Goal: Transaction & Acquisition: Purchase product/service

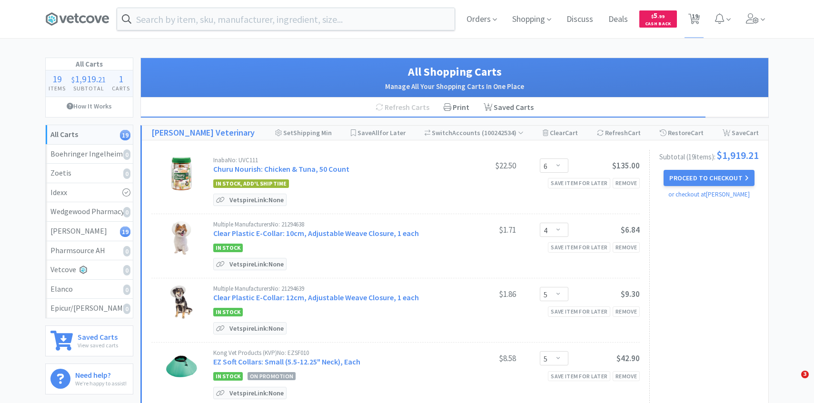
select select "6"
select select "4"
select select "5"
select select "2"
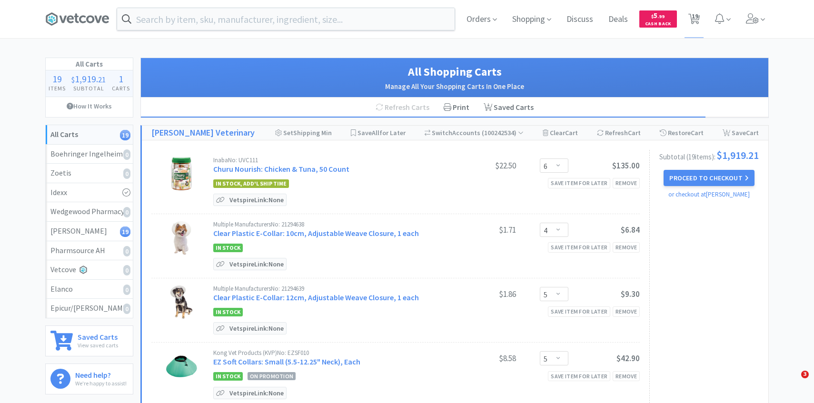
select select "6"
select select "2"
select select "1"
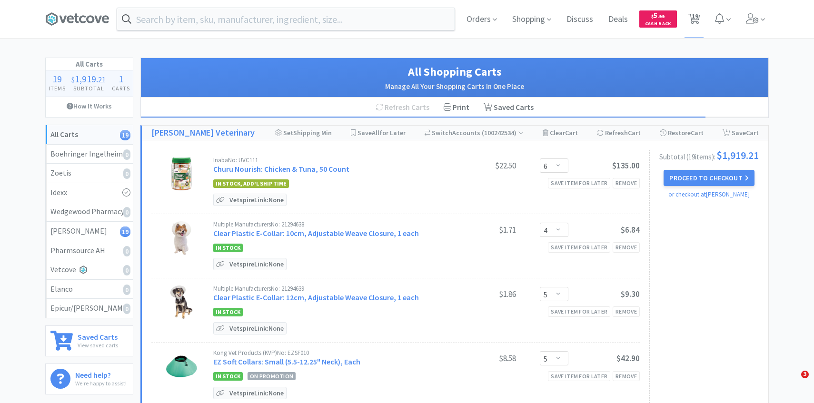
select select "3"
select select "1"
select select "2"
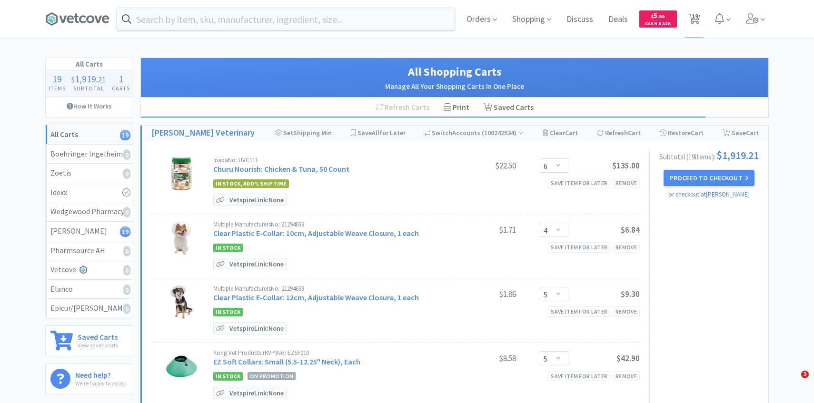
select select "2"
select select "50"
select select "1"
click at [770, 11] on div "Orders Shopping Discuss Discuss Deals Deals $ 5 . 99 Cash Back 19 19" at bounding box center [406, 19] width 733 height 38
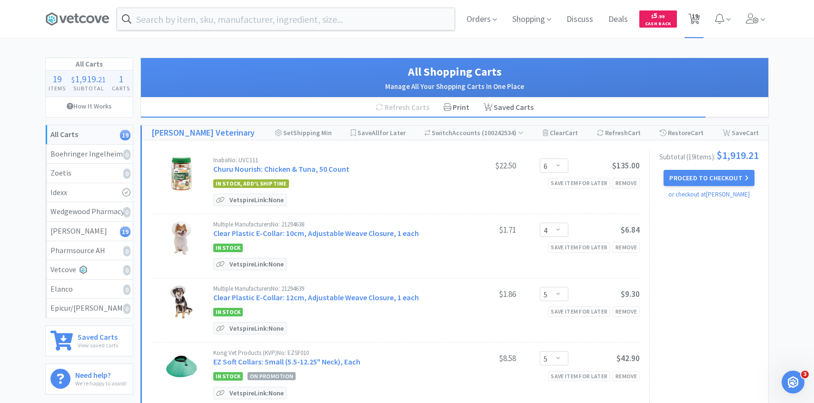
click at [697, 17] on span "19" at bounding box center [695, 16] width 7 height 38
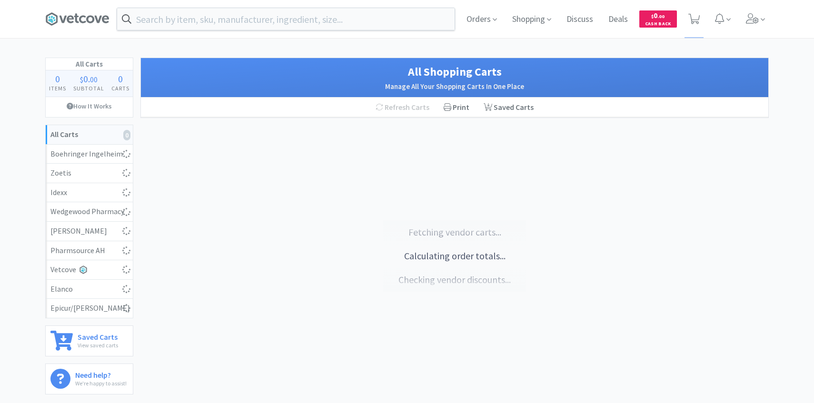
select select "6"
select select "4"
select select "5"
select select "2"
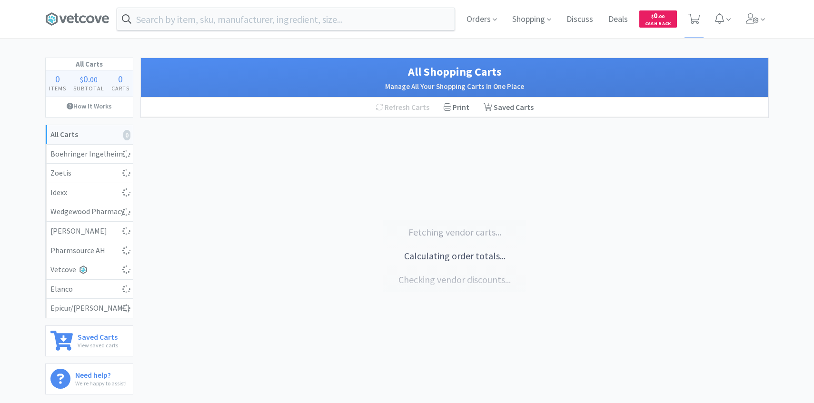
select select "6"
select select "2"
select select "1"
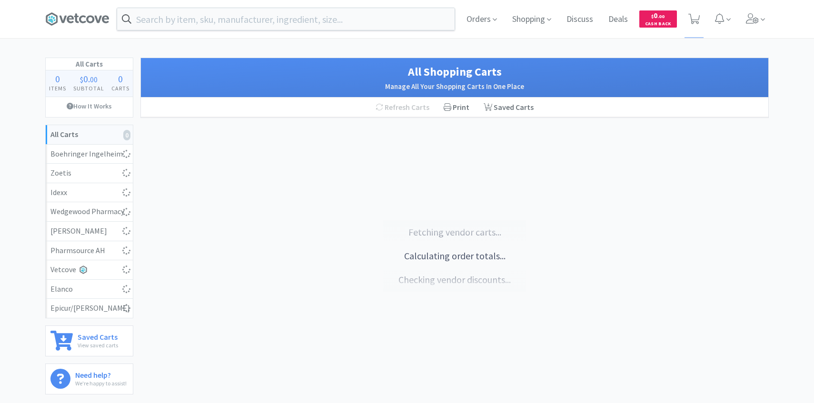
select select "3"
select select "1"
select select "2"
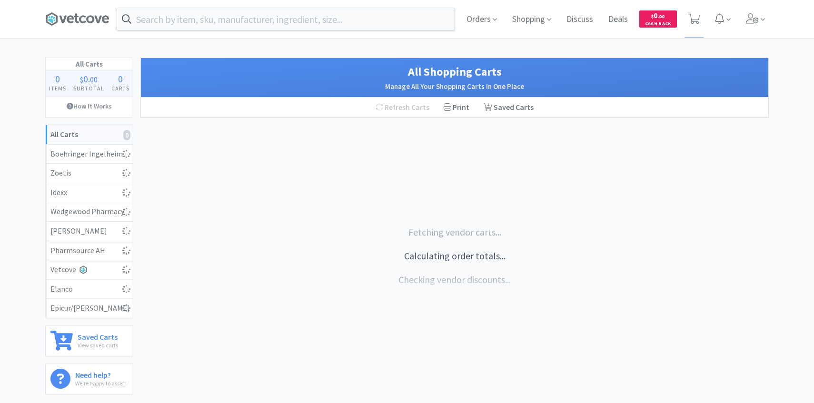
select select "2"
select select "50"
select select "1"
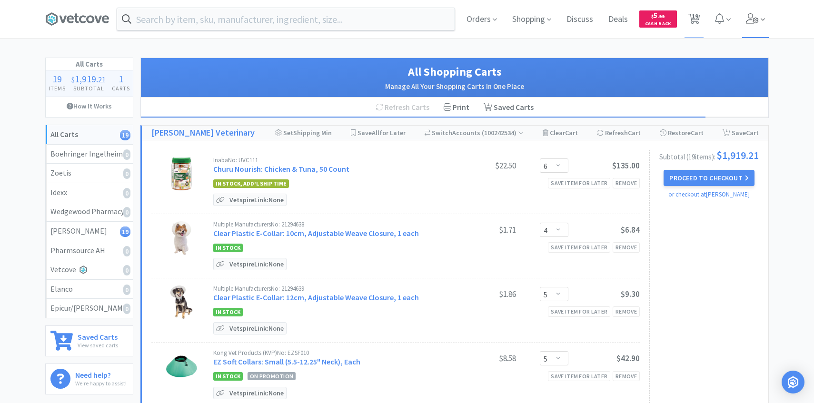
click at [759, 23] on span at bounding box center [755, 19] width 27 height 38
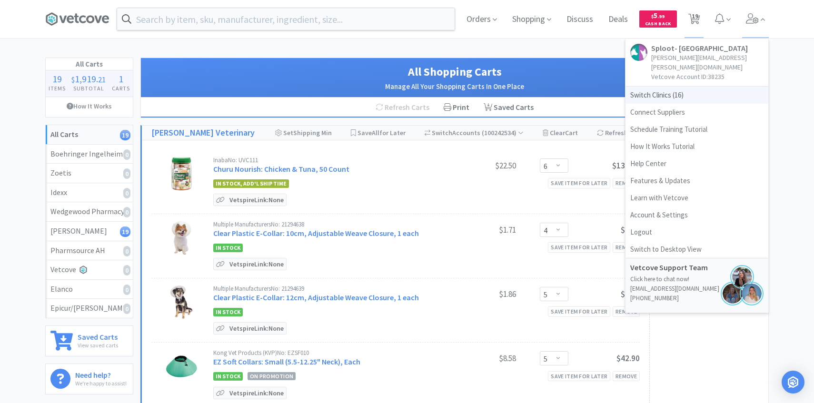
click at [685, 87] on span "Switch Clinics ( 16 )" at bounding box center [697, 95] width 143 height 17
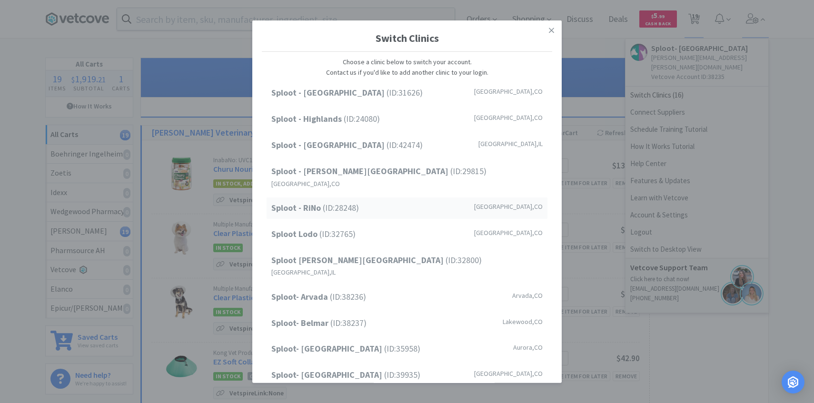
scroll to position [121, 0]
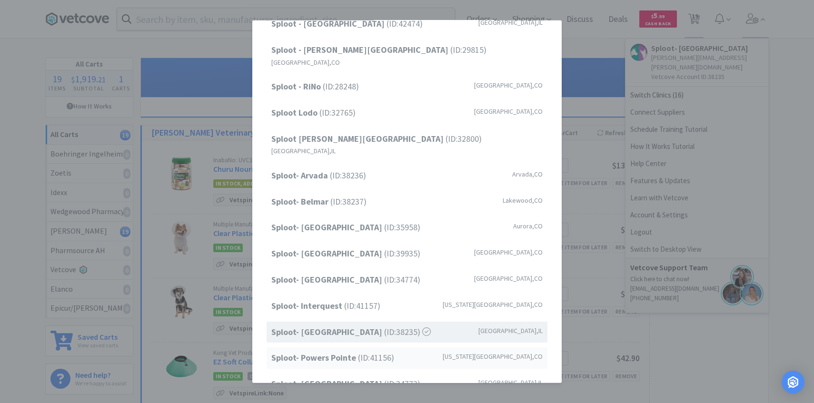
click at [326, 352] on strong "Sploot- Powers Pointe" at bounding box center [314, 357] width 87 height 11
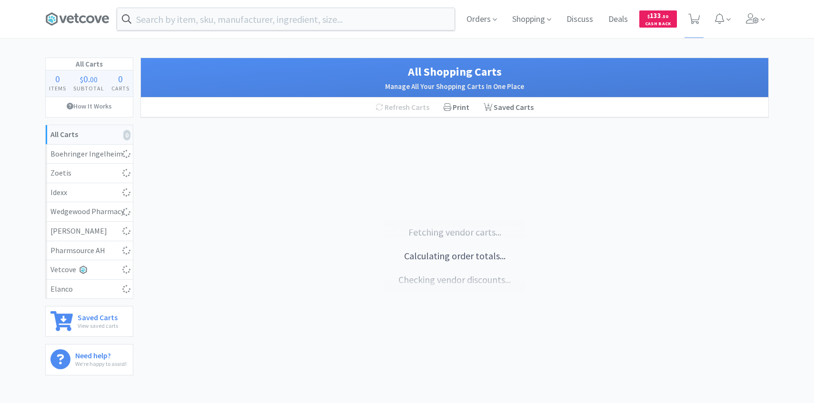
select select "10"
select select "15"
select select "2"
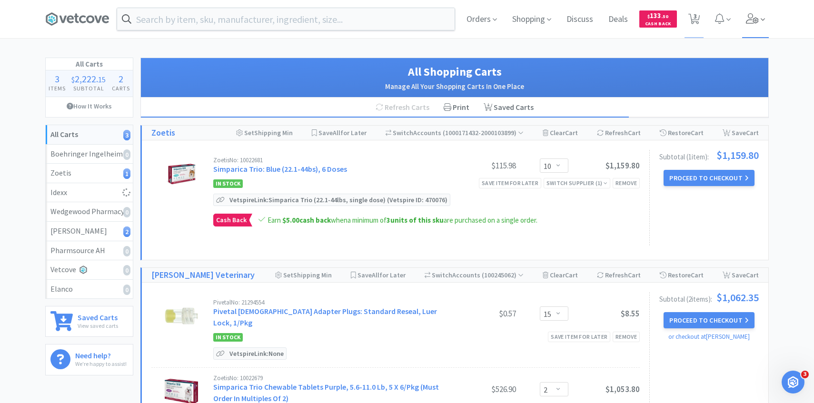
click at [757, 14] on icon at bounding box center [752, 18] width 13 height 10
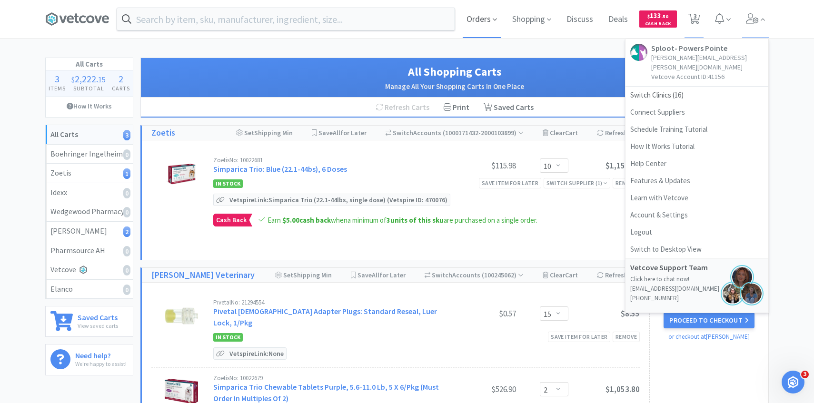
click at [470, 31] on span "Orders" at bounding box center [482, 19] width 38 height 38
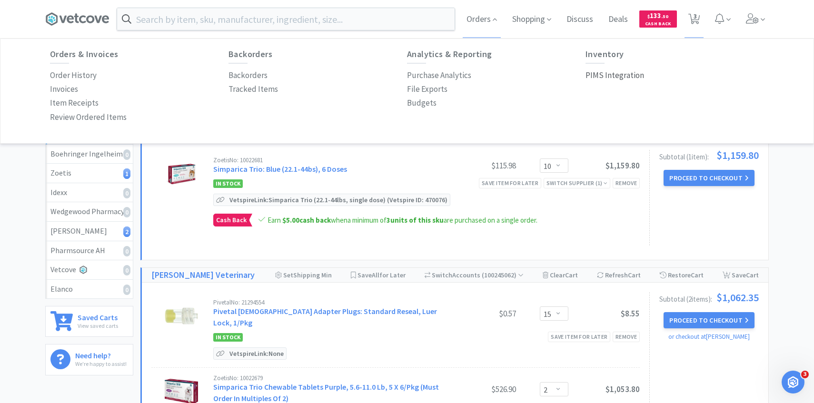
click at [614, 72] on p "PIMS Integration" at bounding box center [615, 75] width 59 height 13
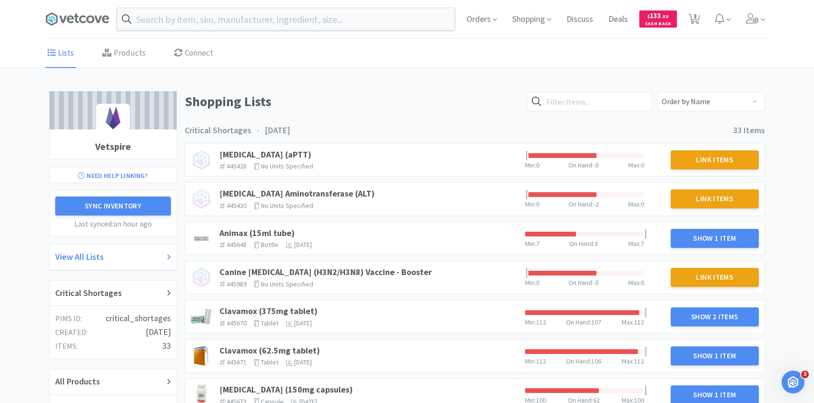
click at [117, 261] on div "View All Lists" at bounding box center [113, 257] width 116 height 14
click at [127, 296] on div "Critical Shortages" at bounding box center [113, 294] width 116 height 14
click at [282, 232] on span "When you last purchased this item" at bounding box center [334, 232] width 104 height 10
click at [239, 234] on link "Animax (15ml tube)" at bounding box center [256, 233] width 75 height 11
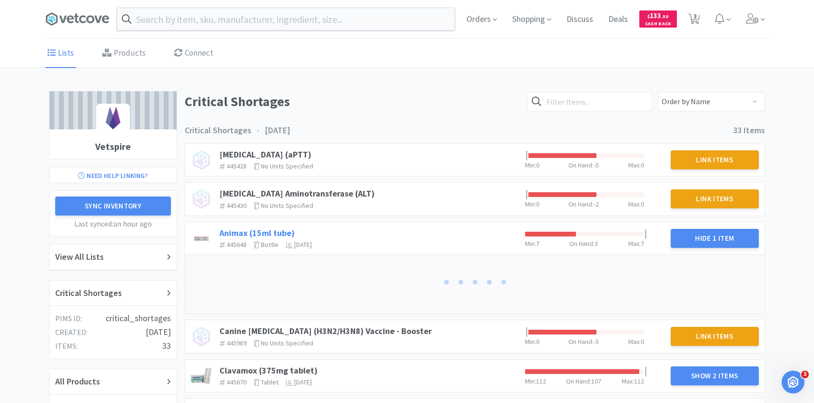
scroll to position [93, 0]
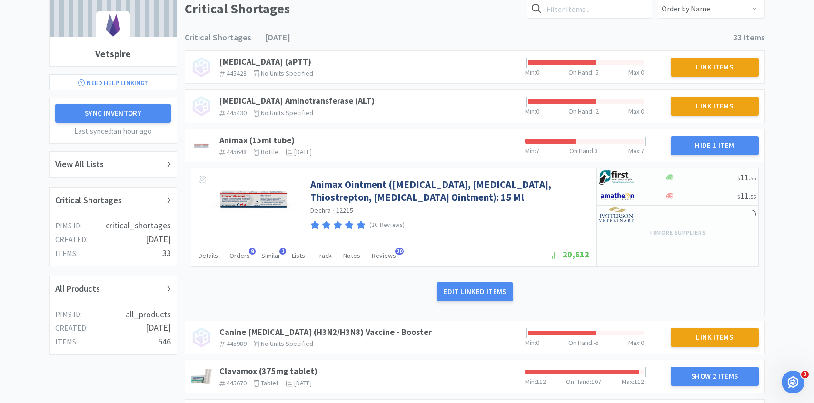
click at [249, 255] on div "Details Orders 9 Similar 1 Lists Track Notes Reviews 20" at bounding box center [376, 257] width 354 height 18
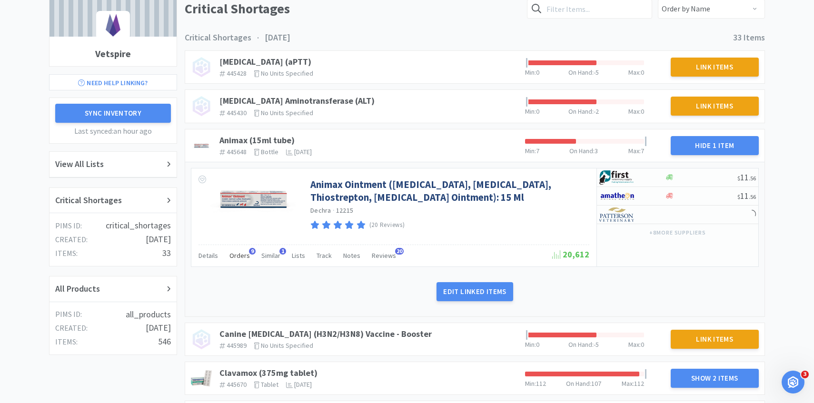
click at [242, 255] on span "Orders" at bounding box center [239, 255] width 20 height 9
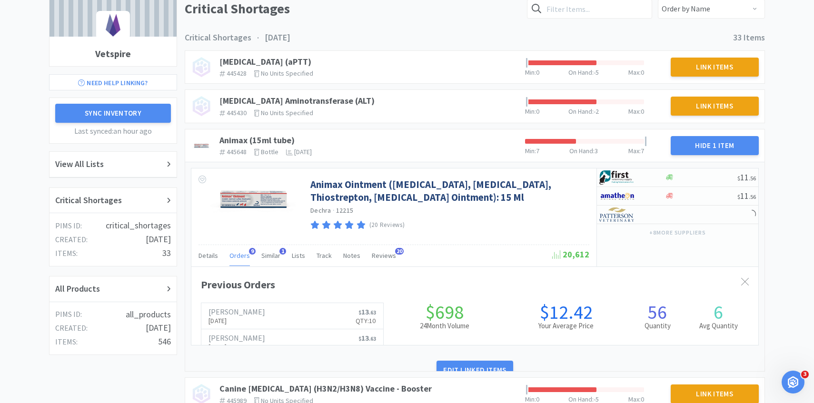
scroll to position [261, 567]
click at [242, 255] on span "Orders" at bounding box center [239, 255] width 20 height 9
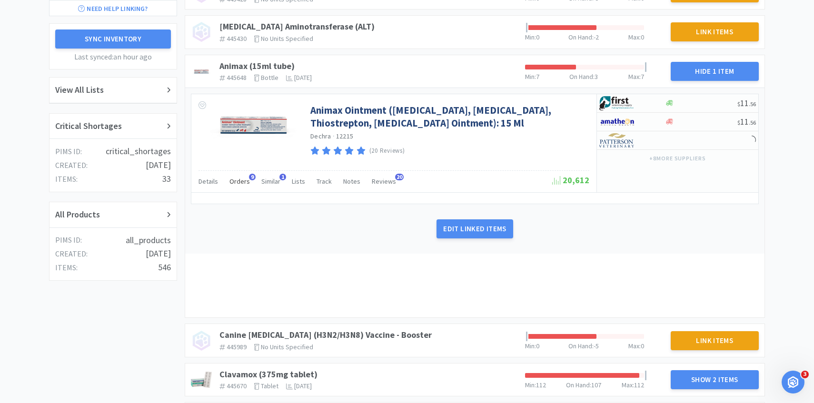
scroll to position [286, 0]
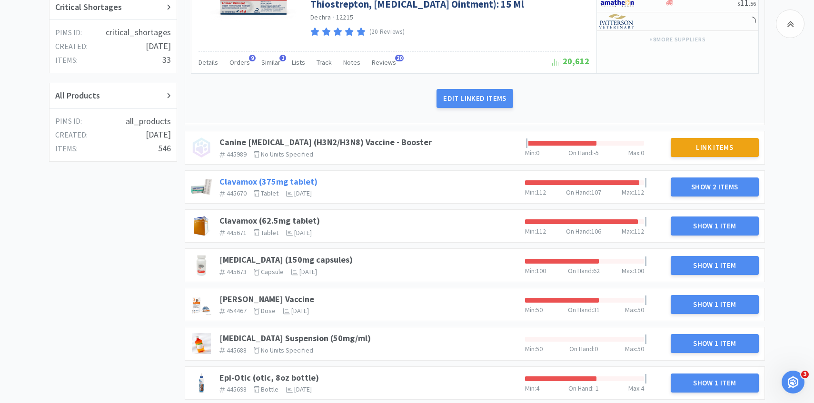
click at [302, 176] on link "Clavamox (375mg tablet)" at bounding box center [268, 181] width 98 height 11
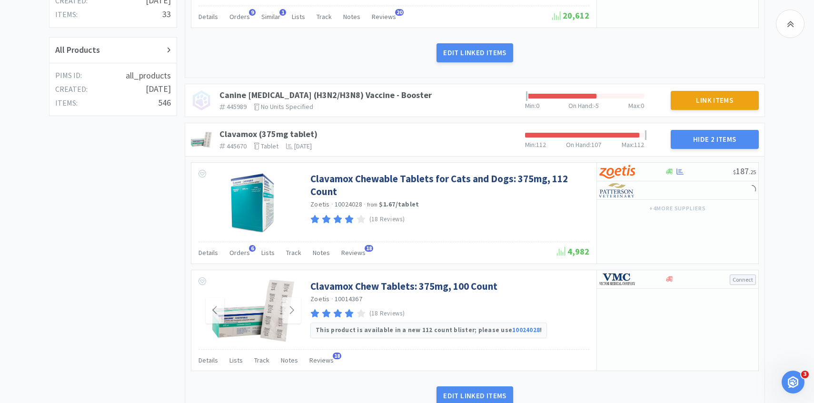
scroll to position [345, 0]
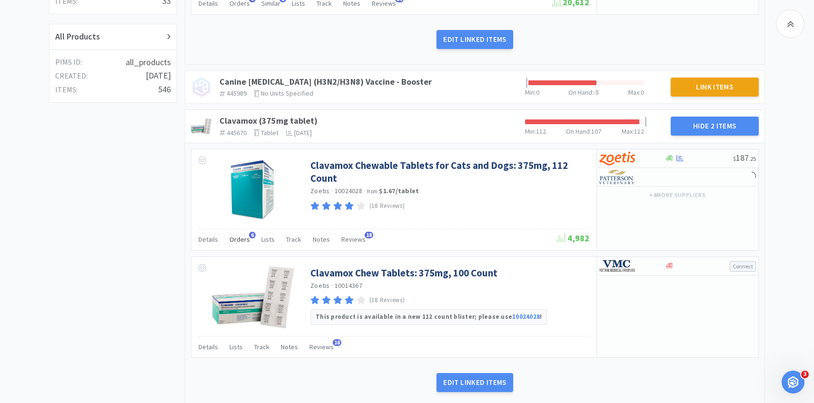
click at [246, 233] on div "Orders 6" at bounding box center [239, 241] width 20 height 18
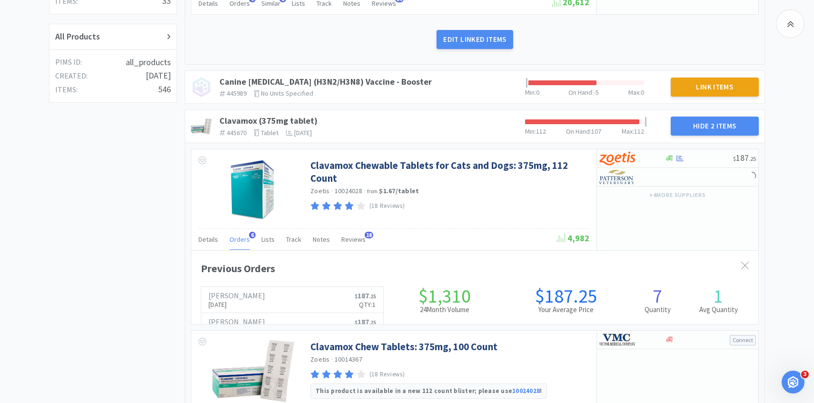
scroll to position [261, 567]
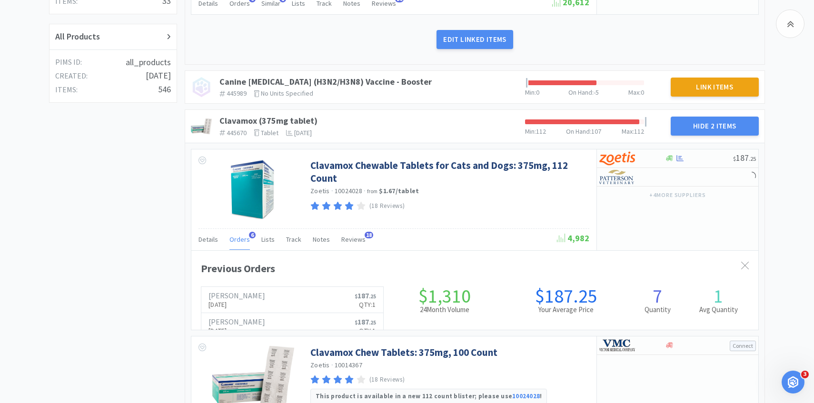
click at [241, 235] on span "Orders" at bounding box center [239, 239] width 20 height 9
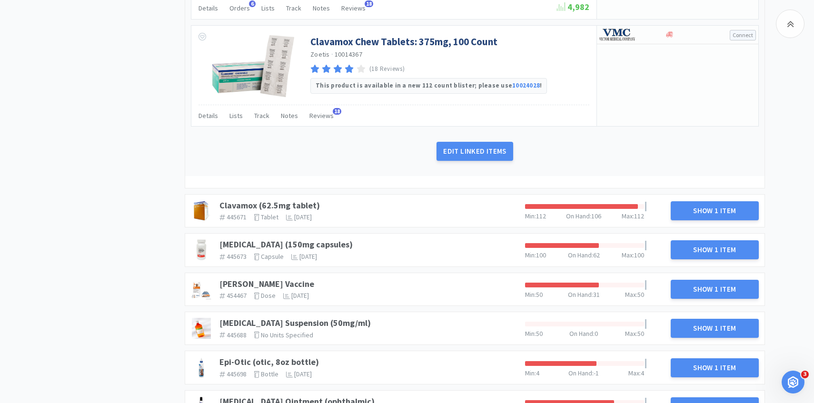
scroll to position [605, 0]
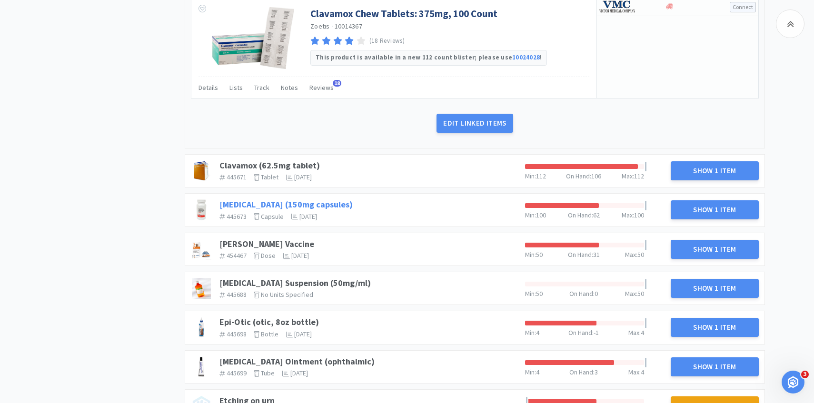
click at [286, 200] on link "Clindamycin (150mg capsules)" at bounding box center [285, 204] width 133 height 11
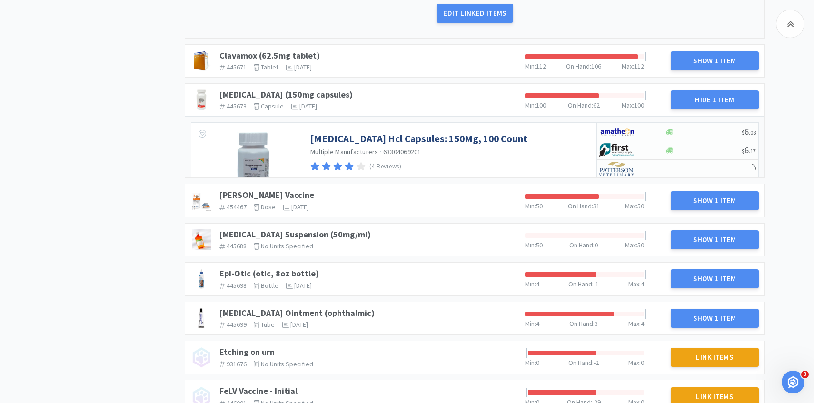
scroll to position [737, 0]
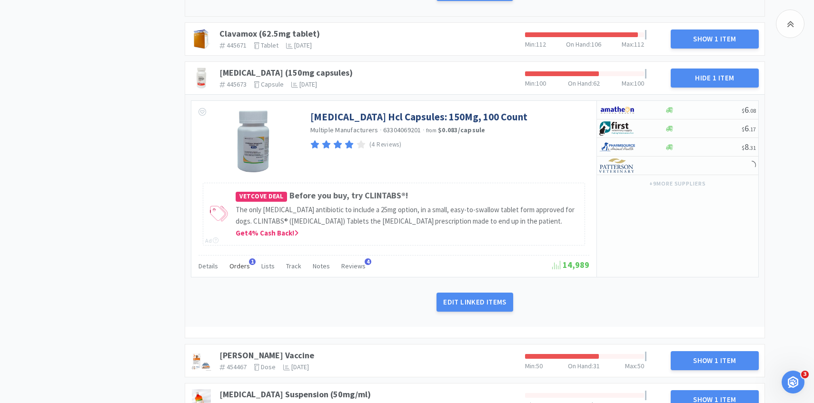
click at [237, 270] on span "Orders" at bounding box center [239, 266] width 20 height 9
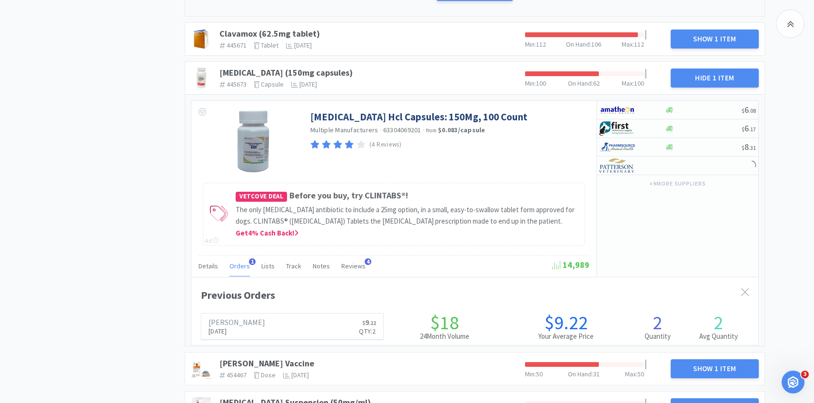
scroll to position [261, 567]
click at [237, 270] on span "Orders" at bounding box center [239, 266] width 20 height 9
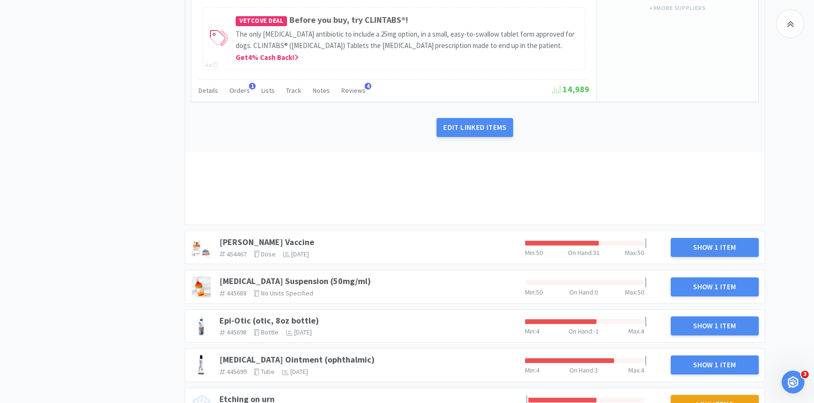
scroll to position [933, 0]
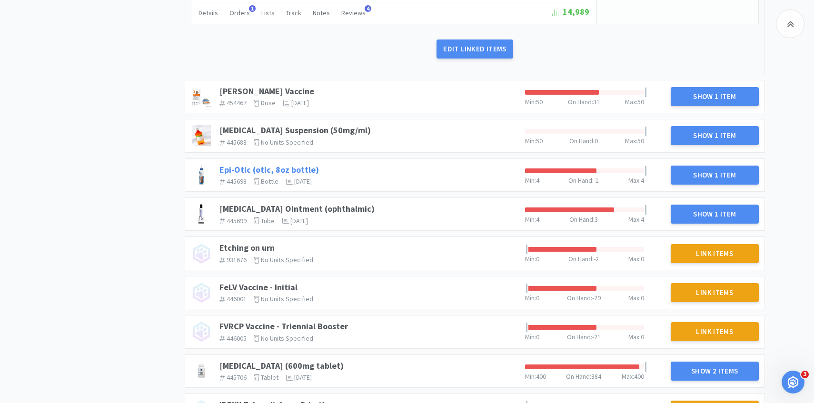
click at [252, 175] on link "Epi-Otic (otic, 8oz bottle)" at bounding box center [269, 169] width 100 height 11
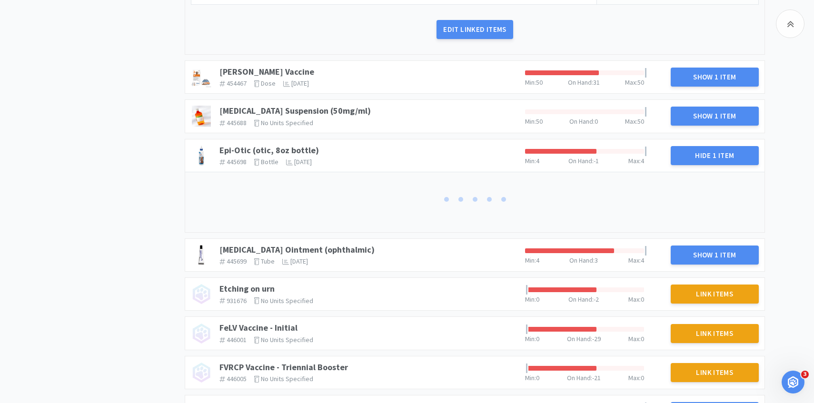
scroll to position [1058, 0]
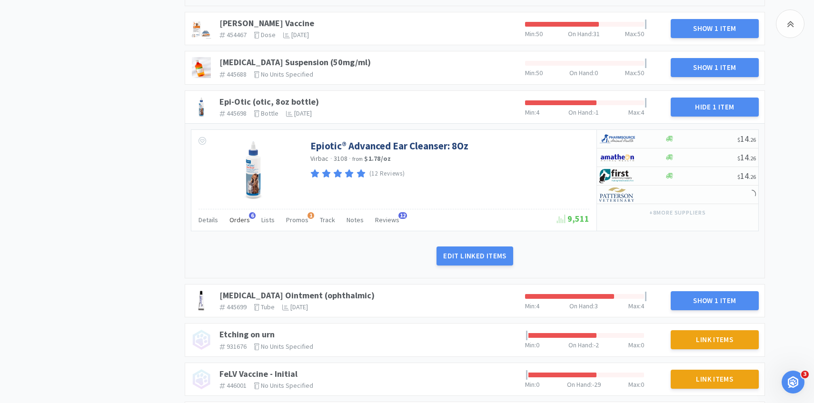
click at [239, 224] on span "Orders" at bounding box center [239, 220] width 20 height 9
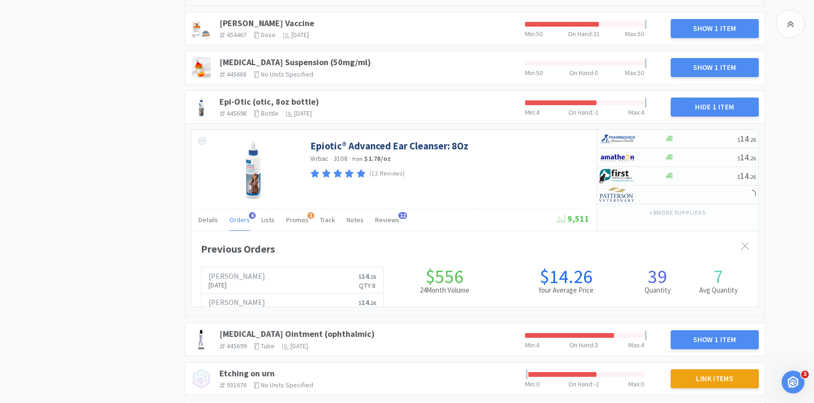
scroll to position [261, 567]
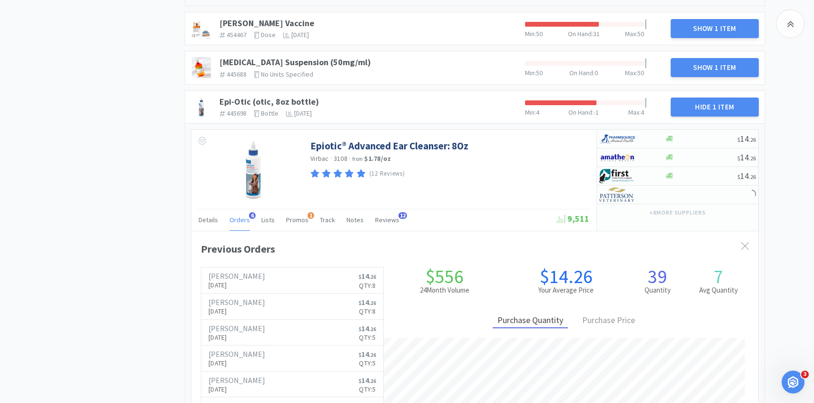
click at [239, 224] on span "Orders" at bounding box center [239, 220] width 20 height 9
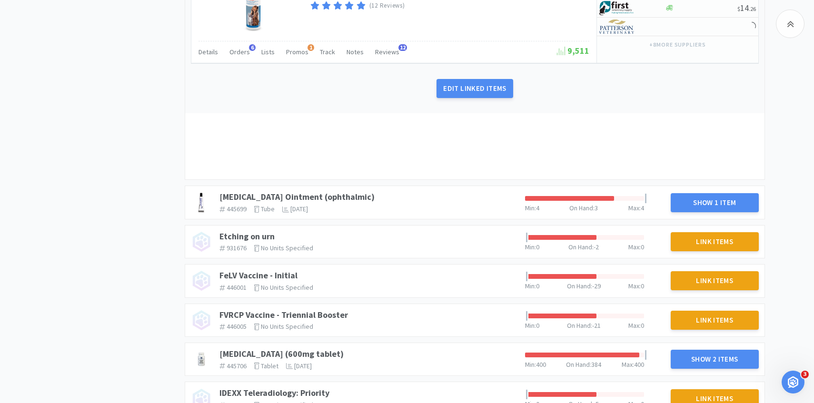
scroll to position [1236, 0]
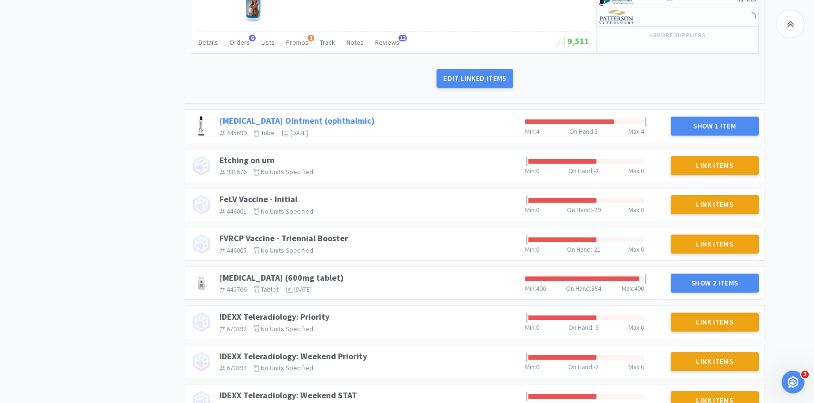
click at [253, 126] on link "Erythromycin Ointment (ophthalmic)" at bounding box center [296, 120] width 155 height 11
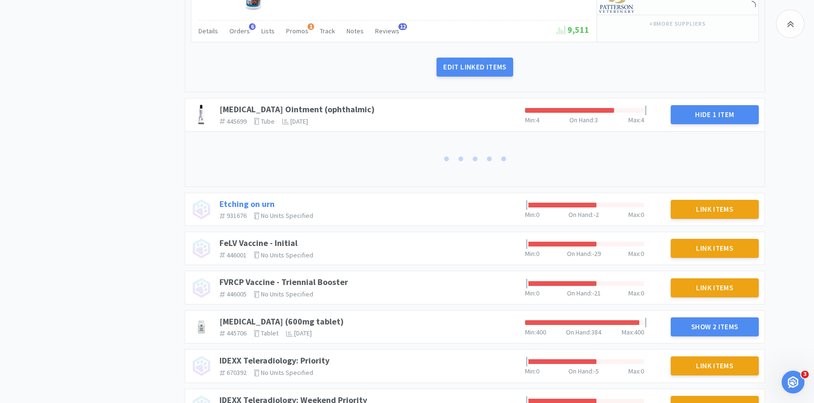
scroll to position [1258, 0]
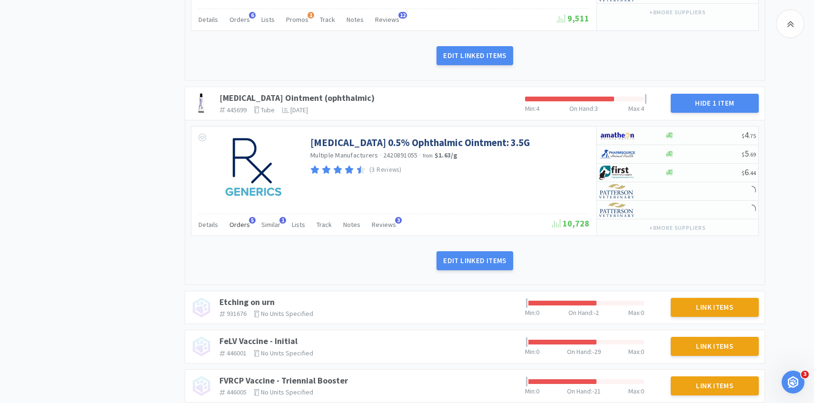
click at [240, 235] on div "Orders 5" at bounding box center [239, 226] width 20 height 18
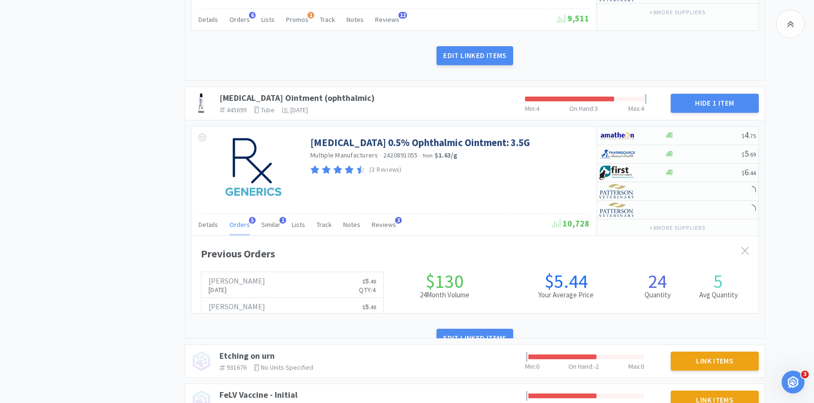
scroll to position [261, 567]
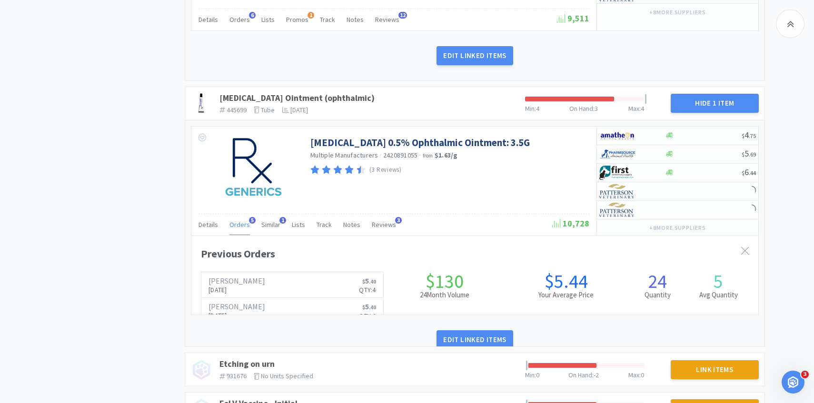
click at [240, 235] on div "Orders 5" at bounding box center [239, 226] width 20 height 18
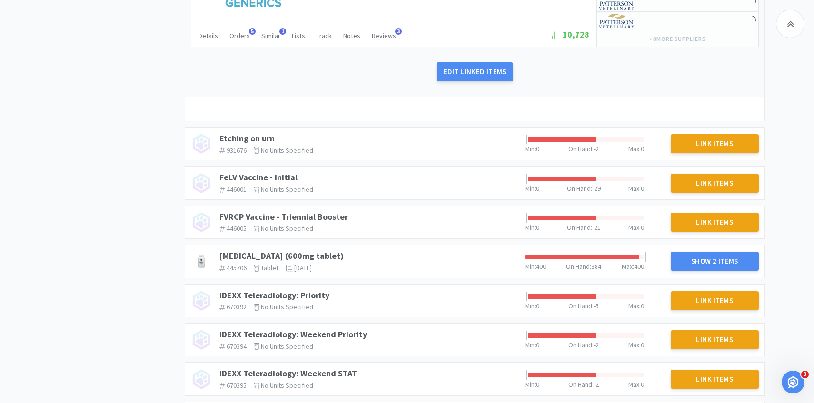
scroll to position [1472, 0]
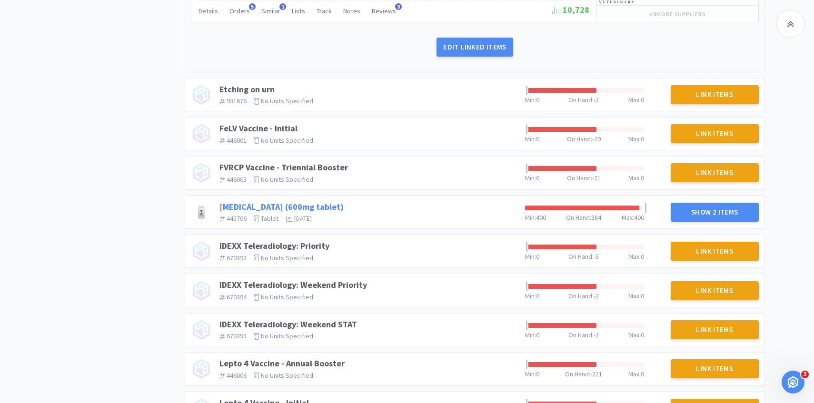
click at [261, 212] on link "Gabapentin (600mg tablet)" at bounding box center [281, 206] width 124 height 11
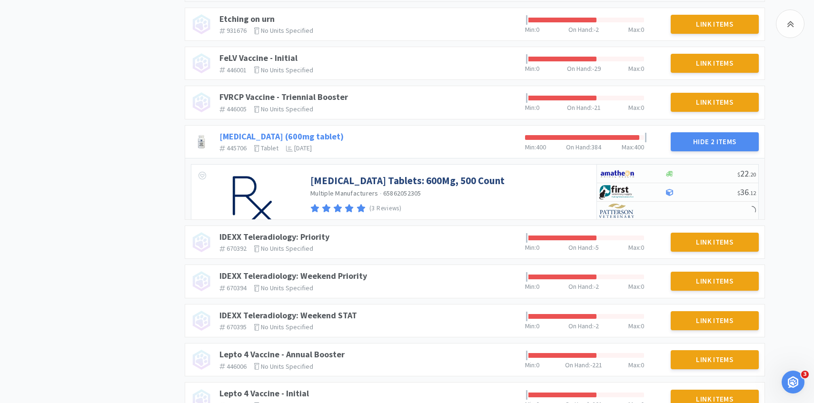
scroll to position [1564, 0]
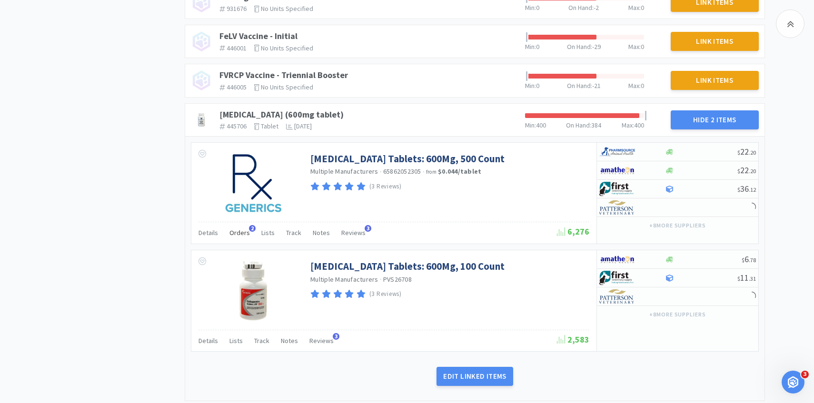
click at [239, 237] on span "Orders" at bounding box center [239, 233] width 20 height 9
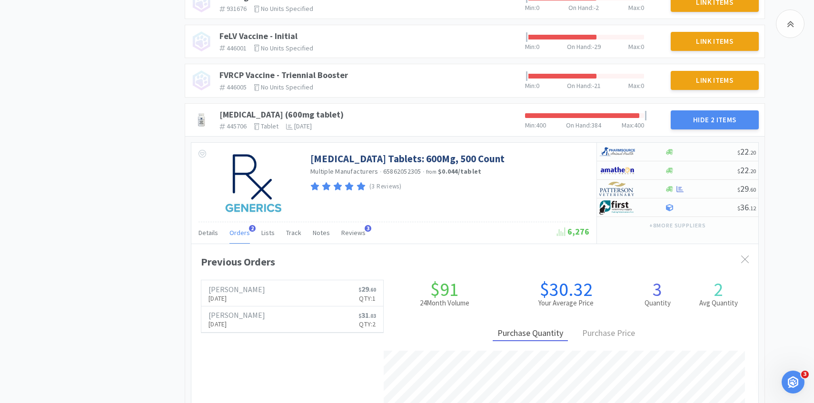
scroll to position [261, 567]
click at [239, 237] on span "Orders" at bounding box center [239, 233] width 20 height 9
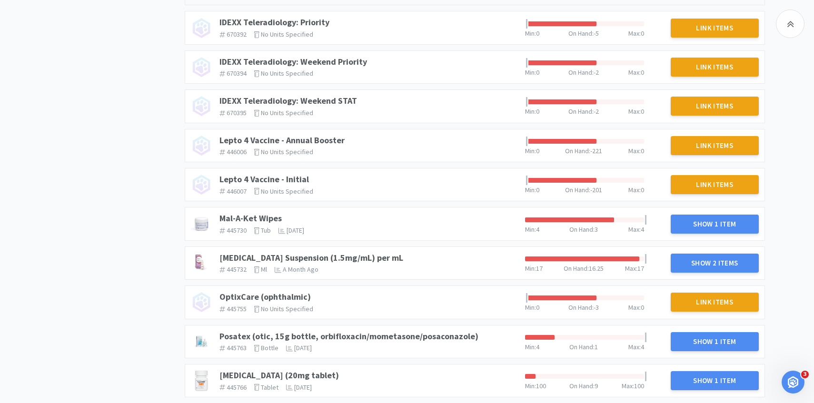
scroll to position [1964, 0]
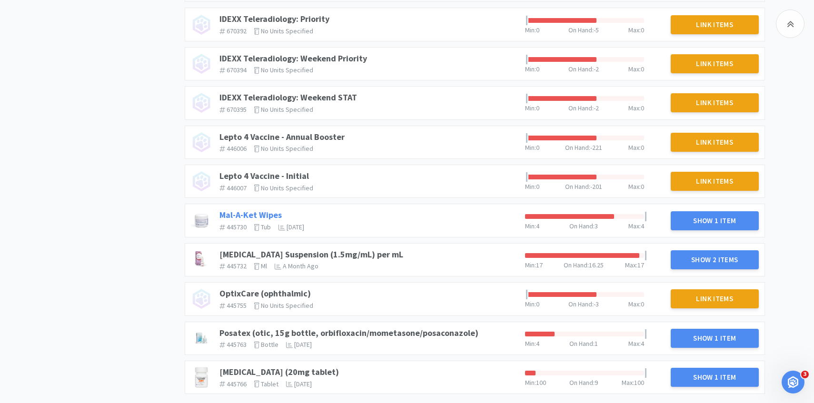
click at [253, 220] on link "Mal-A-Ket Wipes" at bounding box center [250, 214] width 62 height 11
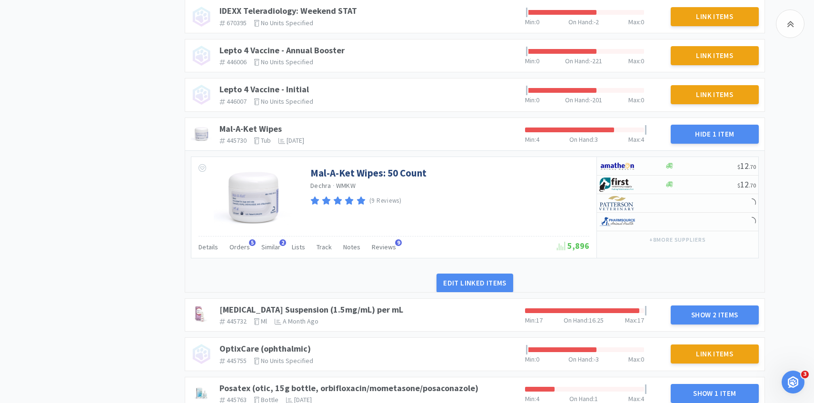
scroll to position [2075, 0]
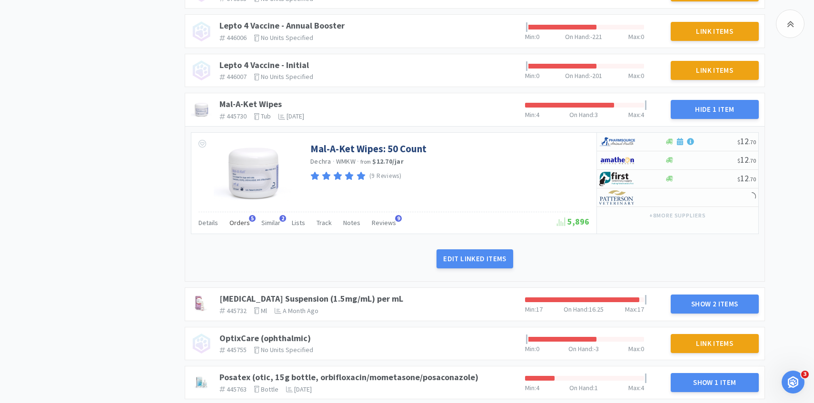
click at [243, 227] on span "Orders" at bounding box center [239, 223] width 20 height 9
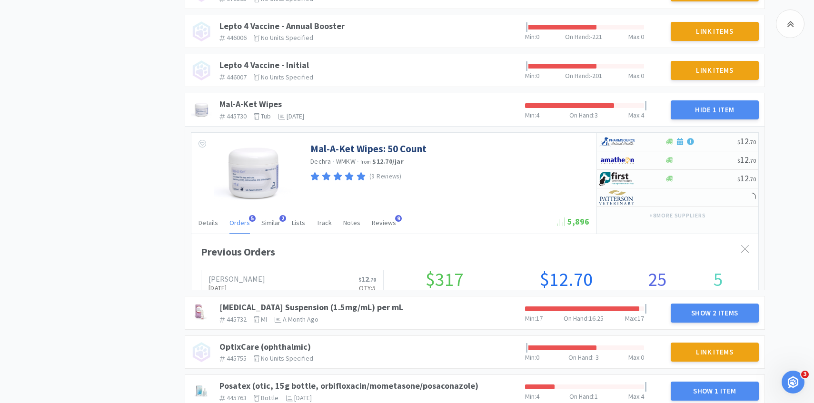
scroll to position [0, 0]
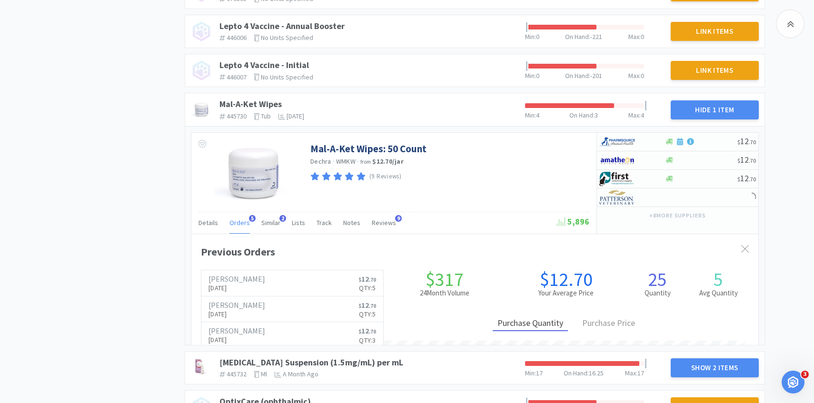
click at [239, 227] on span "Orders" at bounding box center [239, 223] width 20 height 9
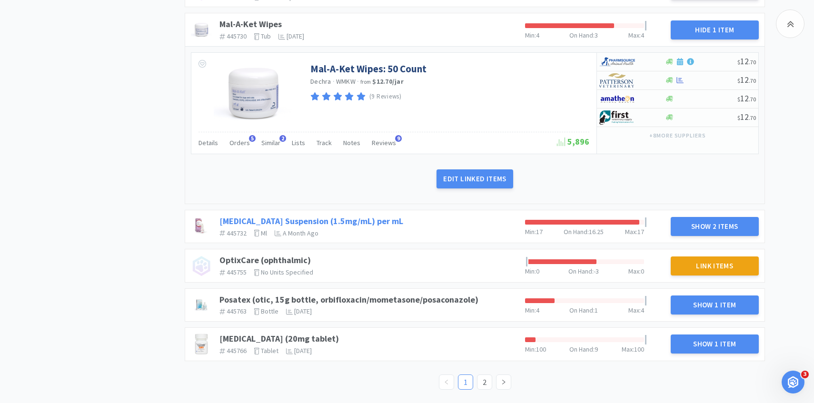
click at [340, 222] on link "[MEDICAL_DATA] Suspension (1.5mg/mL) per mL" at bounding box center [311, 221] width 184 height 11
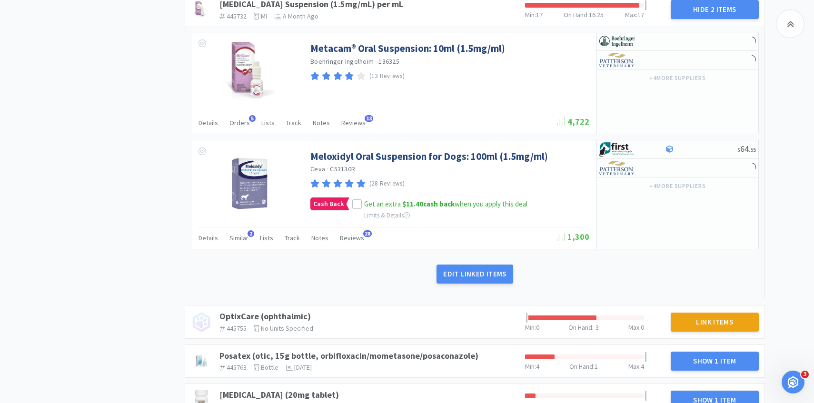
click at [242, 126] on div "Details Orders 5 Lists Track Notes Reviews 13 4,722" at bounding box center [394, 123] width 391 height 22
click at [242, 127] on span "Orders" at bounding box center [239, 123] width 20 height 9
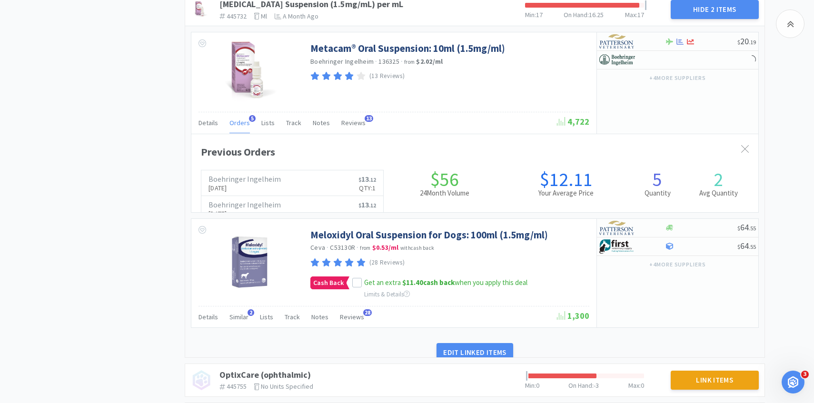
click at [241, 127] on span "Orders" at bounding box center [239, 123] width 20 height 9
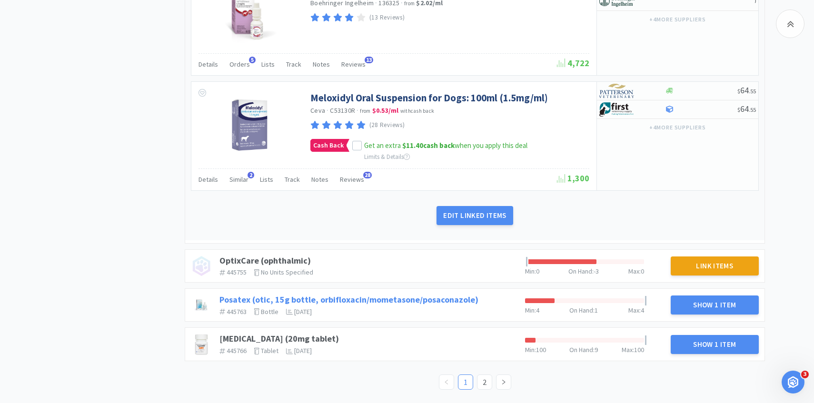
click at [351, 299] on link "Posatex (otic, 15g bottle, orbifloxacin/mometasone/posaconazole)" at bounding box center [348, 299] width 259 height 11
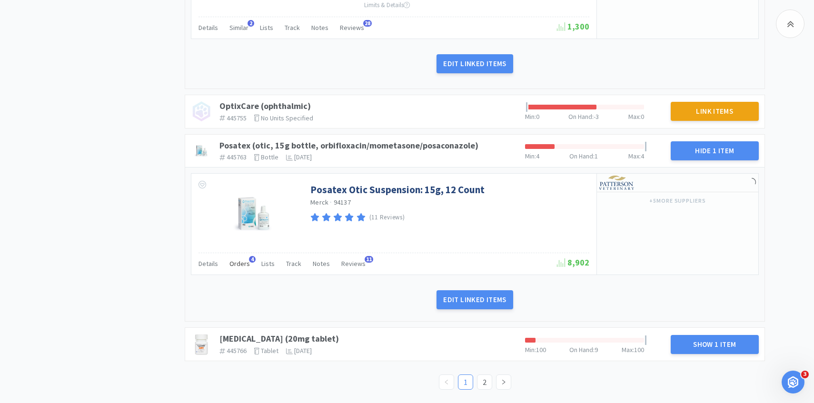
click at [247, 267] on span "Orders" at bounding box center [239, 263] width 20 height 9
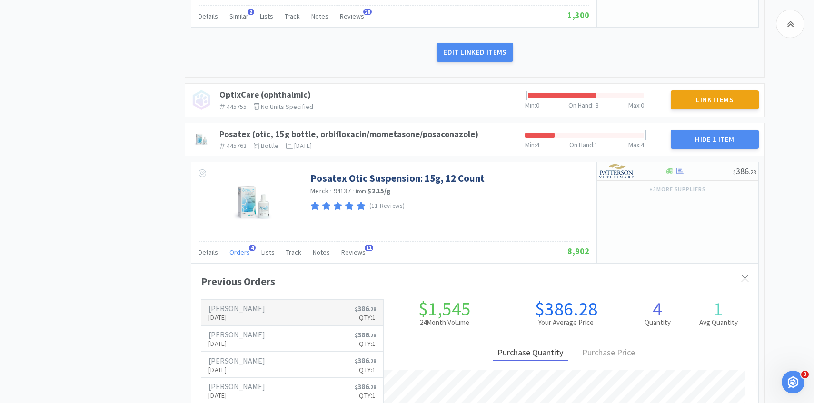
click at [247, 312] on h6 "[PERSON_NAME]" at bounding box center [237, 309] width 57 height 8
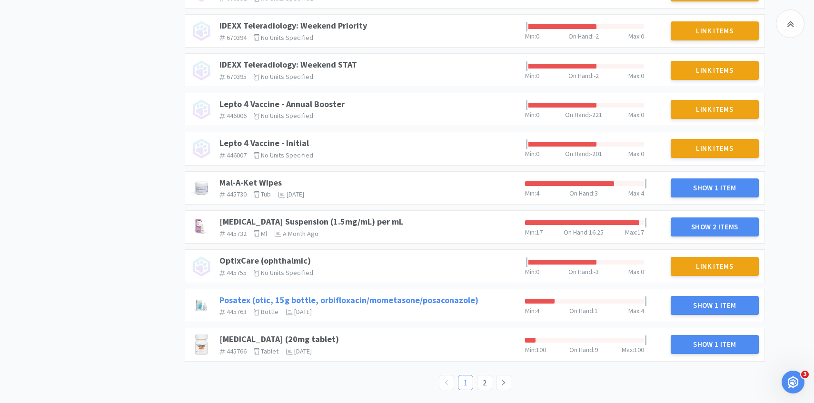
click at [340, 304] on link "Posatex (otic, 15g bottle, orbifloxacin/mometasone/posaconazole)" at bounding box center [348, 300] width 259 height 11
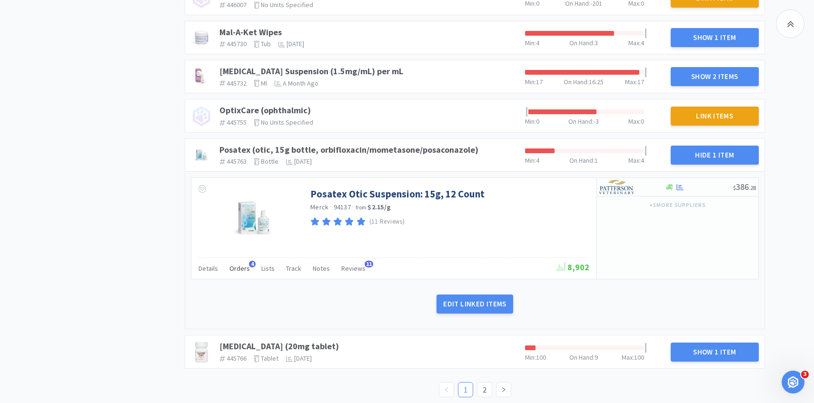
click at [240, 273] on div "Orders 4" at bounding box center [239, 270] width 20 height 18
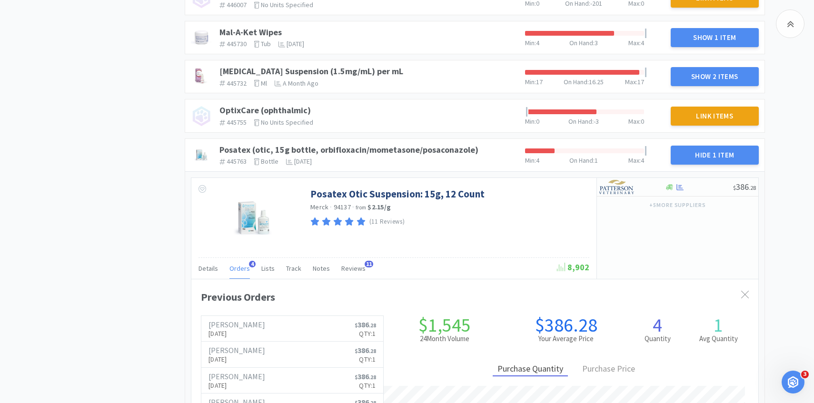
click at [240, 274] on div "Orders 4" at bounding box center [239, 270] width 20 height 18
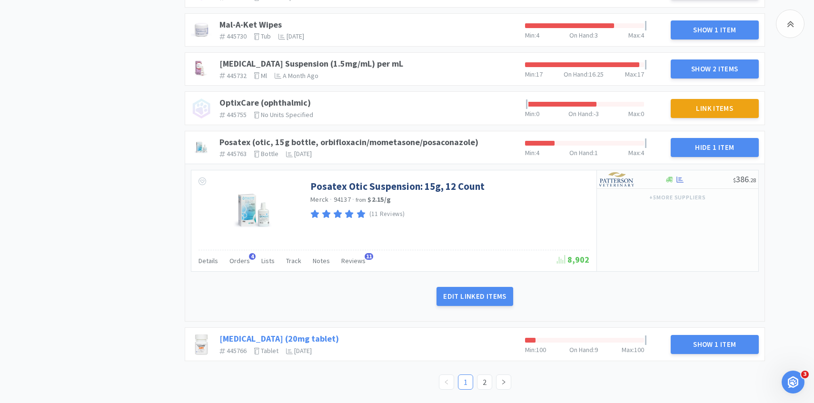
click at [301, 338] on link "[MEDICAL_DATA] (20mg tablet)" at bounding box center [279, 338] width 120 height 11
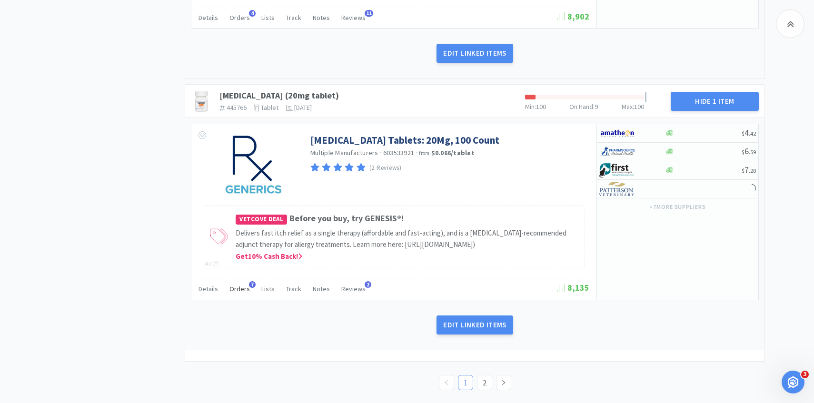
click at [245, 293] on span "Orders" at bounding box center [239, 289] width 20 height 9
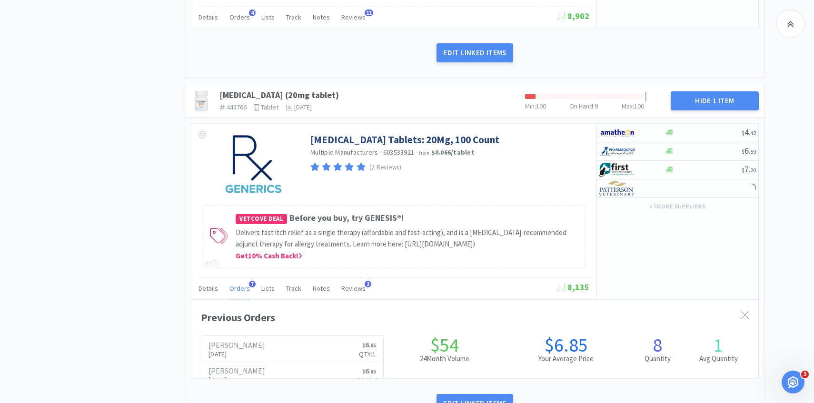
click at [242, 293] on span "Orders" at bounding box center [239, 288] width 20 height 9
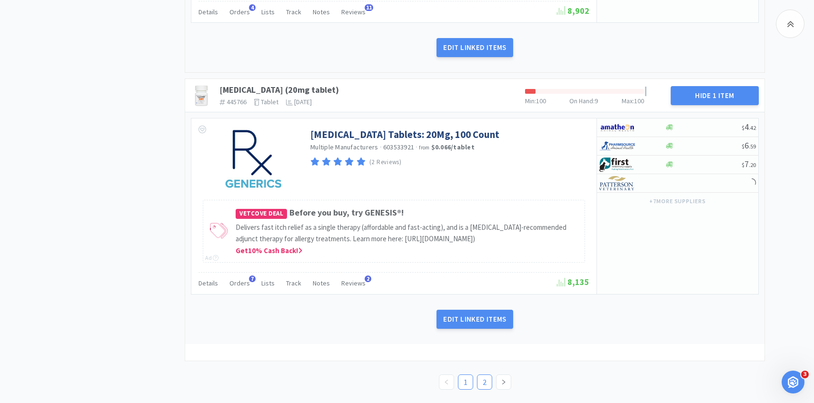
click at [484, 378] on link "2" at bounding box center [485, 382] width 14 height 14
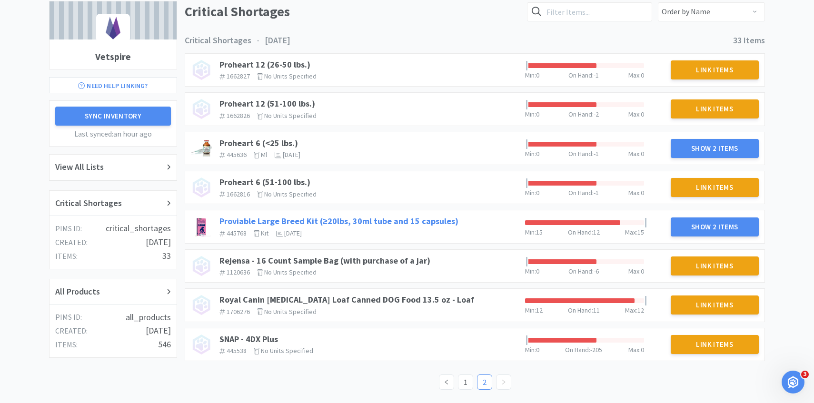
click at [362, 224] on link "Proviable Large Breed Kit (≥20lbs, 30ml tube and 15 capsules)" at bounding box center [338, 221] width 239 height 11
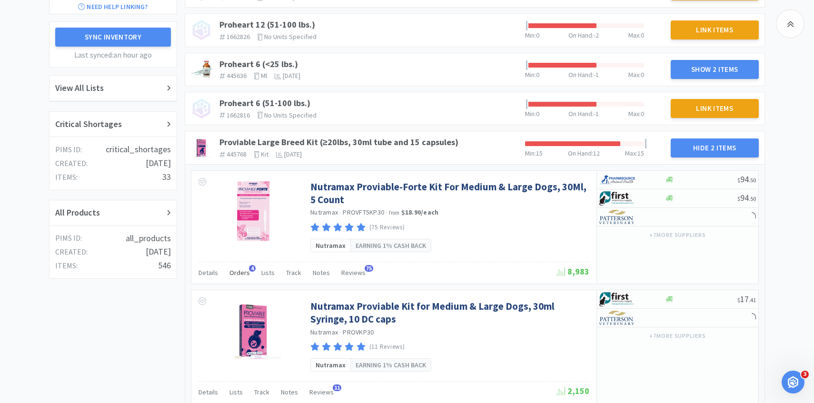
click at [235, 272] on span "Orders" at bounding box center [239, 273] width 20 height 9
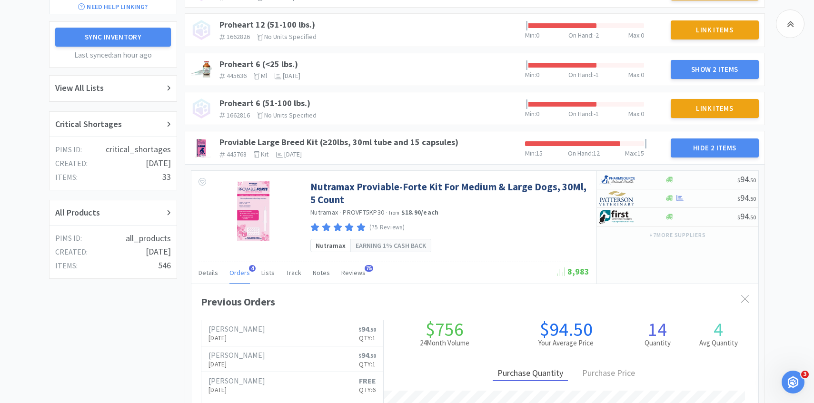
click at [236, 273] on span "Orders" at bounding box center [239, 273] width 20 height 9
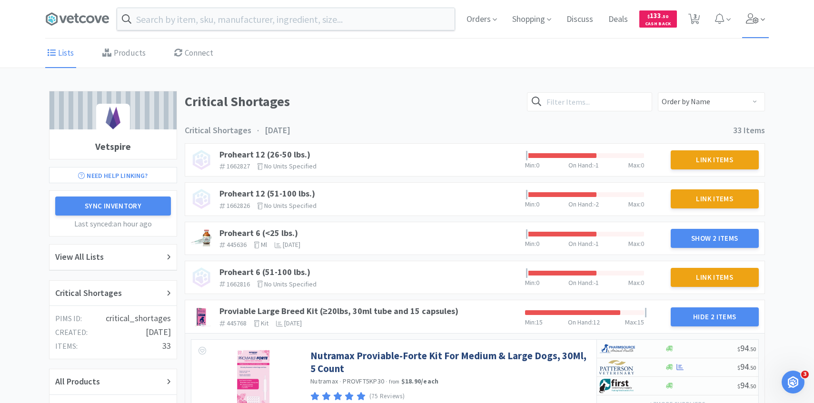
click at [762, 30] on span at bounding box center [755, 19] width 27 height 38
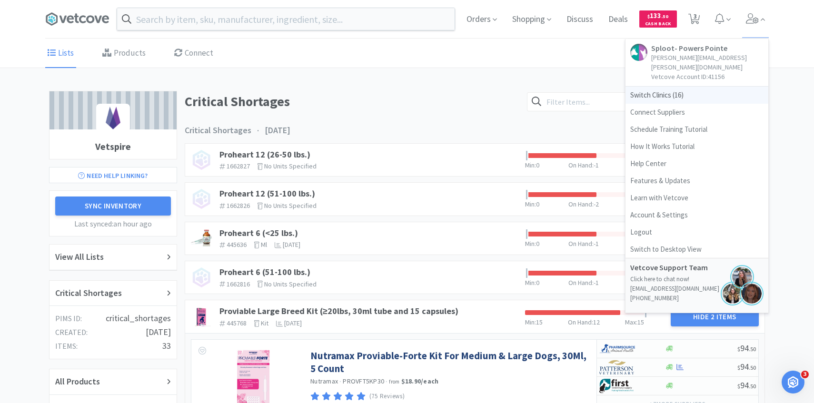
click at [702, 87] on span "Switch Clinics ( 16 )" at bounding box center [697, 95] width 143 height 17
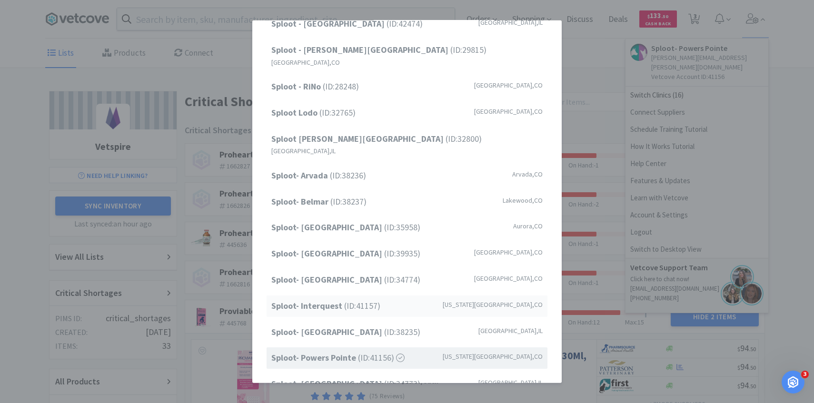
click at [369, 299] on span "Sploot- Interquest (ID: 41157 )" at bounding box center [325, 306] width 109 height 14
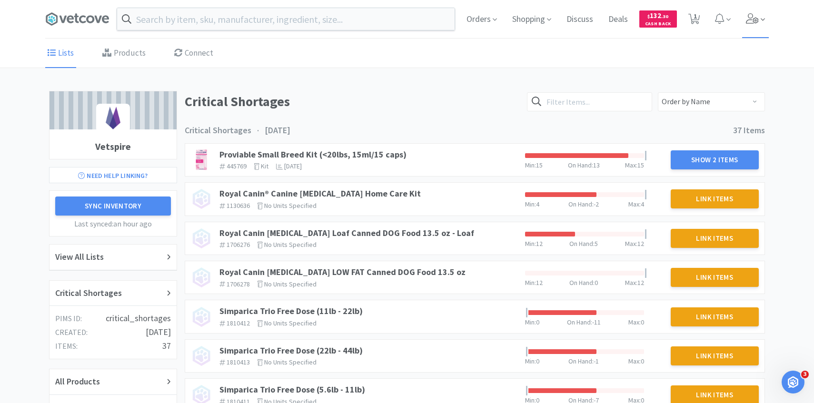
click at [765, 18] on icon at bounding box center [763, 19] width 4 height 9
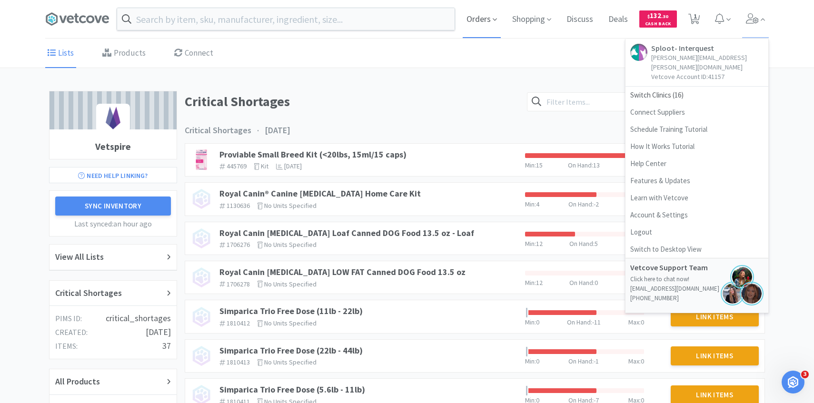
click at [488, 24] on span "Orders" at bounding box center [482, 19] width 38 height 38
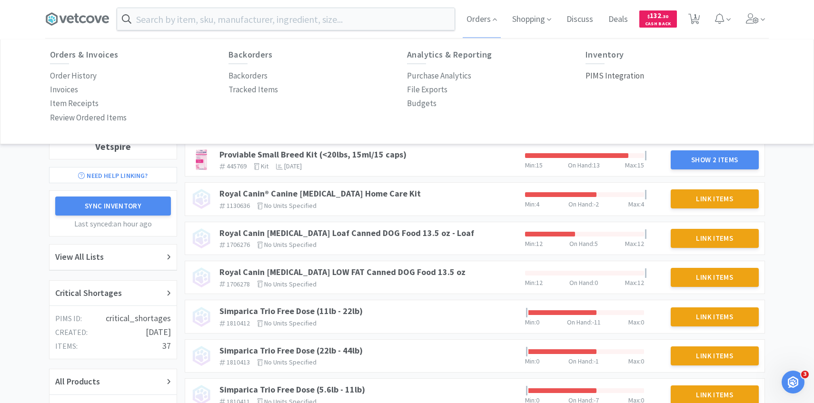
click at [605, 80] on p "PIMS Integration" at bounding box center [615, 76] width 59 height 13
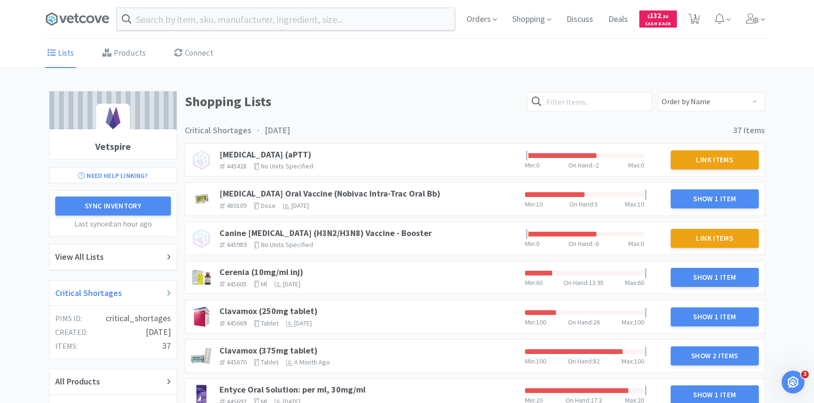
click at [110, 297] on h2 "Critical Shortages" at bounding box center [88, 294] width 67 height 14
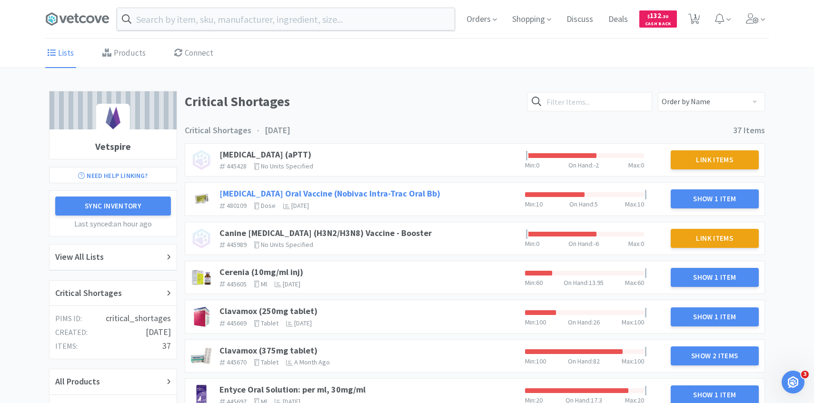
click at [384, 192] on link "Bordetella Oral Vaccine (Nobivac Intra-Trac Oral Bb)" at bounding box center [329, 193] width 221 height 11
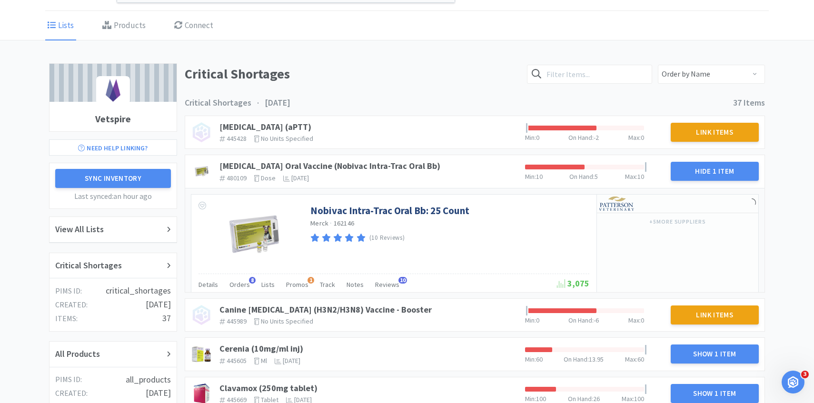
scroll to position [41, 0]
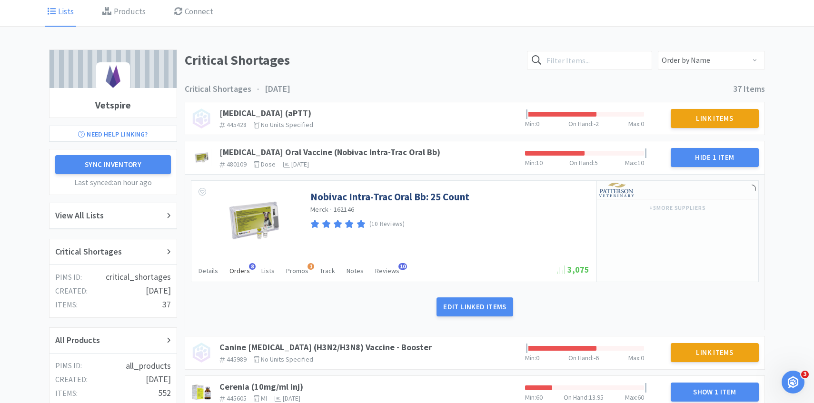
click at [242, 276] on div "Orders 8" at bounding box center [239, 272] width 20 height 18
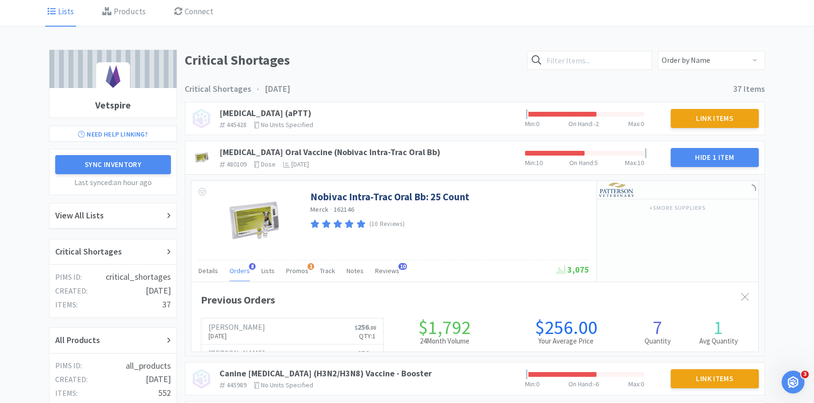
scroll to position [261, 567]
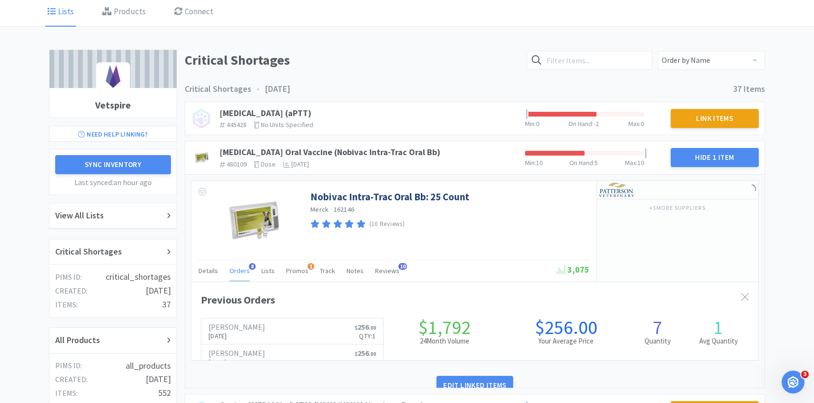
click at [242, 275] on div "Orders 8" at bounding box center [239, 272] width 20 height 18
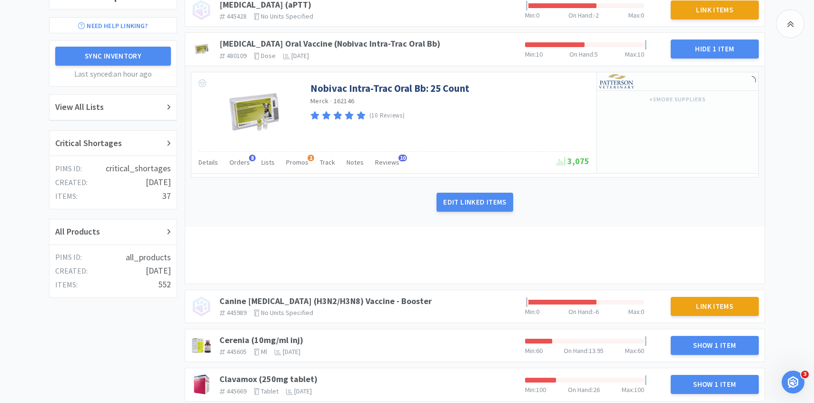
scroll to position [191, 0]
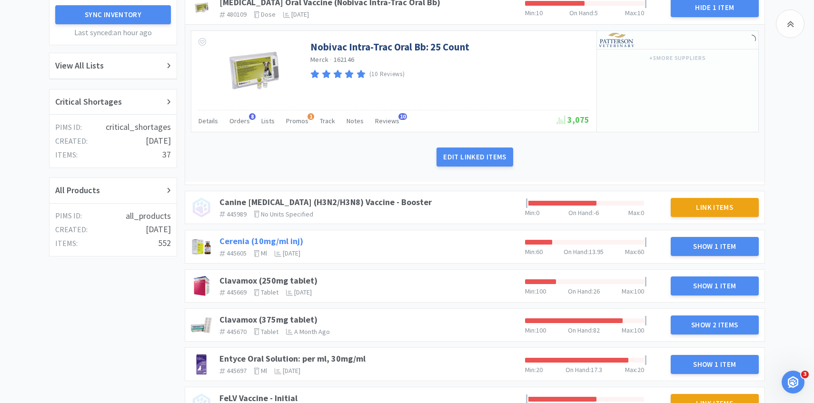
click at [292, 238] on link "Cerenia (10mg/ml inj)" at bounding box center [261, 241] width 84 height 11
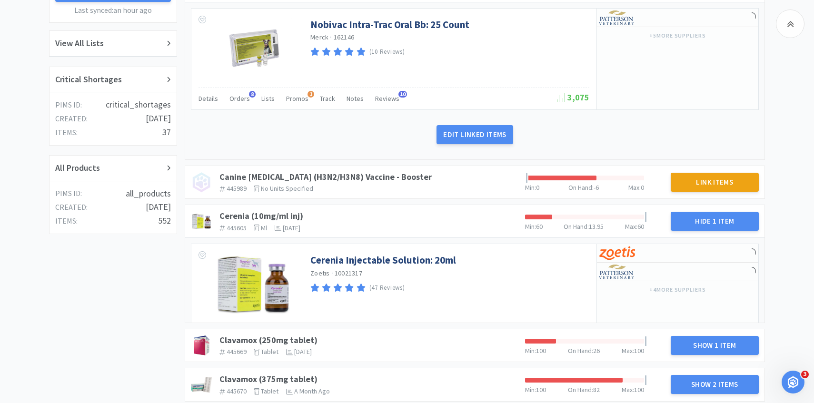
scroll to position [246, 0]
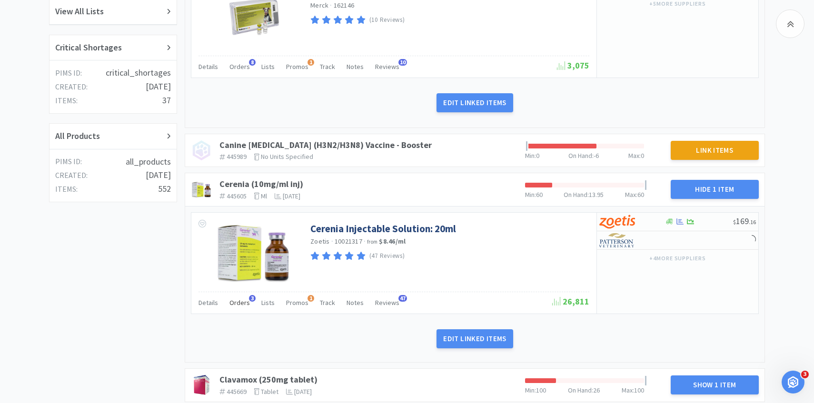
click at [235, 298] on div "Orders 3" at bounding box center [239, 304] width 20 height 18
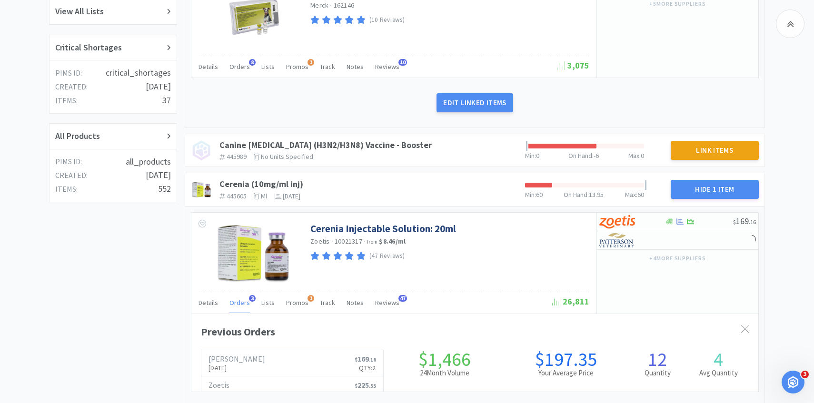
scroll to position [261, 567]
click at [235, 298] on div "Orders 3" at bounding box center [239, 304] width 20 height 18
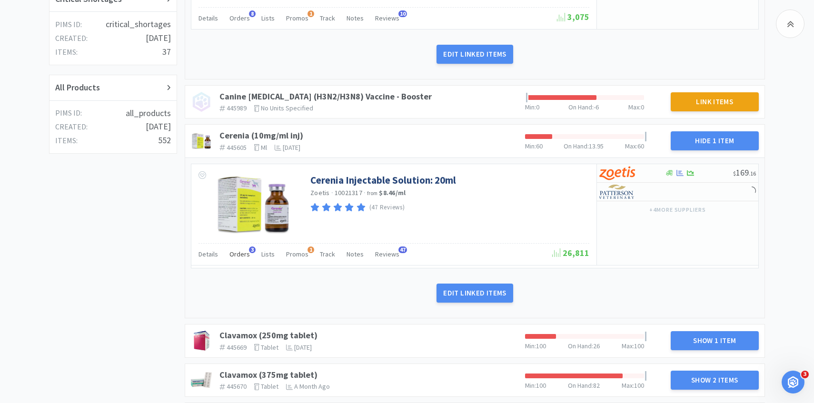
scroll to position [331, 0]
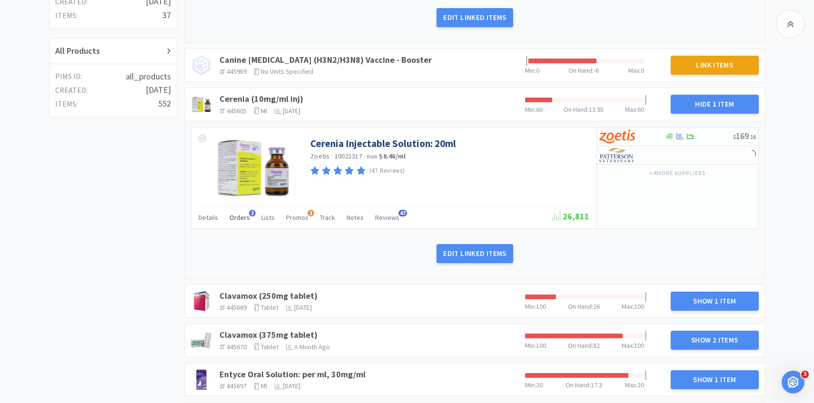
click at [239, 217] on span "Orders" at bounding box center [239, 217] width 20 height 9
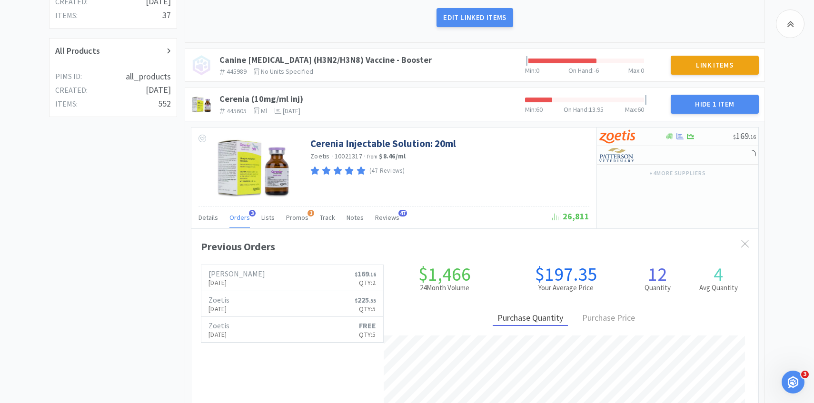
scroll to position [261, 567]
click at [239, 217] on span "Orders" at bounding box center [239, 217] width 20 height 9
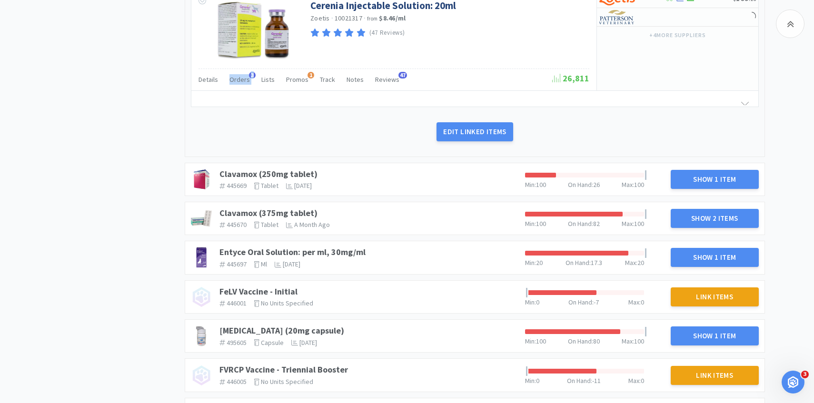
scroll to position [483, 0]
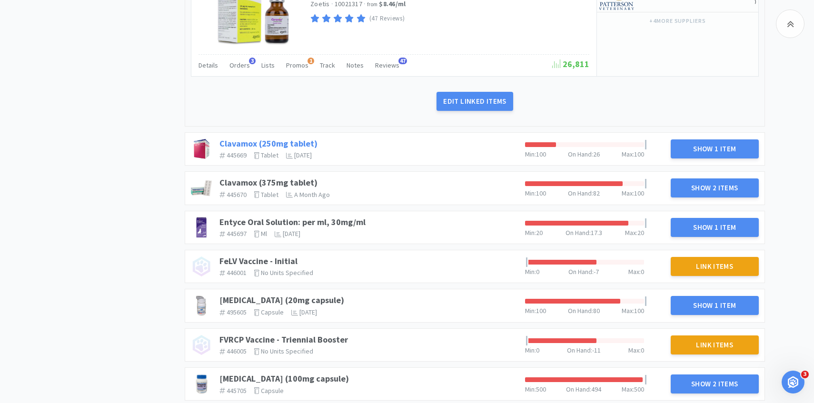
click at [294, 139] on link "Clavamox (250mg tablet)" at bounding box center [268, 143] width 98 height 11
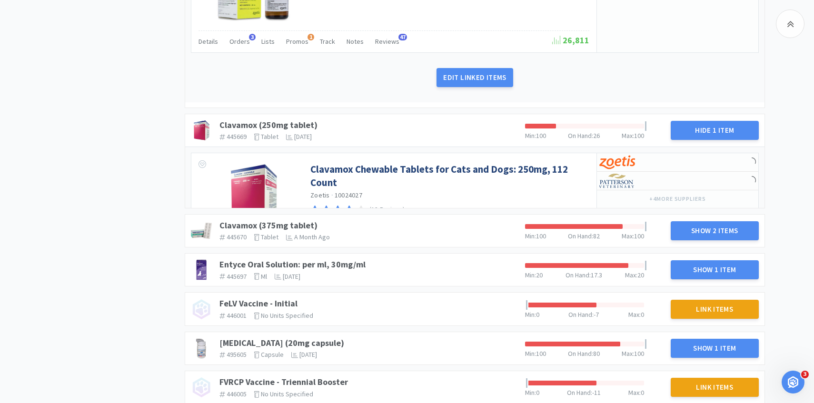
scroll to position [530, 0]
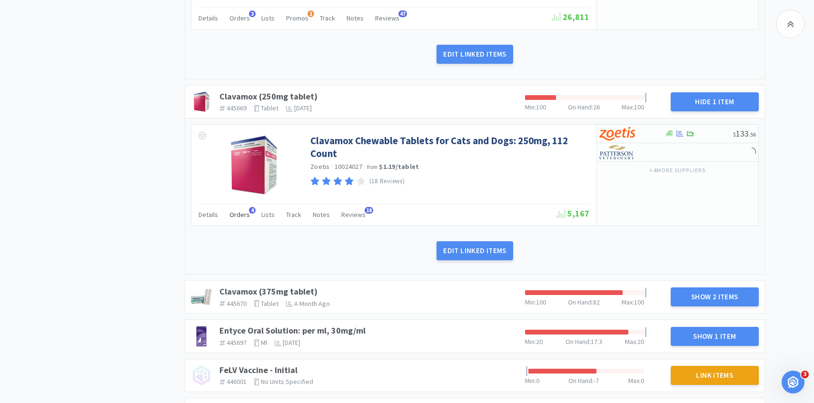
click at [238, 214] on span "Orders" at bounding box center [239, 214] width 20 height 9
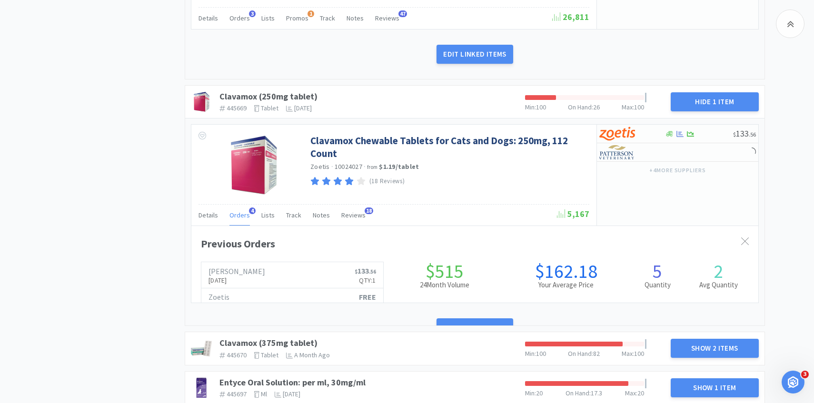
scroll to position [261, 567]
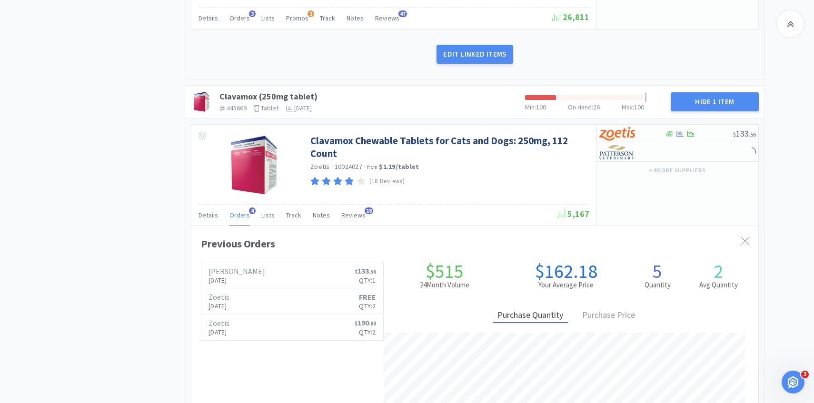
click at [238, 214] on span "Orders" at bounding box center [239, 215] width 20 height 9
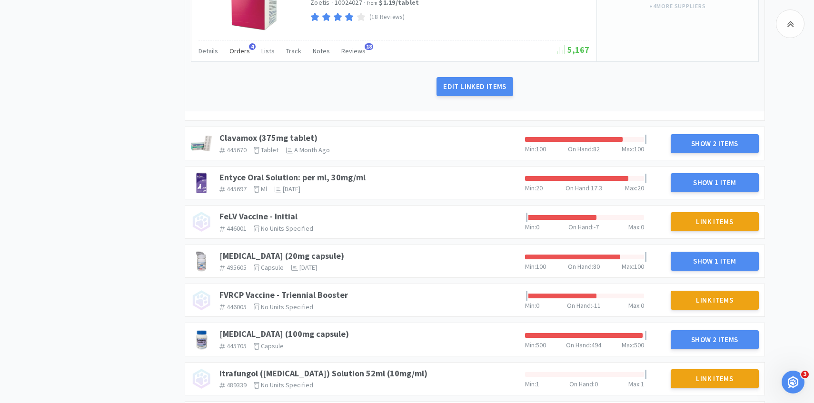
scroll to position [699, 0]
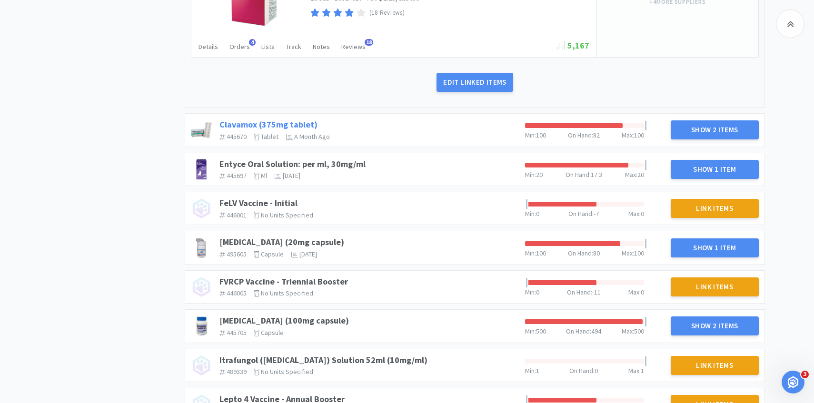
click at [275, 123] on link "Clavamox (375mg tablet)" at bounding box center [268, 124] width 98 height 11
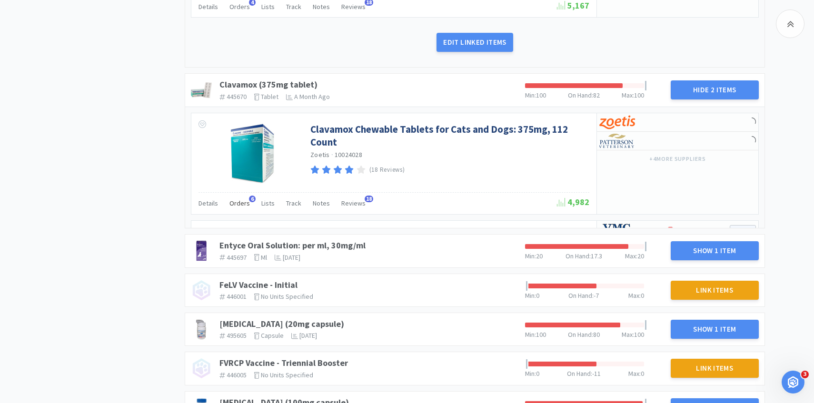
scroll to position [742, 0]
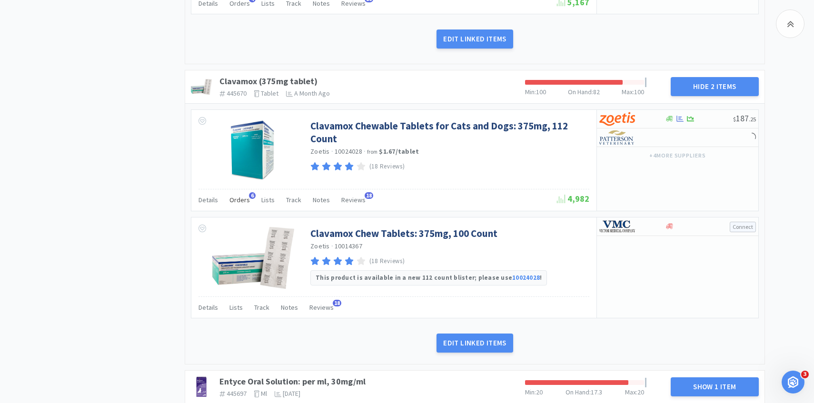
click at [239, 204] on span "Orders" at bounding box center [239, 200] width 20 height 9
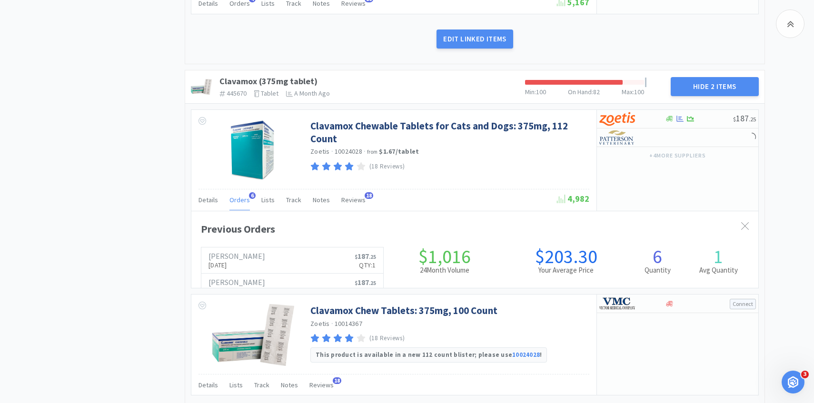
scroll to position [261, 567]
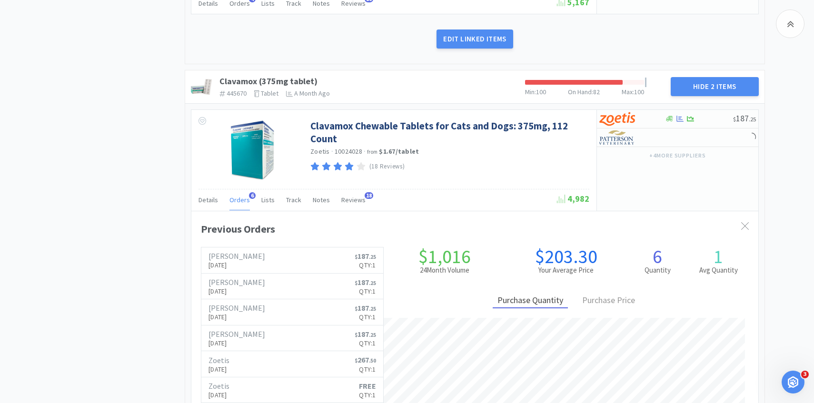
click at [239, 204] on span "Orders" at bounding box center [239, 200] width 20 height 9
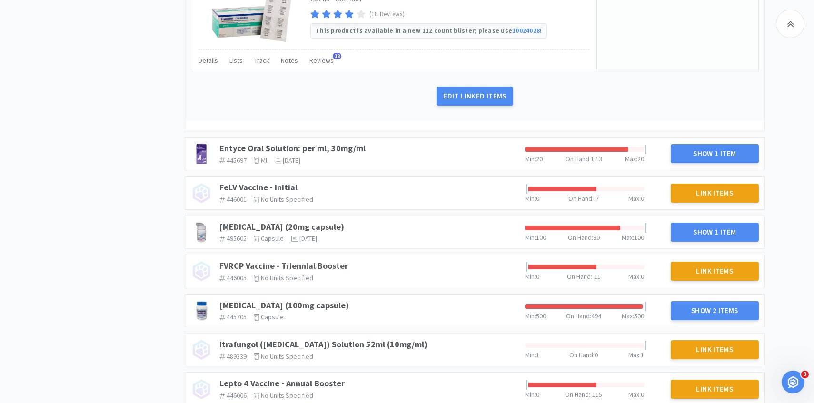
scroll to position [1026, 0]
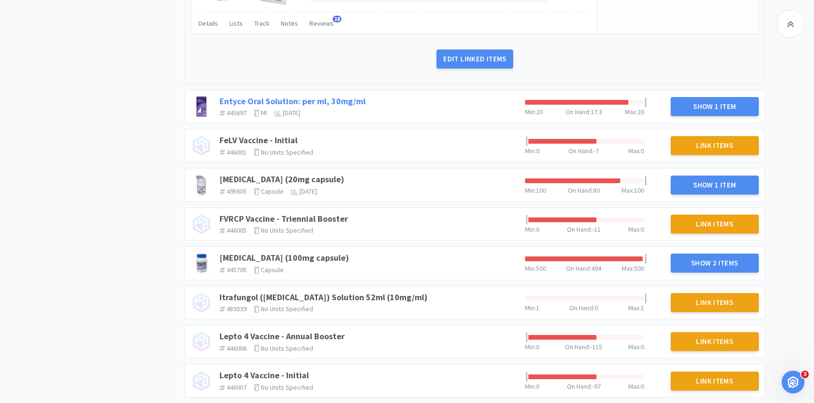
click at [265, 97] on link "Entyce Oral Solution: per ml, 30mg/ml" at bounding box center [292, 101] width 146 height 11
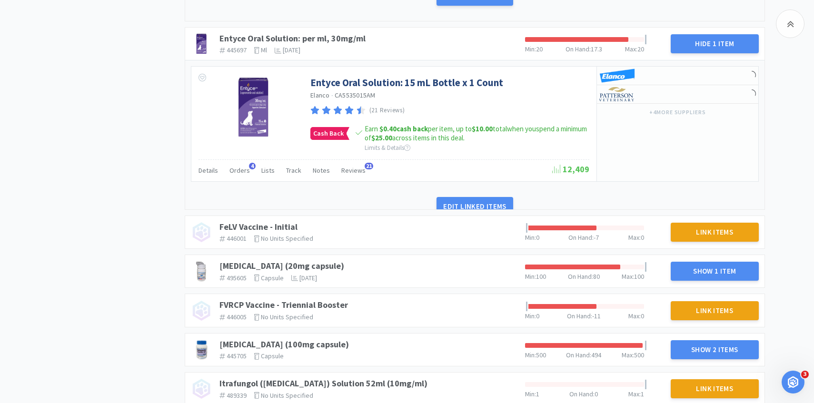
scroll to position [1111, 0]
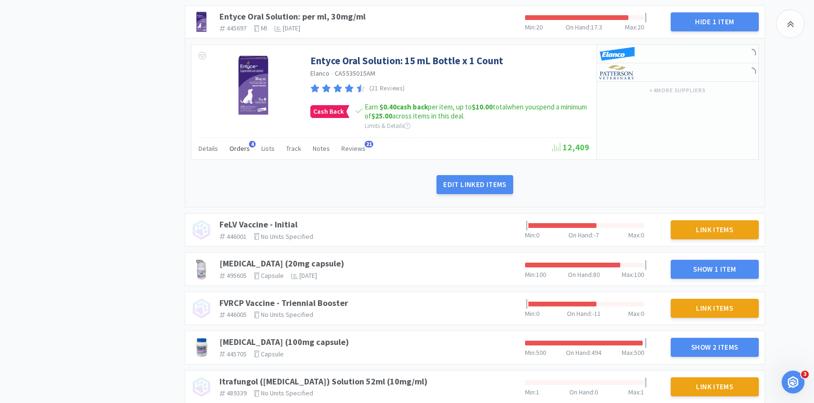
click at [234, 157] on div "Orders 4" at bounding box center [239, 150] width 20 height 18
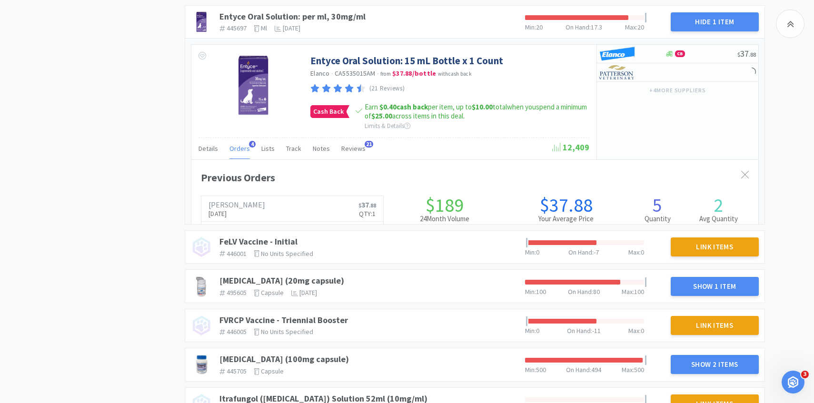
scroll to position [261, 567]
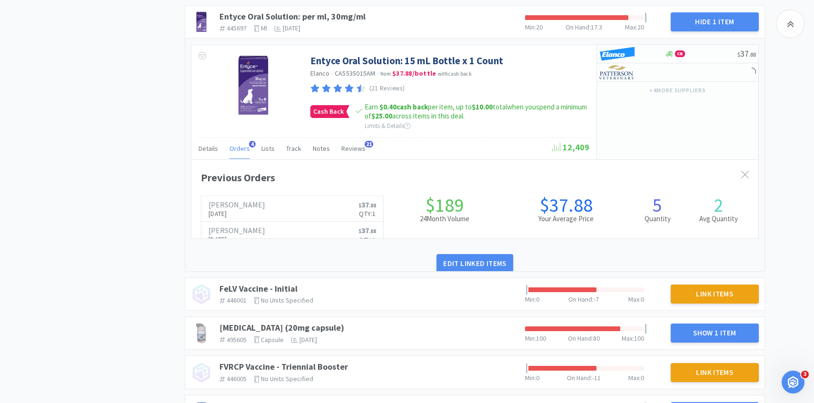
click at [237, 146] on span "Orders" at bounding box center [239, 148] width 20 height 9
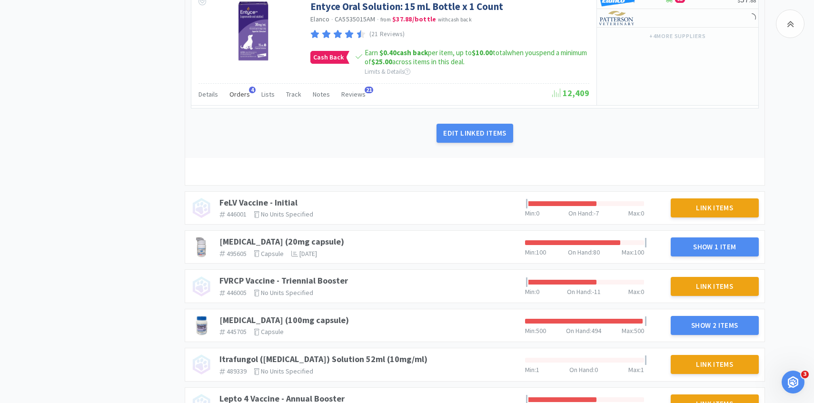
scroll to position [1269, 0]
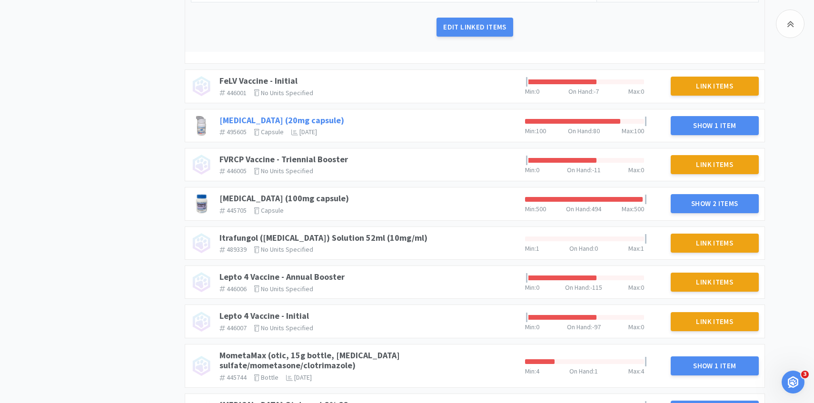
click at [256, 119] on div "Fluoxetine (20mg capsule) 495605 The identifier of the item in your PIMS capsul…" at bounding box center [369, 125] width 306 height 29
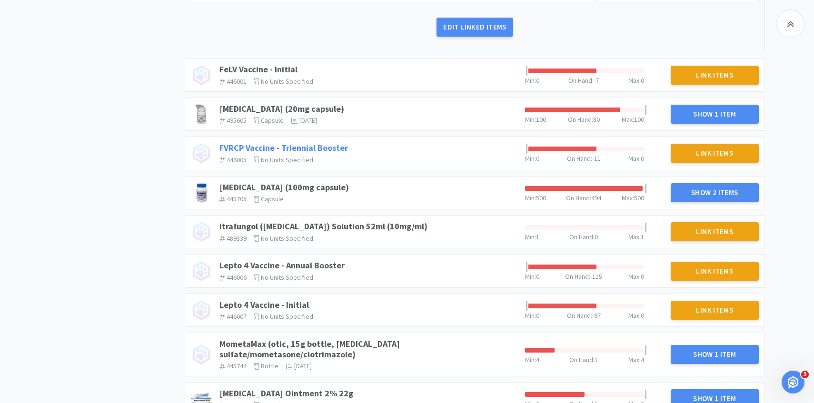
scroll to position [1280, 0]
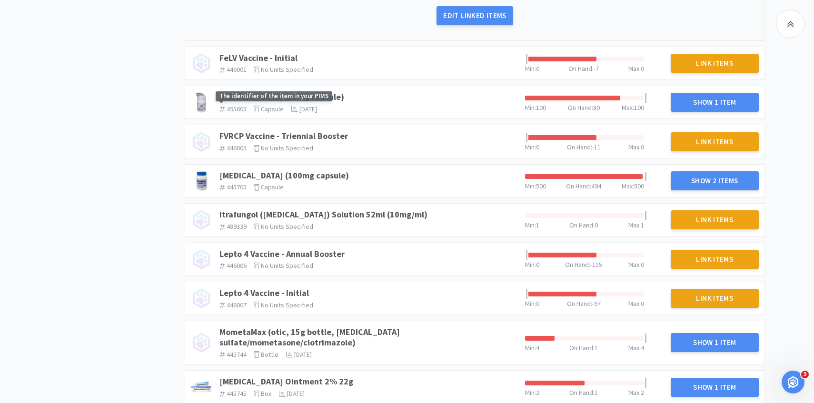
click at [248, 94] on span "The identifier of the item in your PIMS" at bounding box center [274, 96] width 117 height 10
click at [297, 95] on link "Fluoxetine (20mg capsule)" at bounding box center [281, 96] width 125 height 11
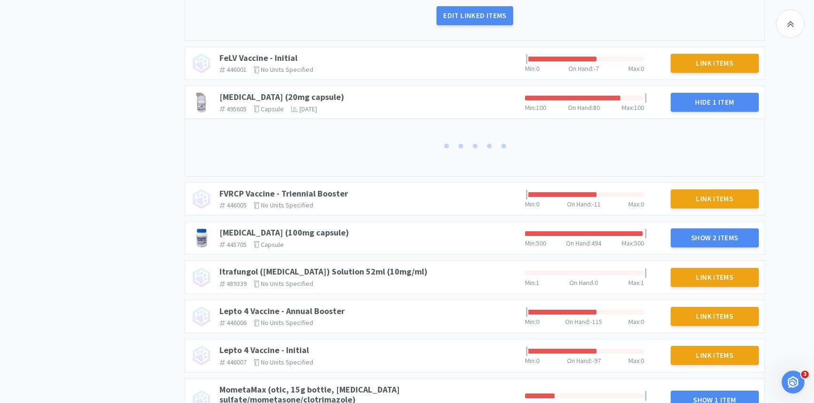
scroll to position [1314, 0]
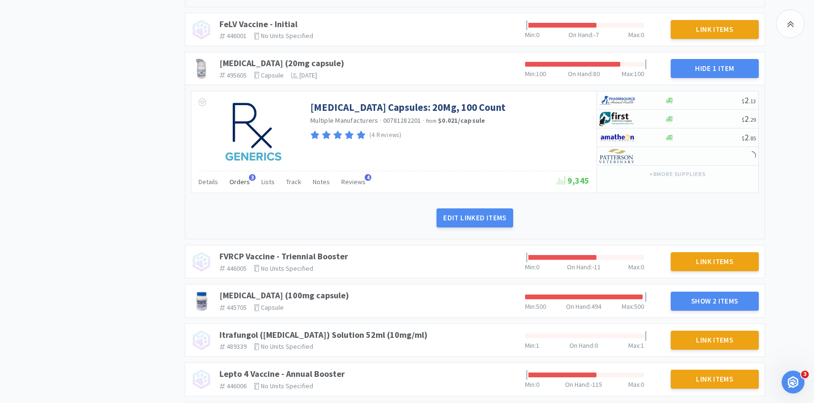
click at [229, 179] on span "Orders" at bounding box center [239, 182] width 20 height 9
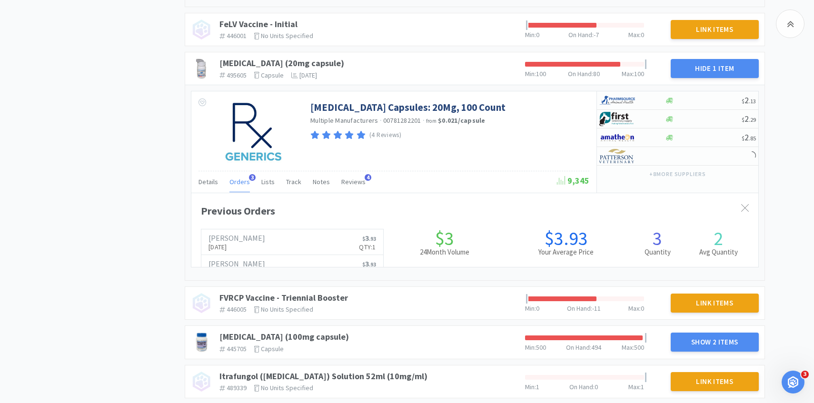
scroll to position [261, 567]
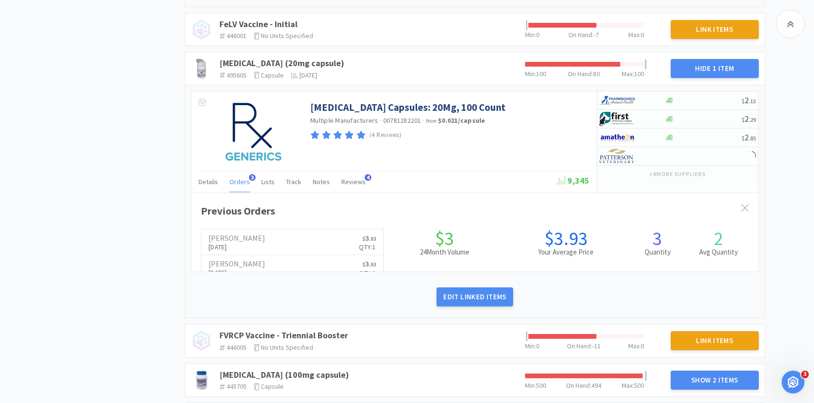
click at [239, 184] on span "Orders" at bounding box center [239, 182] width 20 height 9
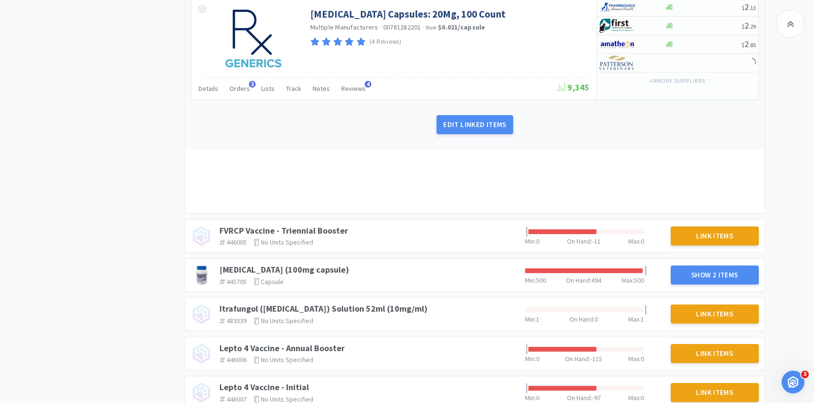
scroll to position [1412, 0]
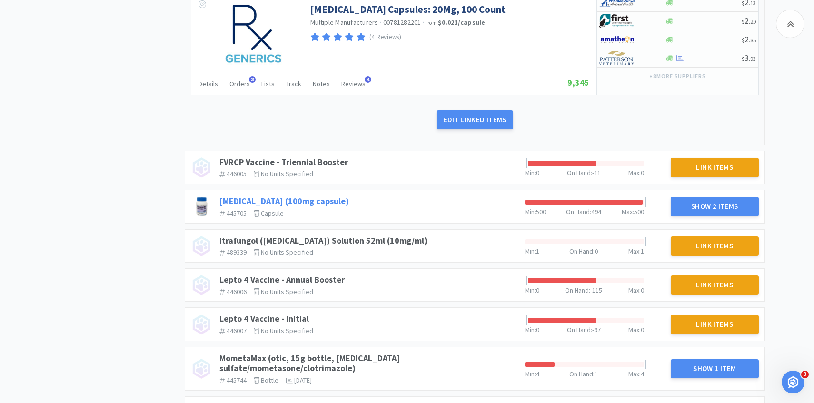
click at [312, 206] on link "Gabapentin (100mg capsule)" at bounding box center [284, 201] width 130 height 11
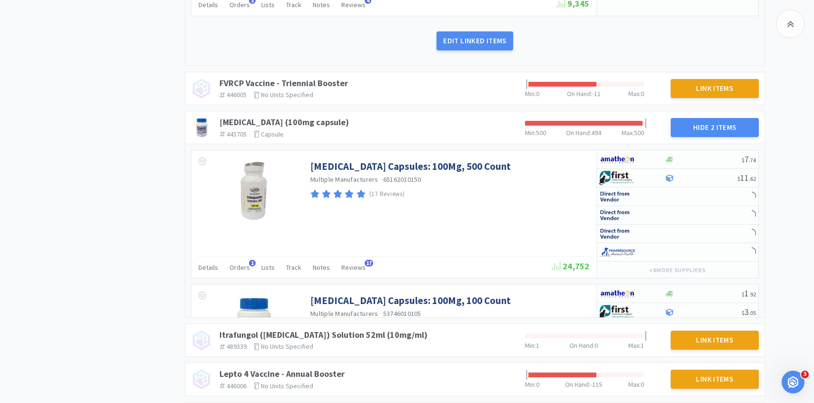
scroll to position [0, 0]
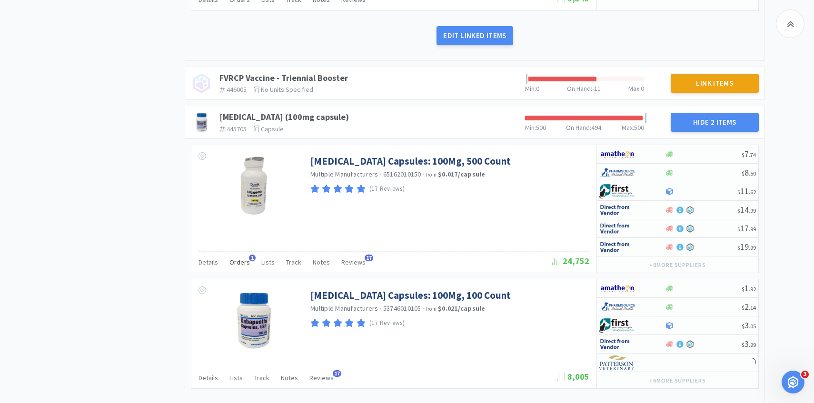
click at [242, 259] on span "Orders" at bounding box center [239, 262] width 20 height 9
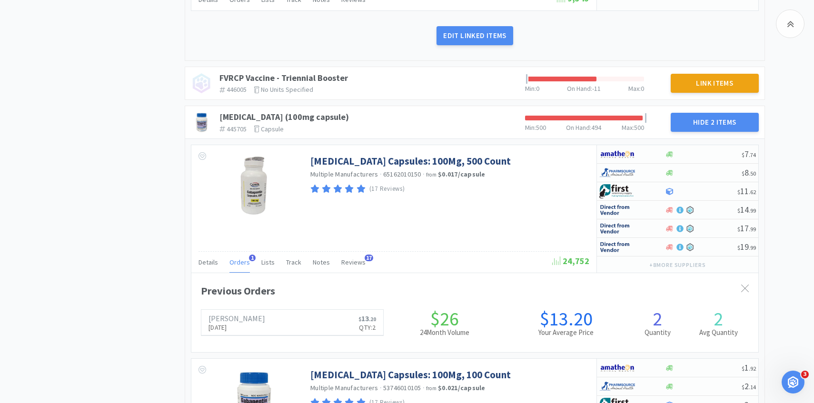
click at [242, 259] on span "Orders" at bounding box center [239, 262] width 20 height 9
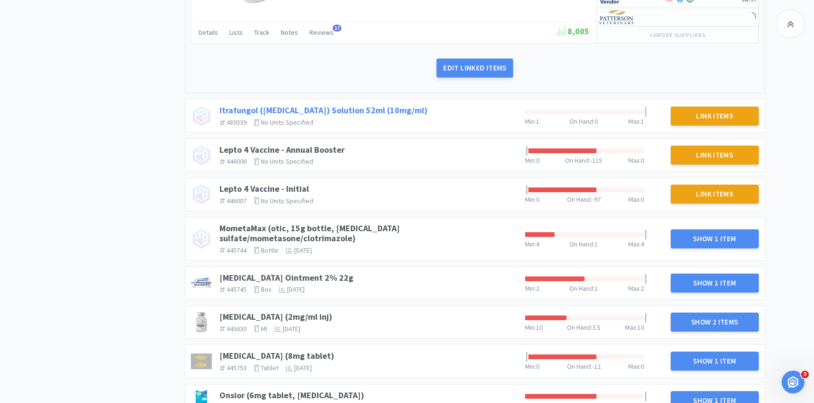
click at [396, 111] on link "Itrafungol (Itraconazole) Solution 52ml (10mg/ml)" at bounding box center [323, 110] width 208 height 11
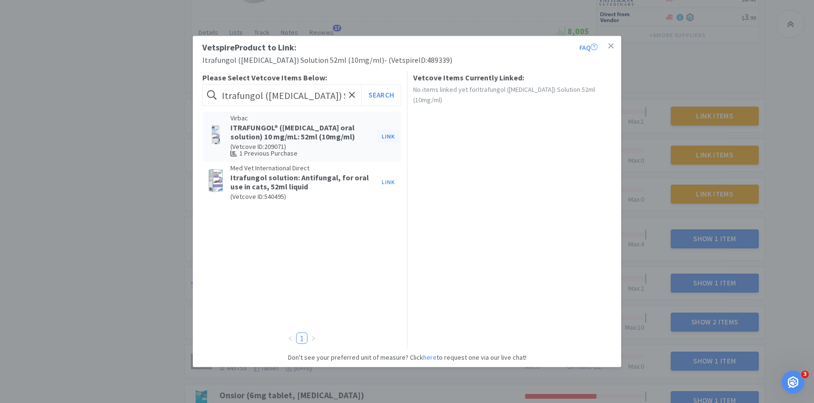
click at [391, 139] on button "Link" at bounding box center [388, 136] width 23 height 13
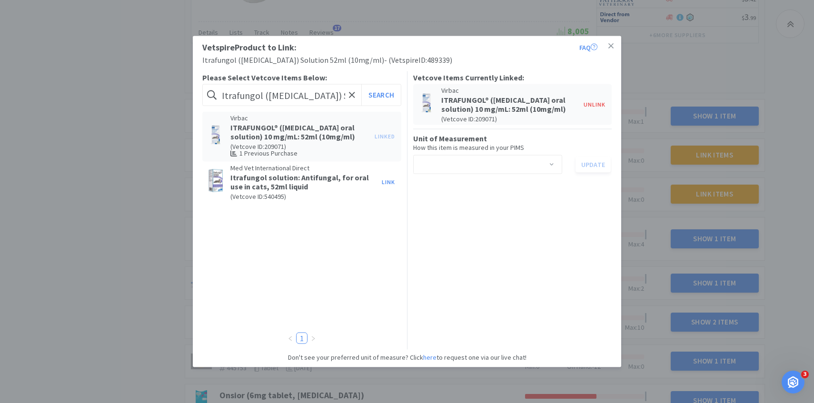
click at [441, 164] on div "Select unit of measurement" at bounding box center [484, 165] width 131 height 18
click at [439, 231] on li "bottle" at bounding box center [487, 230] width 149 height 15
click at [592, 164] on button "Update" at bounding box center [593, 165] width 35 height 16
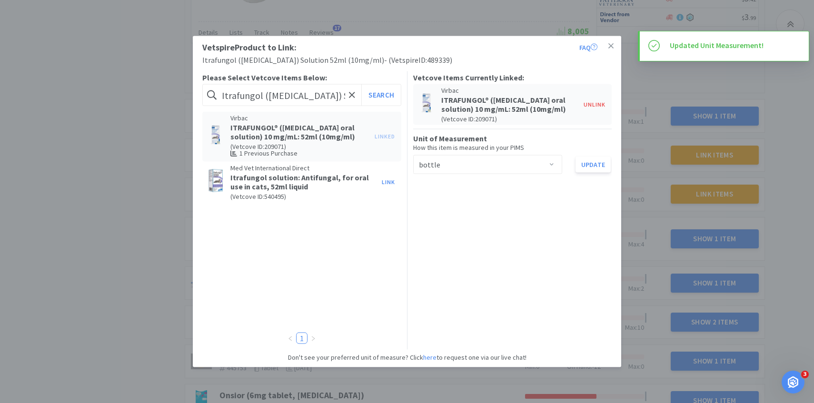
click at [643, 186] on div "Vetspire Product to Link: FAQ Itrafungol (Itraconazole) Solution 52ml (10mg/ml)…" at bounding box center [407, 201] width 814 height 403
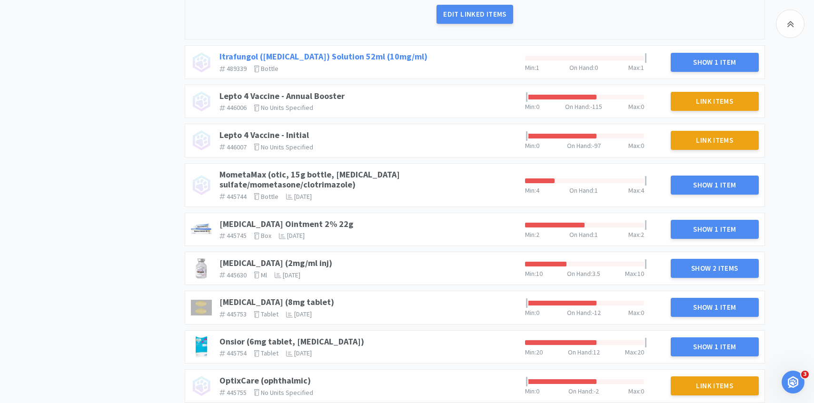
click at [396, 56] on link "Itrafungol (Itraconazole) Solution 52ml (10mg/ml)" at bounding box center [323, 56] width 208 height 11
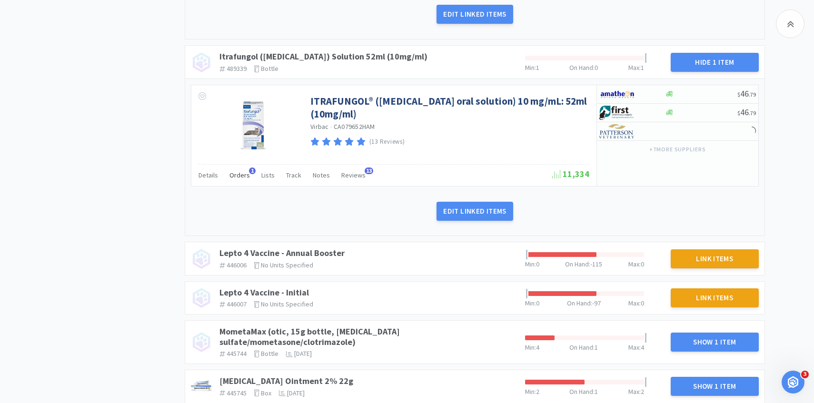
click at [241, 174] on span "Orders" at bounding box center [239, 175] width 20 height 9
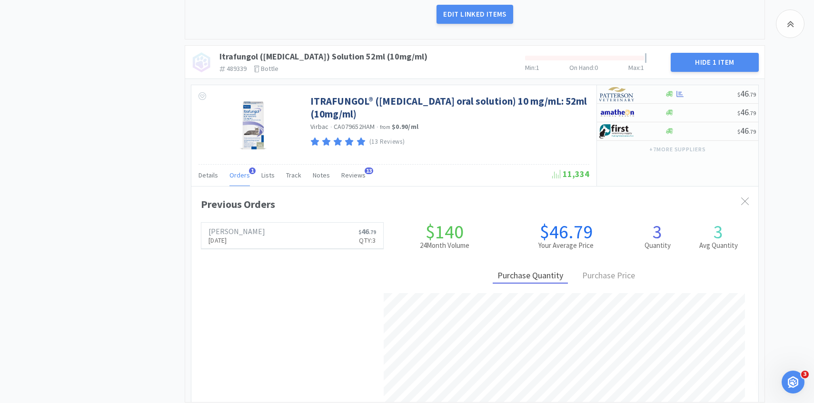
click at [241, 174] on span "Orders" at bounding box center [239, 175] width 20 height 9
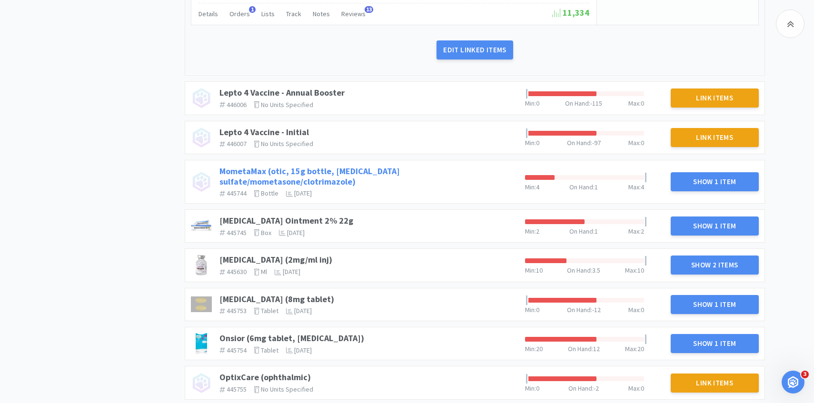
click at [387, 172] on link "MometaMax (otic, 15g bottle, gentamicin sulfate/mometasone/clotrimazole)" at bounding box center [309, 176] width 180 height 21
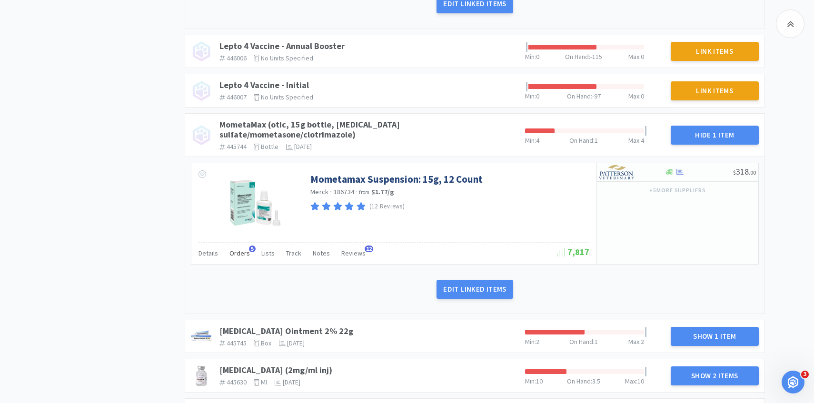
click at [241, 249] on span "Orders" at bounding box center [239, 253] width 20 height 9
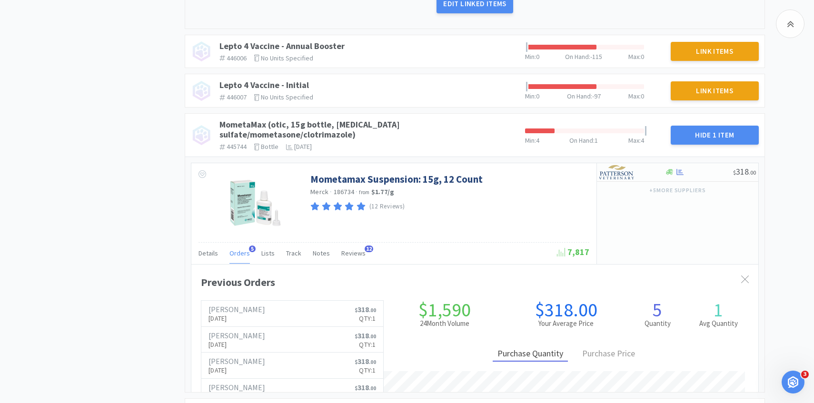
click at [241, 249] on span "Orders" at bounding box center [239, 253] width 20 height 9
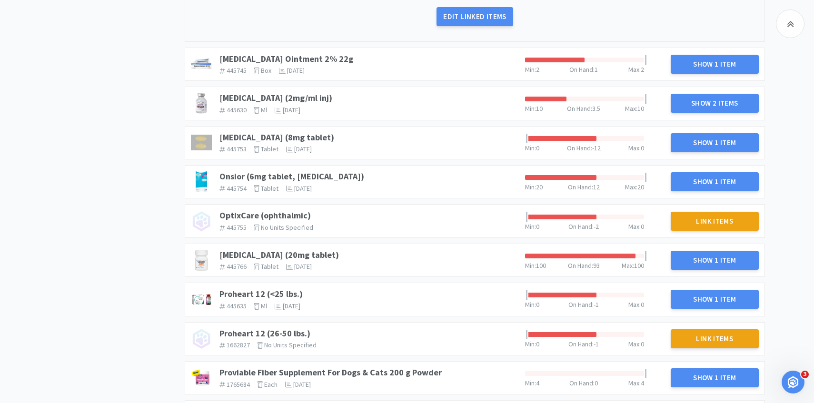
click at [309, 50] on div "Mupirocin Ointment 2% 22g 445745 The identifier of the item in your PIMS box Th…" at bounding box center [369, 64] width 306 height 29
click at [309, 53] on link "Mupirocin Ointment 2% 22g" at bounding box center [286, 58] width 134 height 11
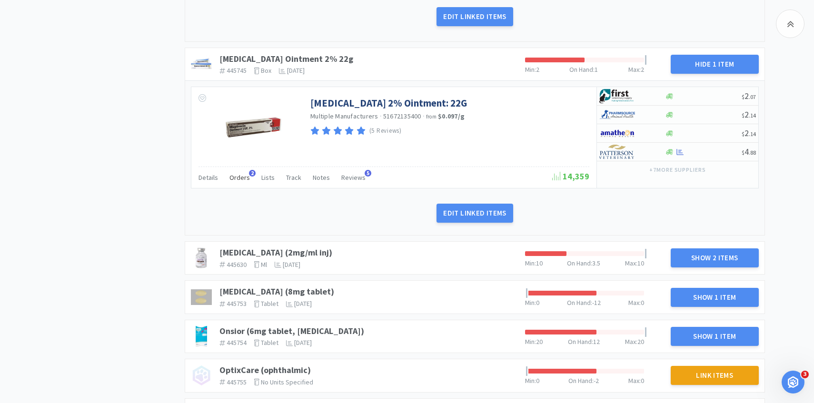
click at [239, 174] on div "Orders 2" at bounding box center [239, 179] width 20 height 18
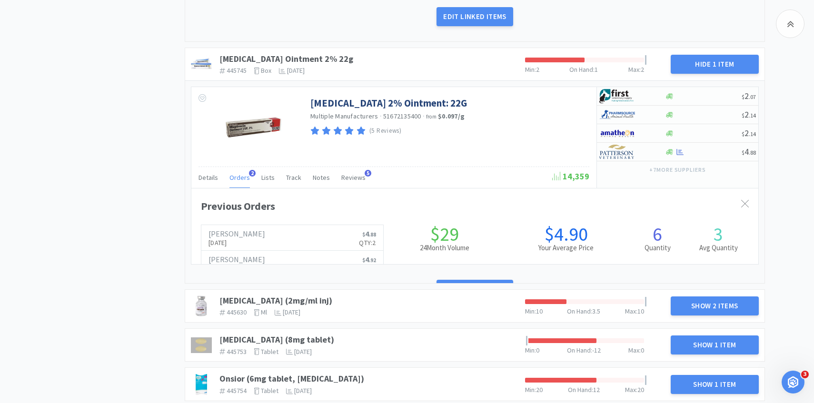
click at [239, 172] on div "Orders 2" at bounding box center [239, 179] width 20 height 18
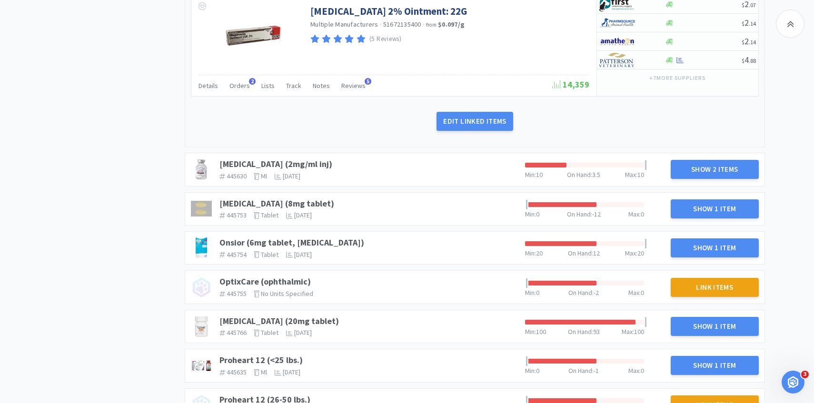
click at [328, 232] on div "Onsior (6mg tablet, robenacoxib) 445754 The identifier of the item in your PIMS…" at bounding box center [474, 248] width 579 height 32
click at [328, 237] on link "Onsior (6mg tablet, robenacoxib)" at bounding box center [291, 242] width 145 height 11
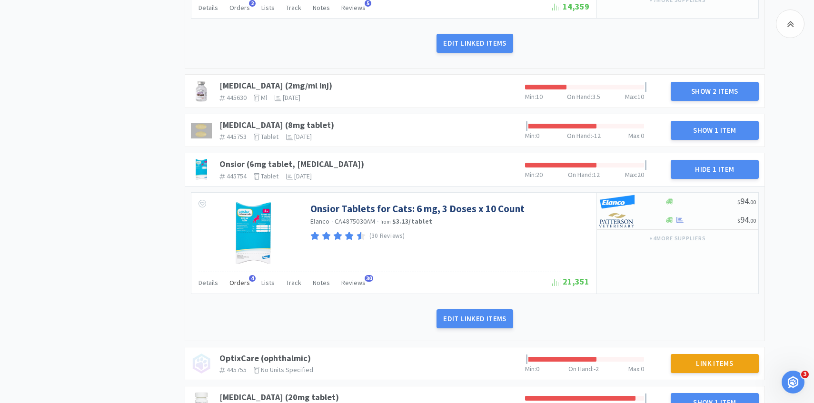
click at [231, 280] on div "Orders 4" at bounding box center [239, 284] width 20 height 18
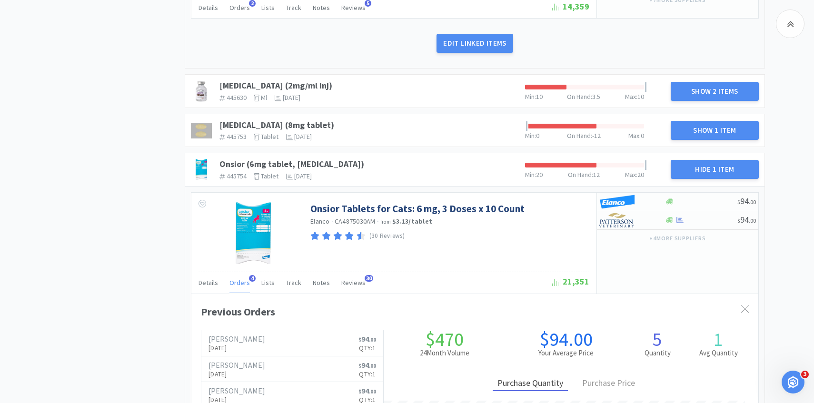
click at [234, 277] on div "Orders 4" at bounding box center [239, 284] width 20 height 18
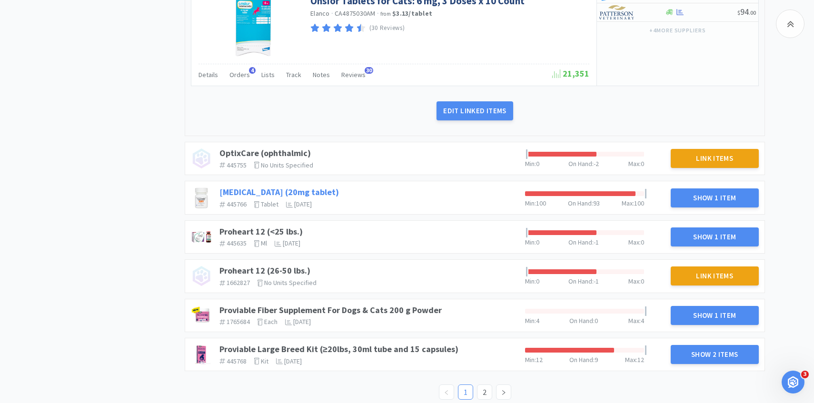
click at [310, 187] on link "[MEDICAL_DATA] (20mg tablet)" at bounding box center [279, 192] width 120 height 11
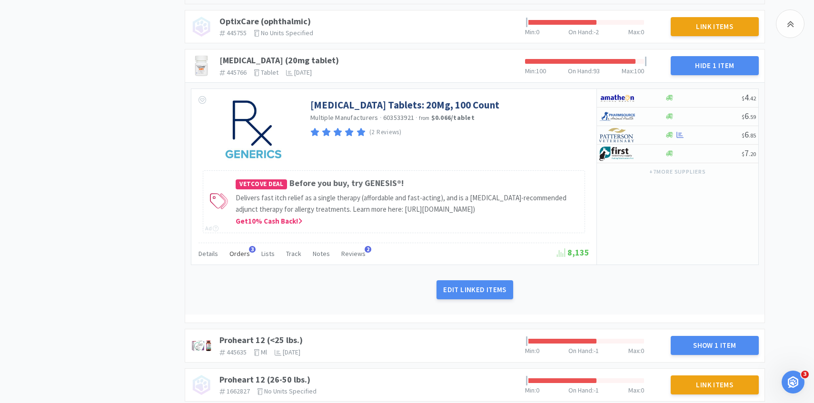
click at [237, 253] on span "Orders" at bounding box center [239, 253] width 20 height 9
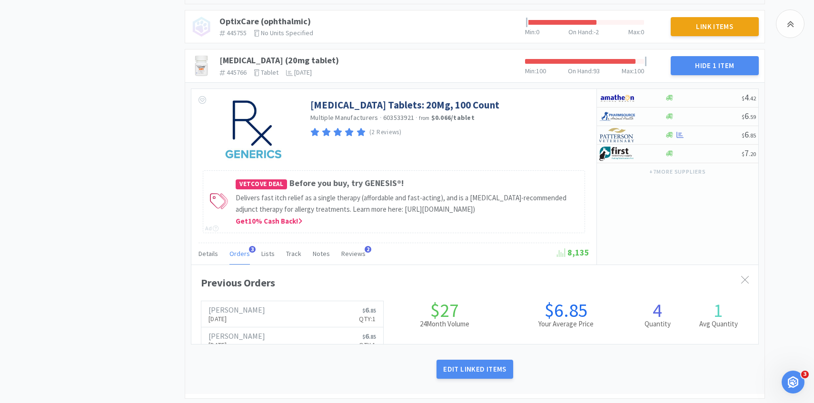
click at [237, 257] on span "Orders" at bounding box center [239, 253] width 20 height 9
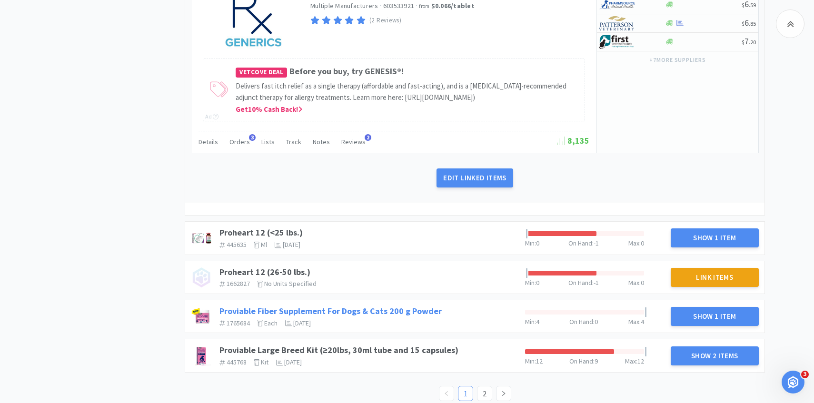
click at [349, 306] on link "Proviable Fiber Supplement For Dogs & Cats 200 g Powder" at bounding box center [330, 311] width 222 height 11
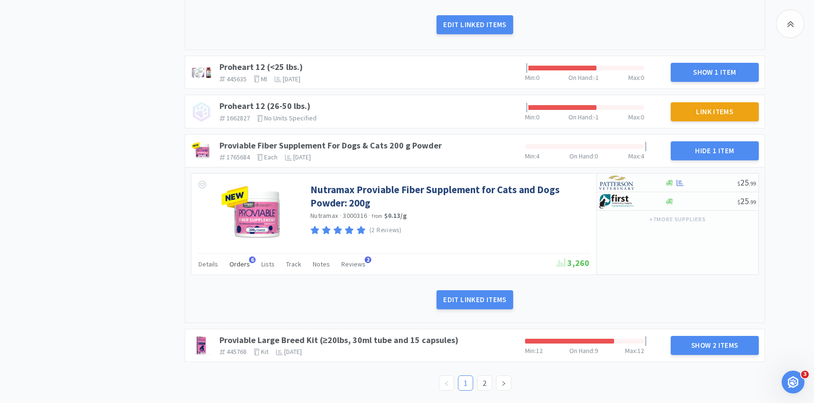
click at [244, 272] on div "Orders 6" at bounding box center [239, 266] width 20 height 18
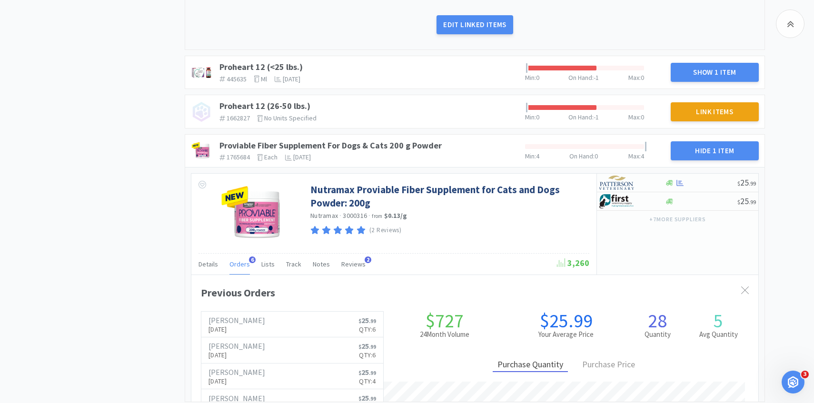
click at [243, 270] on div "Orders 6" at bounding box center [239, 266] width 20 height 18
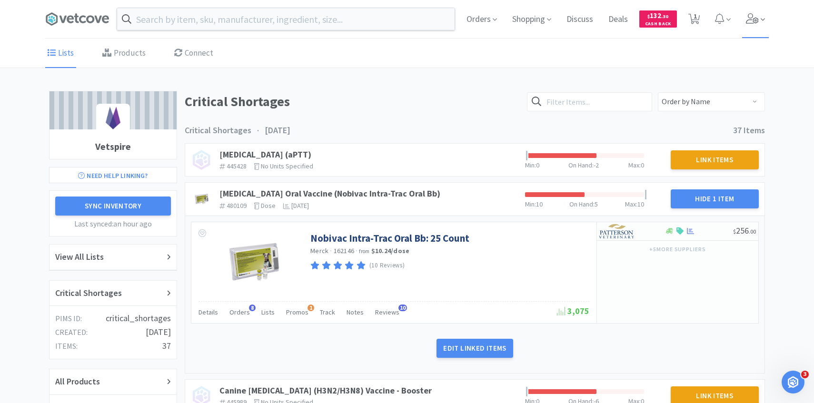
click at [756, 28] on span at bounding box center [755, 19] width 27 height 38
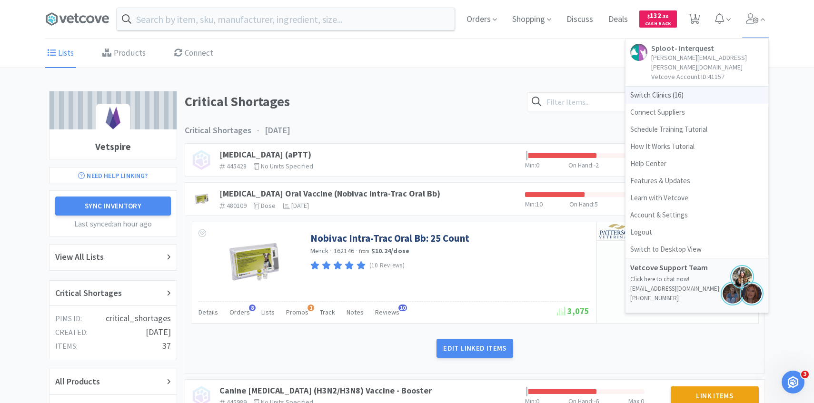
click at [679, 87] on span "Switch Clinics ( 16 )" at bounding box center [697, 95] width 143 height 17
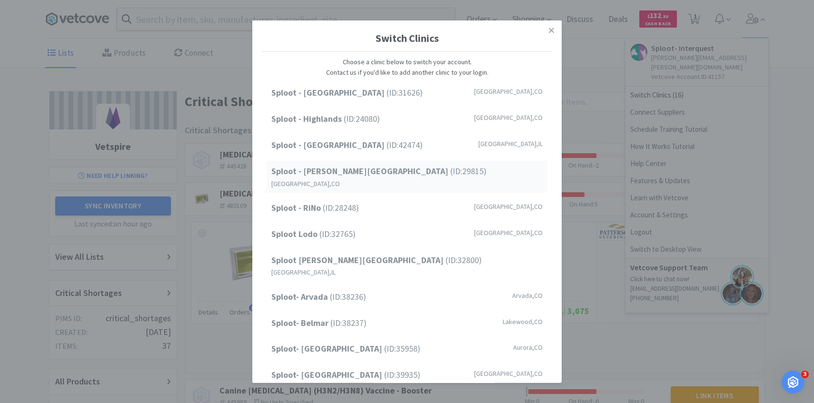
scroll to position [121, 0]
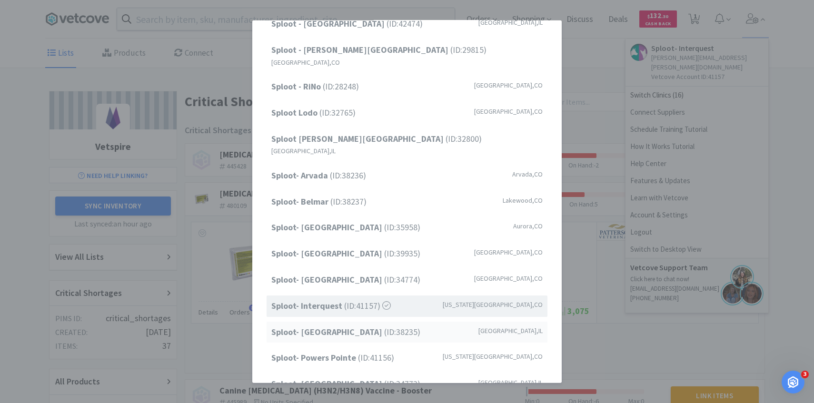
click at [366, 321] on div "Sploot- Lincoln Park (ID: 38235 ) Chicago , IL" at bounding box center [407, 331] width 281 height 21
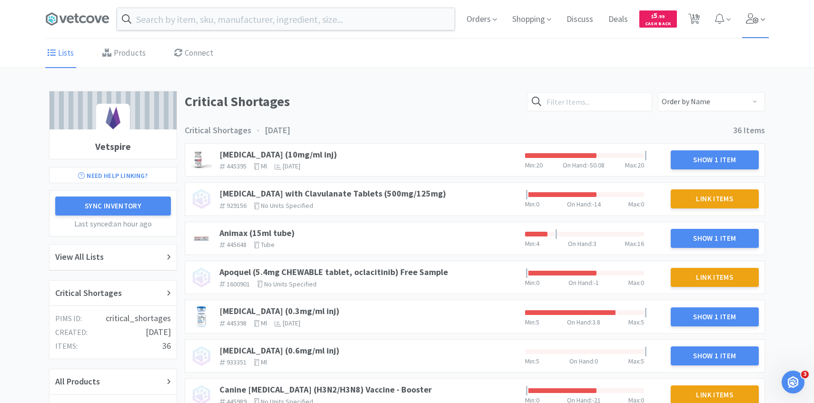
click at [747, 24] on span at bounding box center [755, 19] width 27 height 38
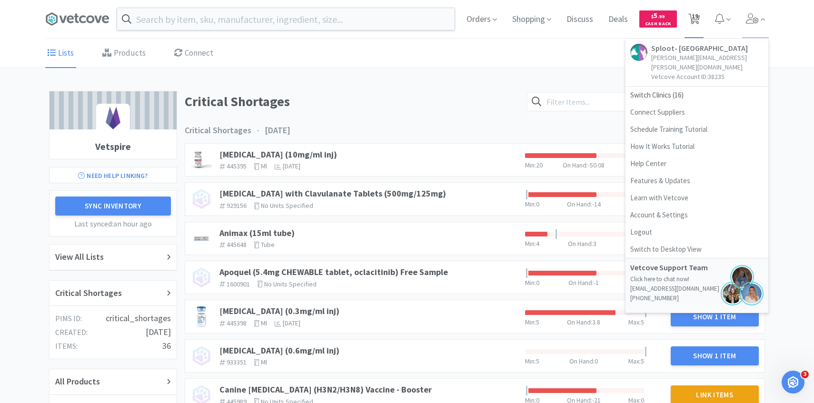
click at [692, 24] on span "19" at bounding box center [695, 16] width 7 height 38
select select "6"
select select "4"
select select "5"
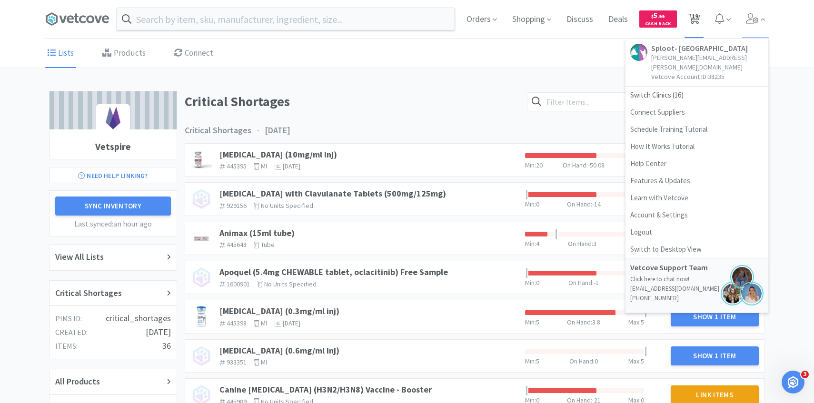
select select "2"
select select "6"
select select "2"
select select "1"
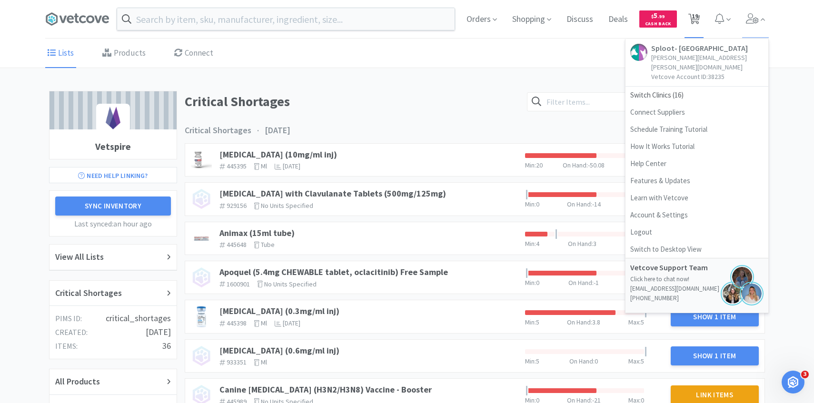
select select "1"
select select "3"
select select "1"
select select "2"
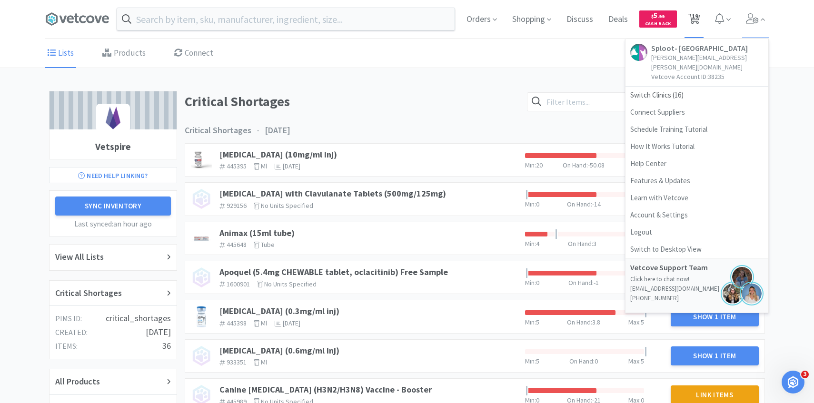
select select "2"
select select "50"
select select "1"
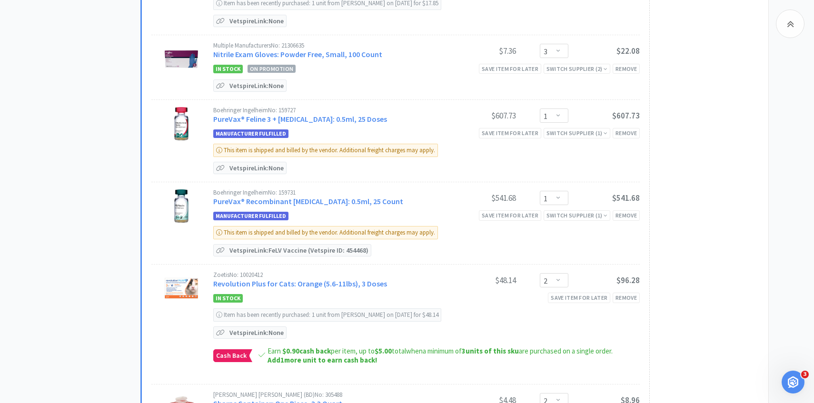
scroll to position [794, 0]
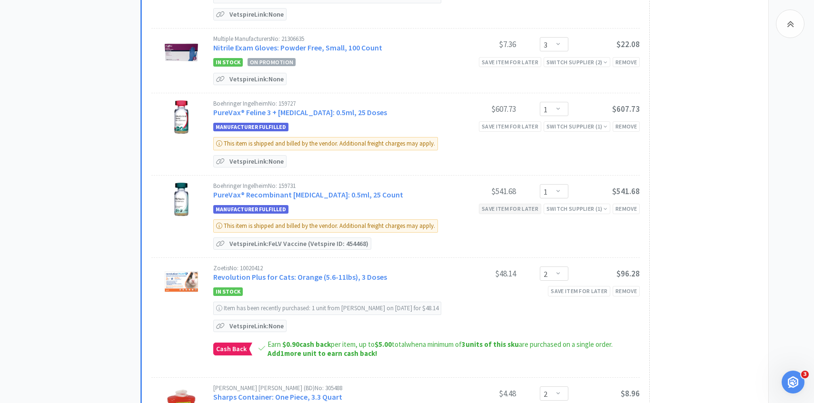
click at [507, 206] on div "Save item for later" at bounding box center [510, 209] width 62 height 10
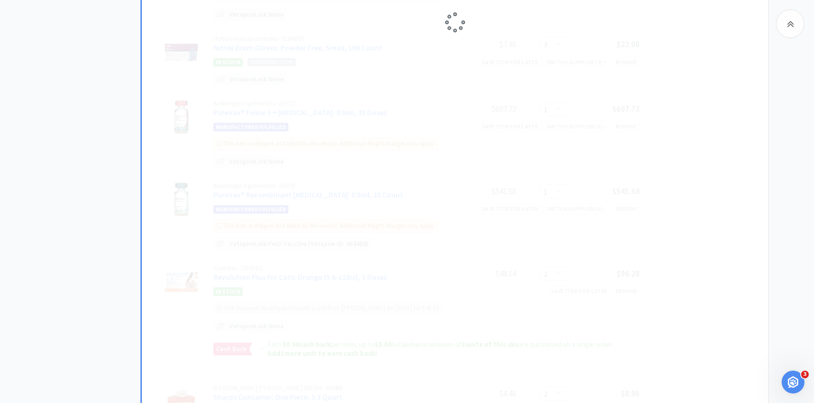
select select "2"
select select "1"
select select "50"
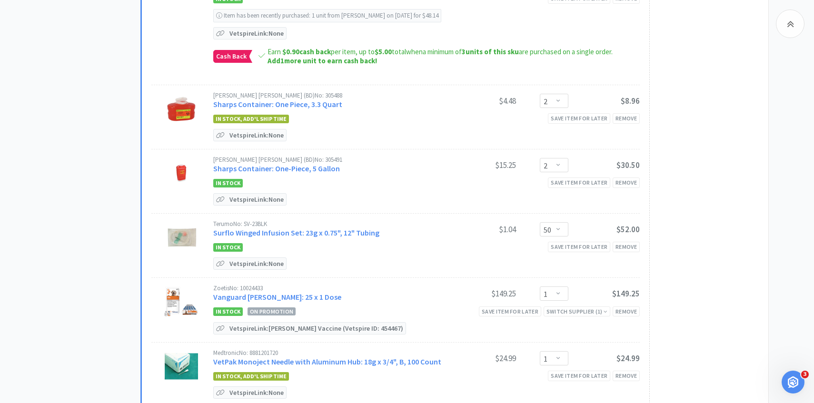
scroll to position [1070, 0]
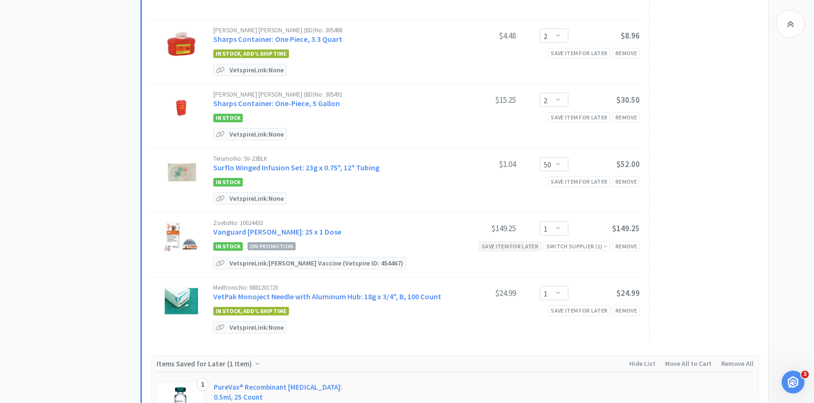
click at [514, 241] on div "Save item for later" at bounding box center [510, 246] width 62 height 10
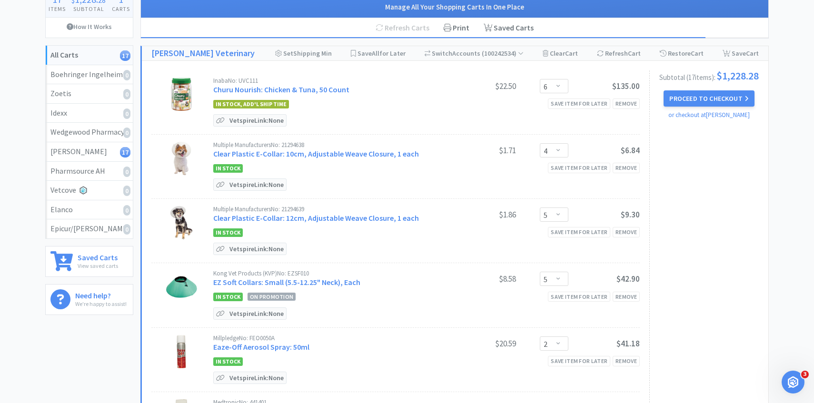
scroll to position [74, 0]
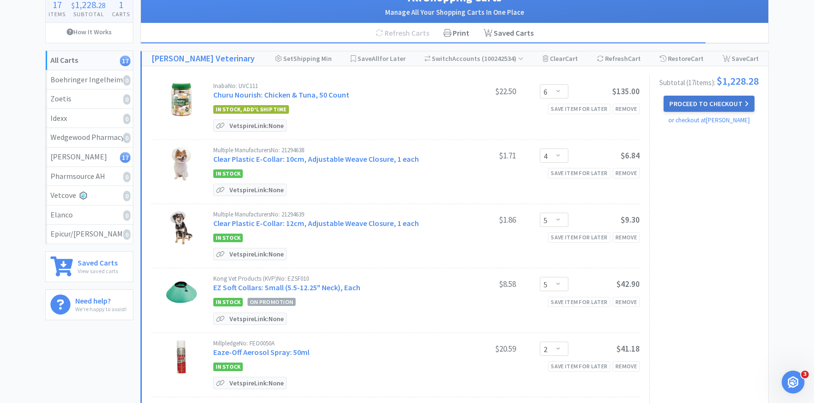
click at [715, 111] on button "Proceed to Checkout" at bounding box center [709, 104] width 90 height 16
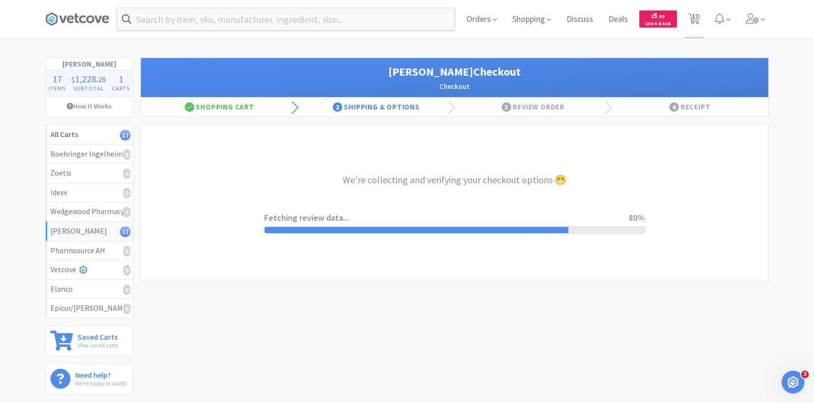
select select "1"
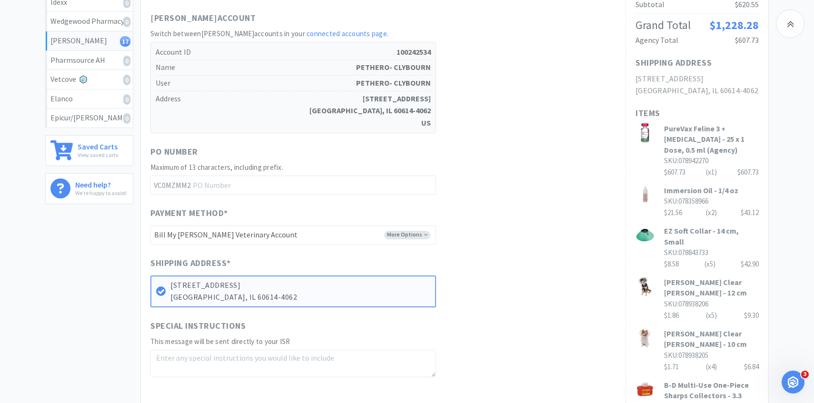
scroll to position [193, 0]
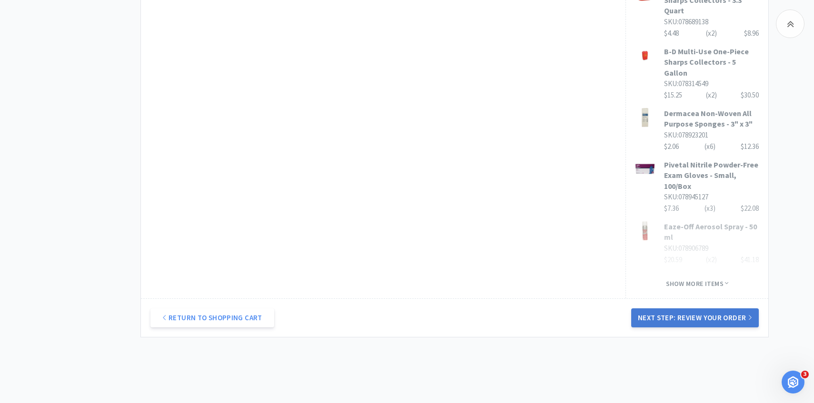
click at [651, 309] on button "Next Step: Review Your Order" at bounding box center [695, 318] width 128 height 19
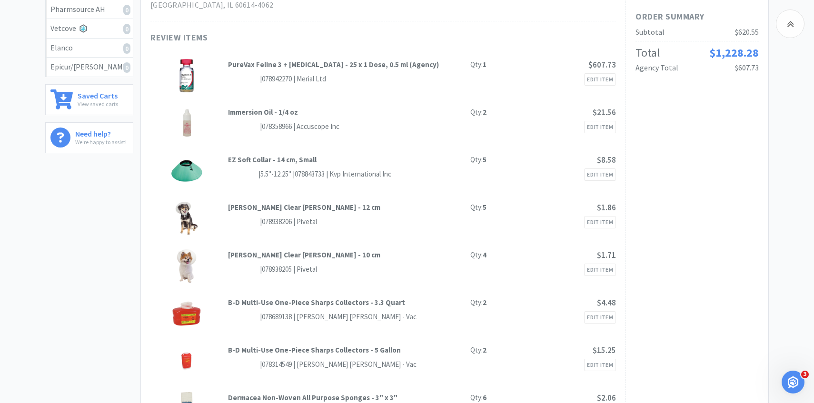
scroll to position [0, 0]
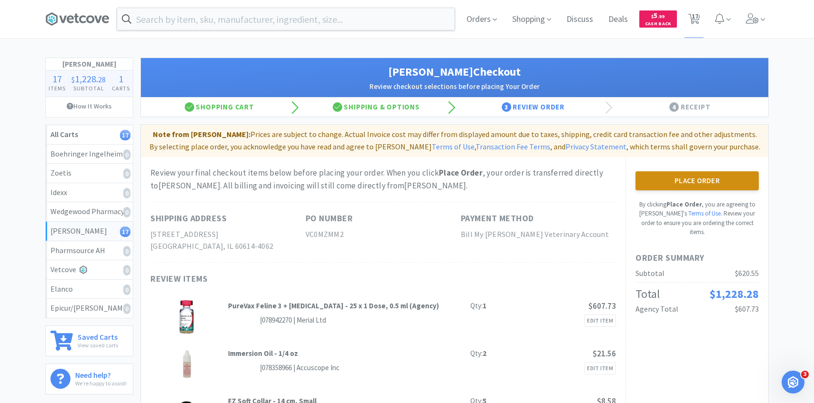
click at [702, 188] on button "Place Order" at bounding box center [697, 180] width 123 height 19
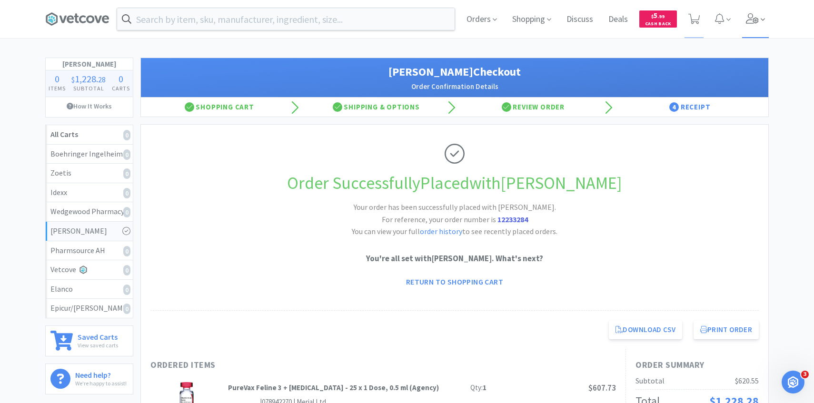
click at [756, 6] on span at bounding box center [755, 19] width 27 height 38
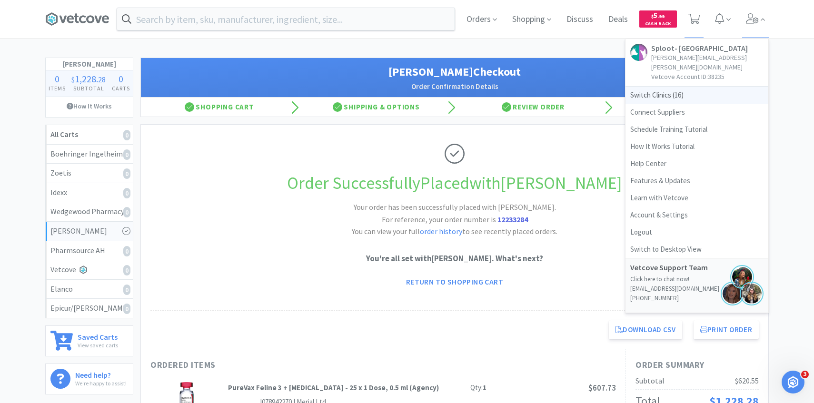
click at [699, 90] on span "Switch Clinics ( 16 )" at bounding box center [697, 95] width 143 height 17
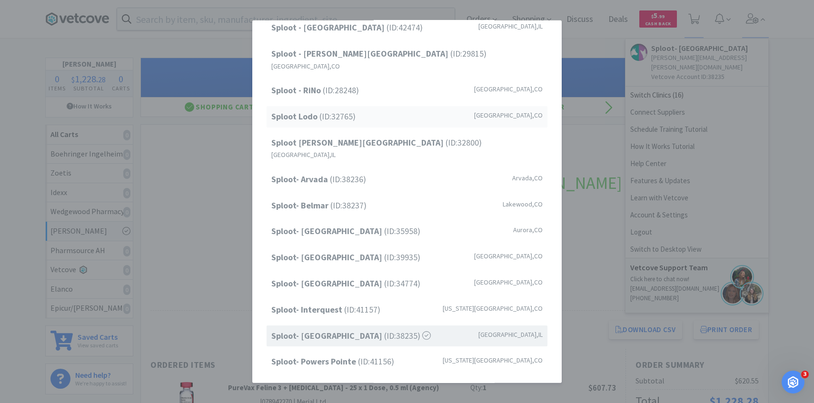
scroll to position [121, 0]
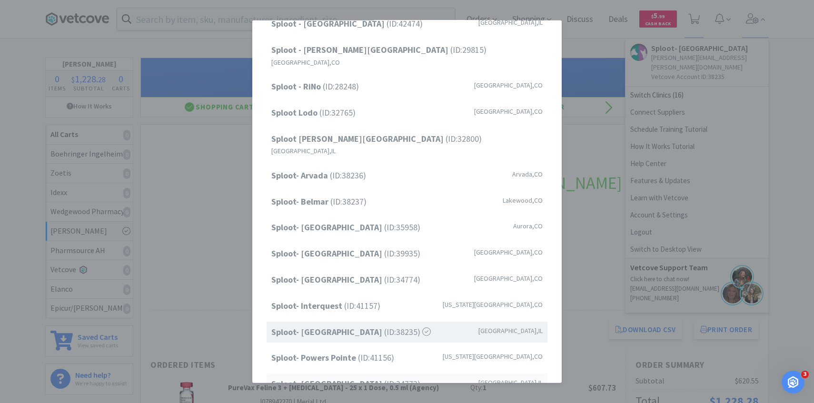
click at [336, 378] on span "Sploot- Roscoe Village (ID: 34773 )" at bounding box center [345, 385] width 149 height 14
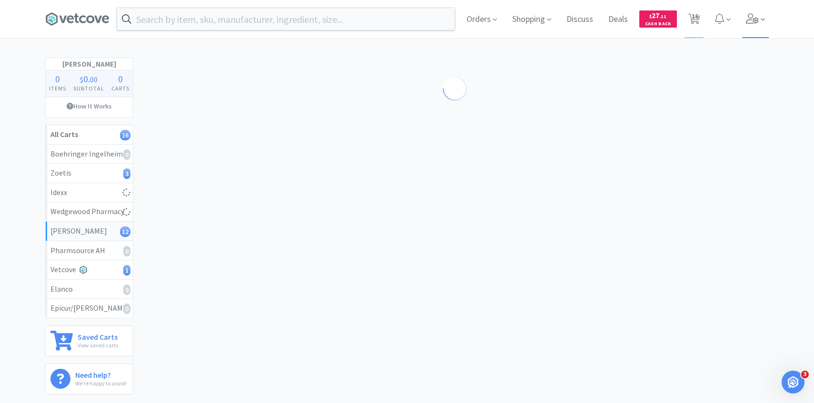
click at [760, 15] on span at bounding box center [755, 19] width 27 height 38
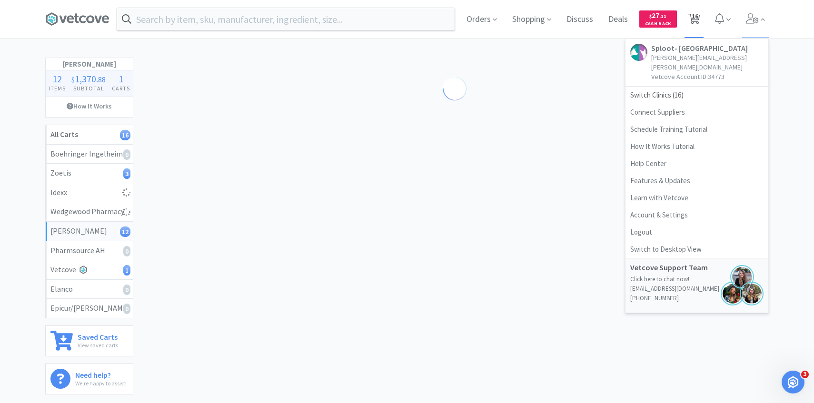
click at [695, 15] on span "16" at bounding box center [695, 16] width 7 height 38
select select "10"
select select "1"
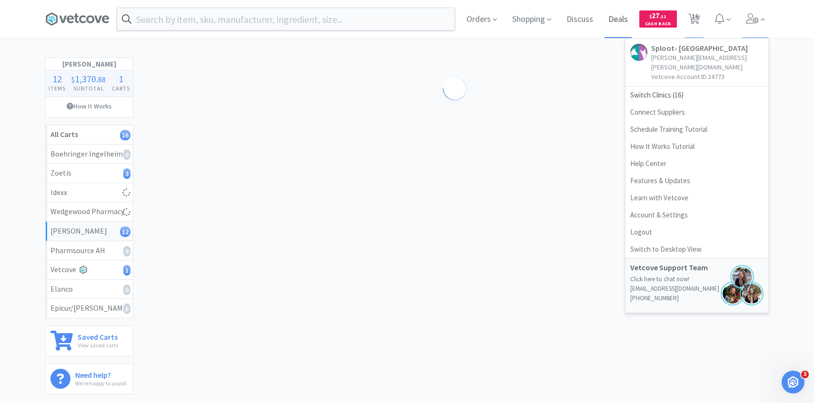
select select "1"
select select "2"
select select "1"
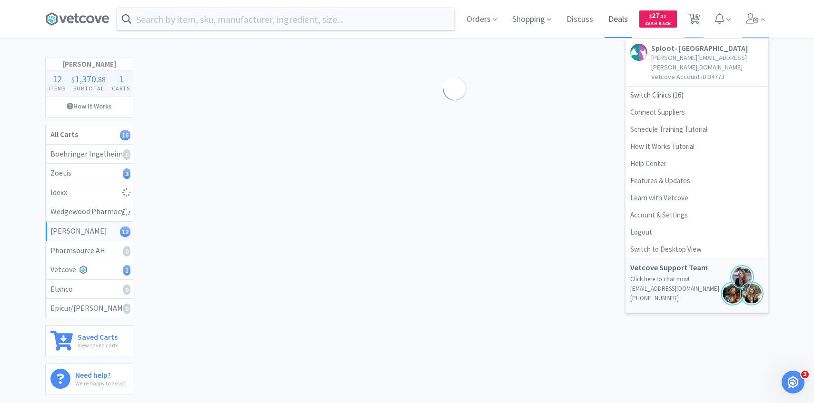
select select "4"
select select "15"
select select "2"
select select "3"
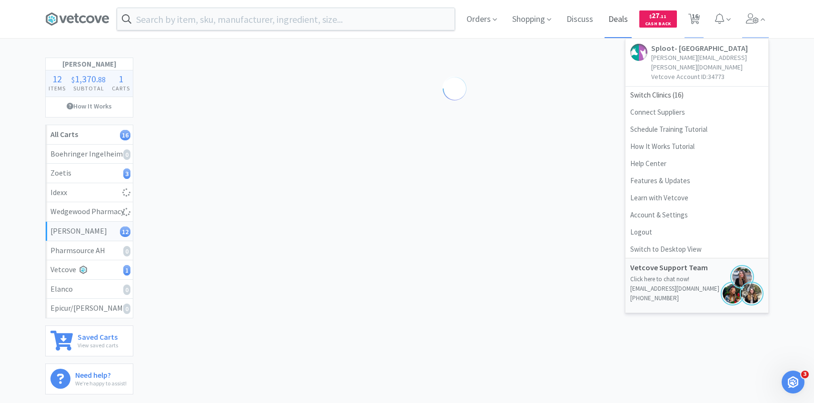
select select "1"
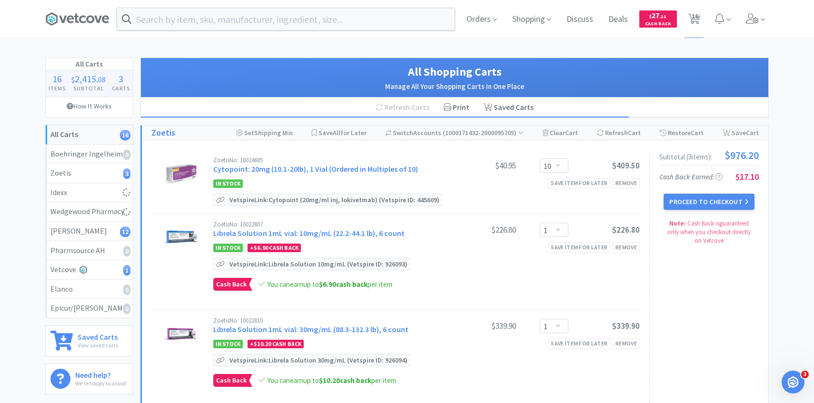
select select "1"
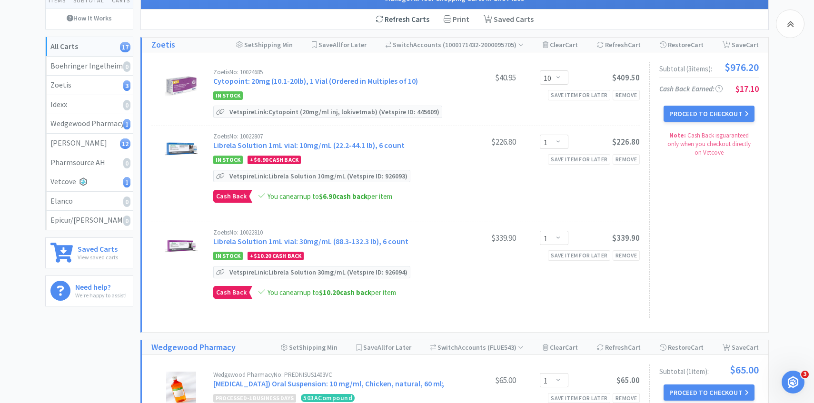
scroll to position [100, 0]
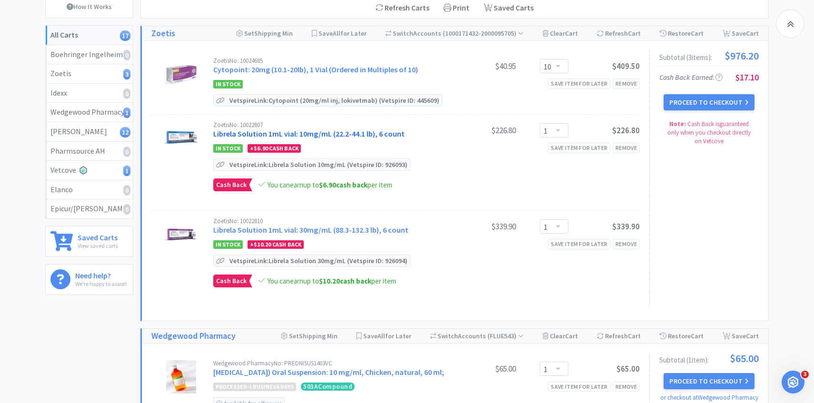
click at [352, 134] on link "Librela Solution 1mL vial: 10mg/mL (22.2-44.1 lb), 6 count" at bounding box center [308, 134] width 191 height 10
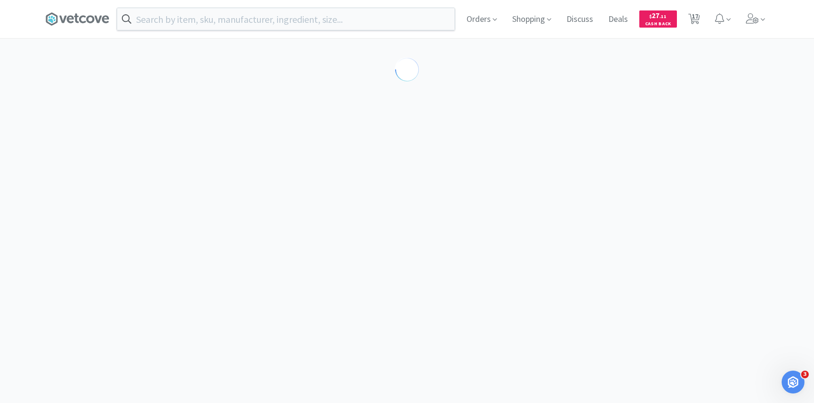
select select "605234"
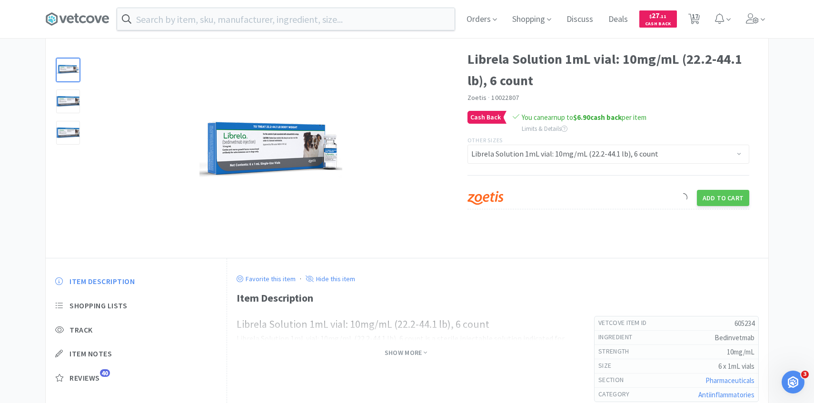
scroll to position [105, 0]
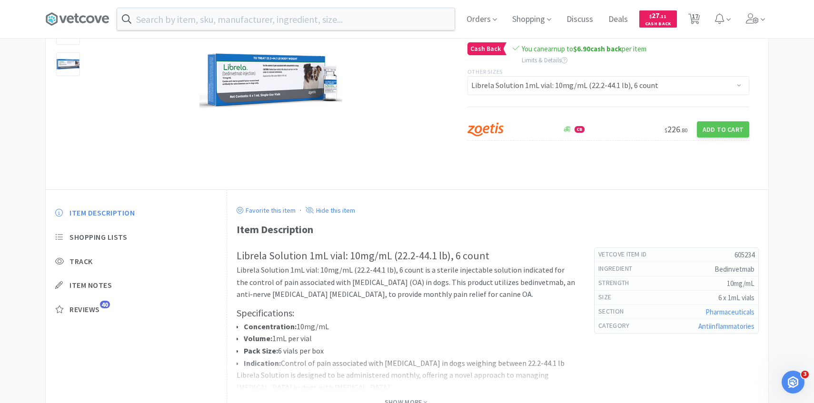
scroll to position [100, 0]
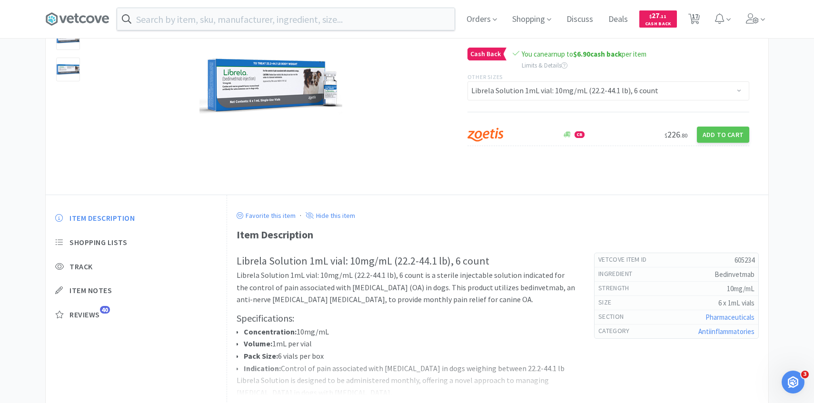
select select "10"
select select "1"
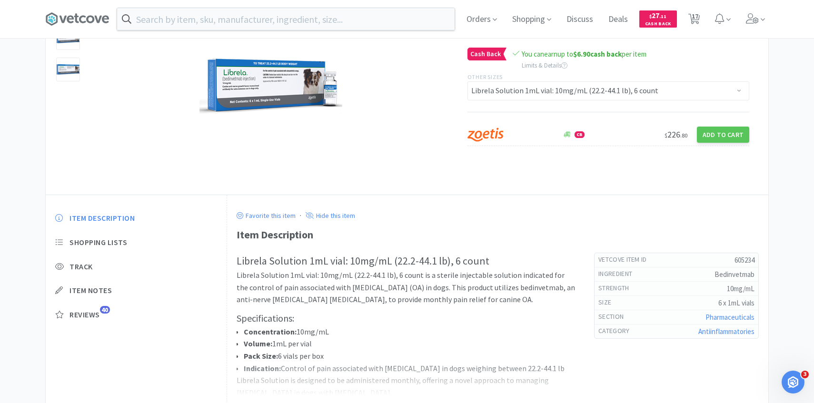
select select "1"
select select "2"
select select "1"
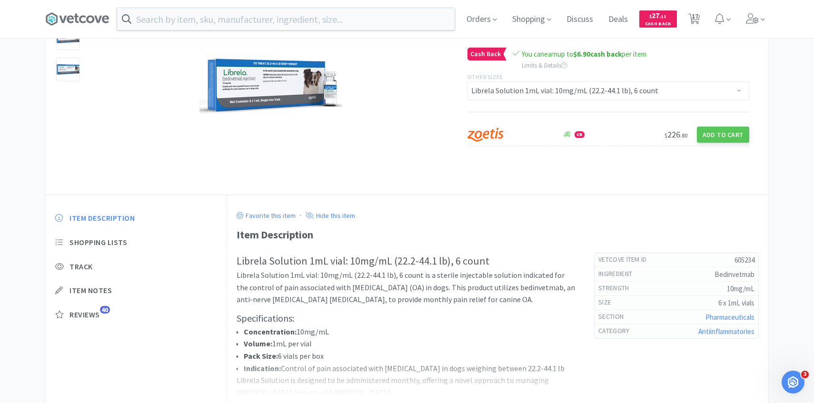
select select "4"
select select "15"
select select "2"
select select "3"
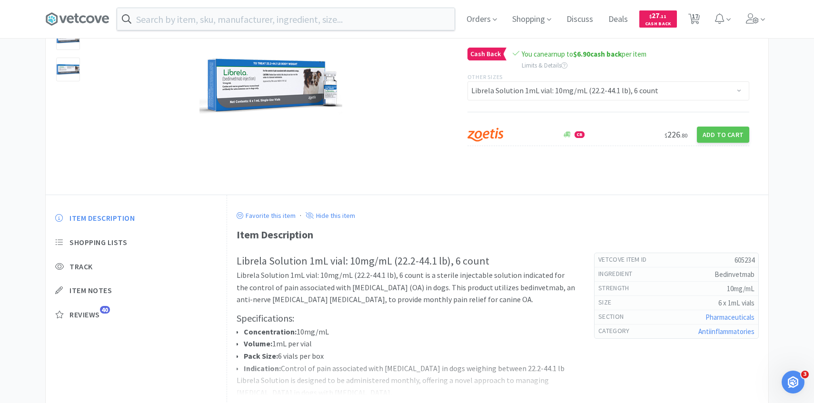
select select "1"
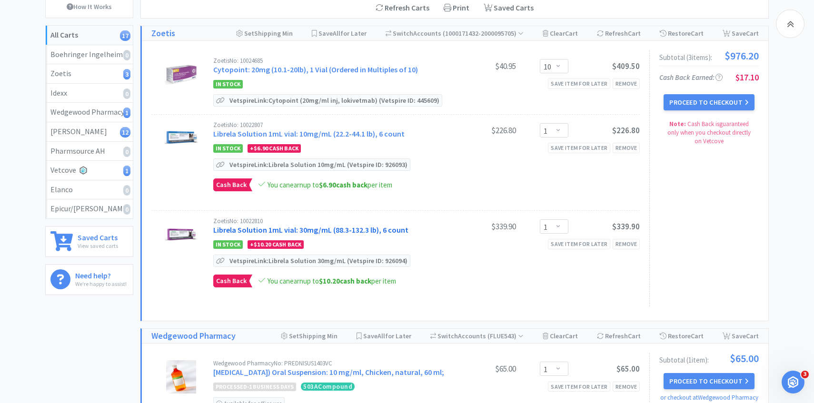
click at [321, 227] on link "Librela Solution 1mL vial: 30mg/mL (88.3-132.3 lb), 6 count" at bounding box center [310, 230] width 195 height 10
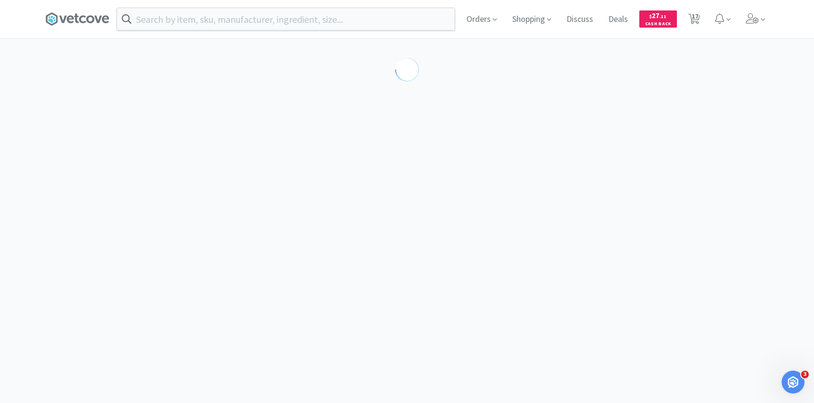
select select "605231"
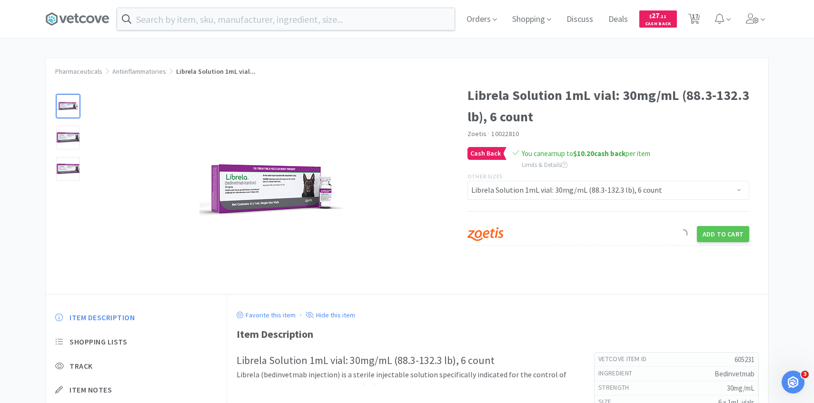
scroll to position [86, 0]
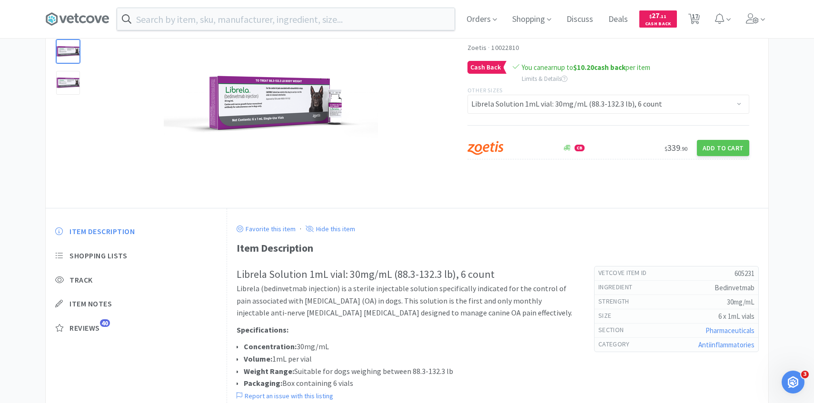
scroll to position [100, 0]
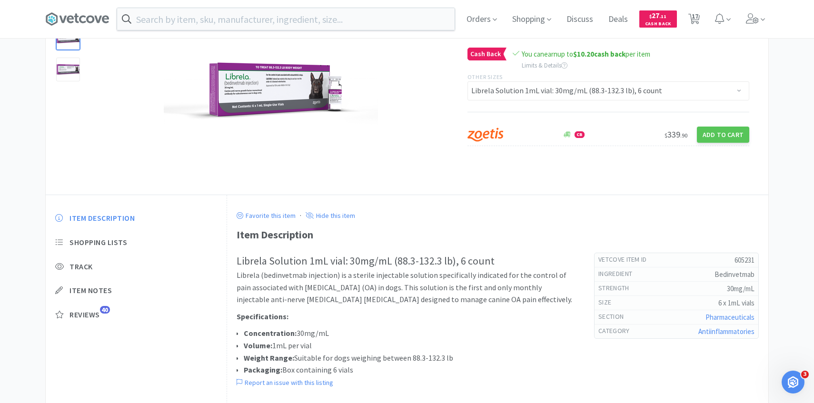
select select "10"
select select "1"
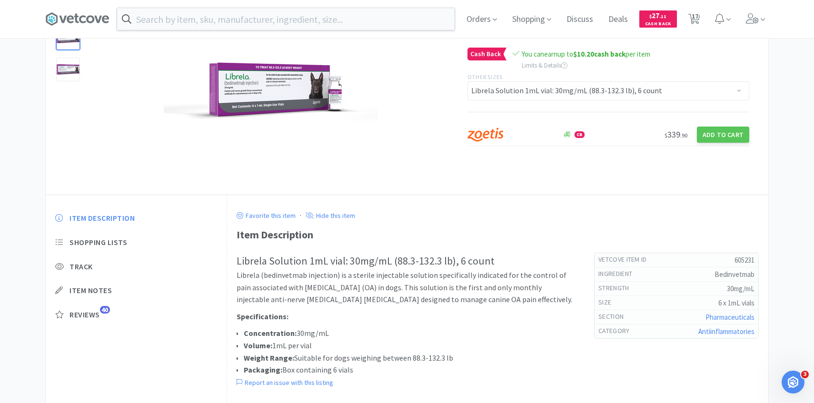
select select "1"
select select "2"
select select "1"
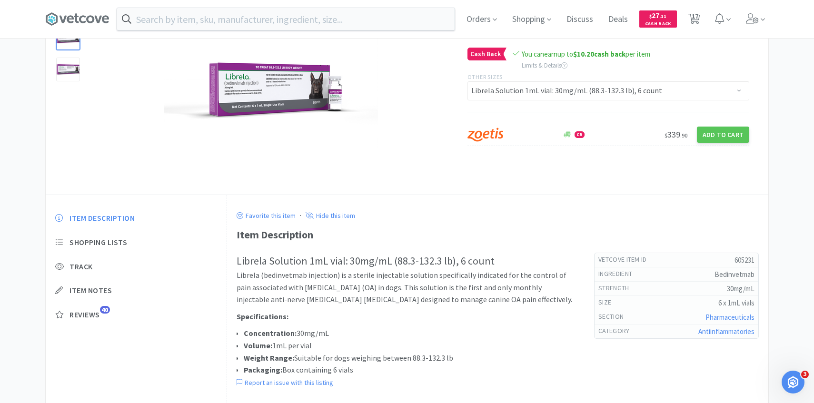
select select "4"
select select "15"
select select "2"
select select "3"
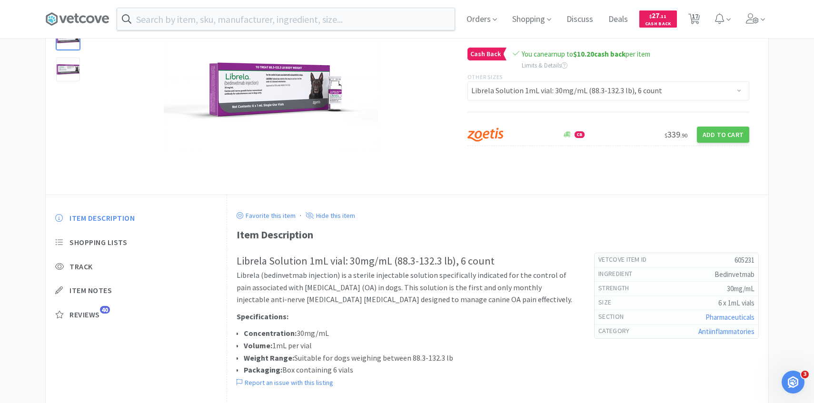
select select "1"
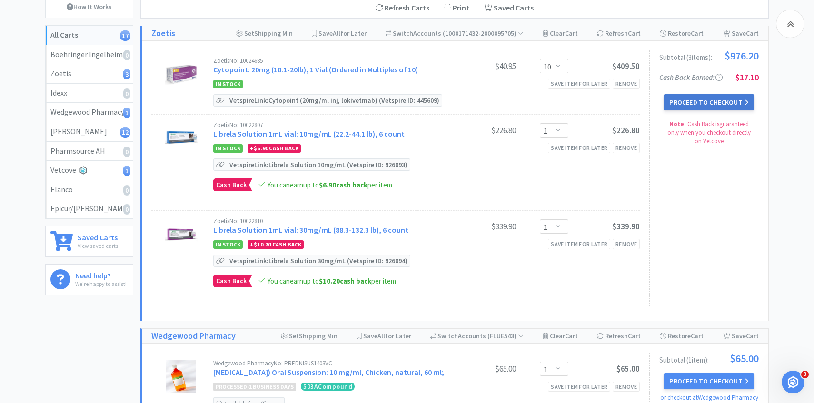
click at [688, 106] on button "Proceed to Checkout" at bounding box center [709, 102] width 90 height 16
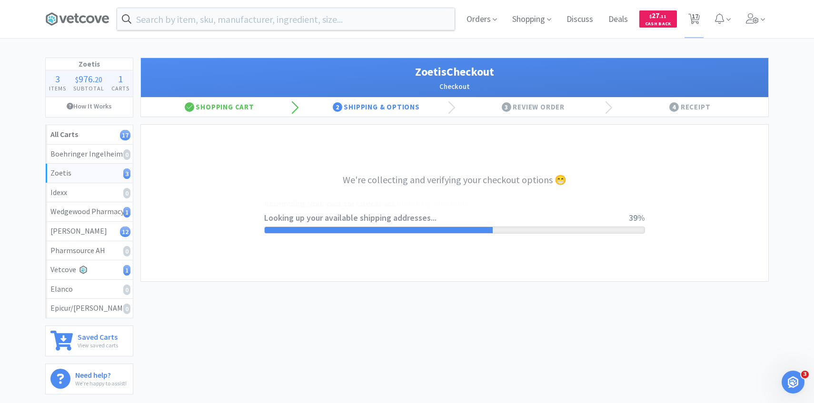
click at [751, 31] on span at bounding box center [755, 19] width 27 height 38
select select "invoice"
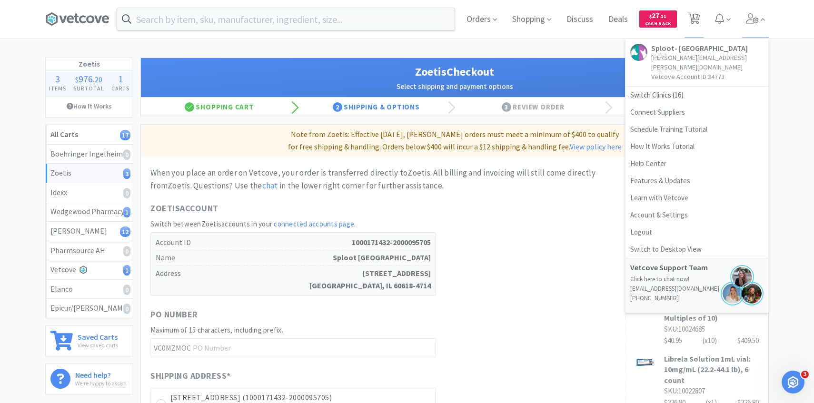
click at [485, 59] on div "Zoetis Checkout Select shipping and payment options" at bounding box center [455, 78] width 628 height 40
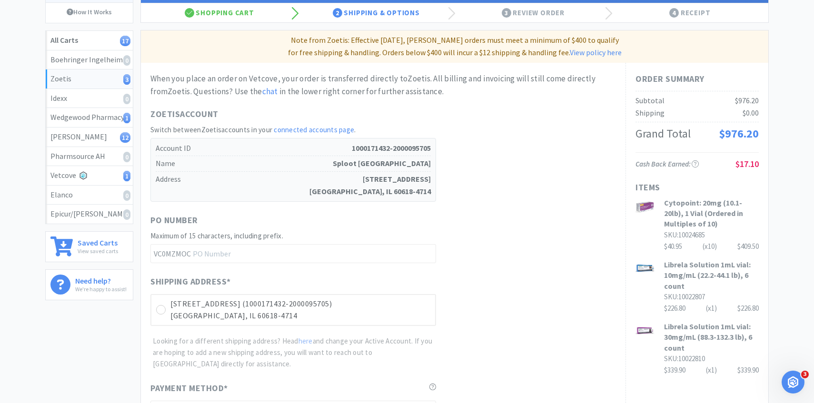
scroll to position [264, 0]
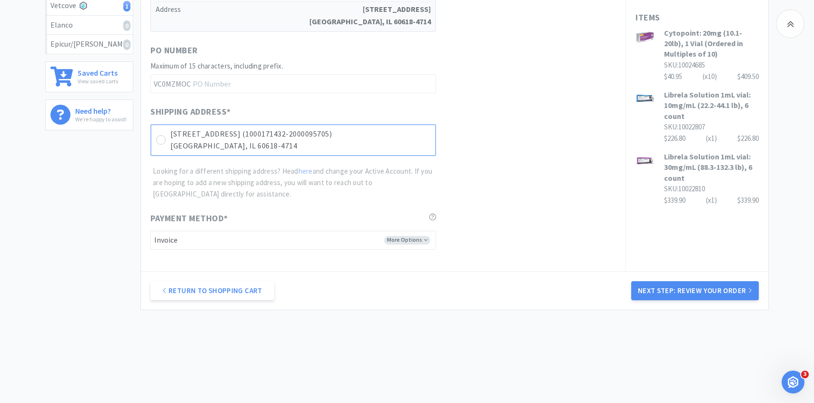
click at [404, 151] on p "Chicago, IL 60618-4714" at bounding box center [300, 146] width 260 height 12
click at [661, 284] on button "Next Step: Review Your Order" at bounding box center [695, 290] width 128 height 19
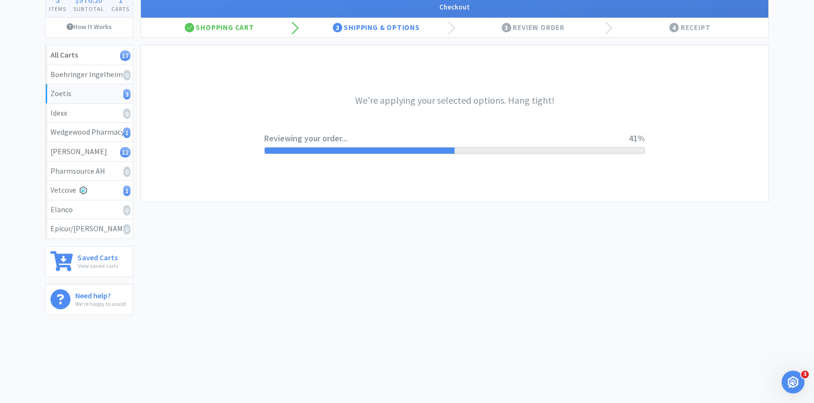
scroll to position [0, 0]
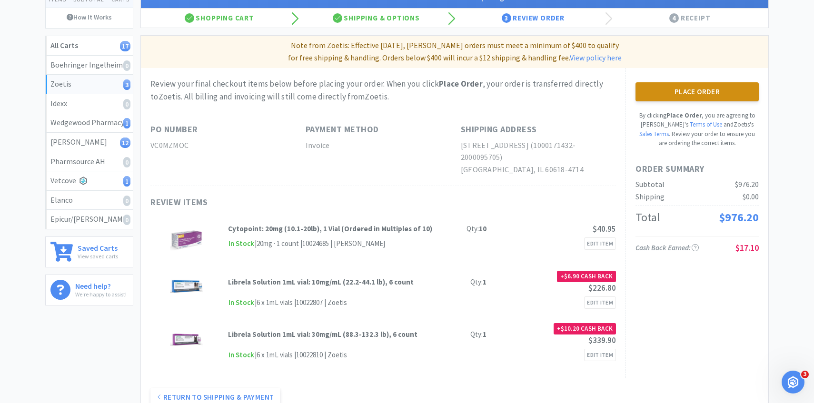
click at [689, 94] on button "Place Order" at bounding box center [697, 91] width 123 height 19
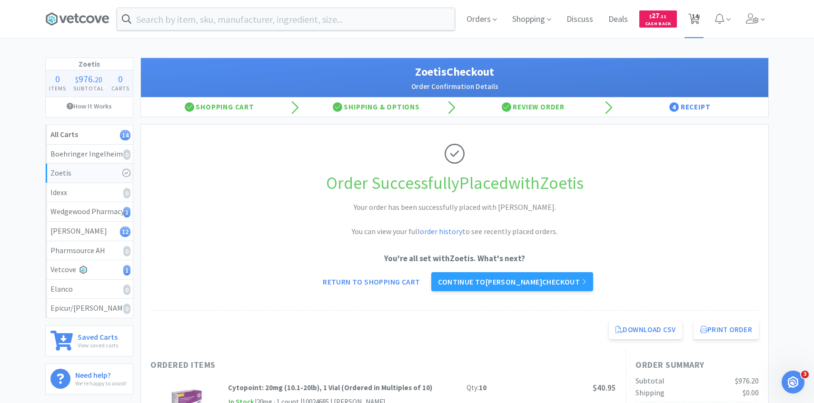
click at [691, 28] on span "14" at bounding box center [695, 19] width 20 height 38
select select "1"
select select "2"
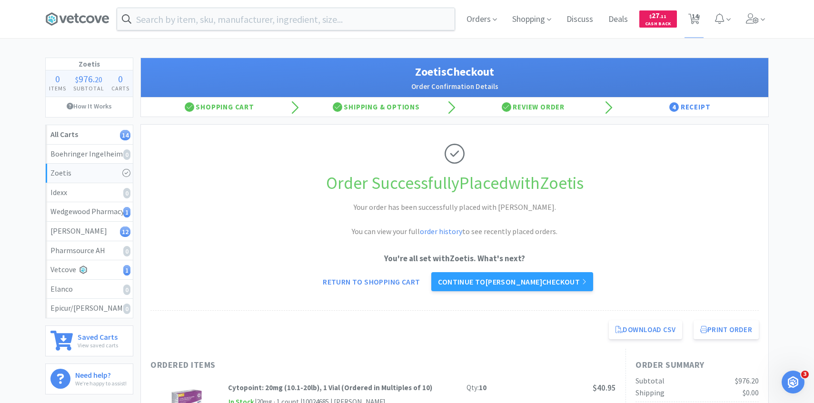
select select "1"
select select "4"
select select "15"
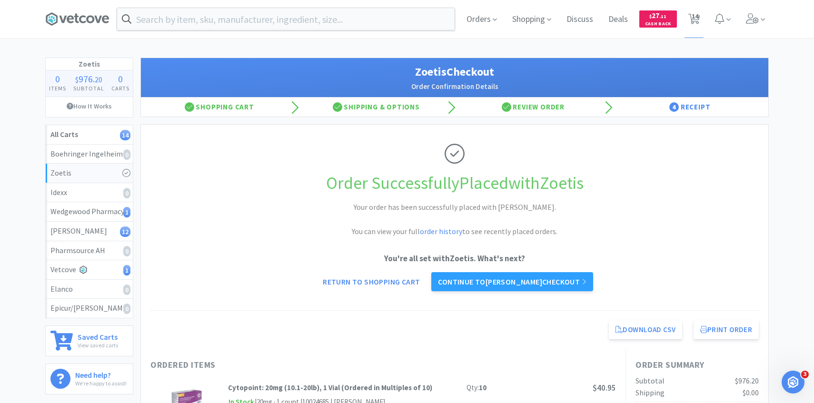
select select "2"
select select "3"
select select "1"
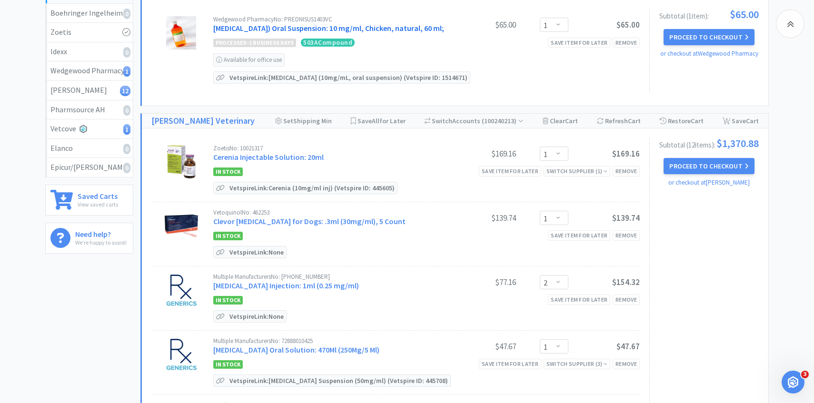
scroll to position [156, 0]
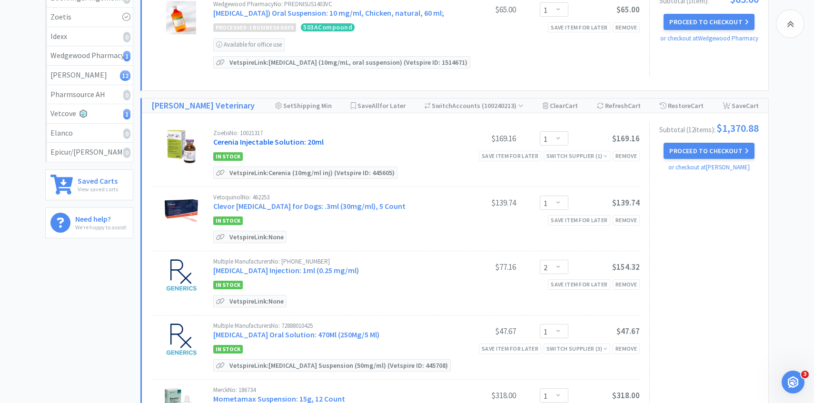
click at [311, 147] on link "Cerenia Injectable Solution: 20ml" at bounding box center [268, 142] width 110 height 10
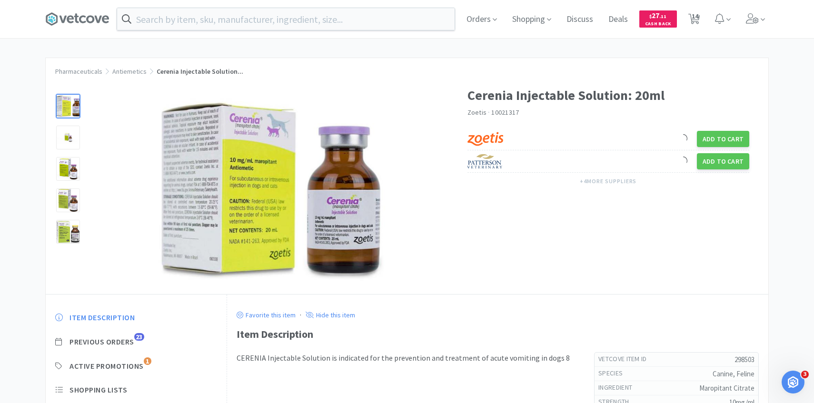
scroll to position [70, 0]
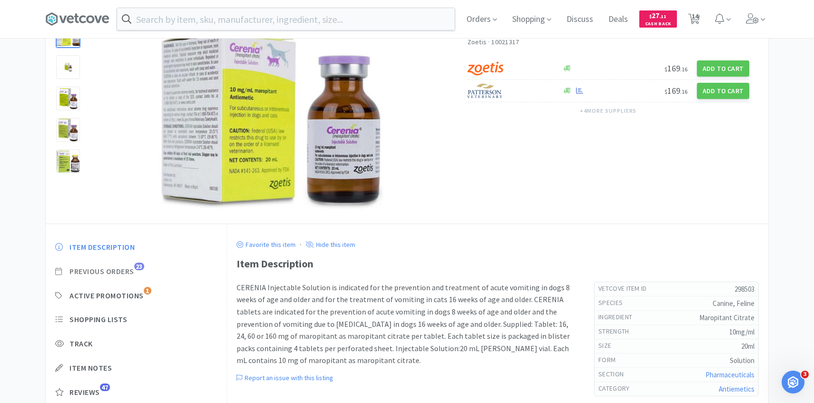
click at [128, 270] on span "Previous Orders" at bounding box center [102, 272] width 65 height 10
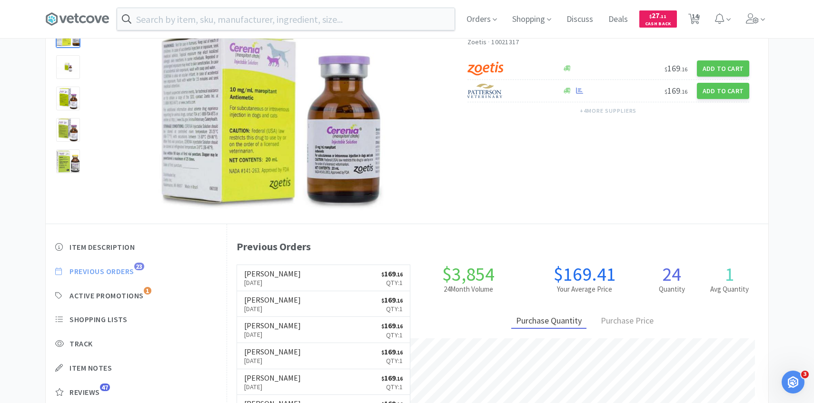
scroll to position [261, 541]
select select "1"
select select "2"
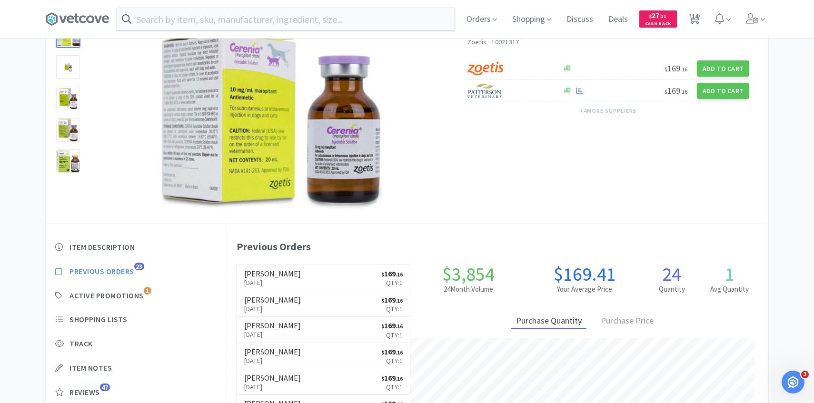
select select "1"
select select "4"
select select "15"
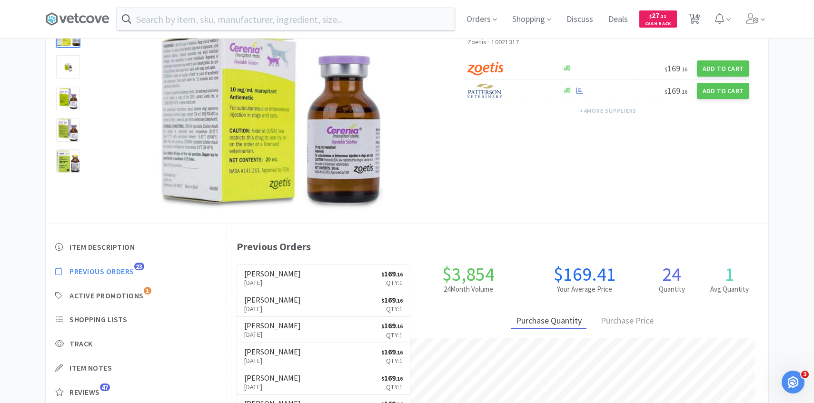
select select "2"
select select "3"
select select "1"
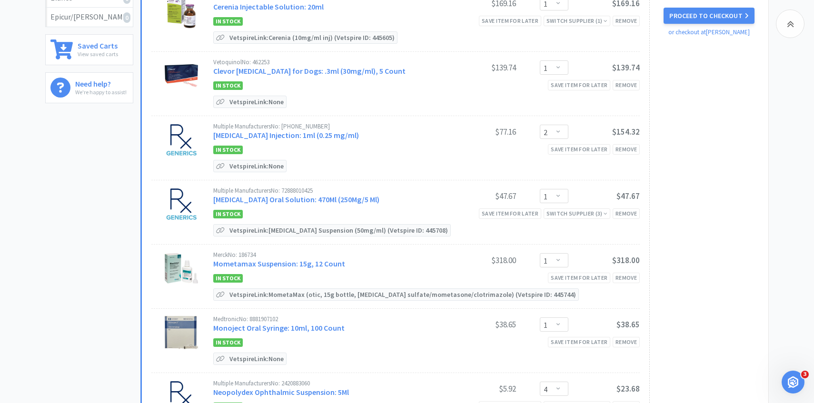
scroll to position [293, 0]
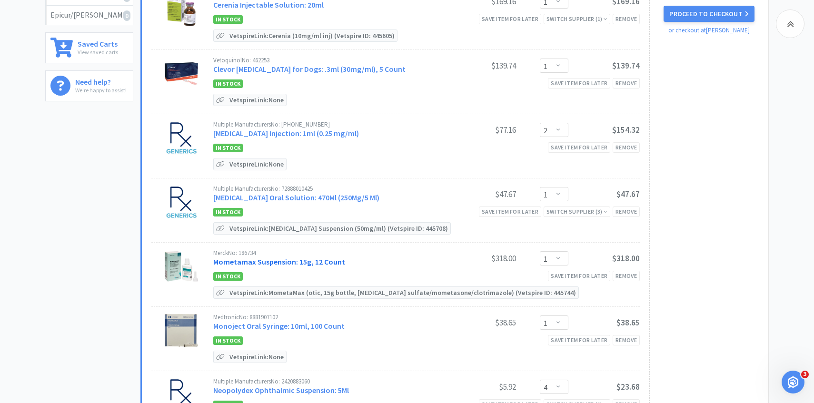
click at [275, 267] on link "Mometamax Suspension: 15g, 12 Count" at bounding box center [279, 262] width 132 height 10
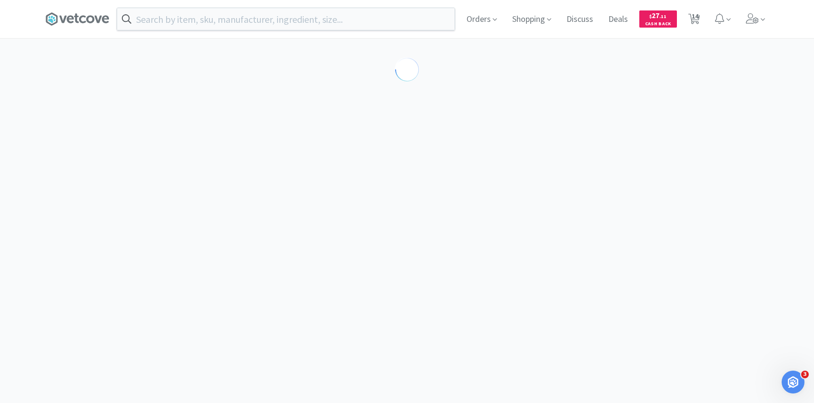
select select "191956"
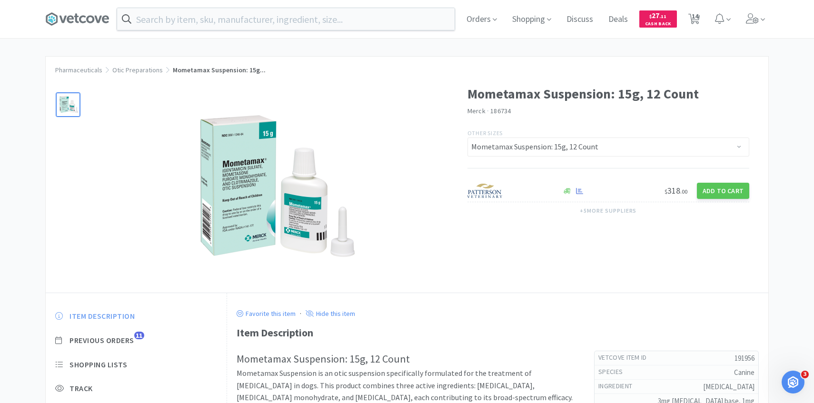
scroll to position [28, 0]
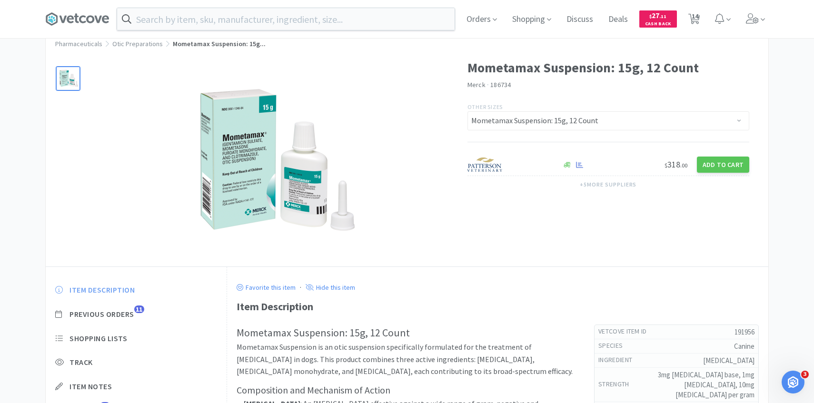
click at [130, 314] on span "Previous Orders" at bounding box center [102, 314] width 65 height 10
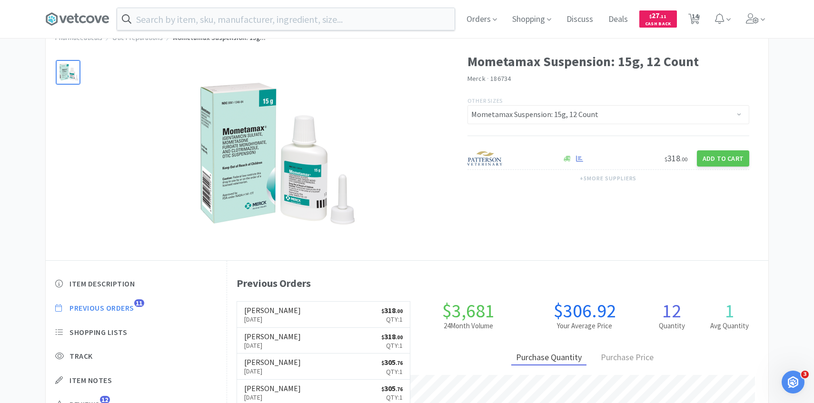
scroll to position [36, 0]
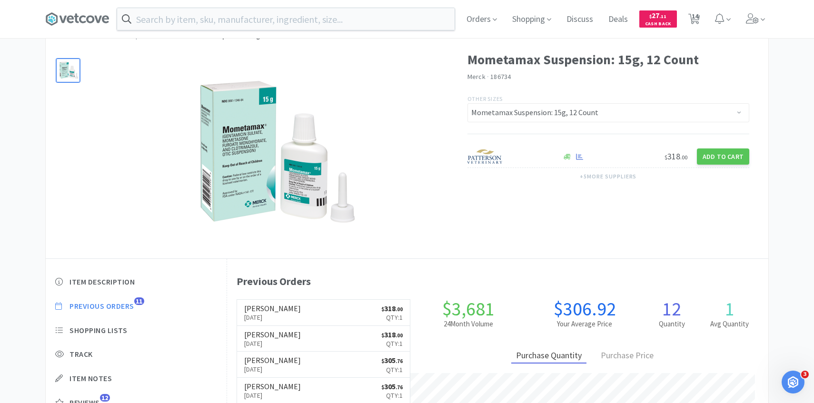
select select "1"
select select "2"
select select "1"
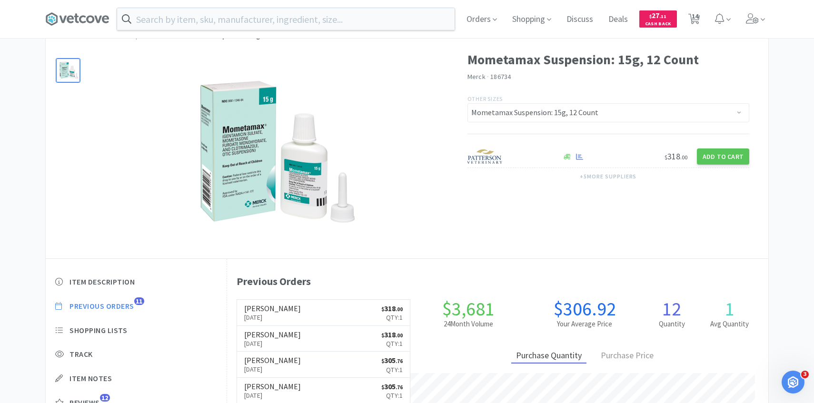
select select "1"
select select "4"
select select "15"
select select "2"
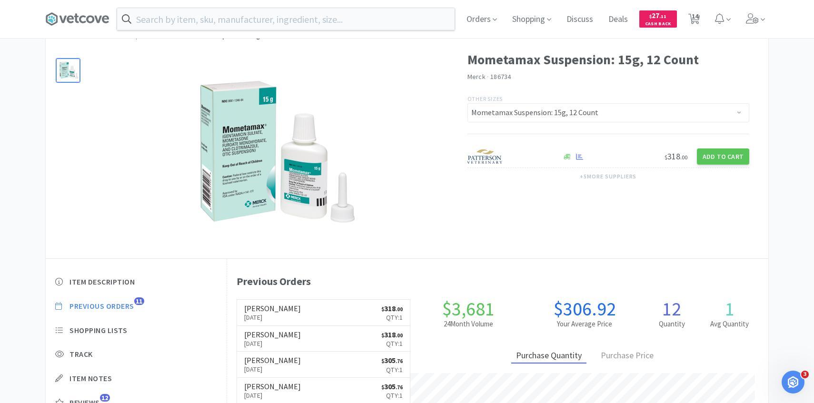
select select "2"
select select "3"
select select "1"
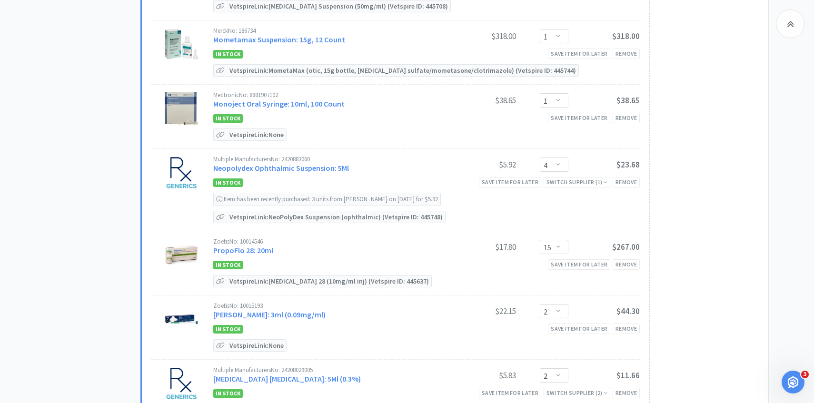
scroll to position [526, 0]
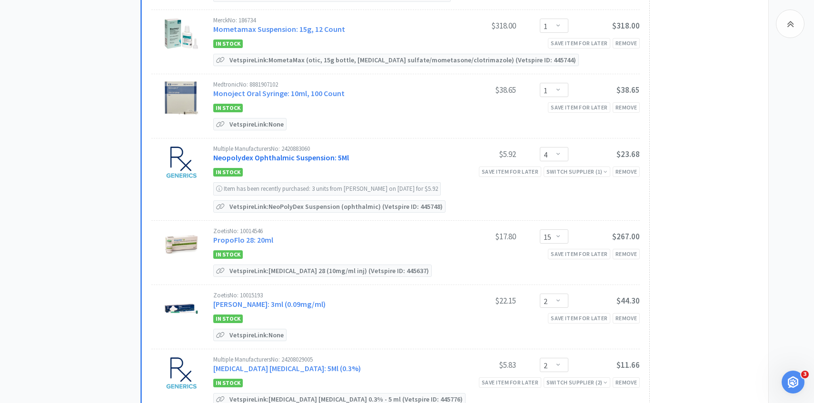
click at [293, 162] on link "Neopolydex Ophthalmic Suspension: 5Ml" at bounding box center [281, 158] width 136 height 10
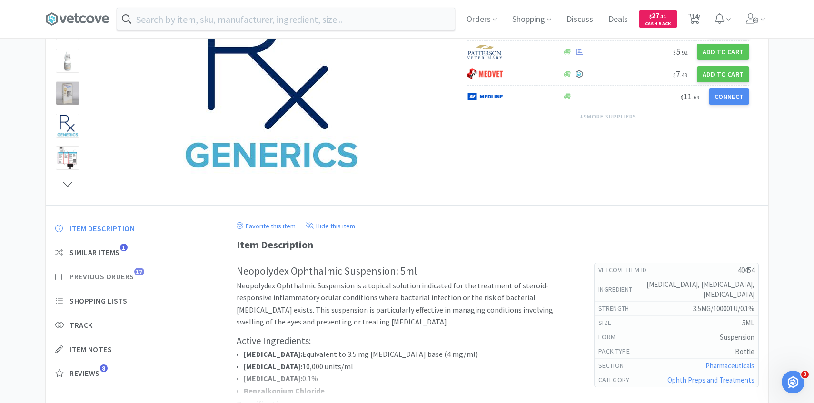
click at [128, 278] on span "Previous Orders" at bounding box center [102, 277] width 65 height 10
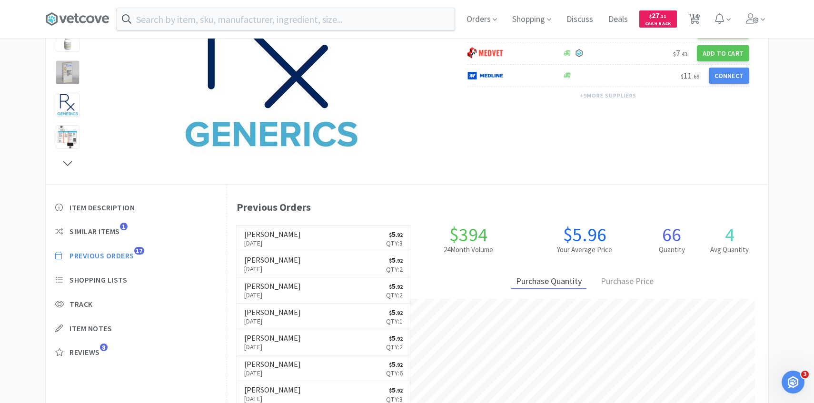
scroll to position [261, 541]
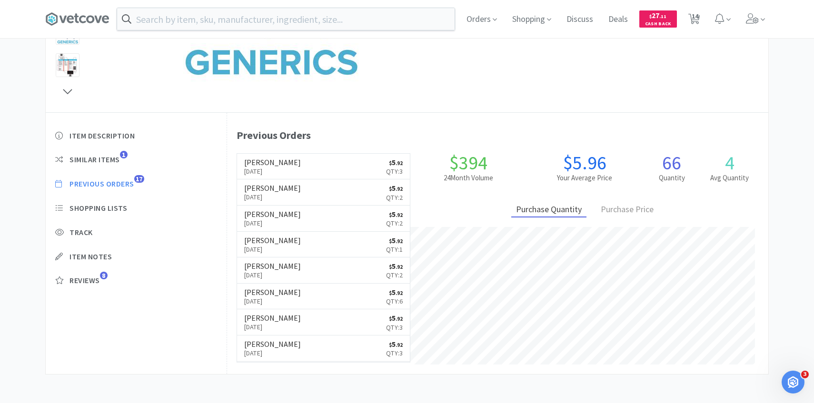
select select "1"
select select "2"
select select "1"
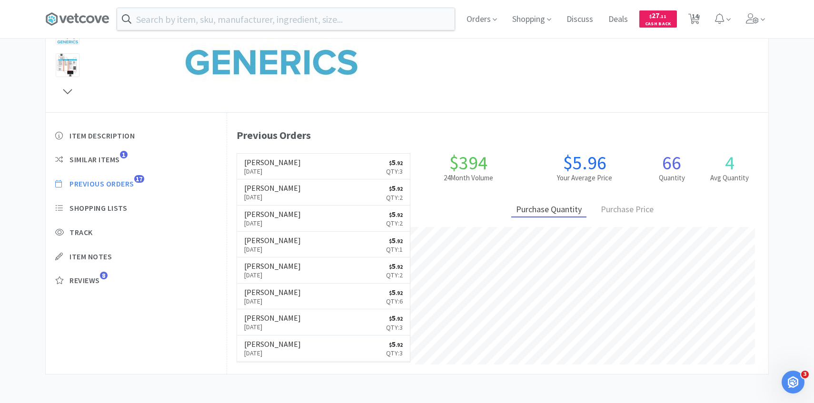
select select "1"
select select "4"
select select "15"
select select "2"
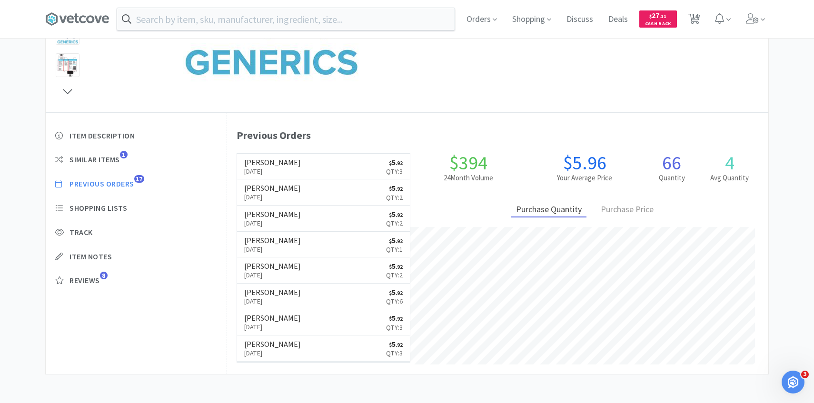
select select "2"
select select "3"
select select "1"
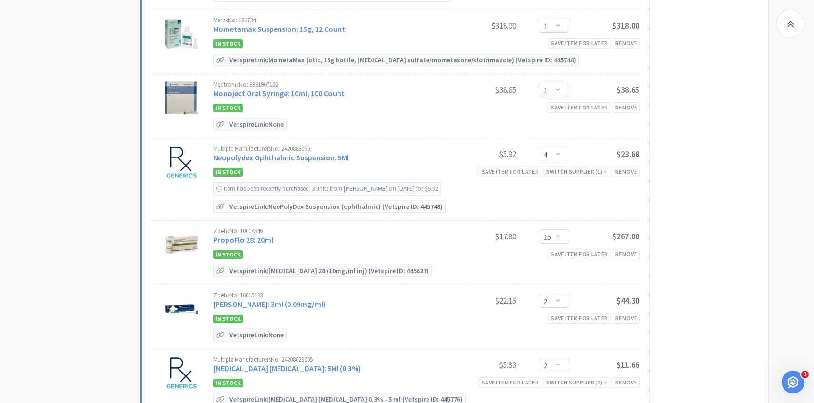
click at [563, 156] on div "Multiple Manufacturers No: 2420883060 Neopolydex Ophthalmic Suspension: 5Ml $5.…" at bounding box center [426, 155] width 427 height 19
click at [563, 161] on select "Enter Quantity 1 2 3 4 5 6 7 8 9 10 11 12 13 14 15 16 17 18 19 20 Enter Quantity" at bounding box center [554, 154] width 29 height 14
click at [540, 157] on select "Enter Quantity 1 2 3 4 5 6 7 8 9 10 11 12 13 14 15 16 17 18 19 20 Enter Quantity" at bounding box center [554, 154] width 29 height 14
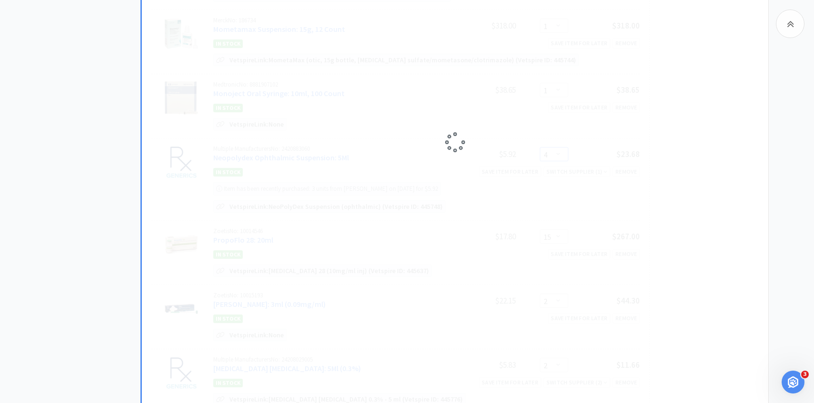
select select "2"
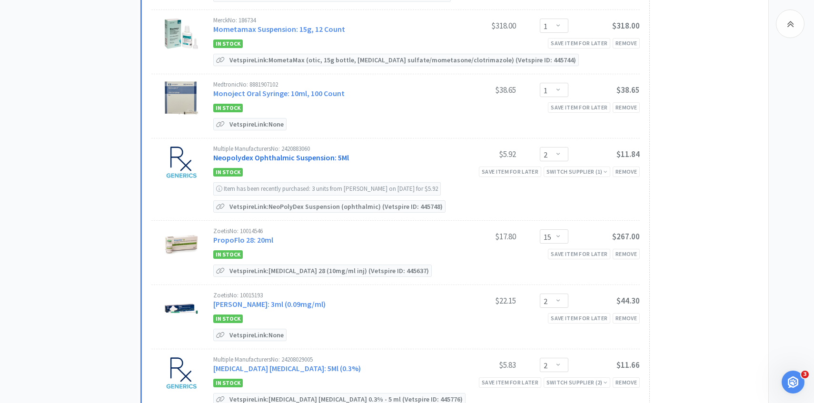
click at [291, 162] on link "Neopolydex Ophthalmic Suspension: 5Ml" at bounding box center [281, 158] width 136 height 10
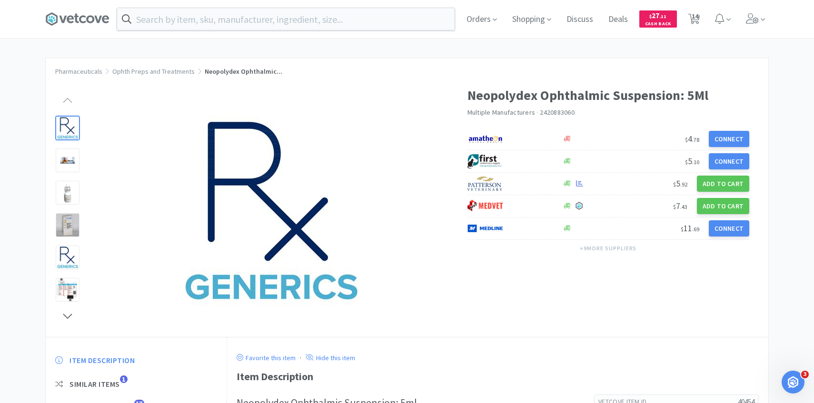
scroll to position [77, 0]
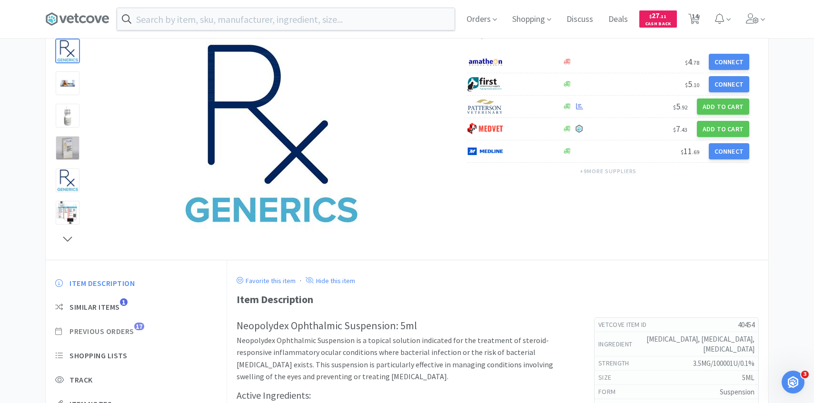
click at [105, 333] on span "Previous Orders" at bounding box center [102, 332] width 65 height 10
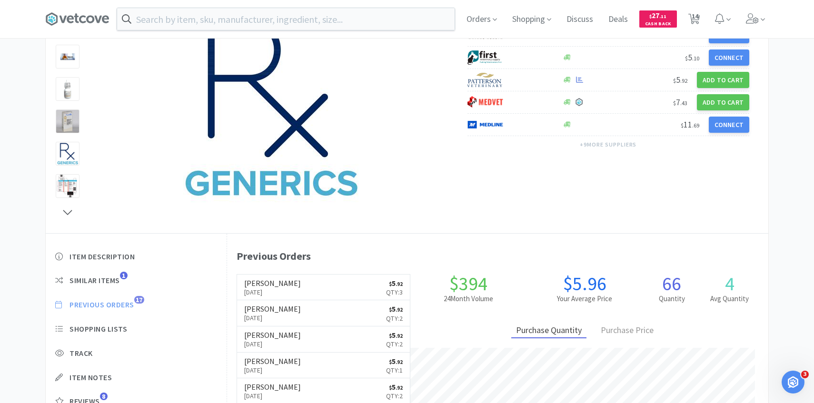
scroll to position [111, 0]
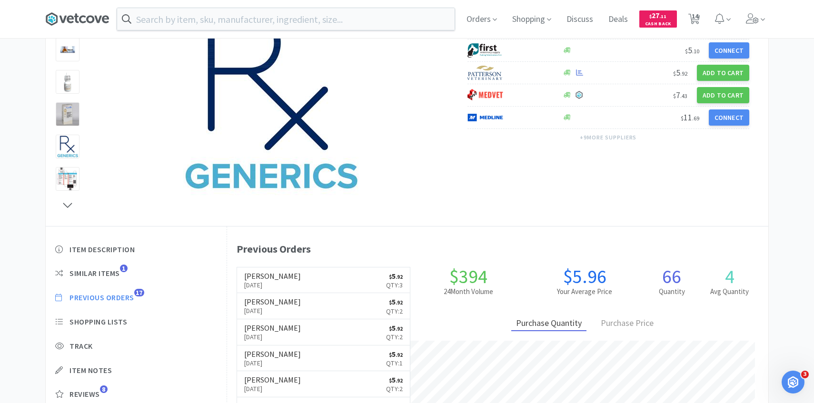
select select "1"
select select "2"
select select "1"
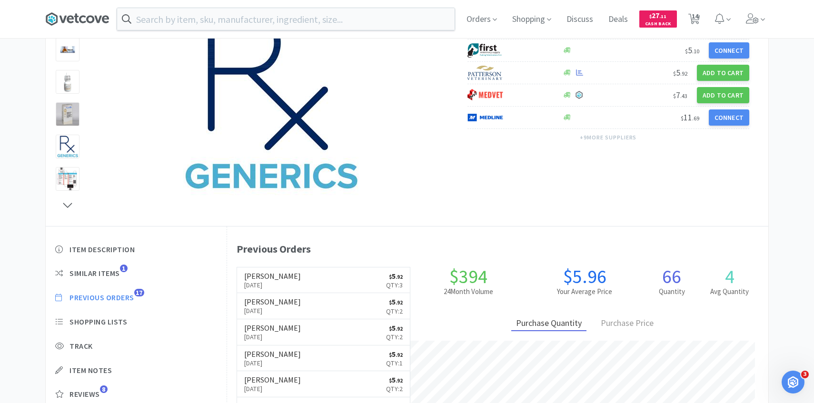
select select "1"
select select "2"
select select "15"
select select "2"
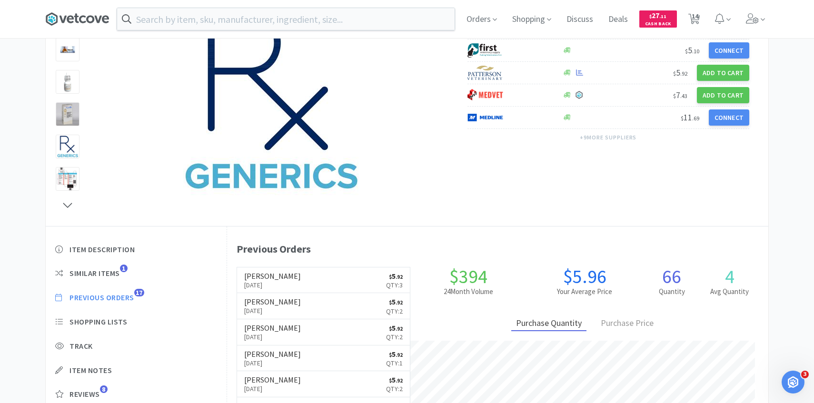
select select "2"
select select "3"
select select "1"
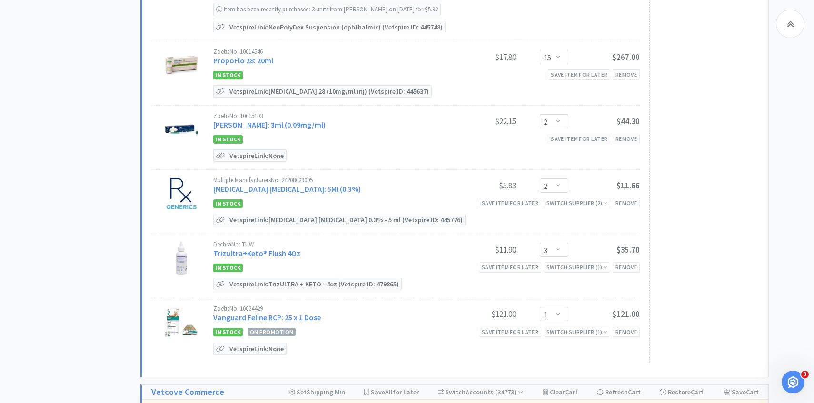
scroll to position [713, 0]
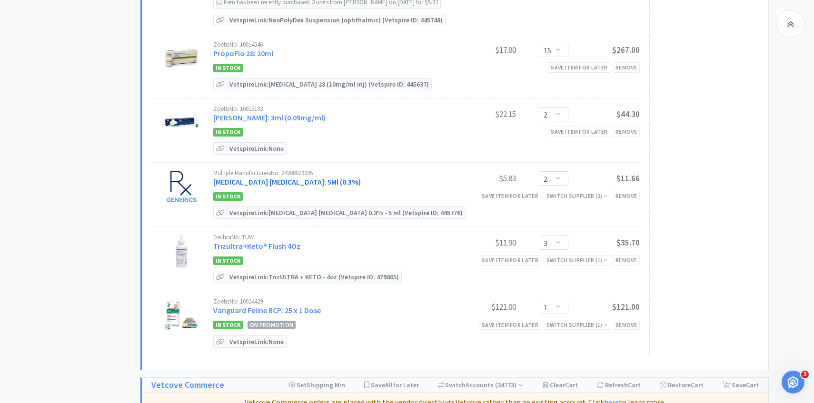
click at [268, 187] on link "Tobramycin Ophthalmic Solution: 5Ml (0.3%)" at bounding box center [287, 182] width 148 height 10
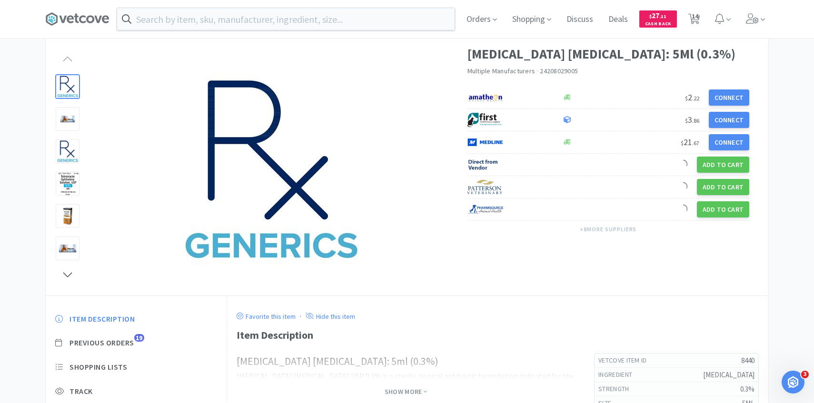
scroll to position [42, 0]
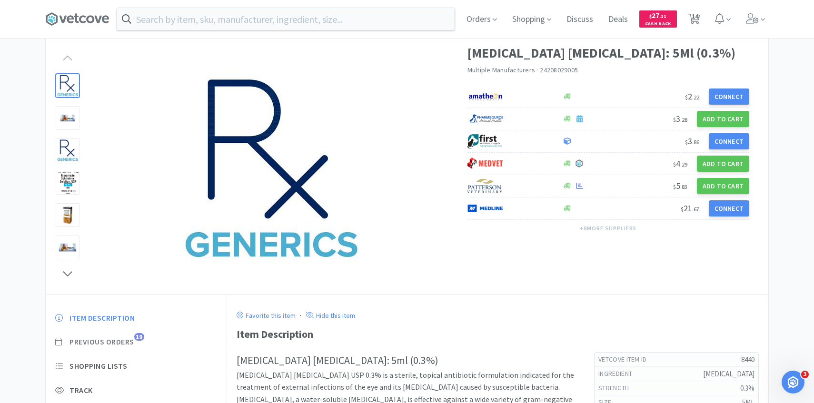
click at [123, 342] on span "Previous Orders" at bounding box center [102, 342] width 65 height 10
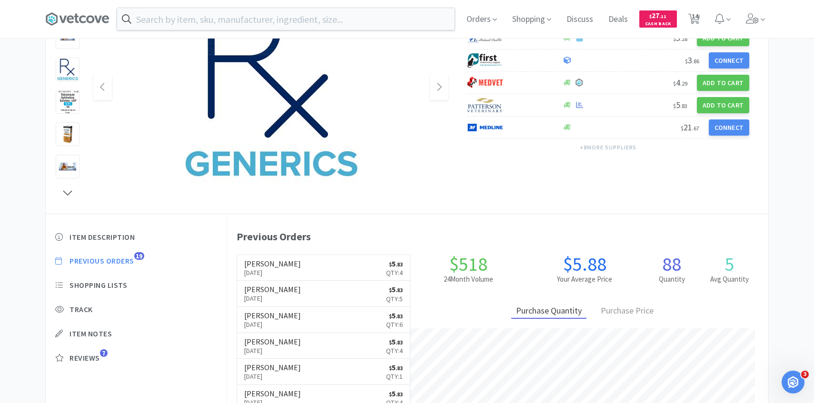
scroll to position [124, 0]
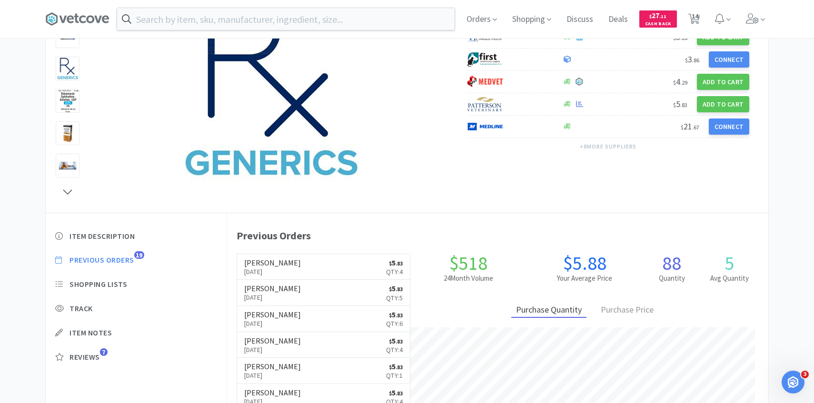
scroll to position [713, 0]
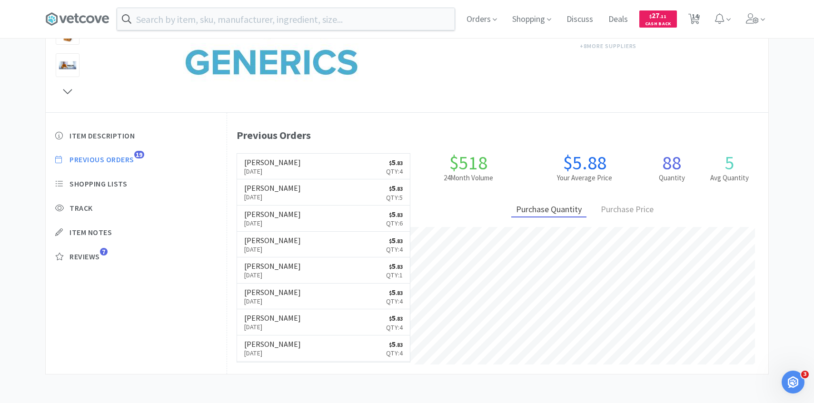
select select "1"
select select "2"
select select "1"
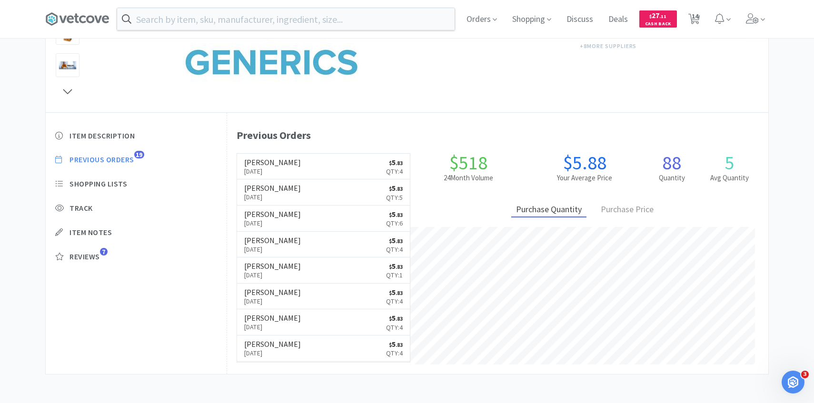
select select "1"
select select "2"
select select "15"
select select "2"
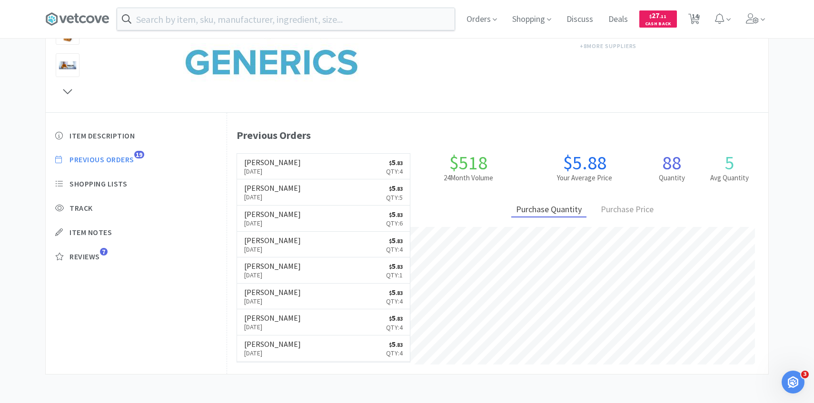
select select "2"
select select "3"
select select "1"
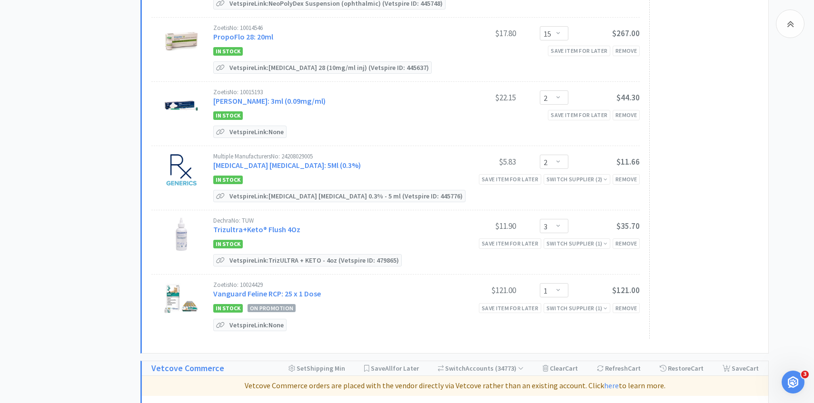
scroll to position [738, 0]
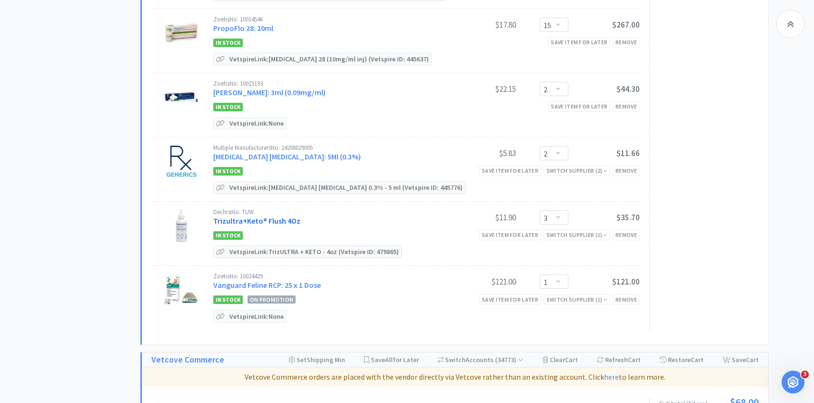
click at [278, 226] on link "Trizultra+Keto® Flush 4Oz" at bounding box center [256, 221] width 87 height 10
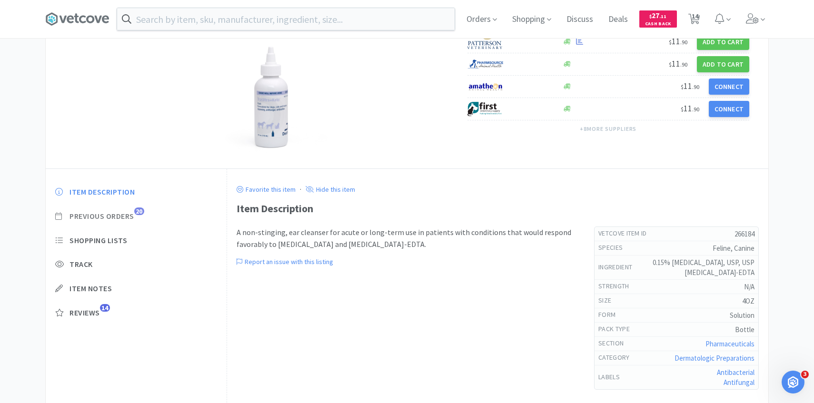
click at [132, 217] on span "Previous Orders" at bounding box center [102, 216] width 65 height 10
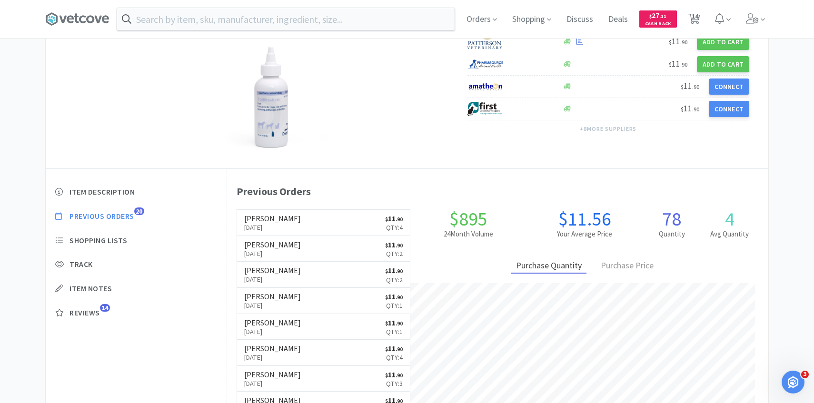
scroll to position [738, 0]
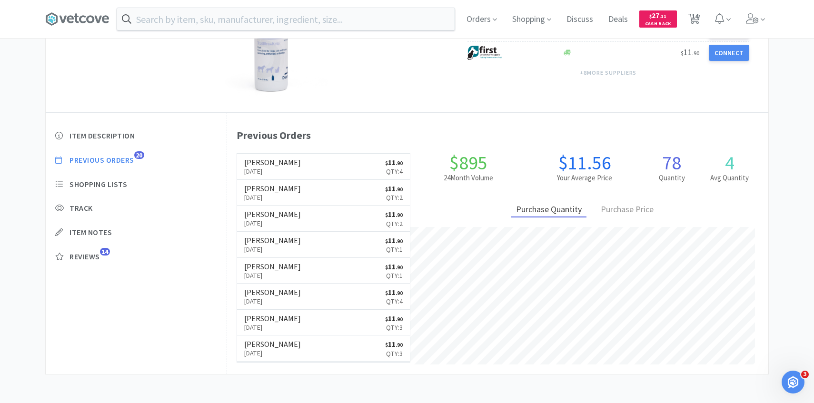
select select "1"
select select "2"
select select "1"
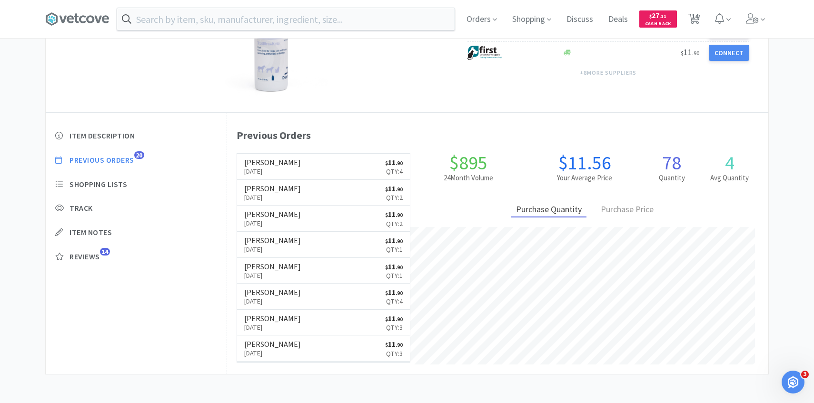
select select "1"
select select "2"
select select "15"
select select "2"
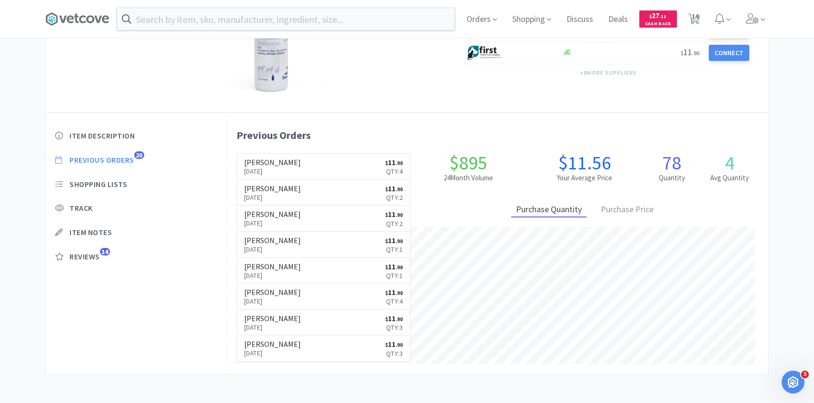
select select "2"
select select "3"
select select "1"
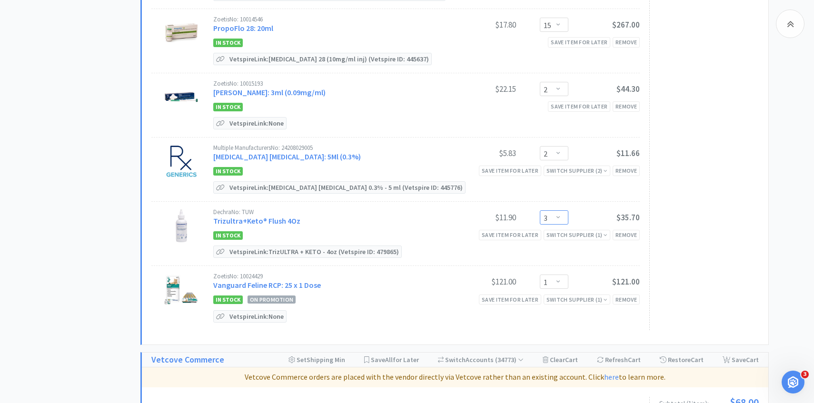
click at [550, 225] on select "Enter Quantity 1 2 3 4 5 6 7 8 9 10 11 12 13 14 15 16 17 18 19 20 Enter Quantity" at bounding box center [554, 217] width 29 height 14
click at [540, 219] on select "Enter Quantity 1 2 3 4 5 6 7 8 9 10 11 12 13 14 15 16 17 18 19 20 Enter Quantity" at bounding box center [554, 217] width 29 height 14
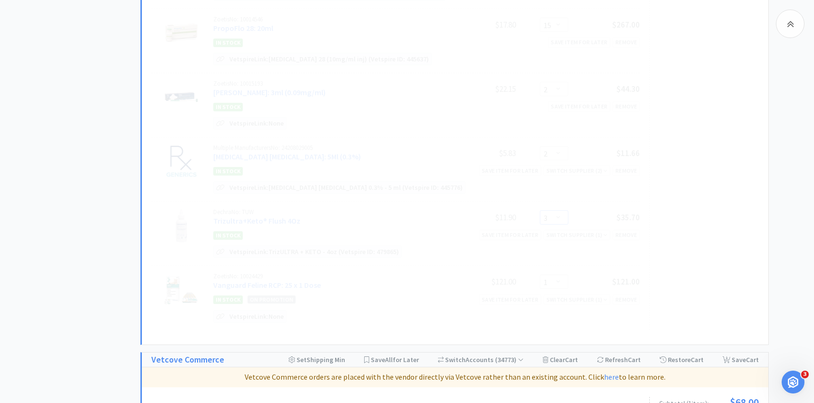
select select "2"
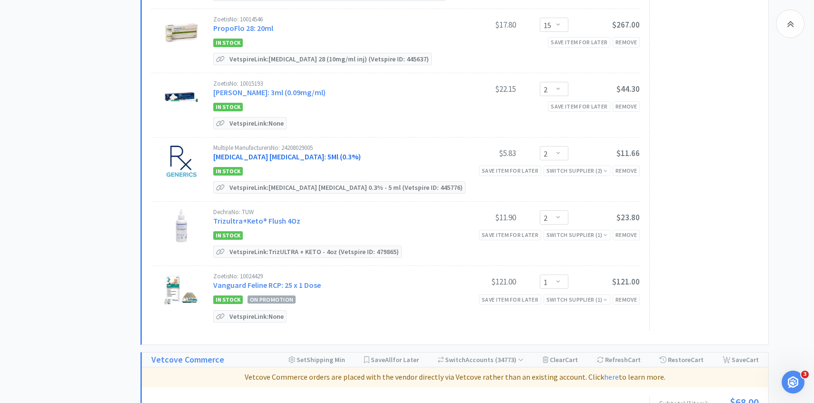
click at [328, 161] on link "Tobramycin Ophthalmic Solution: 5Ml (0.3%)" at bounding box center [287, 157] width 148 height 10
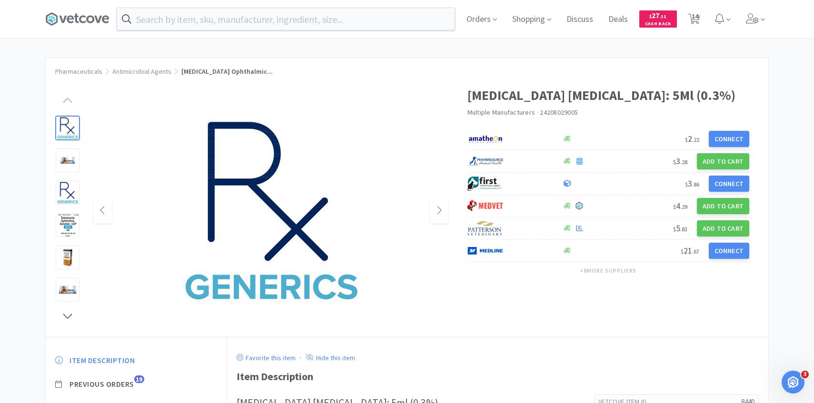
scroll to position [43, 0]
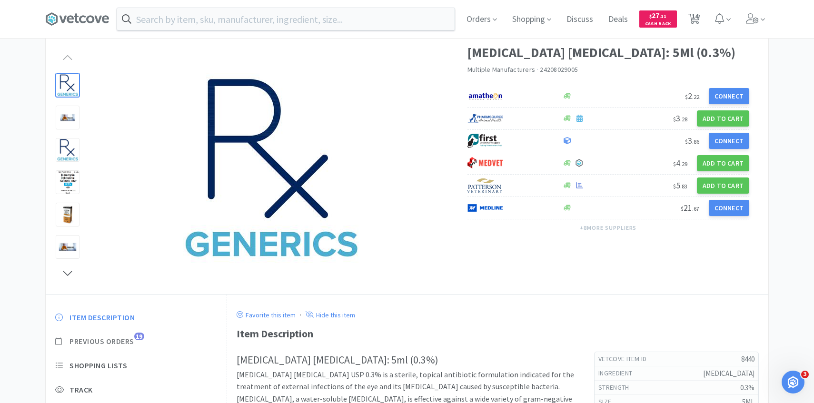
click at [132, 343] on span "Previous Orders" at bounding box center [102, 342] width 65 height 10
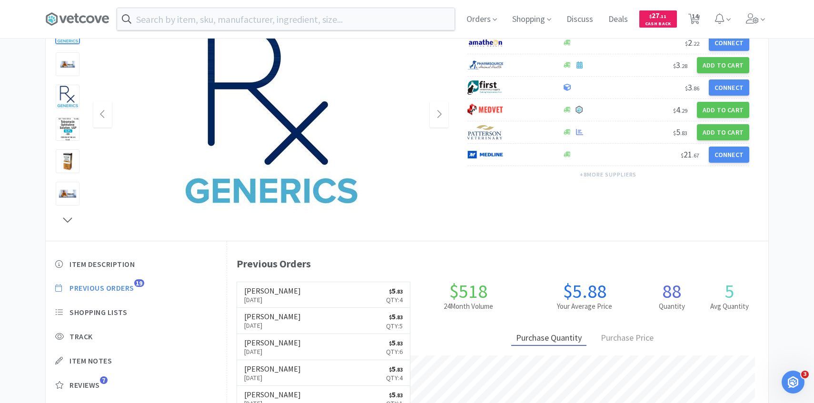
scroll to position [104, 0]
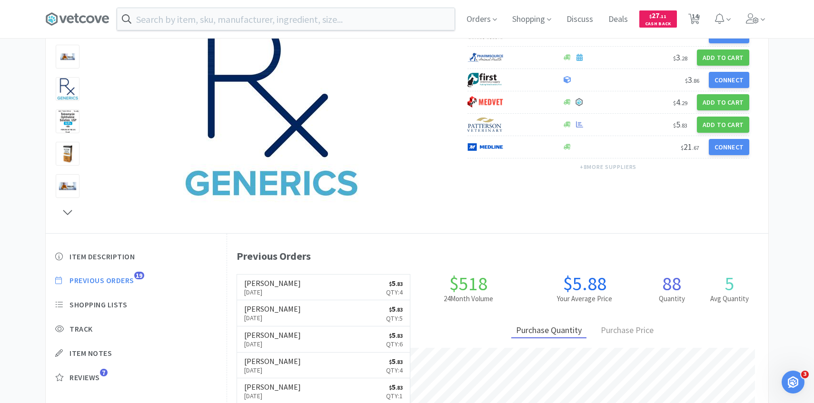
select select "1"
select select "2"
select select "1"
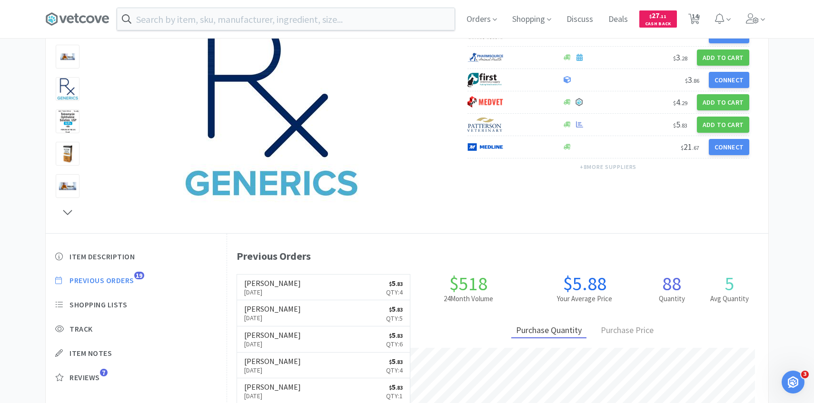
select select "1"
select select "2"
select select "15"
select select "2"
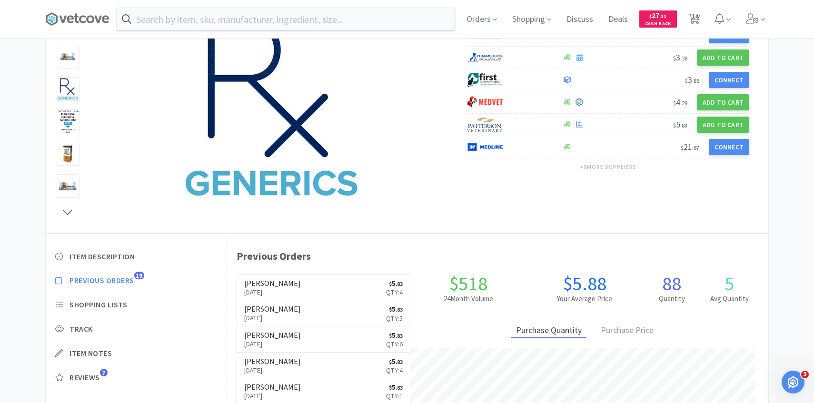
select select "2"
select select "1"
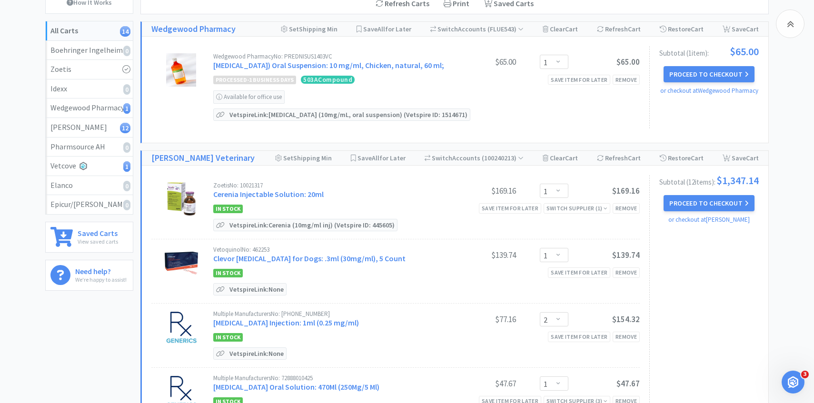
scroll to position [738, 0]
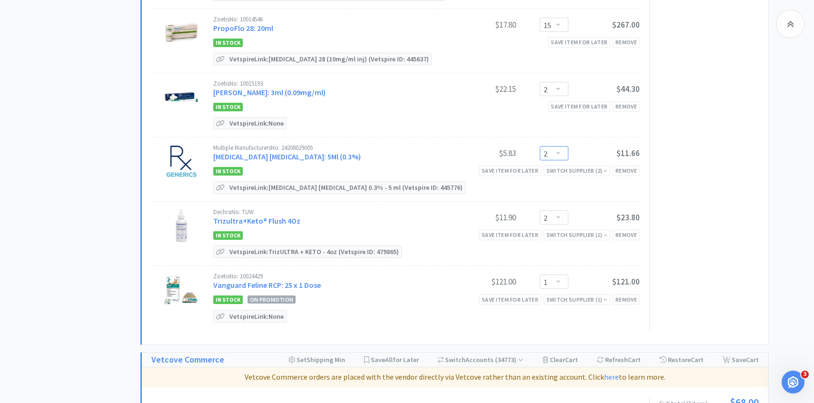
click at [564, 160] on select "Enter Quantity 1 2 3 4 5 6 7 8 9 10 11 12 13 14 15 16 17 18 19 20 Enter Quantity" at bounding box center [554, 153] width 29 height 14
click at [540, 155] on select "Enter Quantity 1 2 3 4 5 6 7 8 9 10 11 12 13 14 15 16 17 18 19 20 Enter Quantity" at bounding box center [554, 153] width 29 height 14
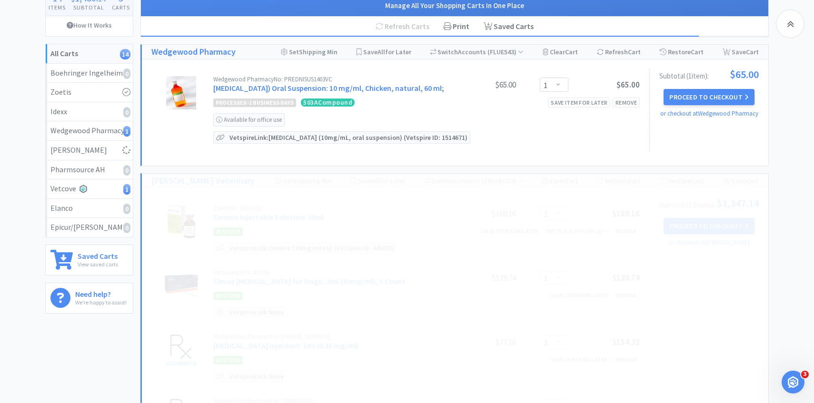
scroll to position [0, 0]
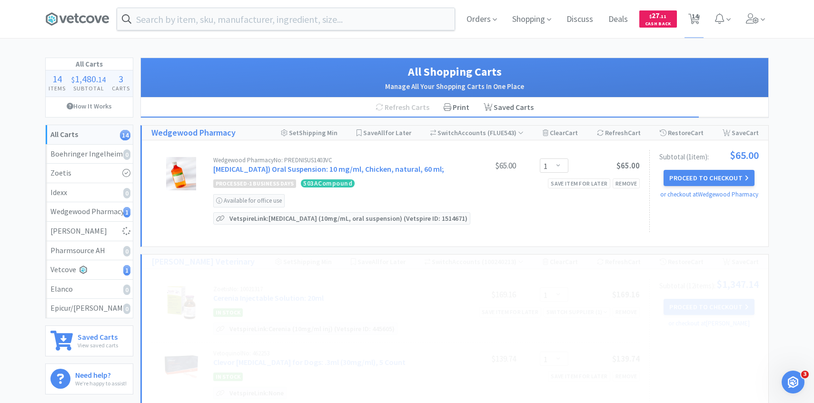
select select "4"
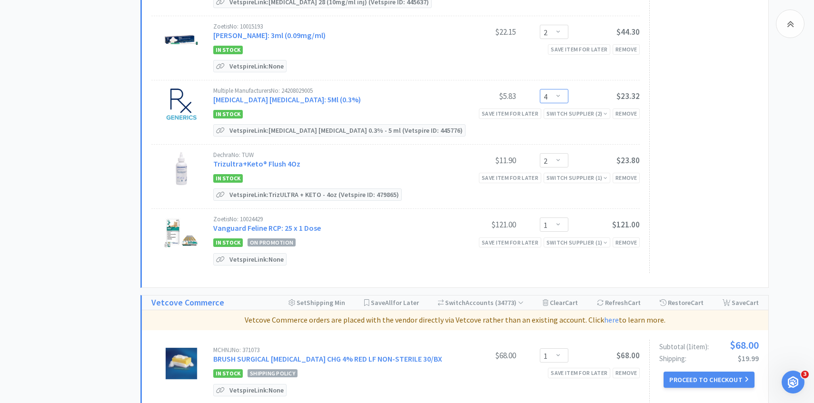
scroll to position [877, 0]
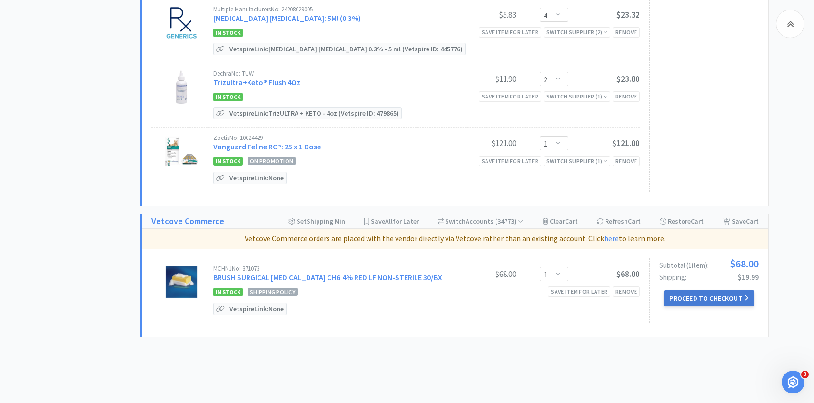
click at [683, 303] on button "Proceed to Checkout" at bounding box center [709, 298] width 90 height 16
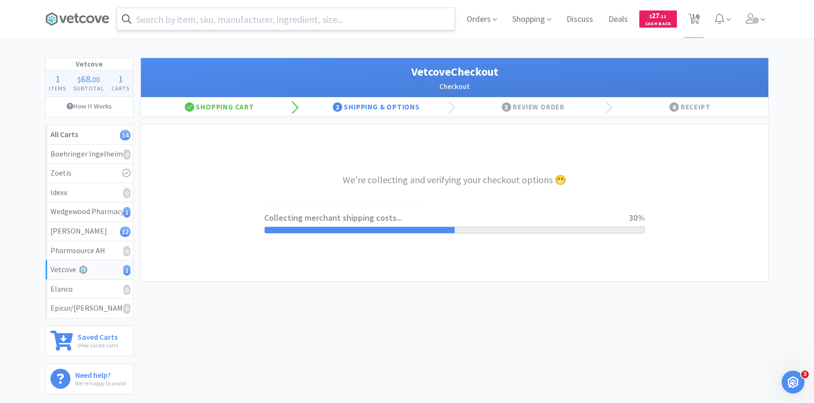
select select "998"
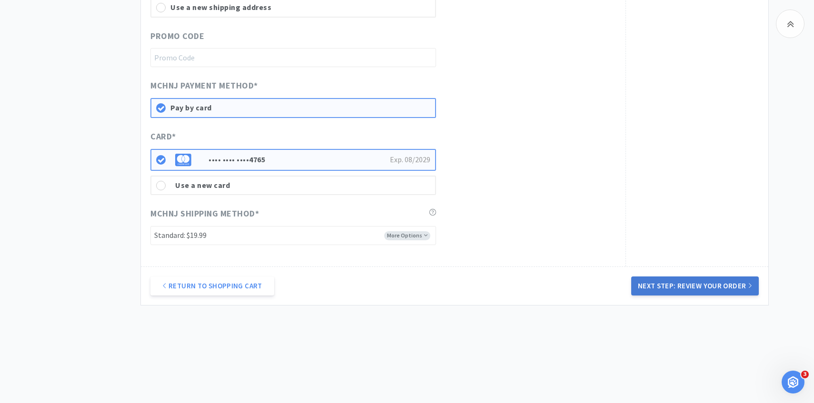
click at [685, 288] on button "Next Step: Review Your Order" at bounding box center [695, 286] width 128 height 19
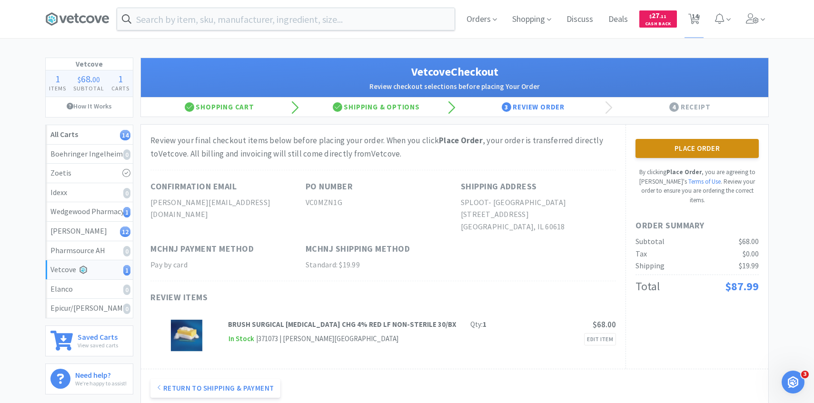
click at [667, 148] on button "Place Order" at bounding box center [697, 148] width 123 height 19
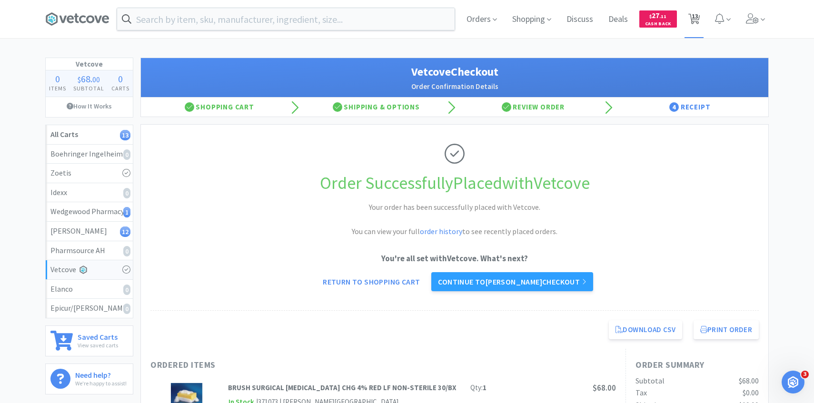
click at [697, 15] on span "13" at bounding box center [695, 16] width 7 height 38
select select "1"
select select "2"
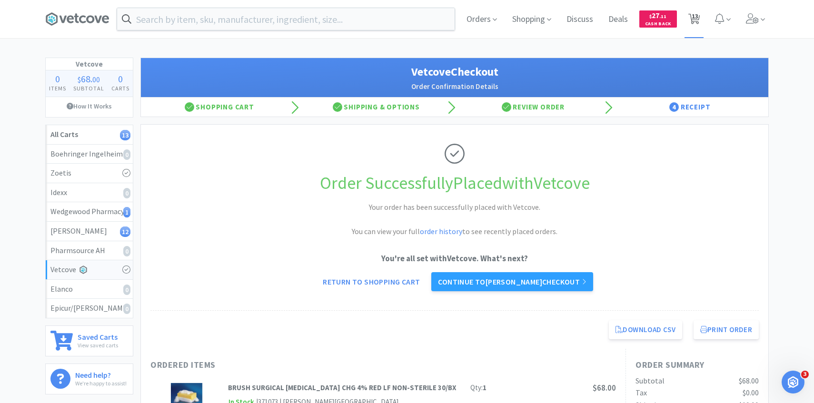
select select "1"
select select "2"
select select "15"
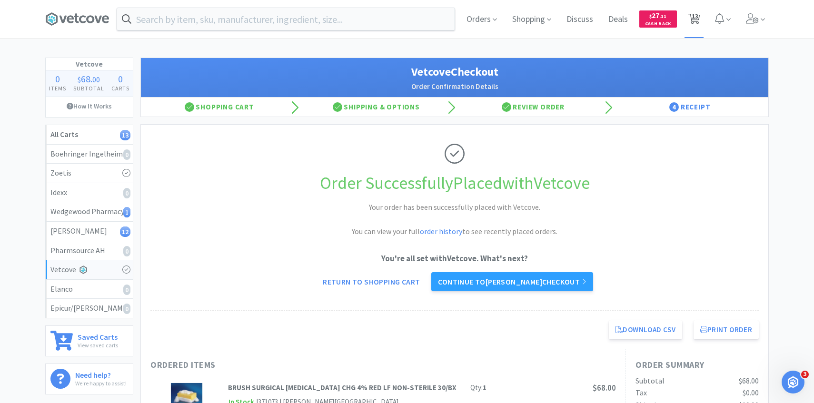
select select "2"
select select "4"
select select "2"
select select "1"
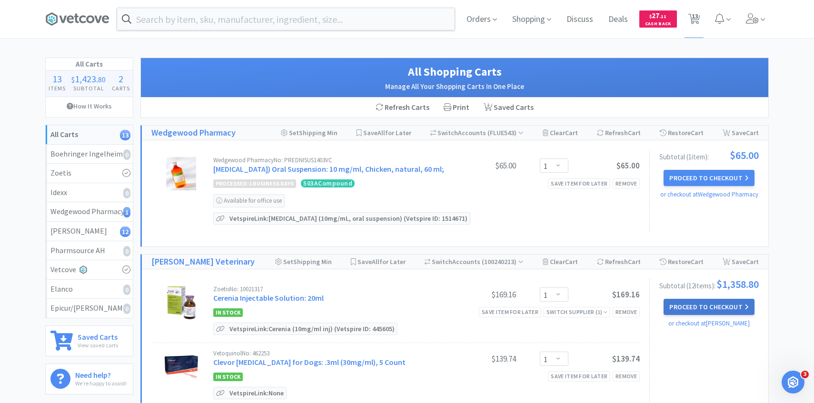
click at [685, 315] on button "Proceed to Checkout" at bounding box center [709, 307] width 90 height 16
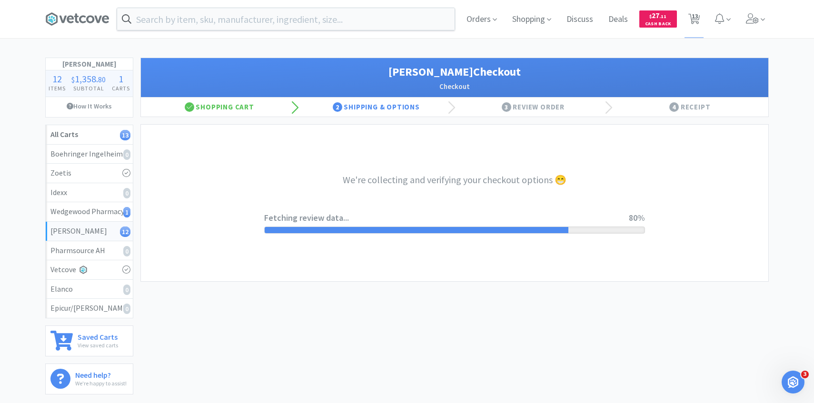
select select "1"
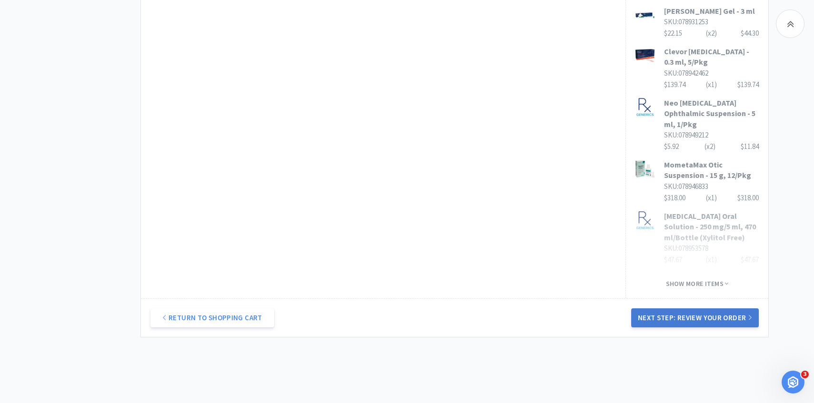
click at [676, 309] on button "Next Step: Review Your Order" at bounding box center [695, 318] width 128 height 19
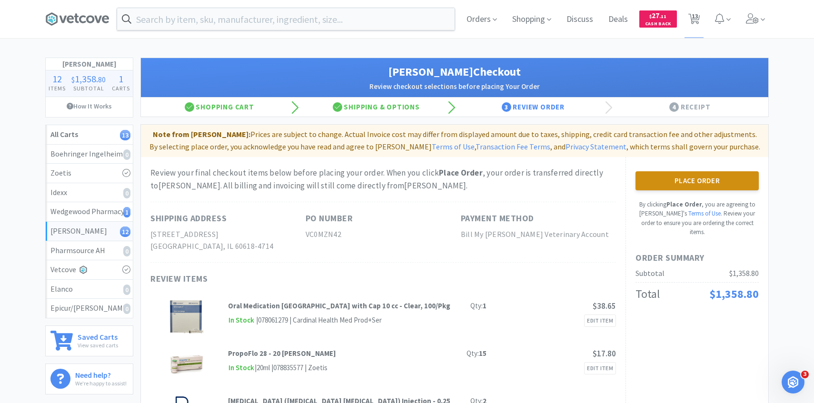
click at [665, 174] on button "Place Order" at bounding box center [697, 180] width 123 height 19
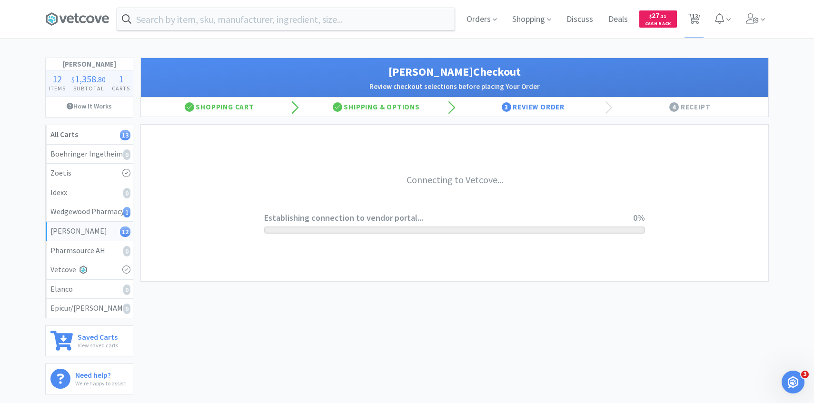
click at [741, 28] on div "Orders Shopping Discuss Discuss Deals Deals $ 27 . 11 Cash Back 13 13" at bounding box center [614, 19] width 310 height 38
click at [756, 25] on span at bounding box center [755, 19] width 27 height 38
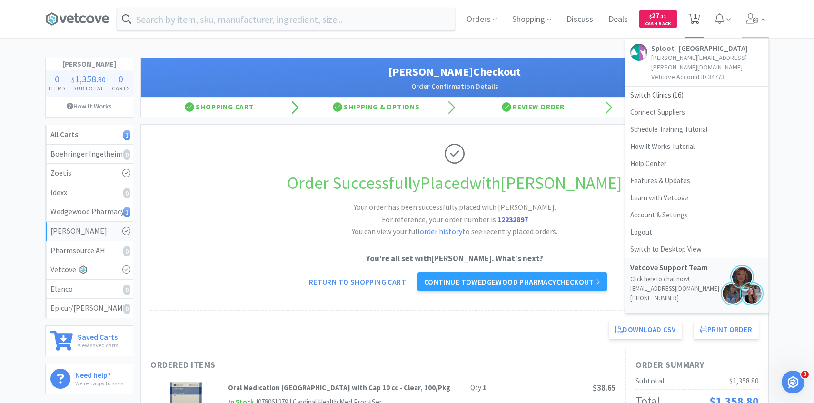
click at [699, 18] on icon at bounding box center [694, 19] width 12 height 10
select select "1"
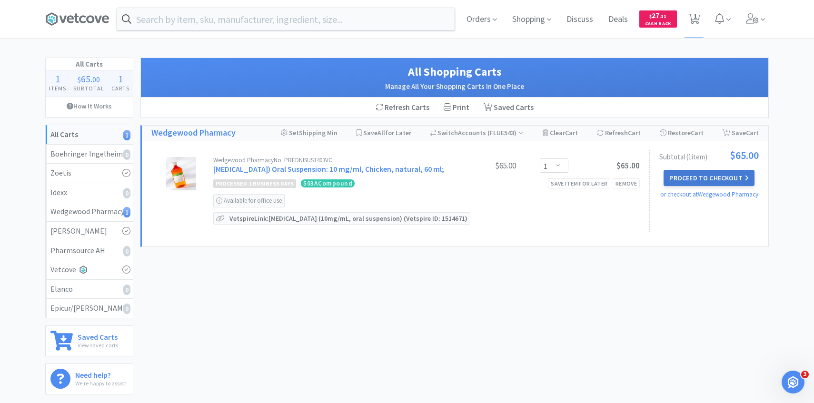
click at [695, 173] on button "Proceed to Checkout" at bounding box center [709, 178] width 90 height 16
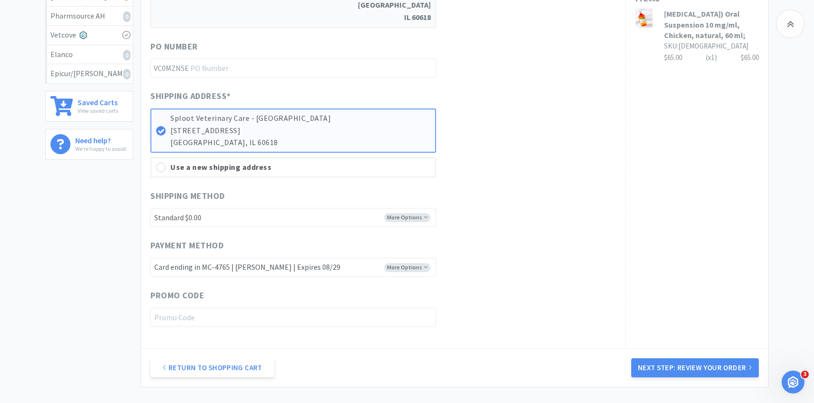
scroll to position [317, 0]
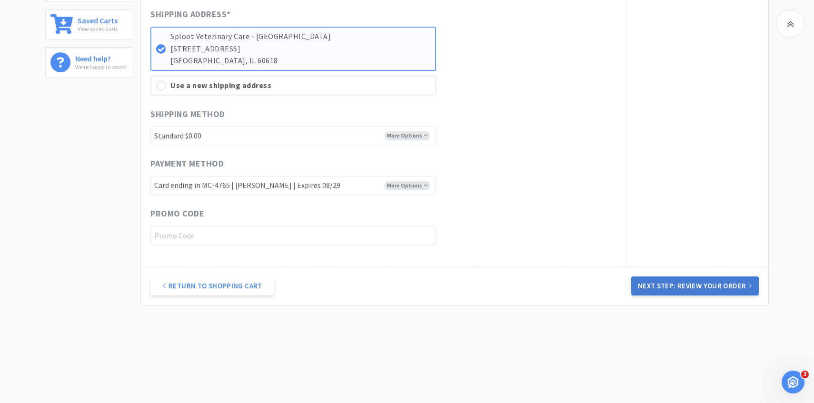
click at [664, 291] on button "Next Step: Review Your Order" at bounding box center [695, 286] width 128 height 19
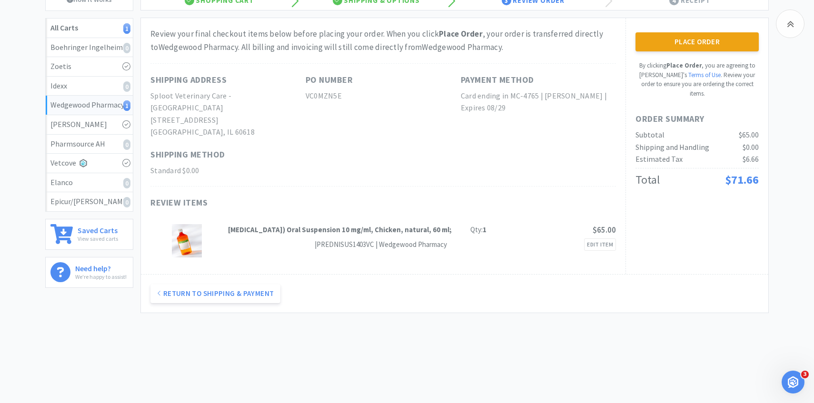
scroll to position [0, 0]
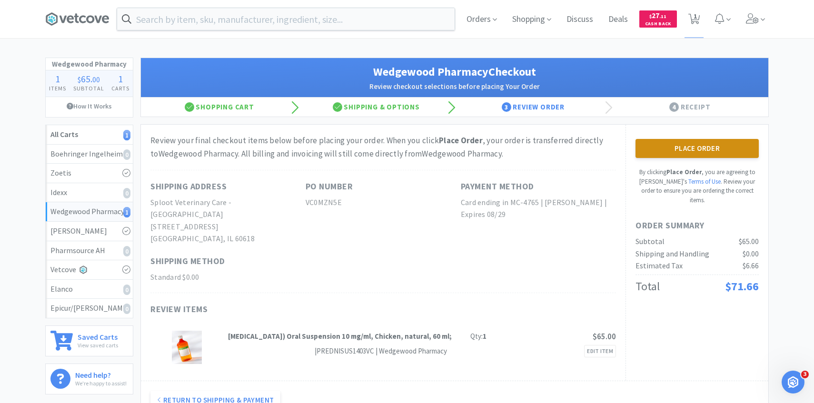
click at [714, 152] on button "Place Order" at bounding box center [697, 148] width 123 height 19
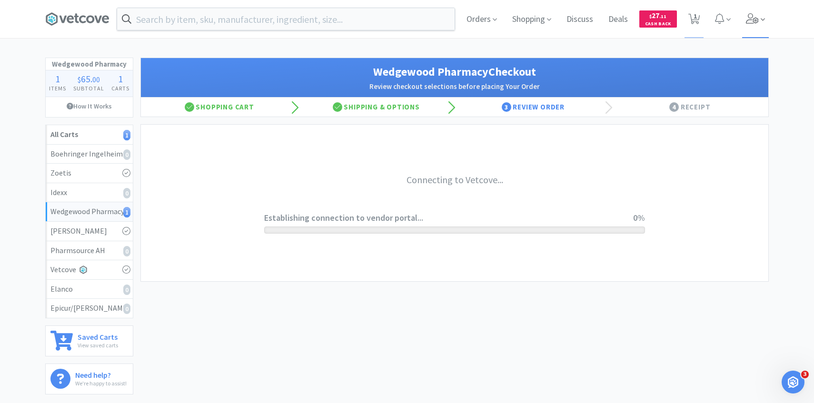
click at [756, 18] on icon at bounding box center [752, 18] width 13 height 10
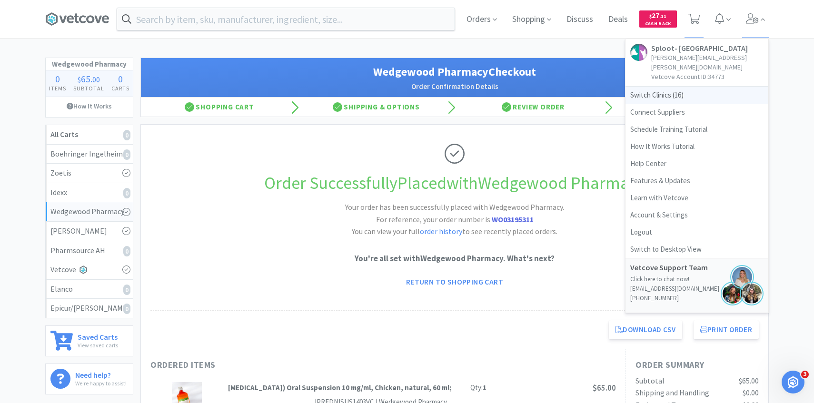
click at [701, 87] on span "Switch Clinics ( 16 )" at bounding box center [697, 95] width 143 height 17
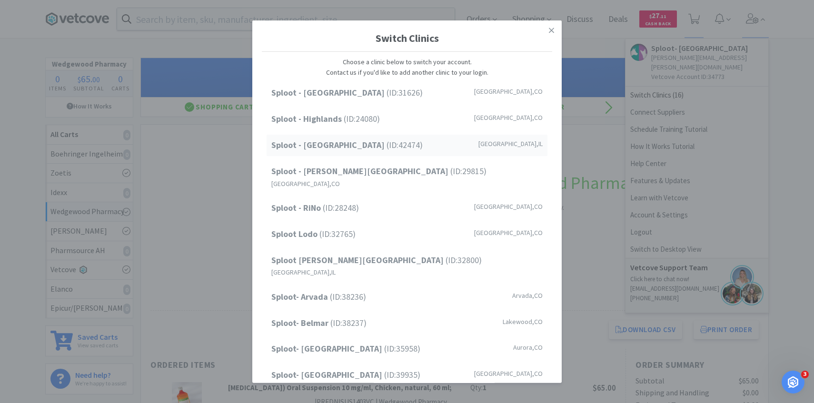
scroll to position [121, 0]
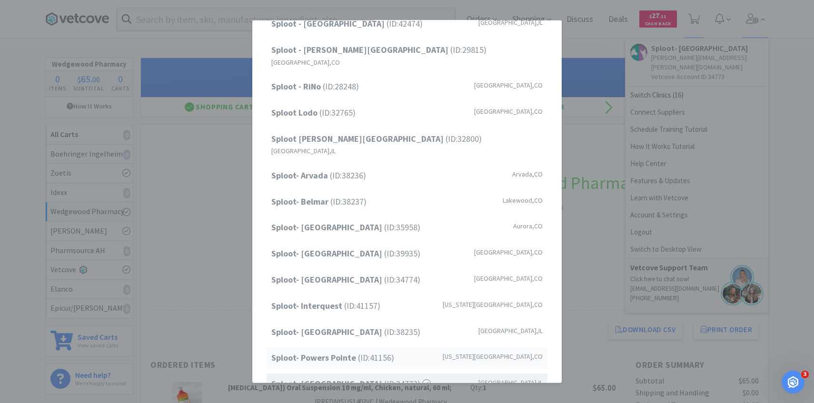
click at [361, 351] on span "Sploot- Powers Pointe (ID: 41156 )" at bounding box center [332, 358] width 123 height 14
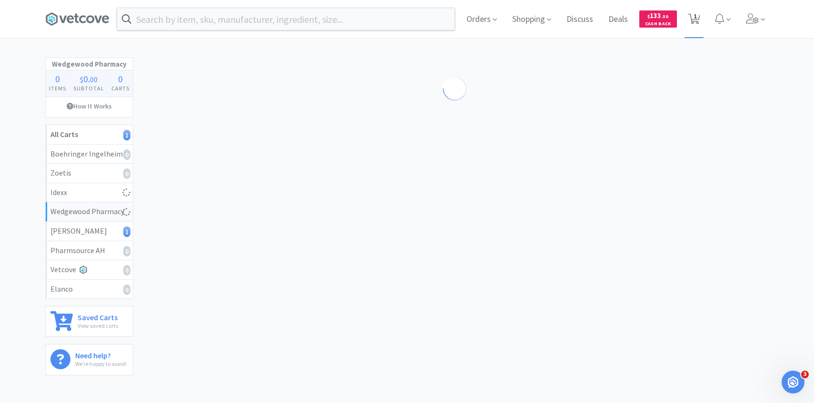
click at [689, 16] on icon at bounding box center [694, 19] width 12 height 10
select select "15"
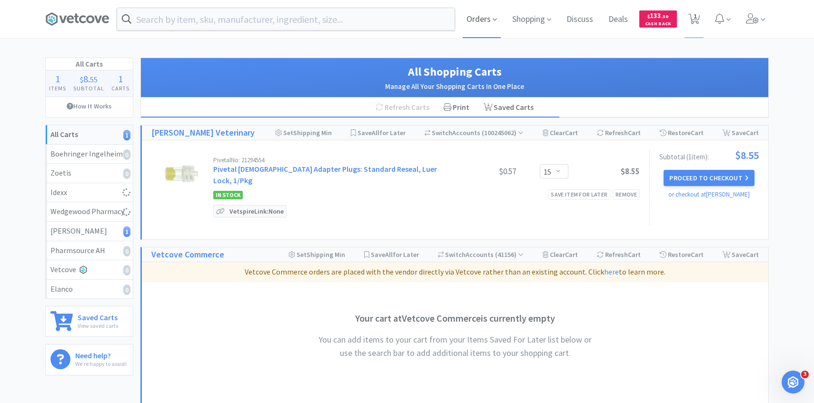
click at [480, 21] on span "Orders" at bounding box center [482, 19] width 38 height 38
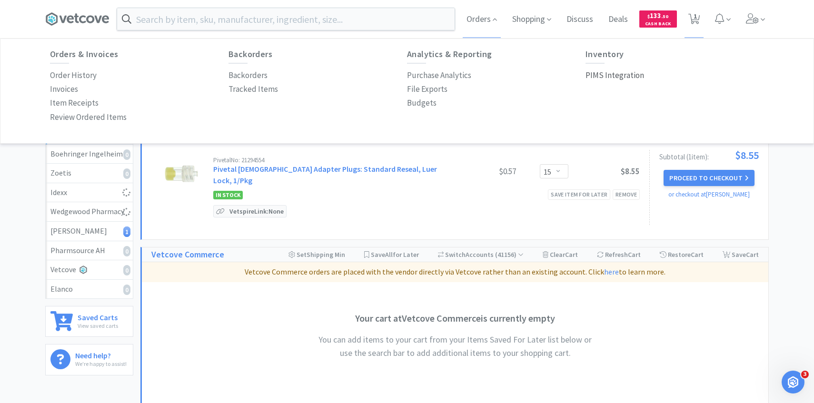
click at [624, 75] on p "PIMS Integration" at bounding box center [615, 75] width 59 height 13
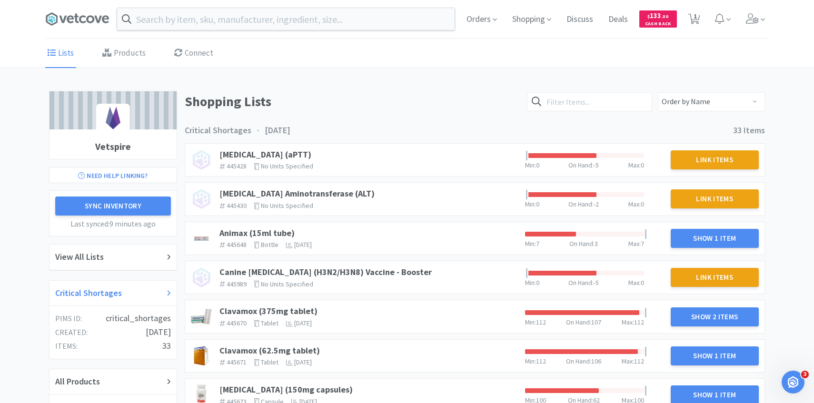
click at [122, 285] on div "Critical Shortages" at bounding box center [113, 294] width 127 height 26
click at [280, 228] on link "Animax (15ml tube)" at bounding box center [256, 233] width 75 height 11
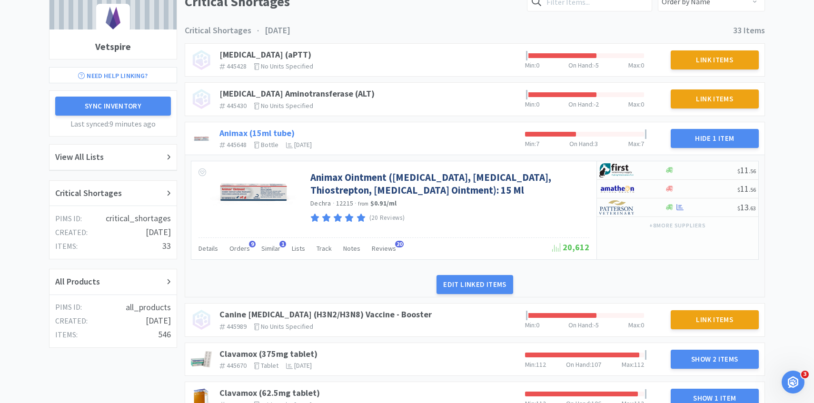
scroll to position [111, 0]
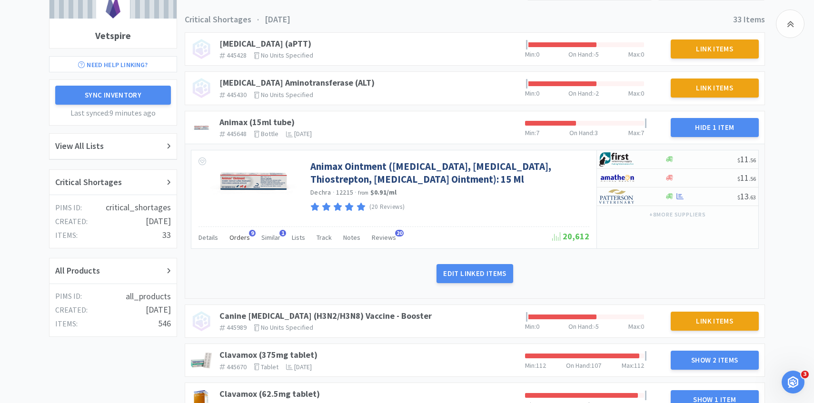
click at [239, 238] on span "Orders" at bounding box center [239, 237] width 20 height 9
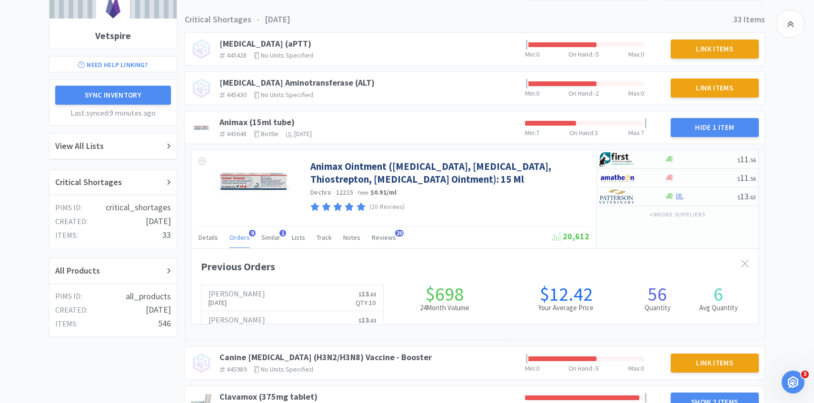
scroll to position [261, 567]
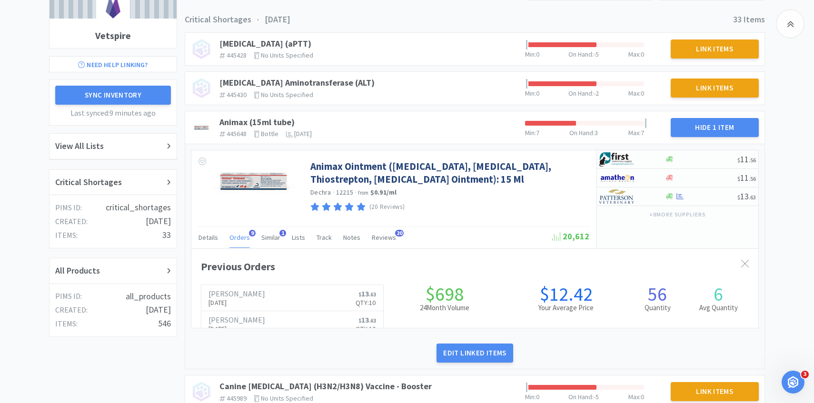
click at [239, 238] on span "Orders" at bounding box center [239, 237] width 20 height 9
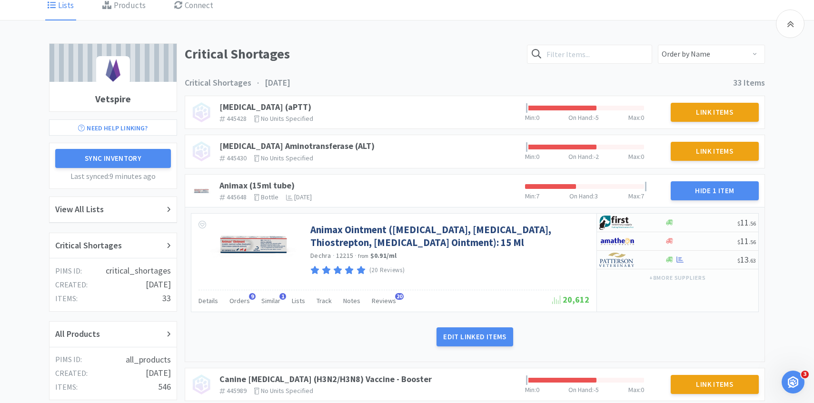
scroll to position [0, 0]
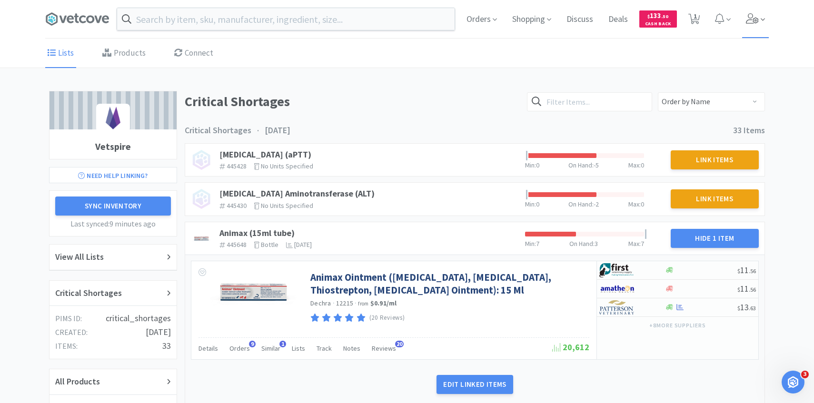
click at [760, 25] on span at bounding box center [755, 19] width 27 height 38
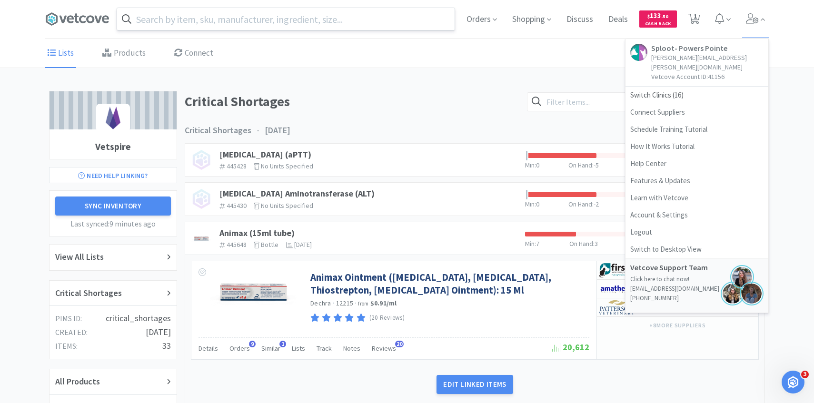
click at [348, 17] on input "text" at bounding box center [286, 19] width 338 height 22
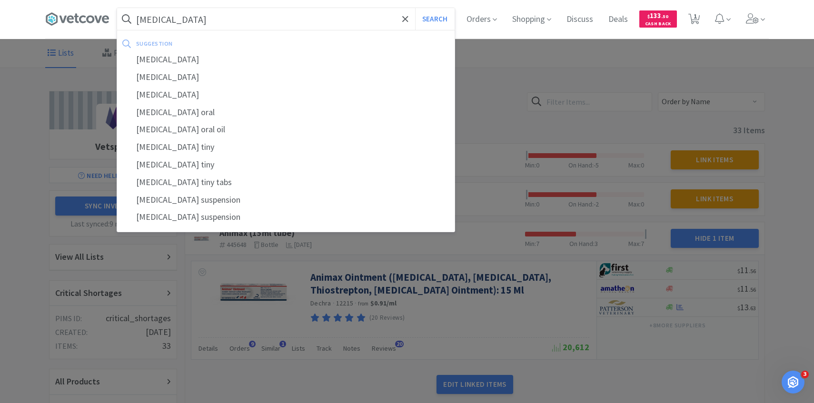
type input "[MEDICAL_DATA]"
click at [415, 8] on button "Search" at bounding box center [435, 19] width 40 height 22
select select "15"
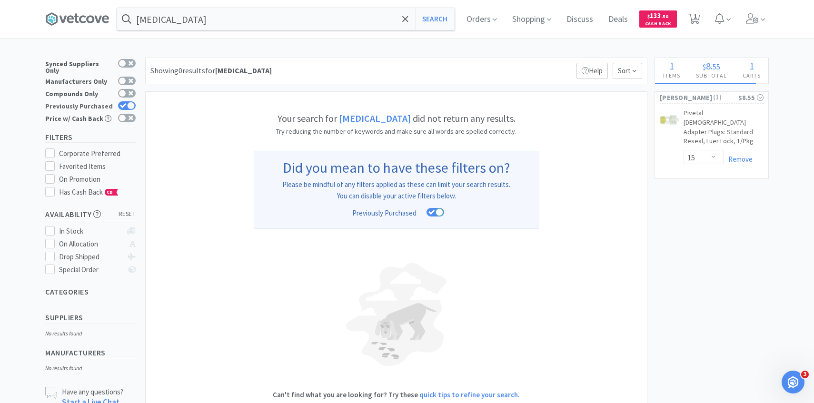
click at [129, 102] on div at bounding box center [131, 106] width 8 height 8
checkbox input "false"
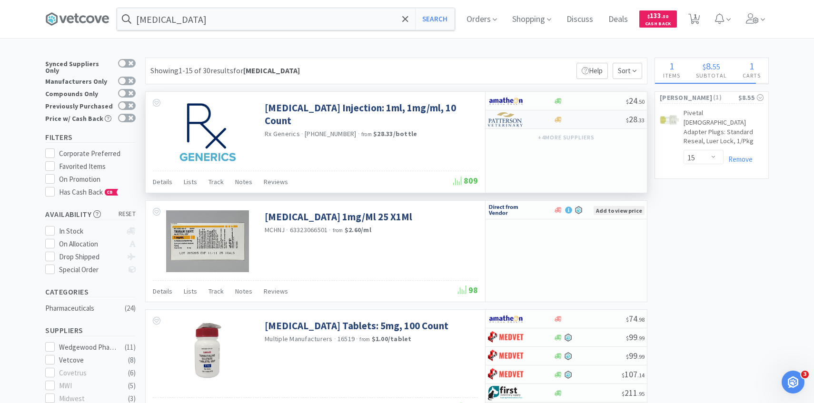
click at [518, 120] on img at bounding box center [506, 119] width 36 height 14
select select "1"
click at [511, 119] on img at bounding box center [506, 119] width 36 height 14
select select "1"
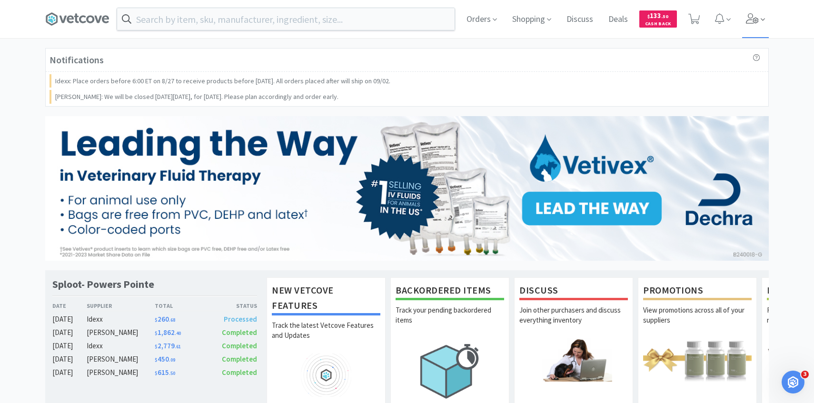
click at [745, 24] on span at bounding box center [755, 19] width 27 height 38
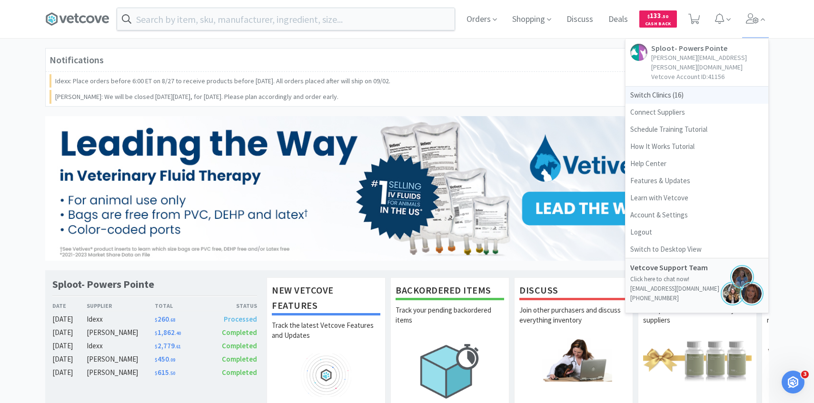
click at [696, 87] on span "Switch Clinics ( 16 )" at bounding box center [697, 95] width 143 height 17
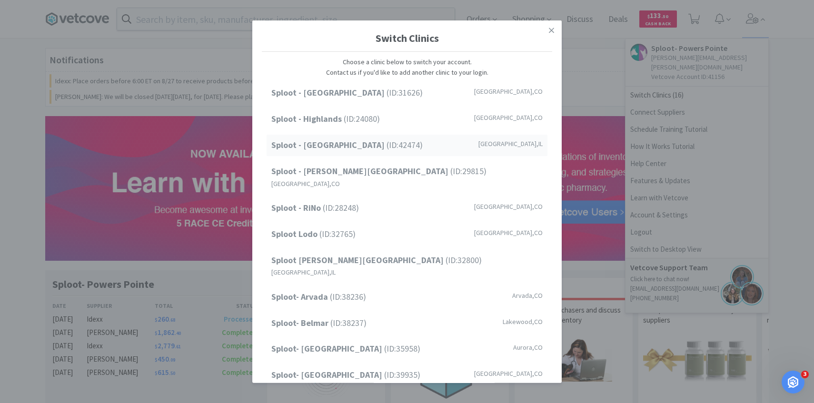
scroll to position [121, 0]
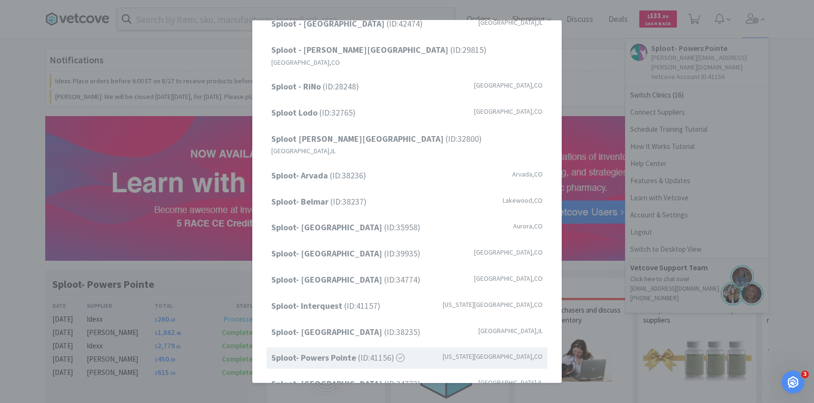
click at [611, 82] on div "Switch Clinics Choose a clinic below to switch your account. Contact us if you'…" at bounding box center [407, 201] width 814 height 403
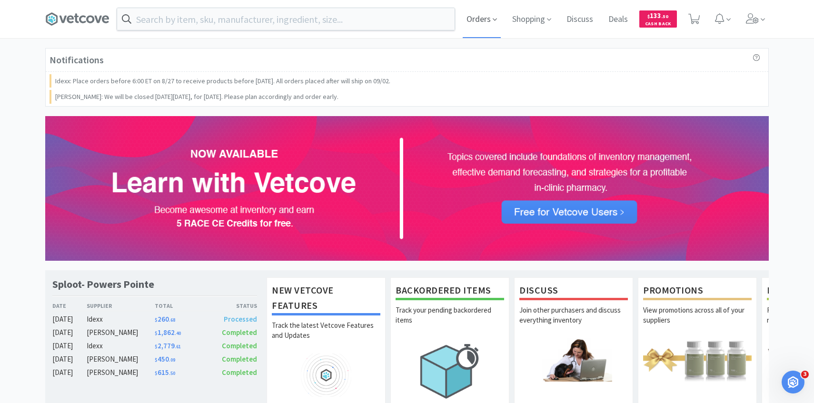
click at [483, 27] on span "Orders" at bounding box center [482, 19] width 38 height 38
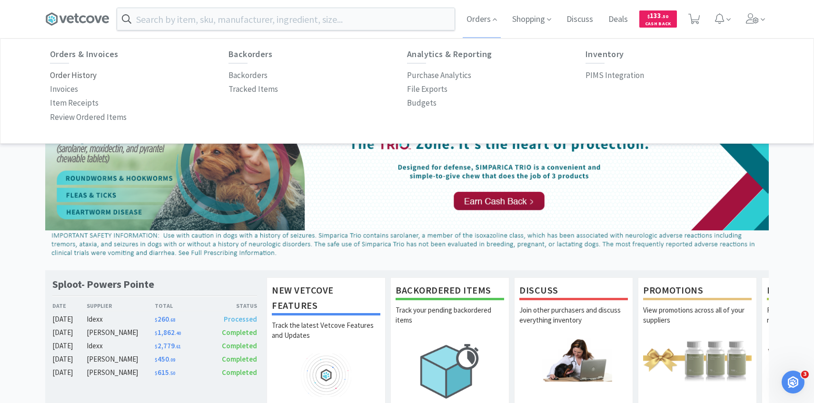
click at [79, 76] on p "Order History" at bounding box center [73, 75] width 47 height 13
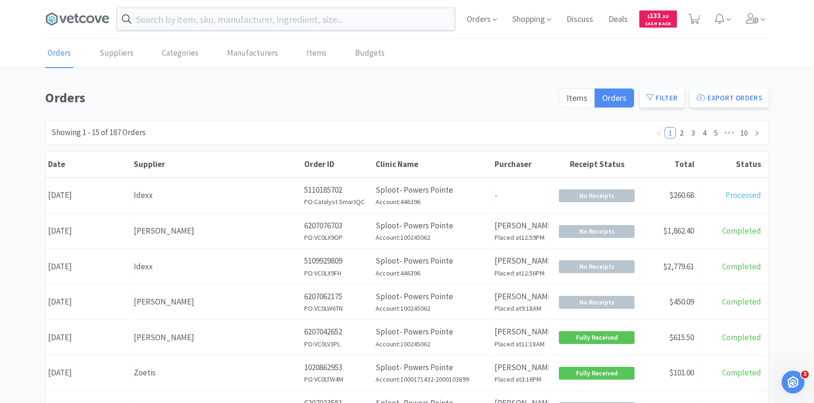
click at [210, 187] on div "Supplier Idexx" at bounding box center [216, 195] width 170 height 24
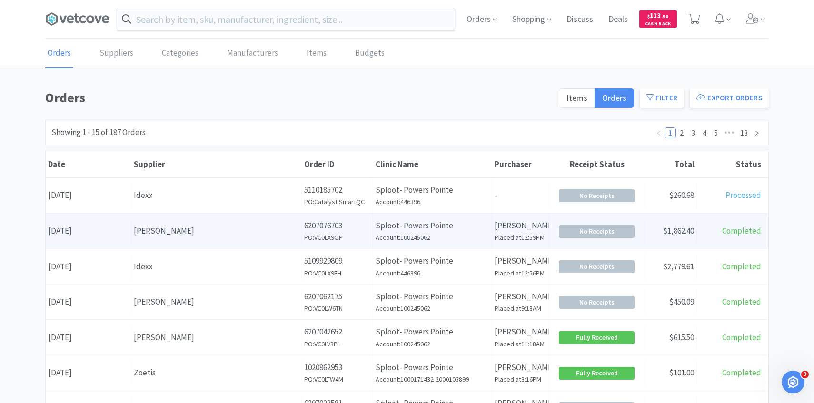
click at [303, 221] on div "Order ID 6207076703 PO: VC0LX9OP" at bounding box center [337, 231] width 71 height 35
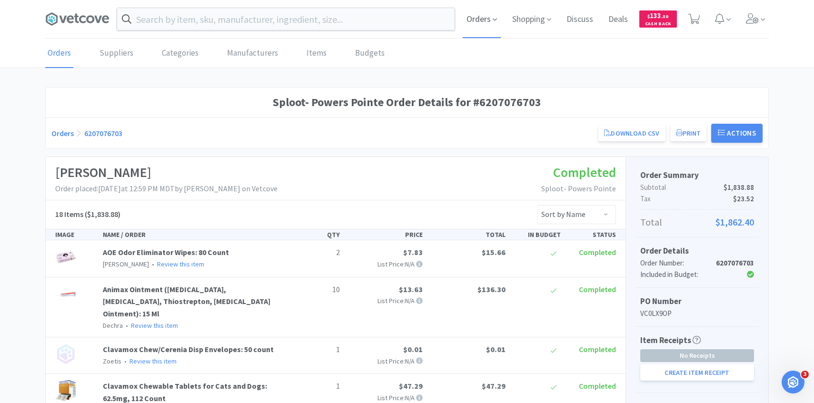
click at [481, 23] on span "Orders" at bounding box center [482, 19] width 38 height 38
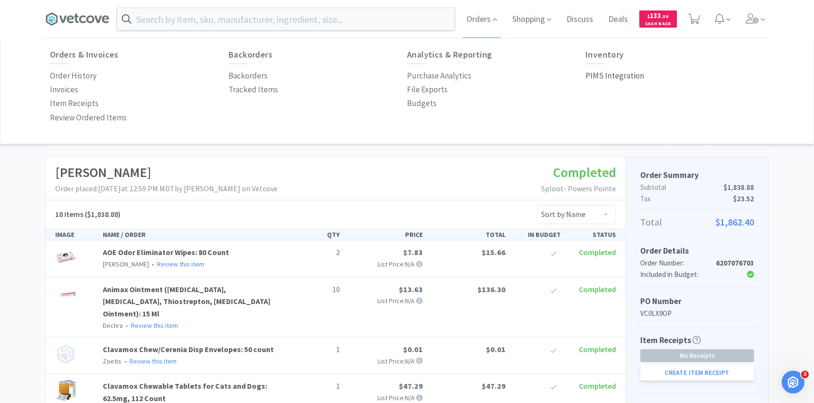
click at [630, 80] on p "PIMS Integration" at bounding box center [615, 76] width 59 height 13
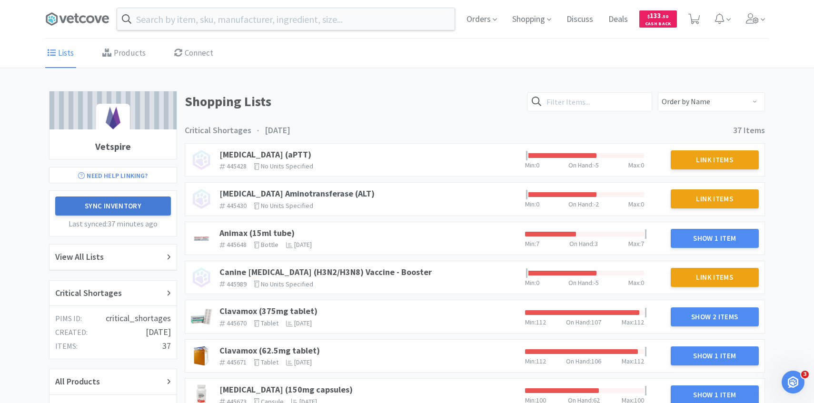
click at [151, 203] on button "Sync Inventory" at bounding box center [113, 206] width 116 height 19
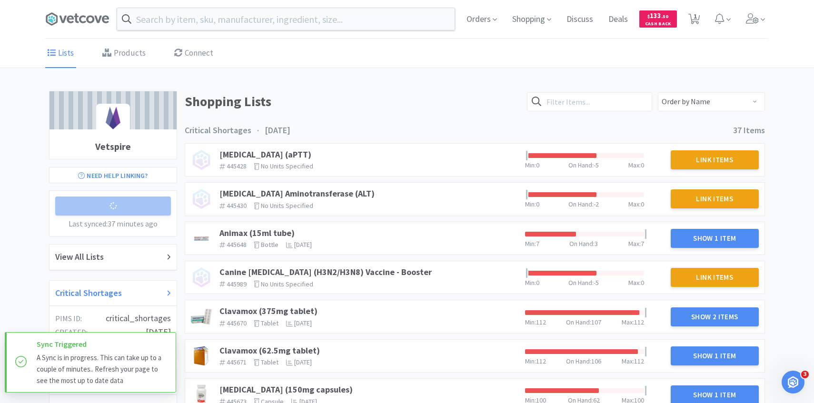
click at [125, 293] on div "Critical Shortages" at bounding box center [113, 294] width 116 height 14
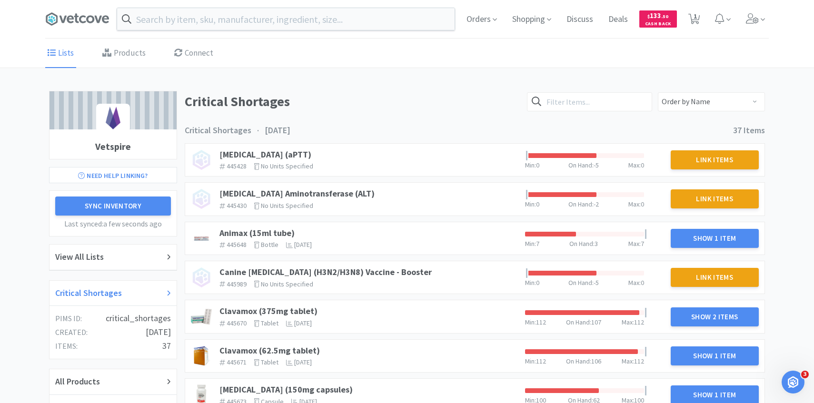
click at [144, 290] on div "Critical Shortages" at bounding box center [113, 294] width 116 height 14
click at [262, 235] on link "Animax (15ml tube)" at bounding box center [256, 233] width 75 height 11
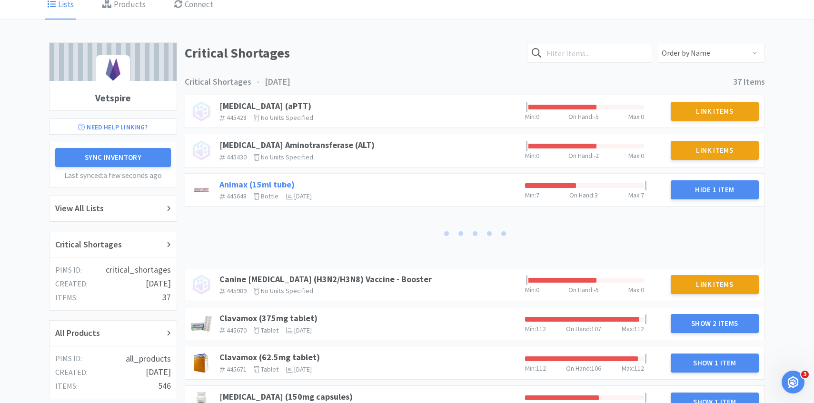
scroll to position [120, 0]
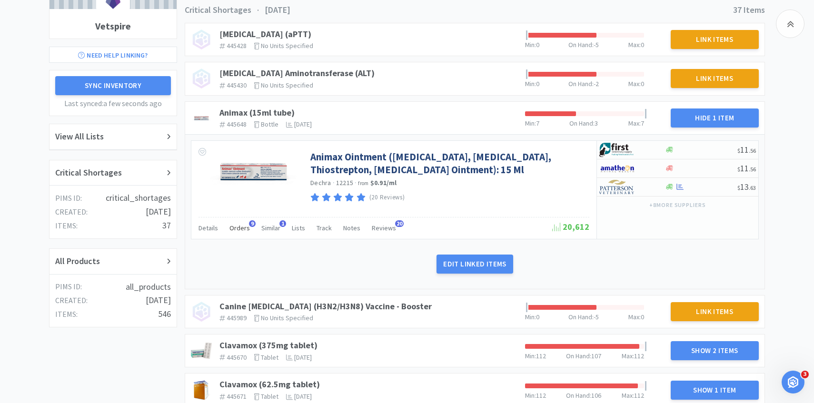
click at [235, 225] on span "Orders" at bounding box center [239, 228] width 20 height 9
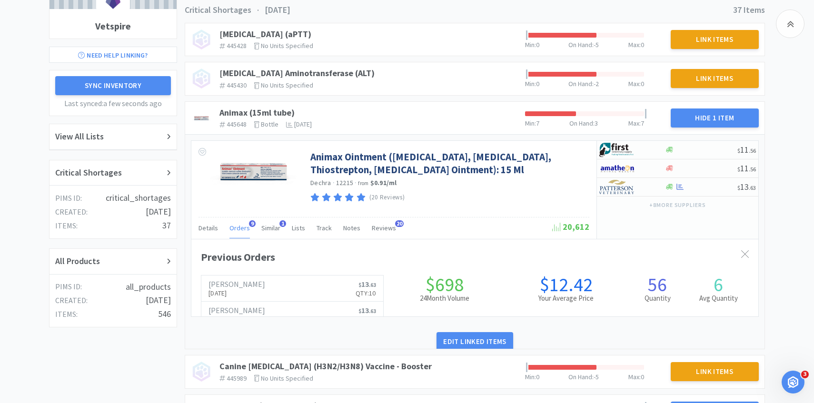
scroll to position [261, 567]
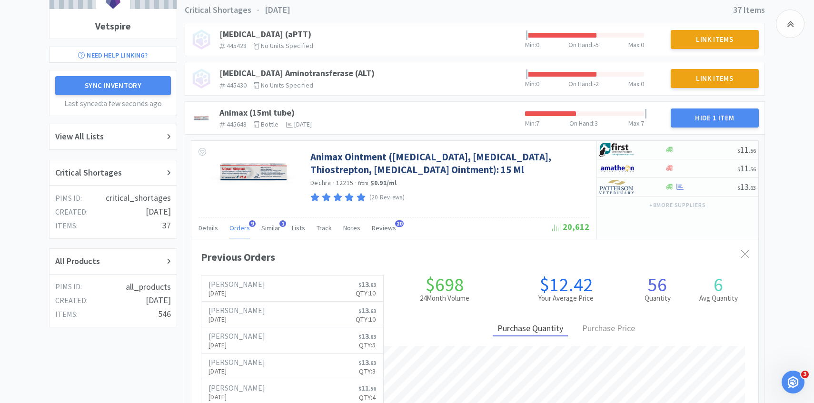
click at [235, 225] on span "Orders" at bounding box center [239, 228] width 20 height 9
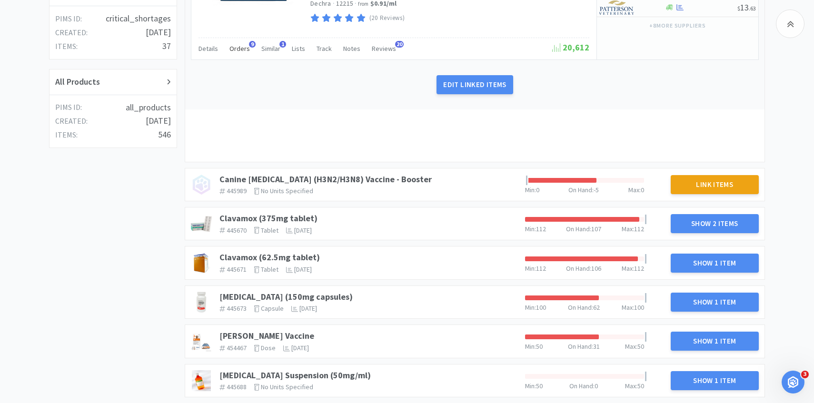
scroll to position [317, 0]
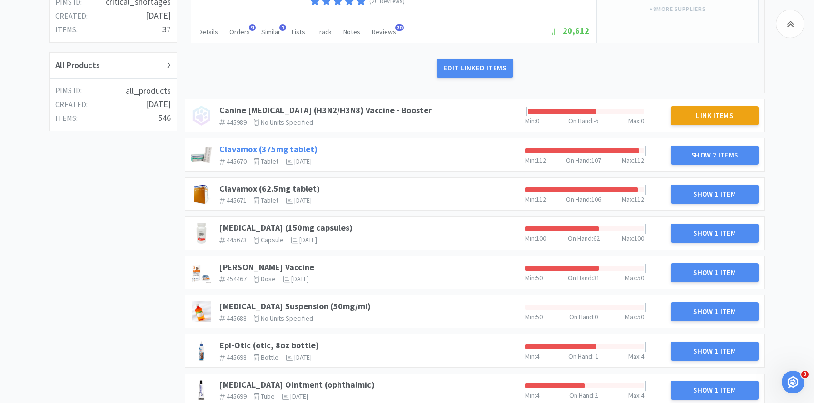
click at [302, 148] on link "Clavamox (375mg tablet)" at bounding box center [268, 149] width 98 height 11
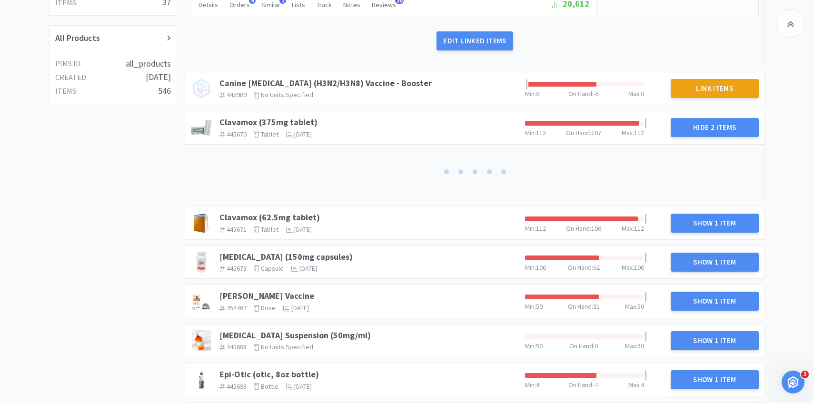
scroll to position [387, 0]
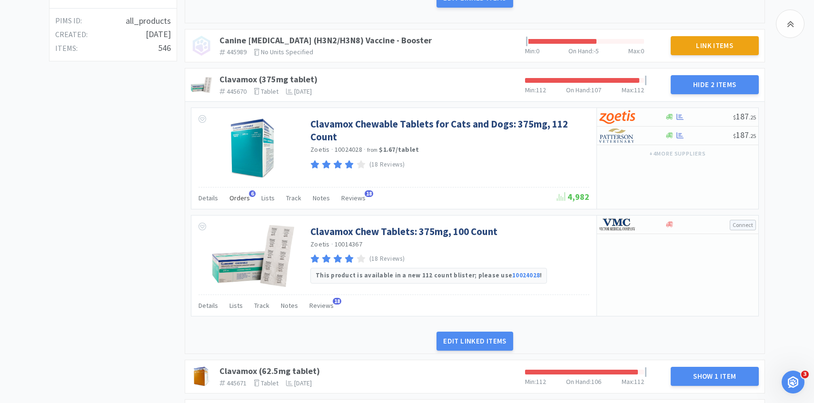
click at [242, 202] on div "Orders 6" at bounding box center [239, 199] width 20 height 18
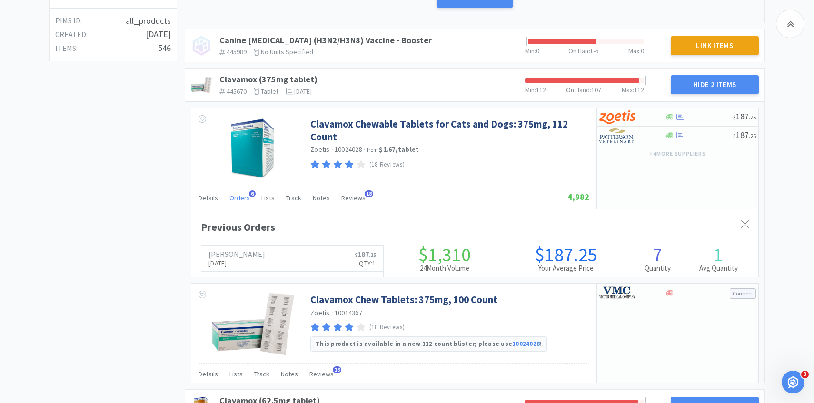
scroll to position [261, 567]
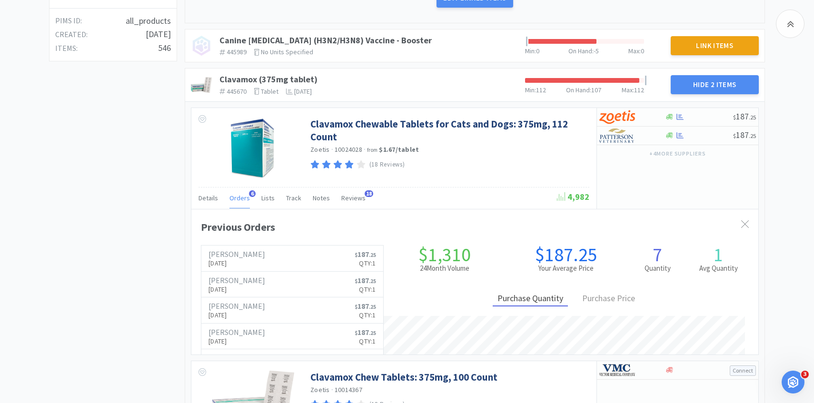
click at [242, 202] on div "Orders 6" at bounding box center [239, 199] width 20 height 18
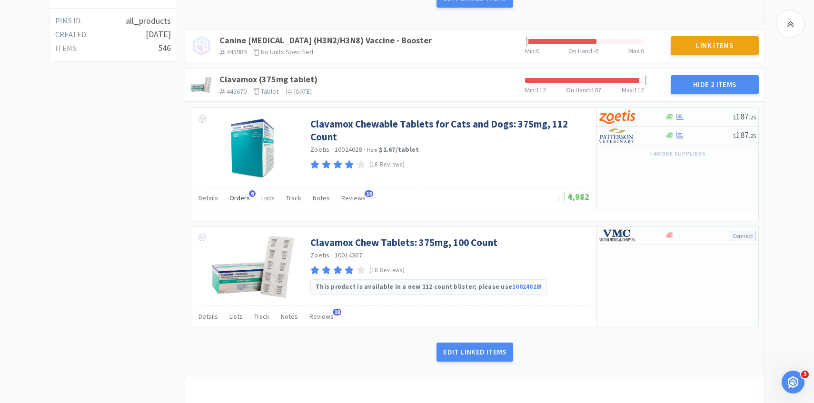
click at [242, 202] on div "Orders 6" at bounding box center [239, 199] width 20 height 18
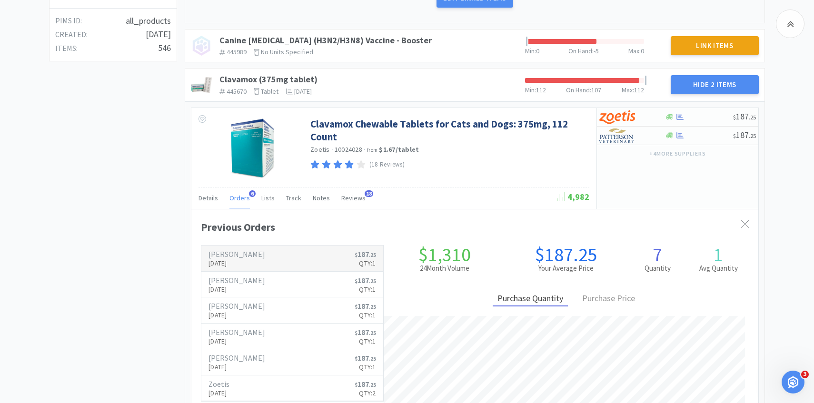
click at [261, 267] on link "Patterson Aug 15th, 2025 $ 187 . 25 Qty: 1" at bounding box center [292, 259] width 182 height 26
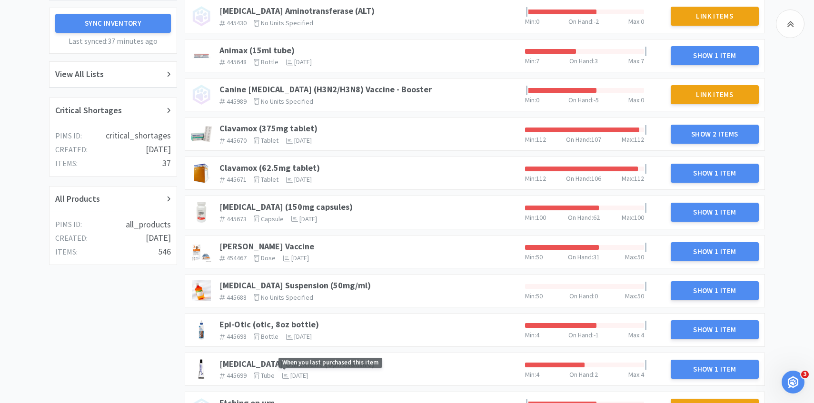
scroll to position [179, 0]
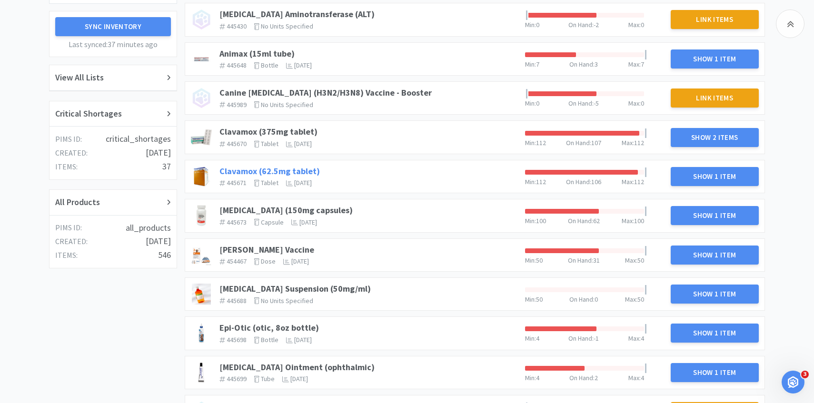
click at [304, 171] on link "Clavamox (62.5mg tablet)" at bounding box center [269, 171] width 100 height 11
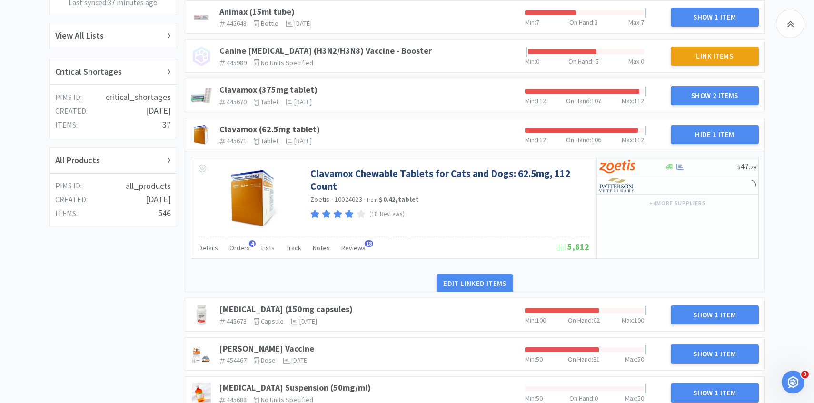
scroll to position [265, 0]
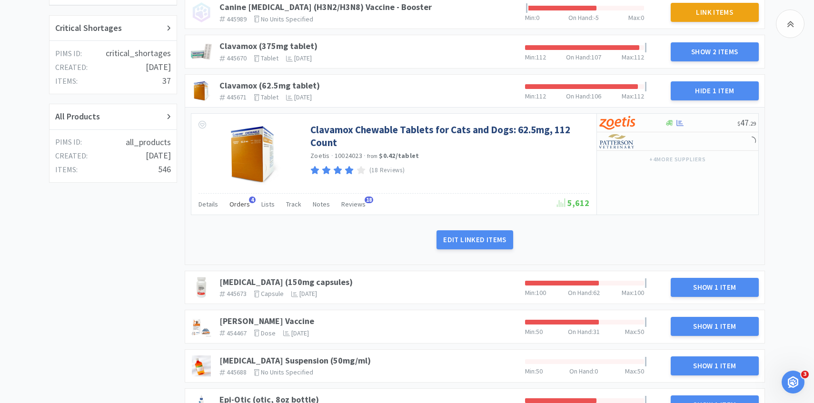
click at [240, 205] on span "Orders" at bounding box center [239, 204] width 20 height 9
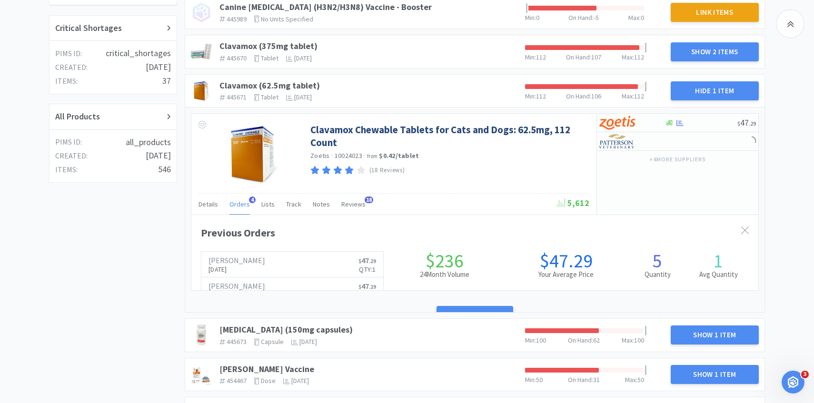
scroll to position [261, 567]
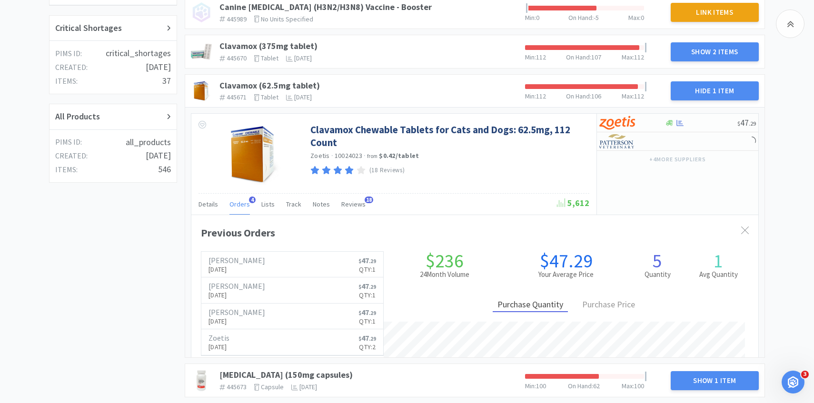
click at [240, 205] on span "Orders" at bounding box center [239, 204] width 20 height 9
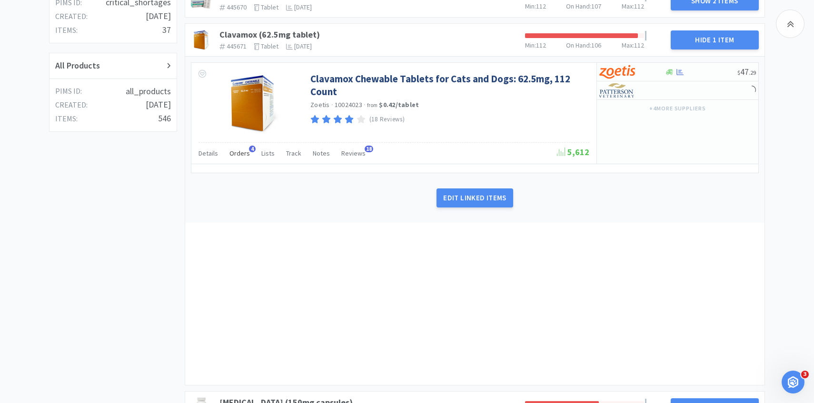
scroll to position [423, 0]
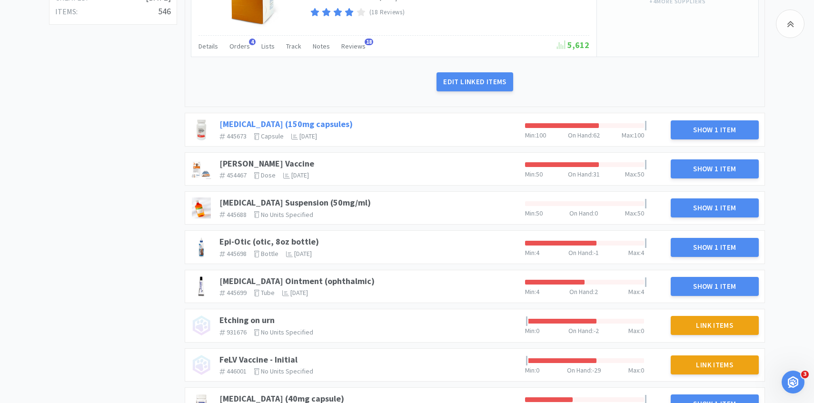
click at [302, 121] on link "Clindamycin (150mg capsules)" at bounding box center [285, 124] width 133 height 11
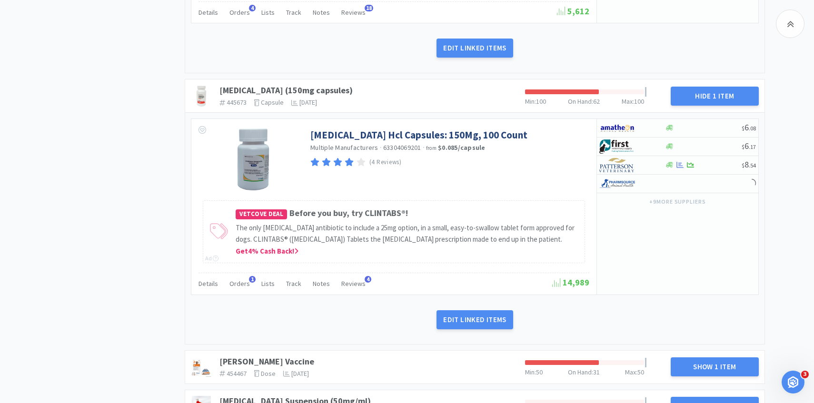
scroll to position [477, 0]
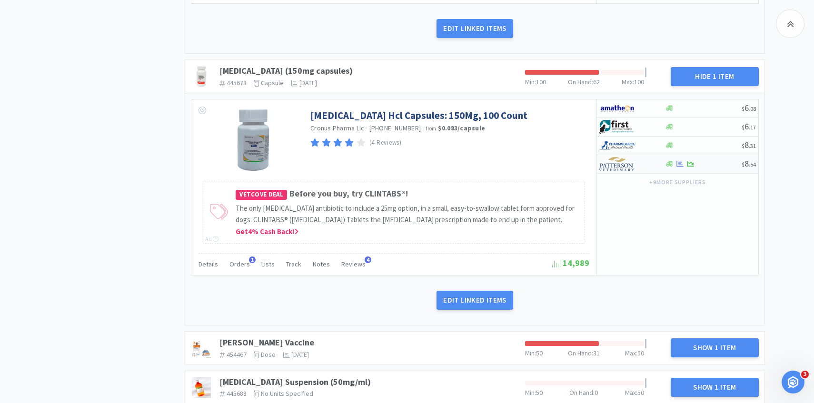
click at [626, 168] on img at bounding box center [617, 164] width 36 height 14
select select "1"
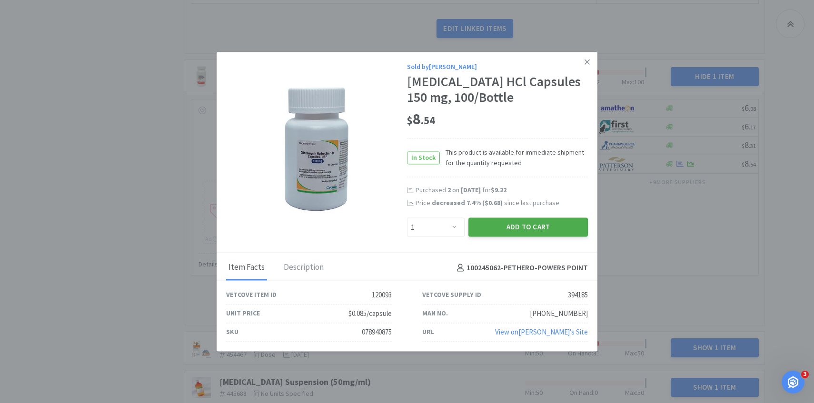
click at [537, 229] on button "Add to Cart" at bounding box center [528, 227] width 120 height 19
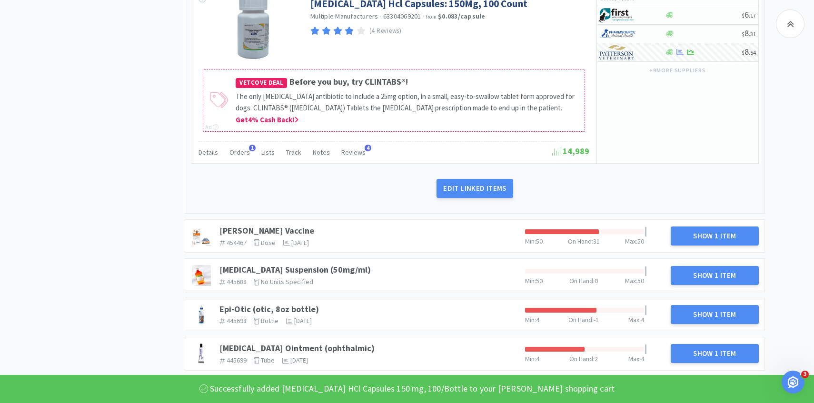
scroll to position [615, 0]
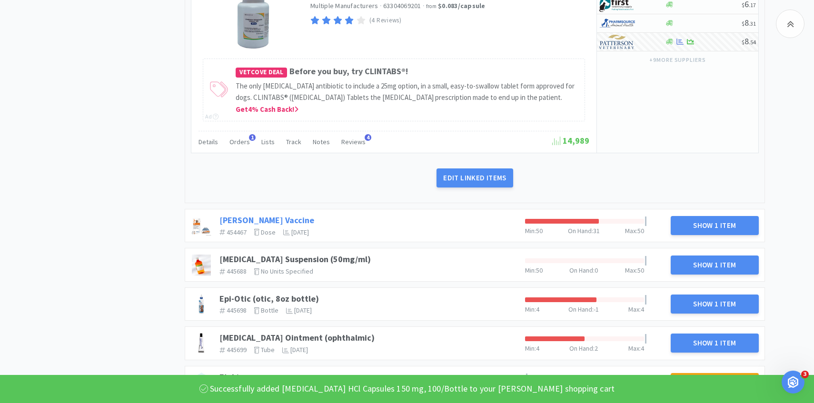
click at [248, 226] on link "DAPP Vaccine" at bounding box center [266, 220] width 95 height 11
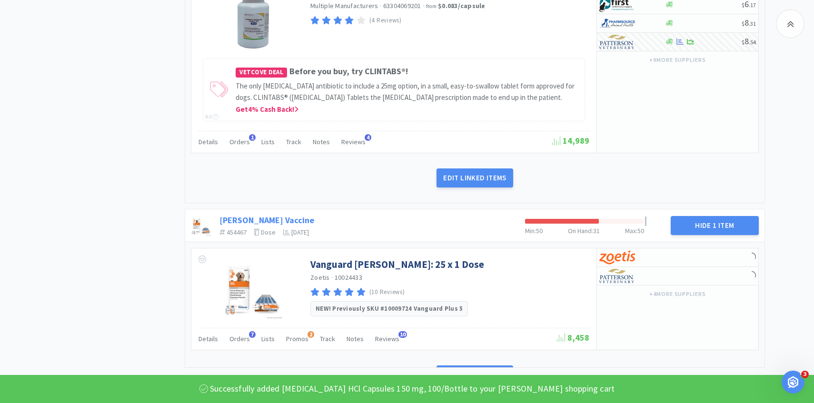
scroll to position [749, 0]
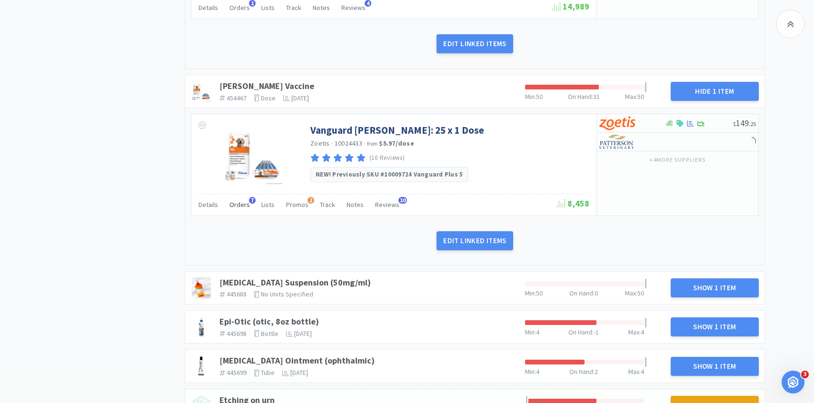
click at [242, 215] on div "Orders 7" at bounding box center [239, 206] width 20 height 18
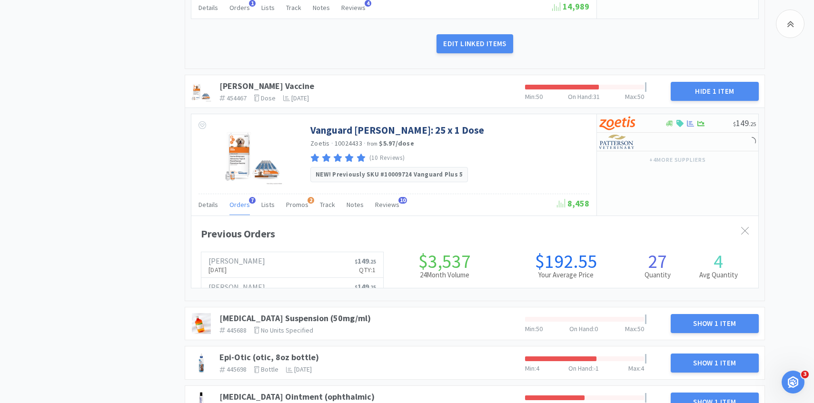
scroll to position [261, 567]
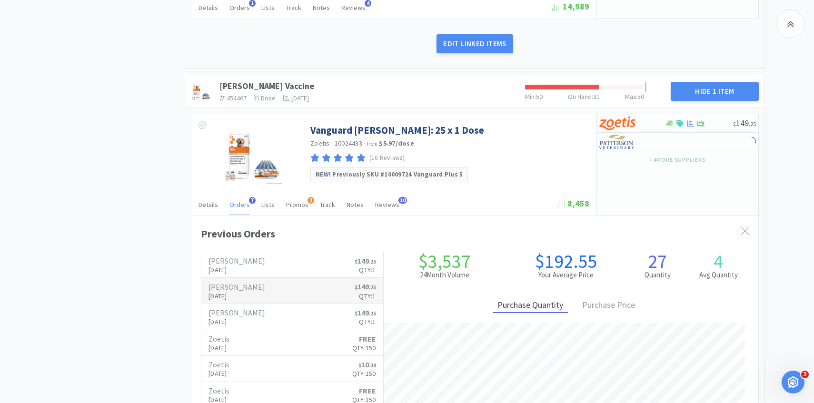
click at [238, 301] on p "Aug 11th, 2025" at bounding box center [237, 296] width 57 height 10
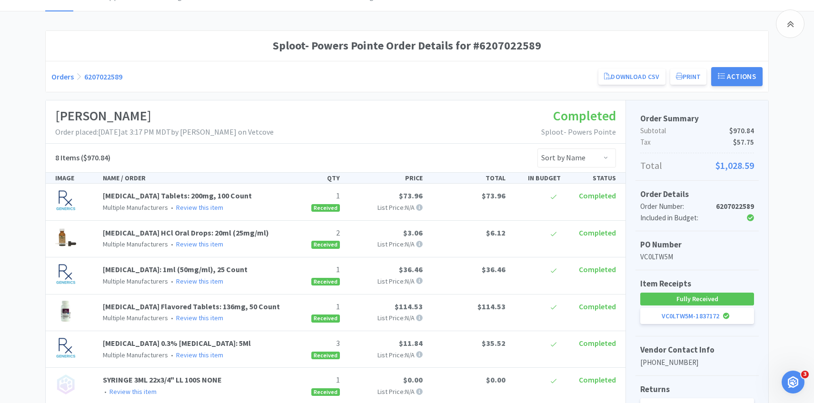
scroll to position [223, 0]
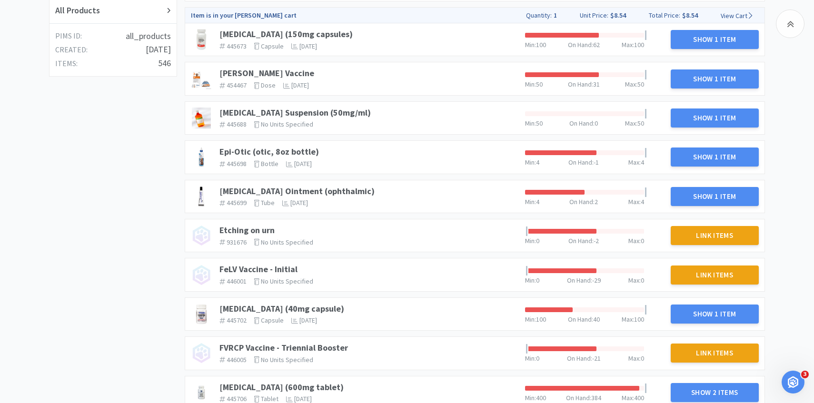
scroll to position [356, 0]
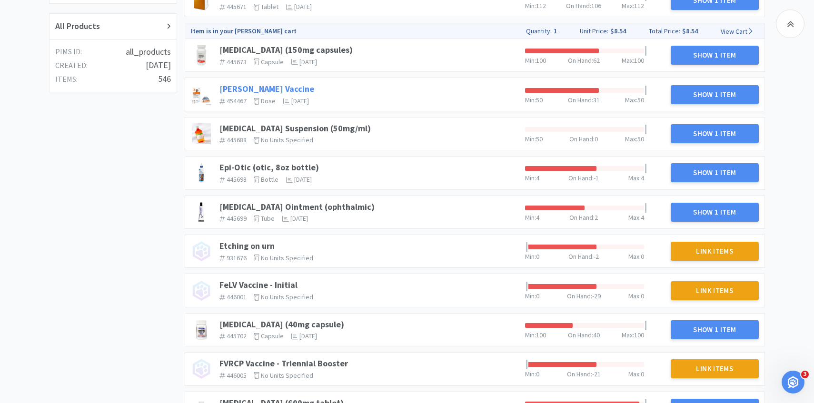
click at [251, 86] on link "DAPP Vaccine" at bounding box center [266, 88] width 95 height 11
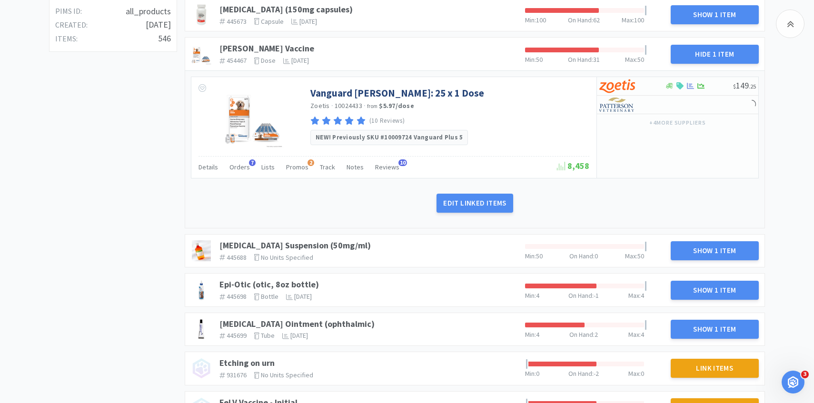
scroll to position [397, 0]
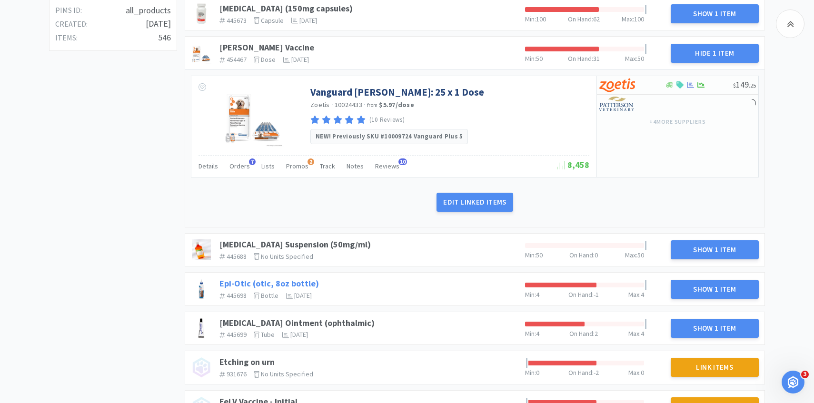
click at [299, 284] on link "Epi-Otic (otic, 8oz bottle)" at bounding box center [269, 283] width 100 height 11
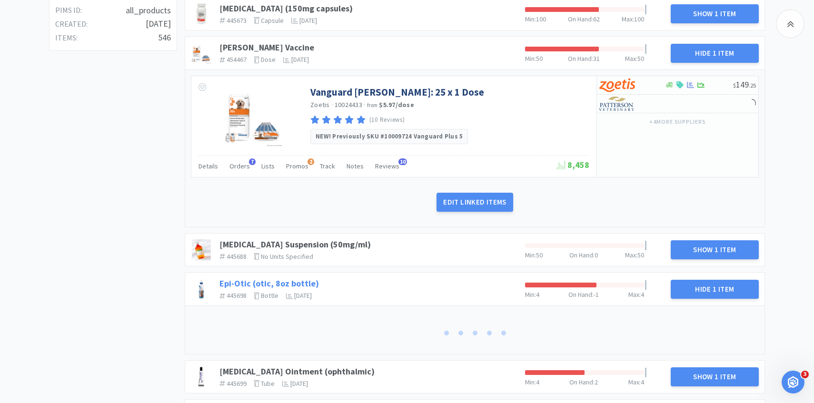
scroll to position [484, 0]
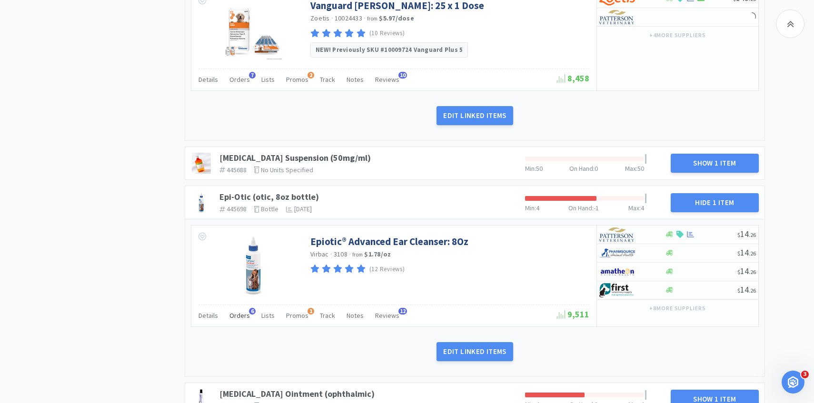
click at [239, 313] on span "Orders" at bounding box center [239, 315] width 20 height 9
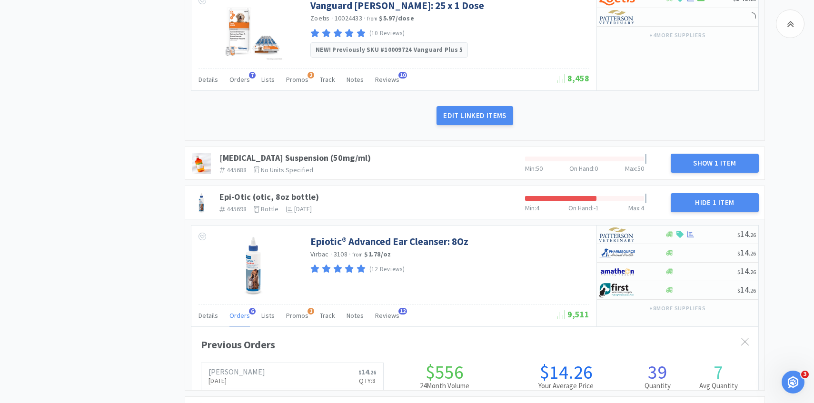
scroll to position [261, 567]
click at [237, 322] on div "Orders 6" at bounding box center [239, 317] width 20 height 18
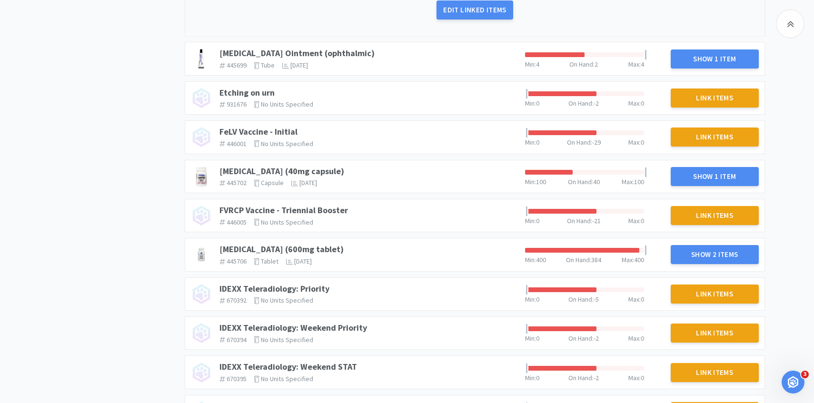
scroll to position [860, 0]
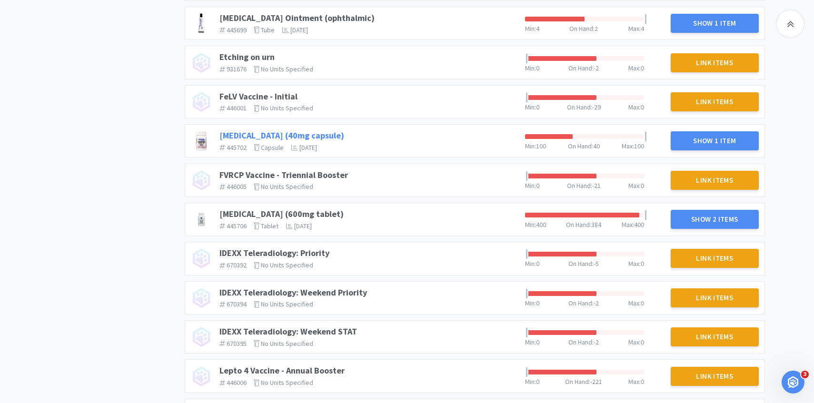
click at [277, 137] on link "Fluoxetine (40mg capsule)" at bounding box center [281, 135] width 125 height 11
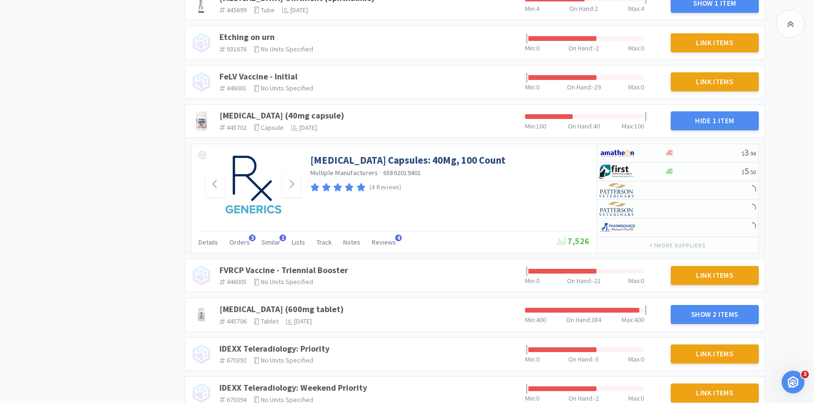
scroll to position [884, 0]
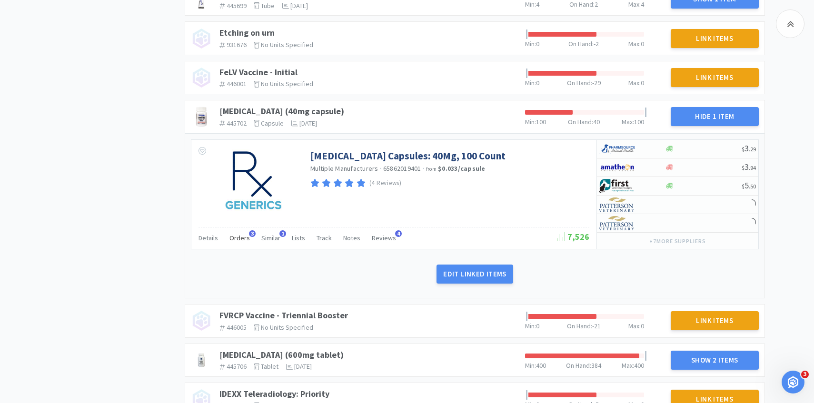
click at [235, 238] on span "Orders" at bounding box center [239, 238] width 20 height 9
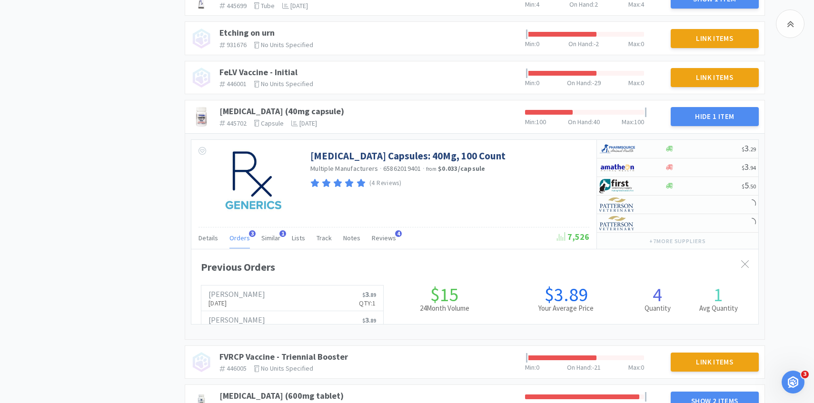
scroll to position [0, 0]
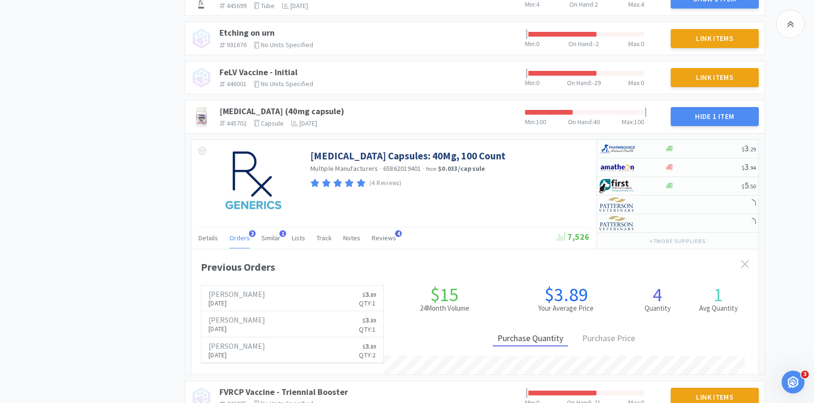
click at [235, 238] on span "Orders" at bounding box center [239, 238] width 20 height 9
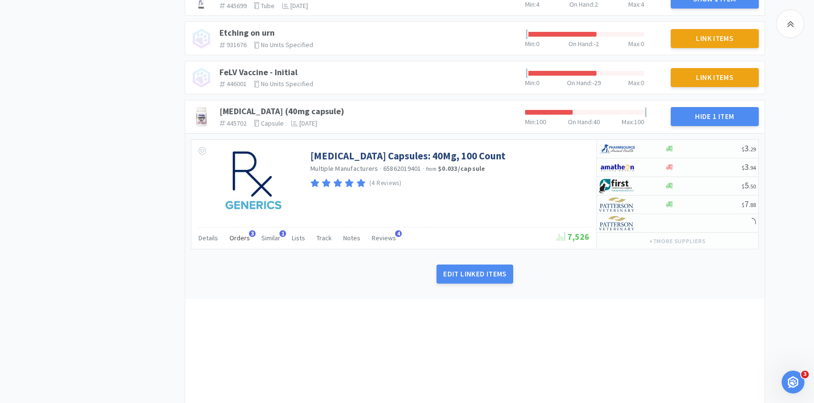
click at [235, 238] on span "Orders" at bounding box center [239, 238] width 20 height 9
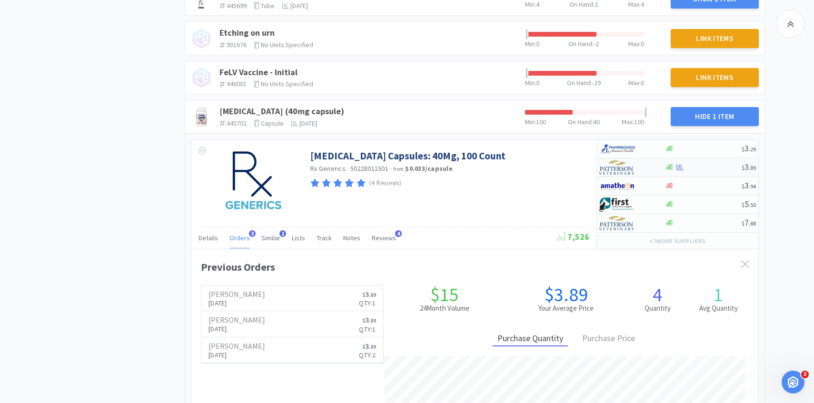
click at [639, 171] on div at bounding box center [625, 167] width 52 height 16
select select "1"
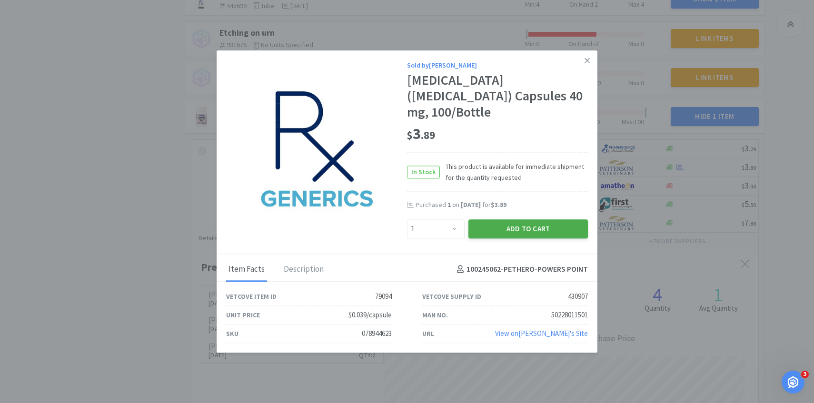
click at [517, 219] on button "Add to Cart" at bounding box center [528, 228] width 120 height 19
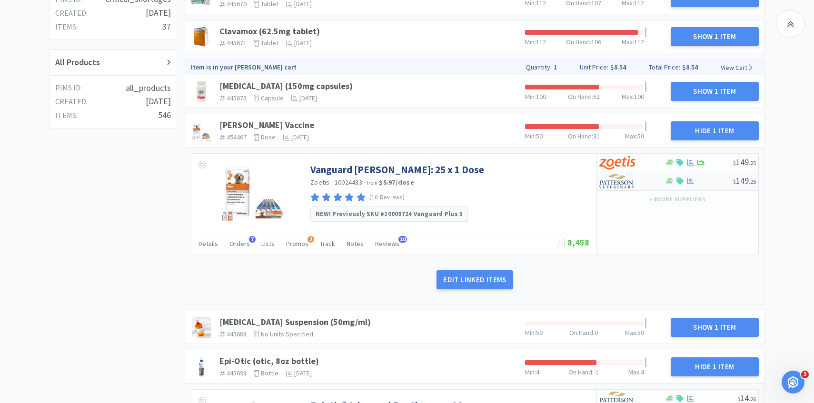
click at [624, 178] on img at bounding box center [617, 181] width 36 height 14
select select "1"
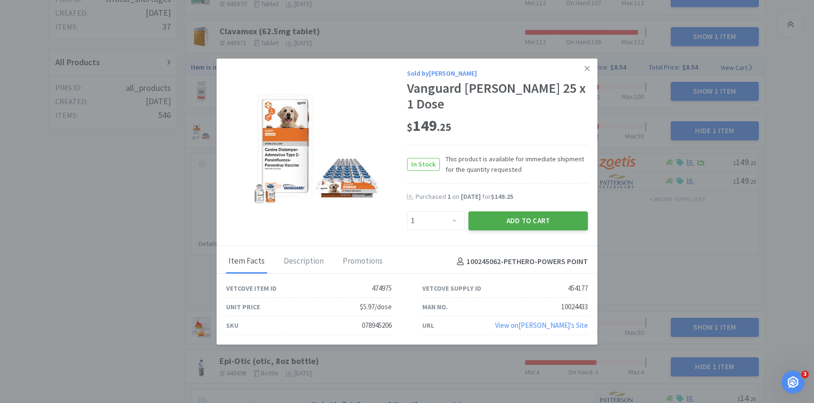
click at [557, 215] on button "Add to Cart" at bounding box center [528, 220] width 120 height 19
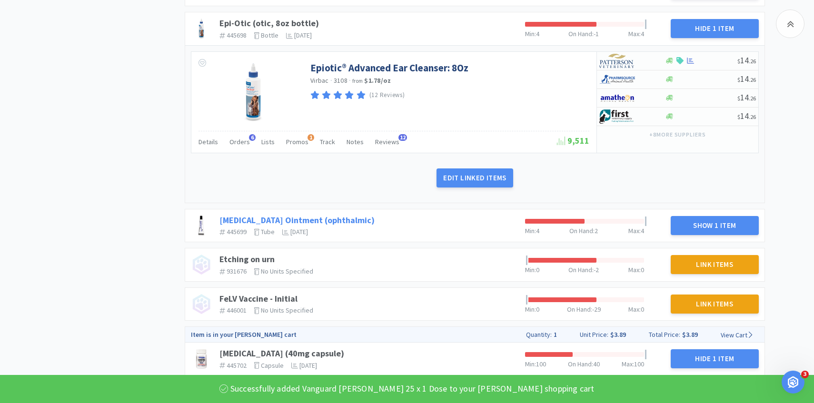
click at [320, 221] on link "Erythromycin Ointment (ophthalmic)" at bounding box center [296, 220] width 155 height 11
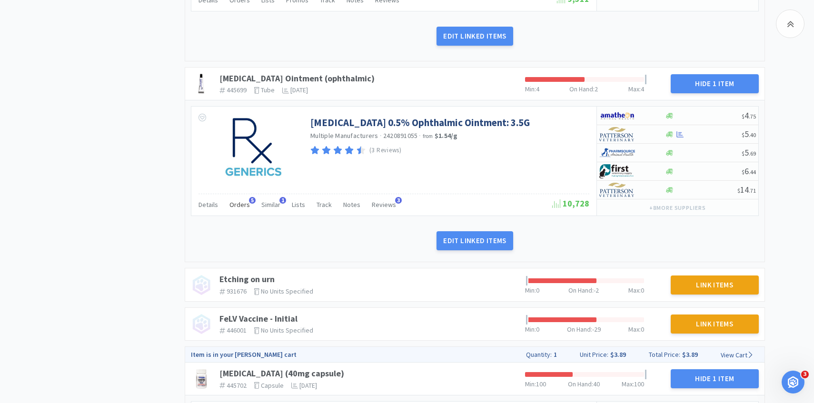
click at [247, 205] on span "Orders" at bounding box center [239, 204] width 20 height 9
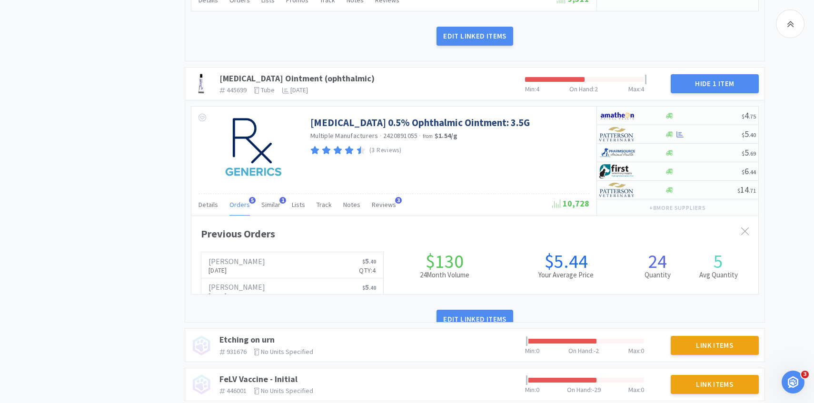
scroll to position [475847, 475541]
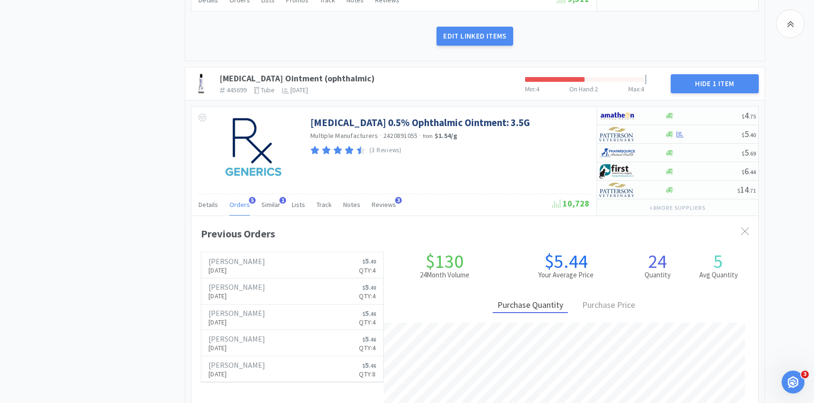
click at [247, 205] on span "Orders" at bounding box center [239, 204] width 20 height 9
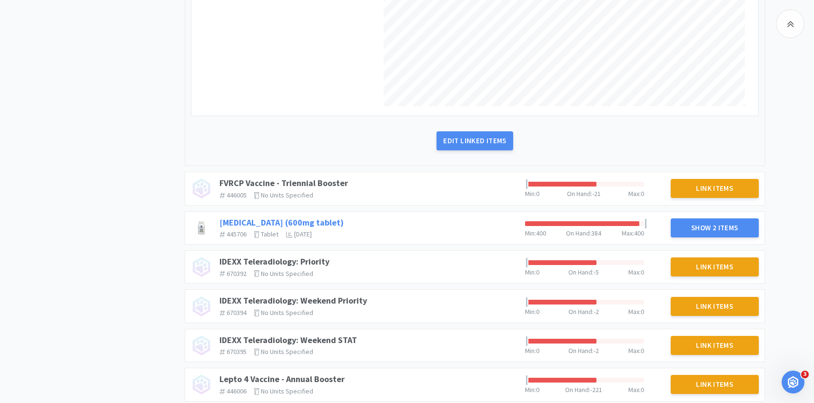
click at [269, 223] on link "Gabapentin (600mg tablet)" at bounding box center [281, 222] width 124 height 11
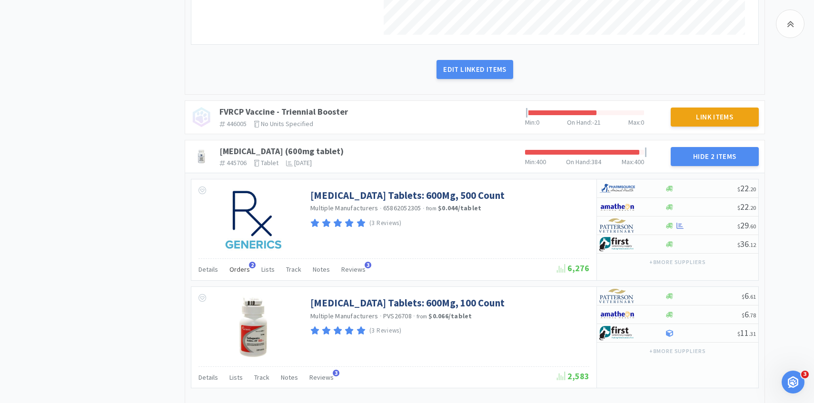
click at [239, 266] on span "Orders" at bounding box center [239, 269] width 20 height 9
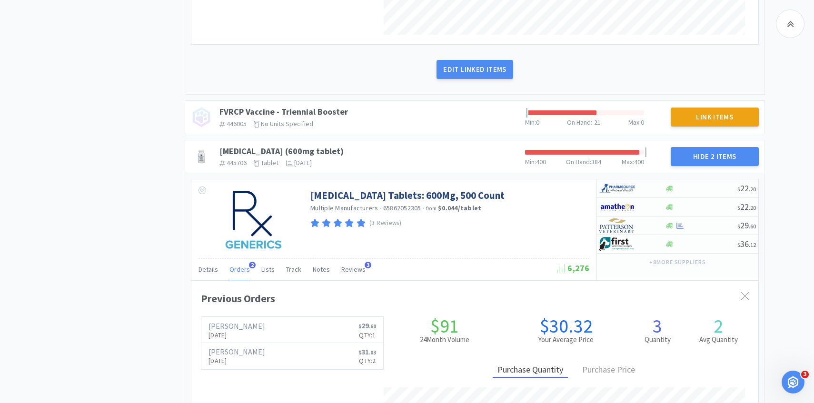
click at [239, 266] on span "Orders" at bounding box center [239, 269] width 20 height 9
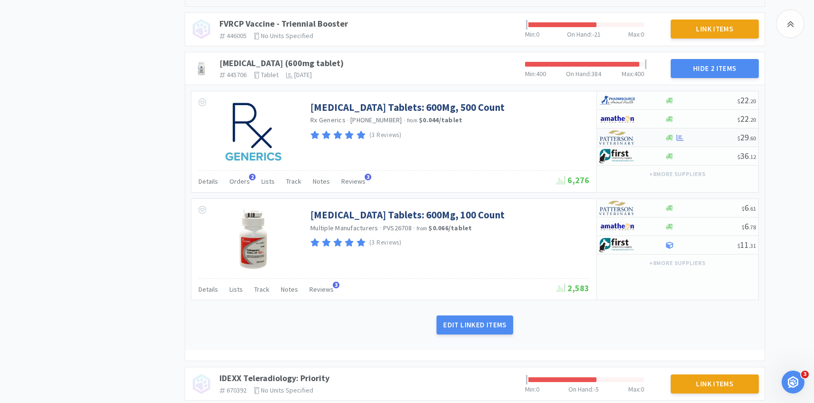
click at [638, 136] on div at bounding box center [625, 138] width 52 height 16
select select "1"
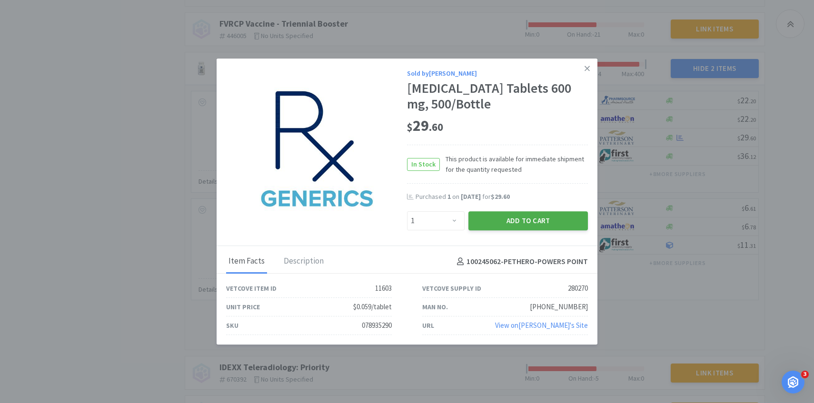
click at [513, 228] on button "Add to Cart" at bounding box center [528, 220] width 120 height 19
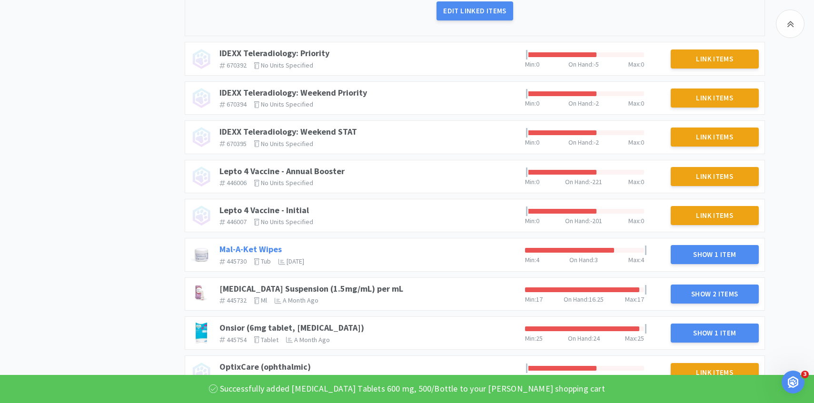
click at [262, 245] on link "Mal-A-Ket Wipes" at bounding box center [250, 249] width 62 height 11
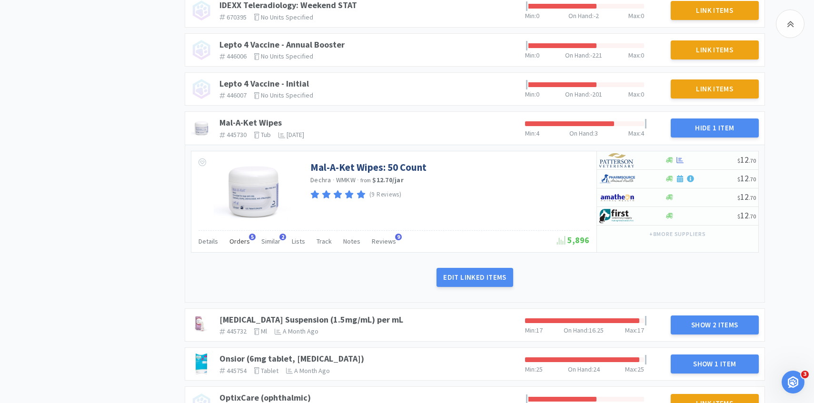
click at [234, 249] on div "Orders 5" at bounding box center [239, 243] width 20 height 18
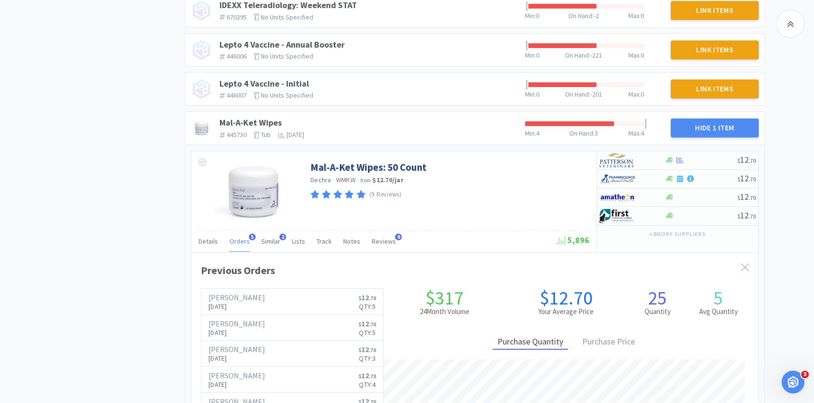
click at [235, 244] on span "Orders" at bounding box center [239, 241] width 20 height 9
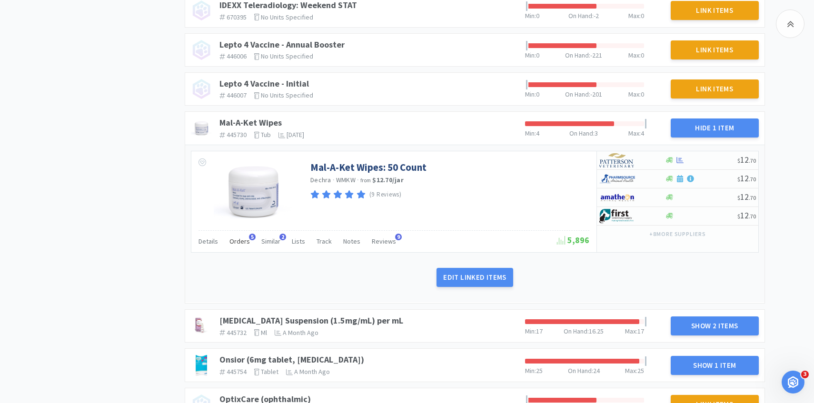
click at [243, 243] on span "Orders" at bounding box center [239, 241] width 20 height 9
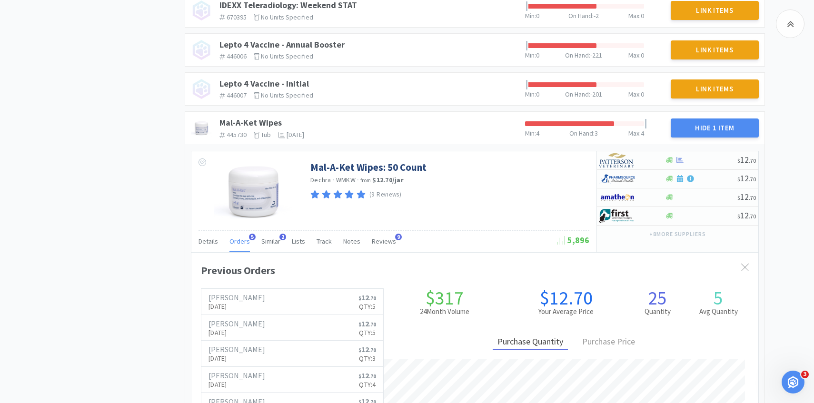
click at [243, 243] on span "Orders" at bounding box center [239, 241] width 20 height 9
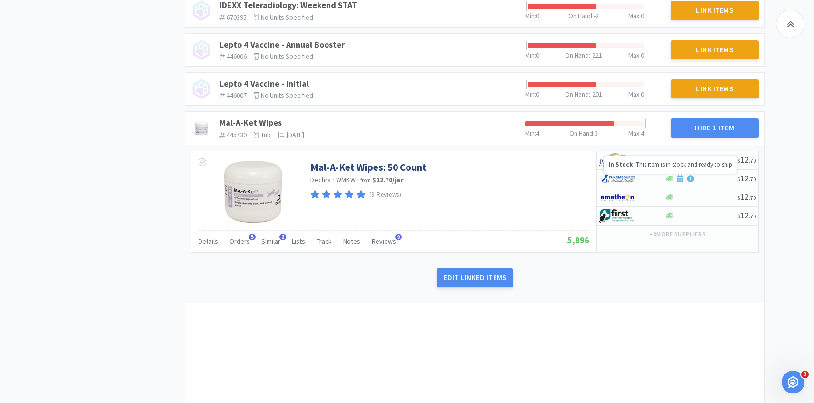
click at [640, 164] on p "In Stock - This item is in stock and ready to ship" at bounding box center [670, 165] width 124 height 8
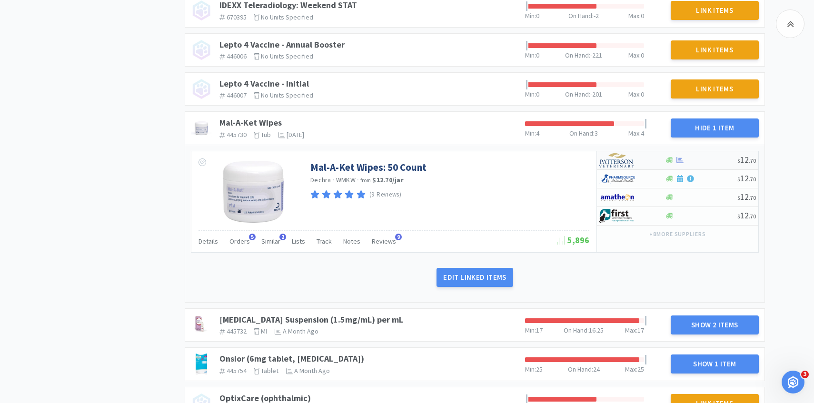
click at [632, 160] on img at bounding box center [617, 160] width 36 height 14
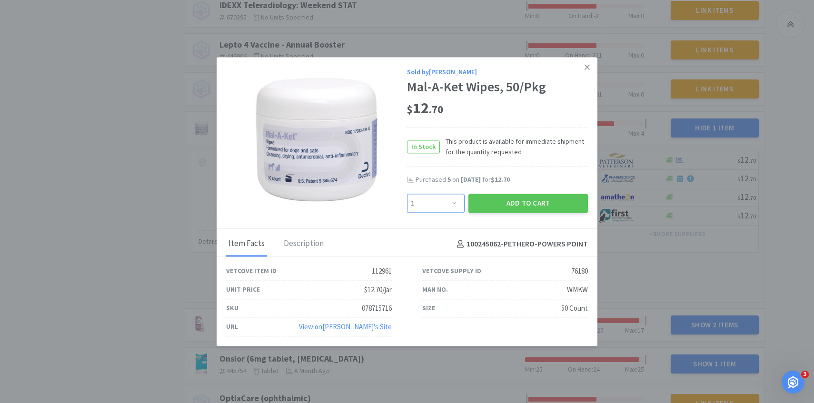
click at [455, 211] on select "Enter Quantity 1 2 3 4 5 6 7 8 9 10 11 12 13 14 15 16 17 18 19 20 Enter Quantity" at bounding box center [436, 203] width 58 height 19
select select "5"
click at [407, 194] on select "Enter Quantity 1 2 3 4 5 6 7 8 9 10 11 12 13 14 15 16 17 18 19 20 Enter Quantity" at bounding box center [436, 203] width 58 height 19
click at [523, 209] on button "Add to Cart" at bounding box center [528, 203] width 120 height 19
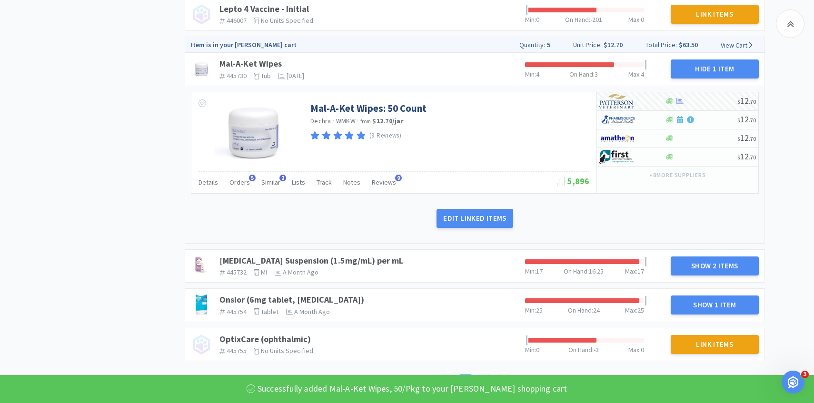
click at [362, 255] on link "Meloxicam Suspension (1.5mg/mL) per mL" at bounding box center [311, 260] width 184 height 11
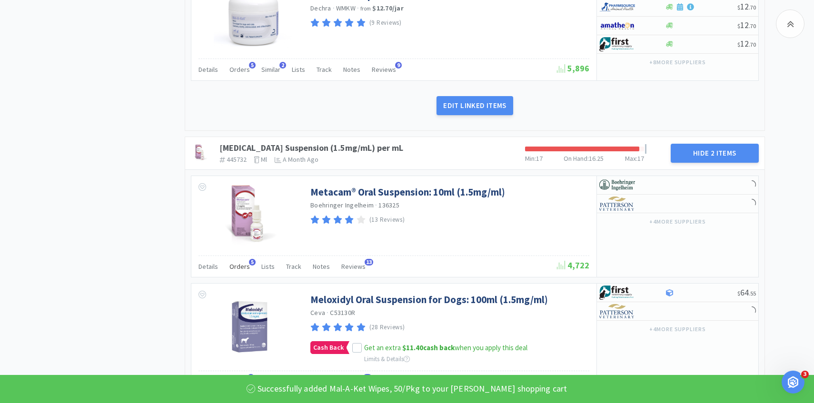
scroll to position [2292, 0]
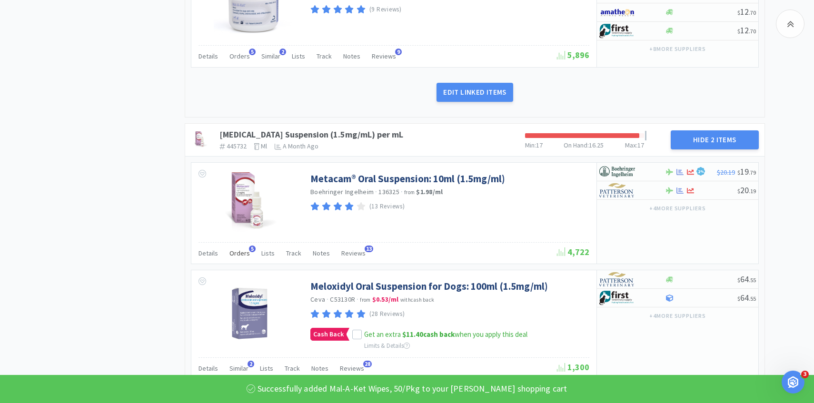
click at [234, 259] on div "Orders 5" at bounding box center [239, 255] width 20 height 18
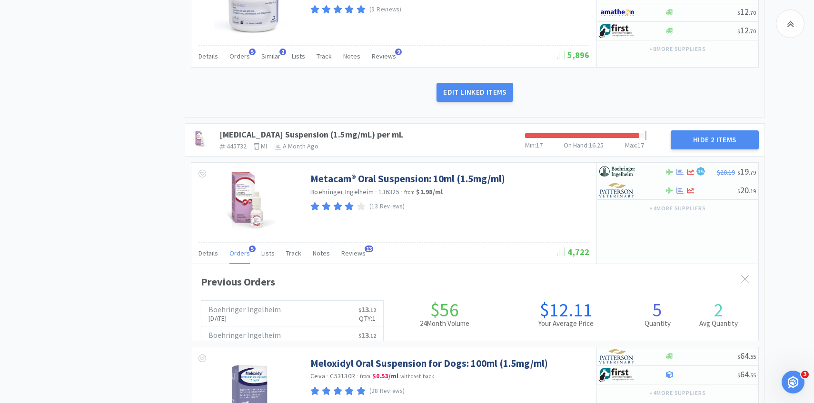
scroll to position [475847, 475541]
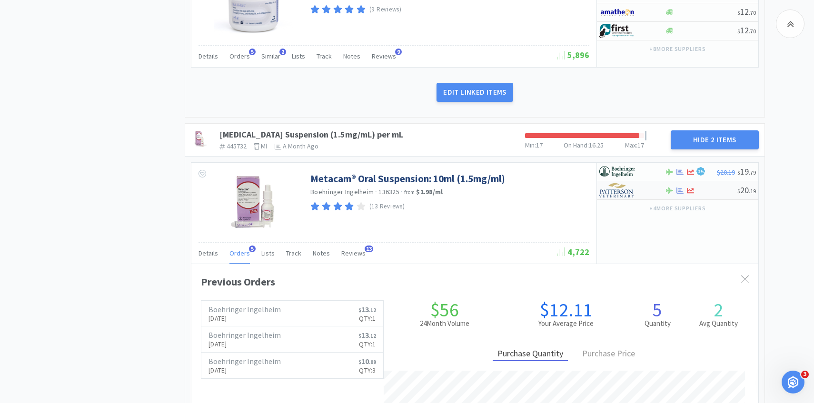
click at [648, 191] on div at bounding box center [625, 190] width 52 height 16
select select "1"
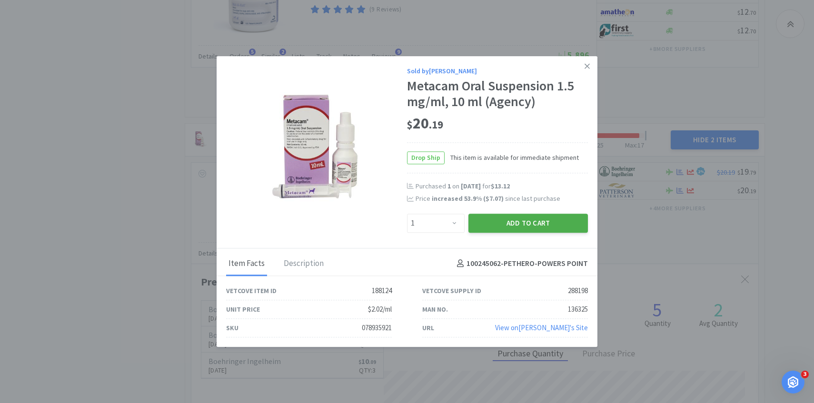
click at [529, 225] on button "Add to Cart" at bounding box center [528, 223] width 120 height 19
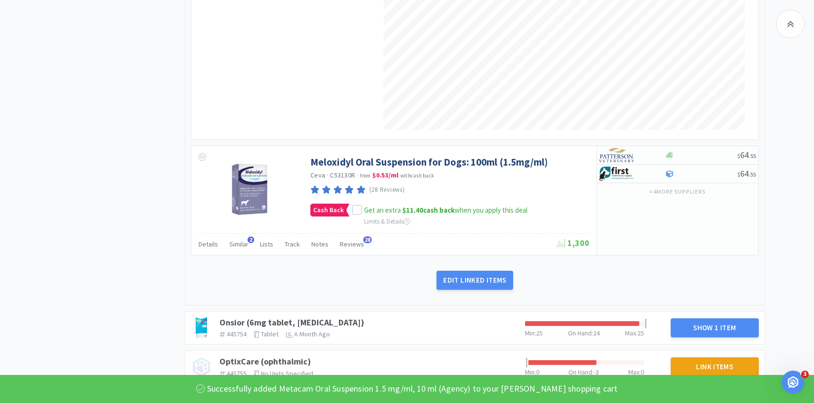
scroll to position [2715, 0]
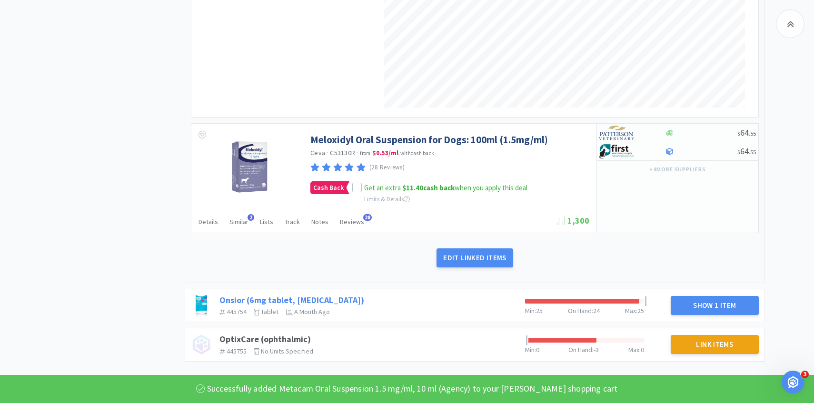
click at [308, 298] on link "Onsior (6mg tablet, [MEDICAL_DATA])" at bounding box center [291, 300] width 145 height 11
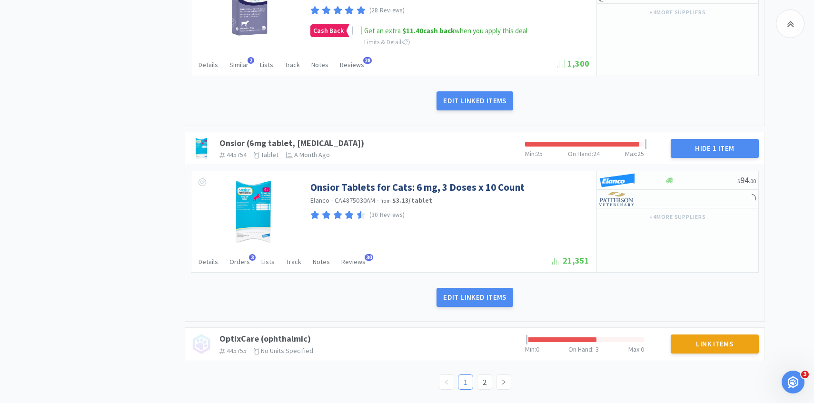
scroll to position [2873, 0]
click at [248, 266] on div "Details Orders 3 Lists Track Notes Reviews 30" at bounding box center [376, 263] width 354 height 18
click at [244, 263] on span "Orders" at bounding box center [239, 261] width 20 height 9
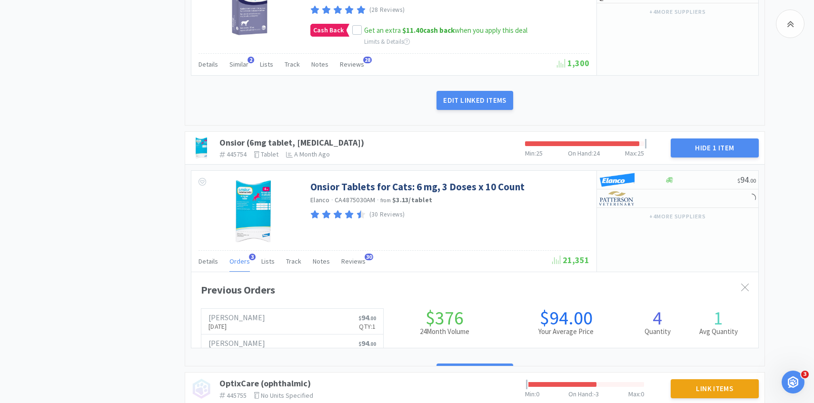
scroll to position [261, 567]
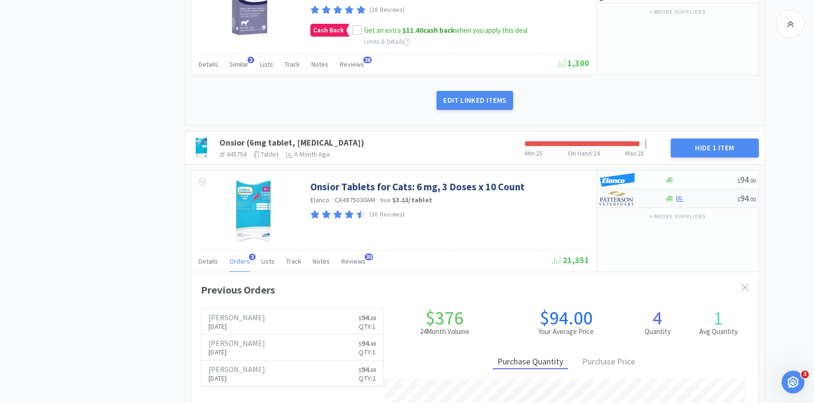
click at [612, 204] on img at bounding box center [617, 198] width 36 height 14
select select "1"
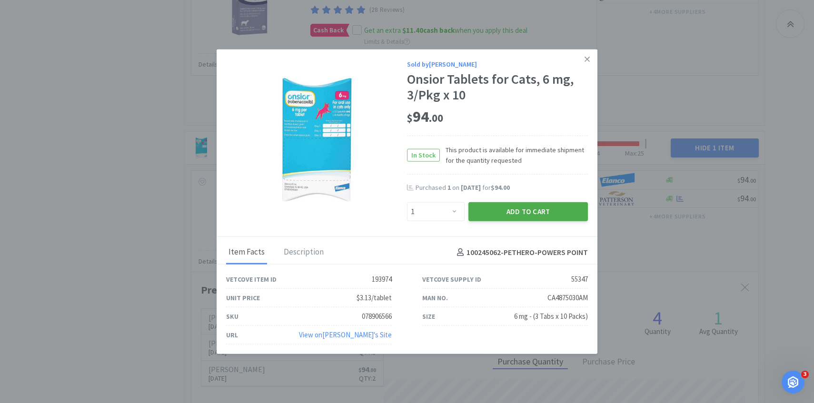
click at [512, 214] on button "Add to Cart" at bounding box center [528, 211] width 120 height 19
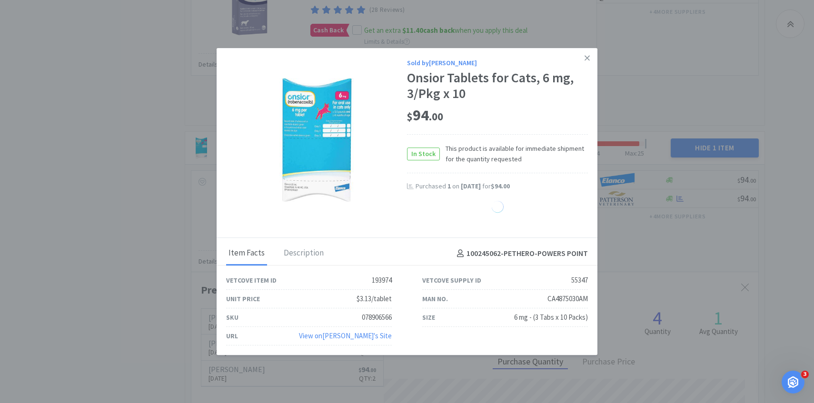
select select "1"
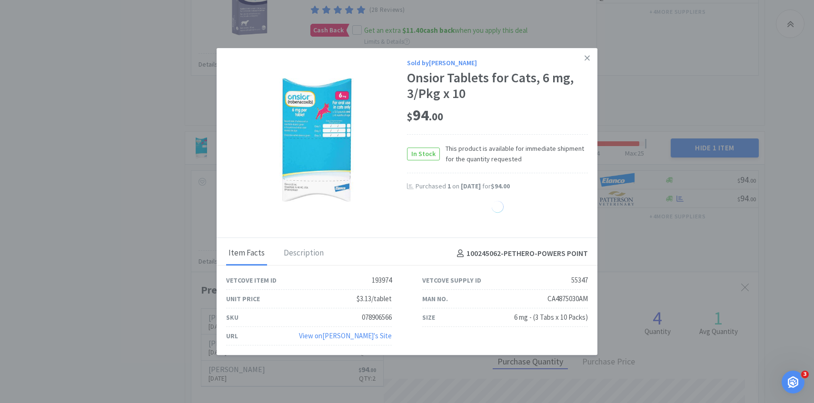
select select "1"
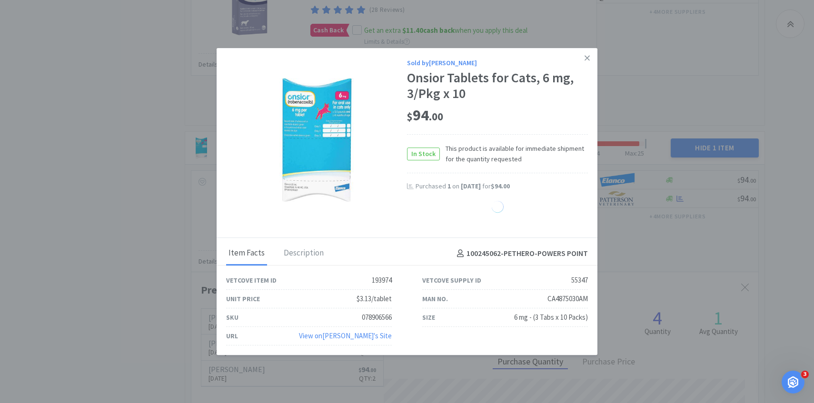
select select "1"
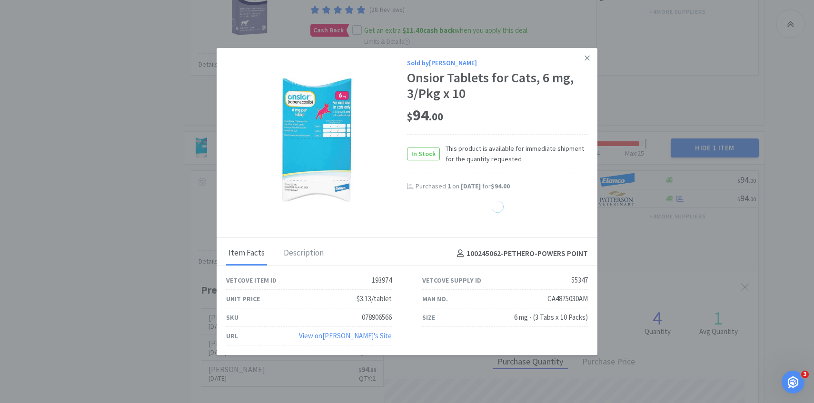
select select "1"
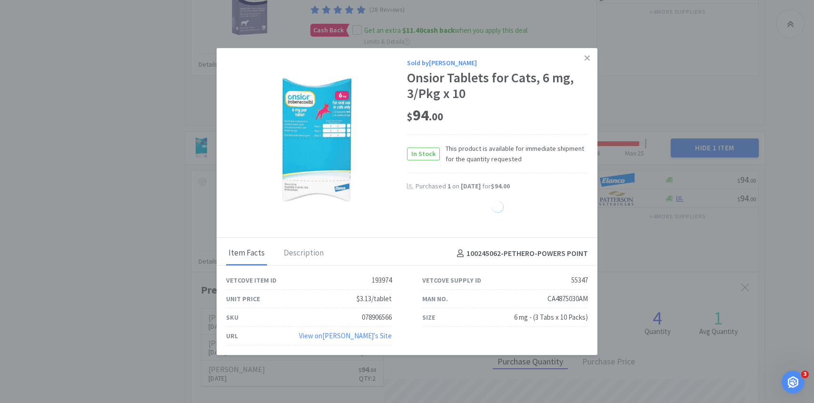
select select "1"
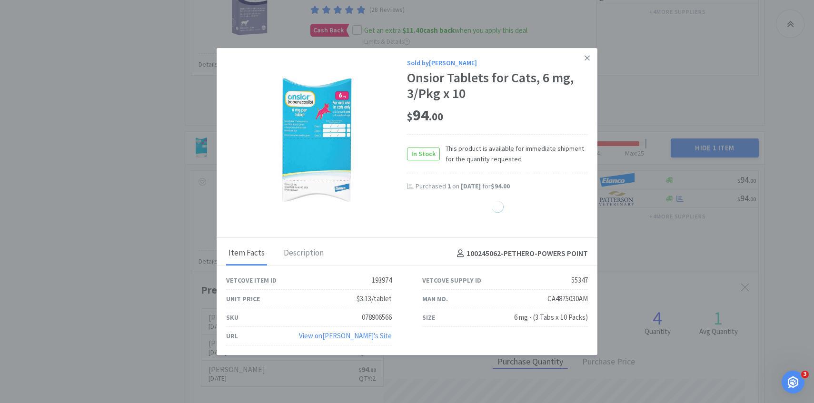
select select "1"
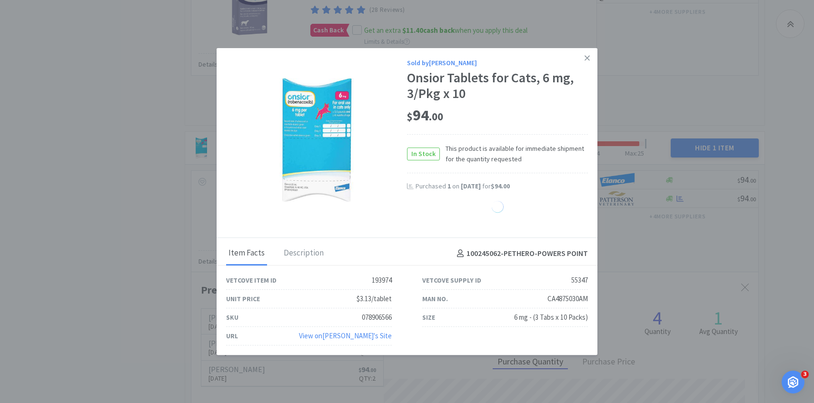
select select "1"
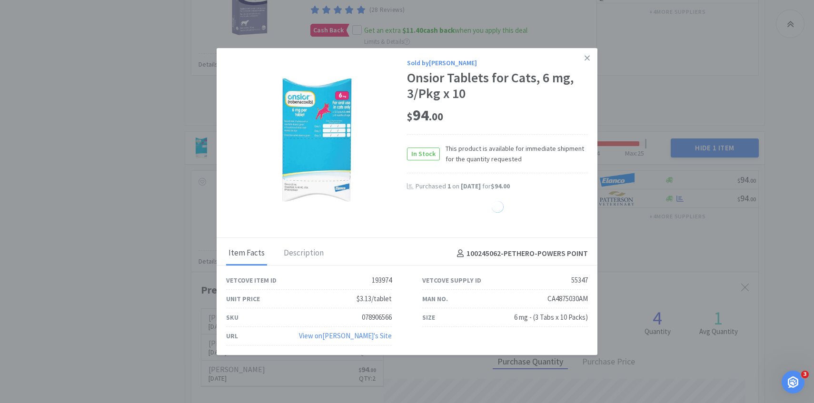
select select "1"
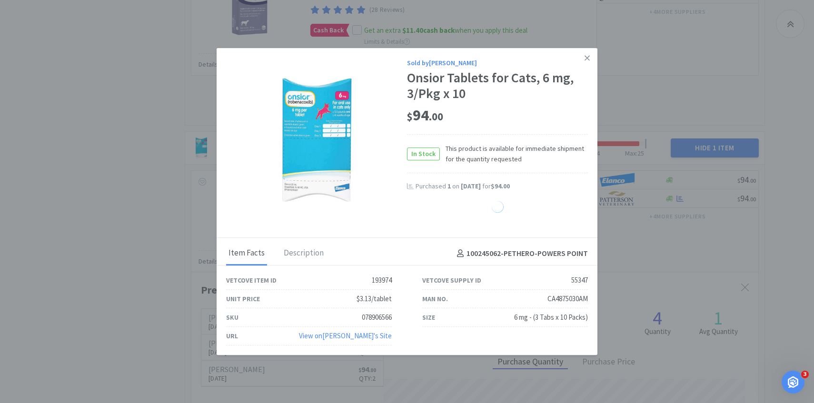
select select "1"
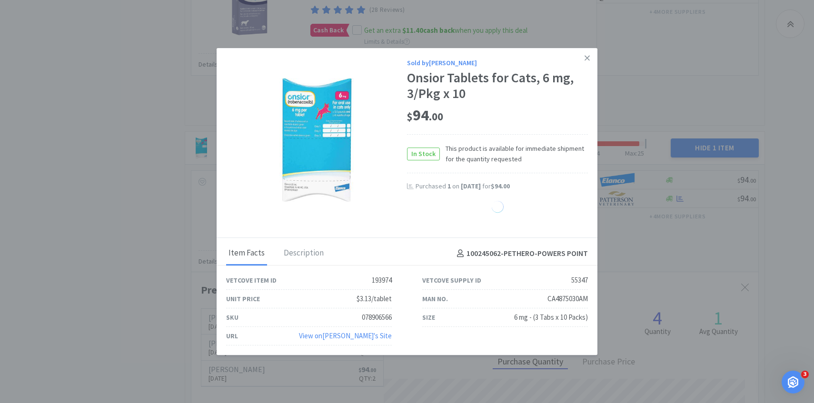
select select "1"
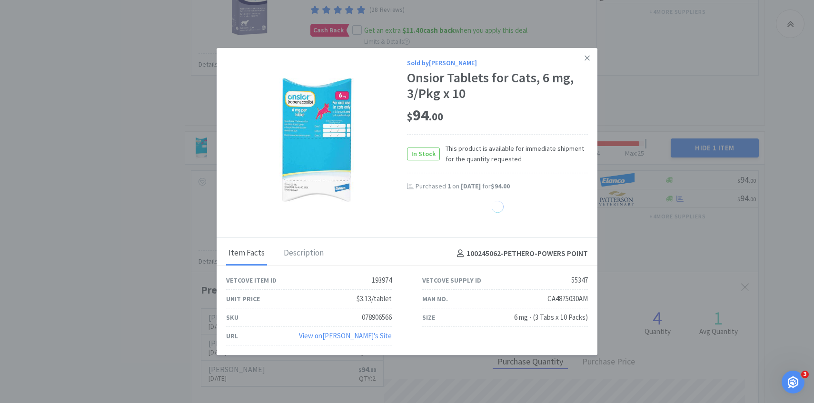
select select "1"
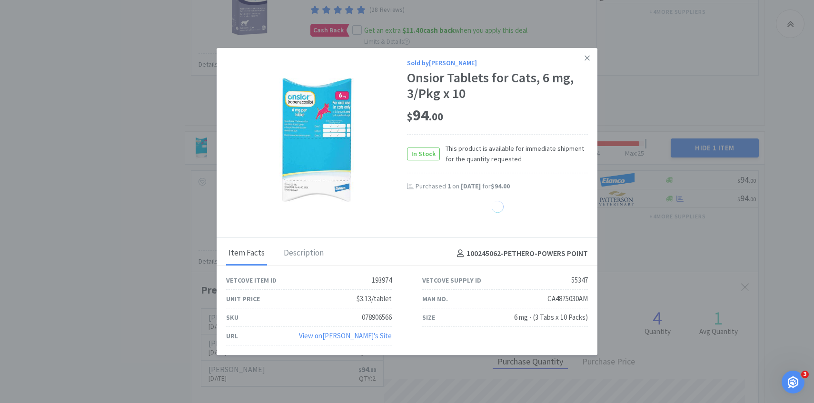
select select "1"
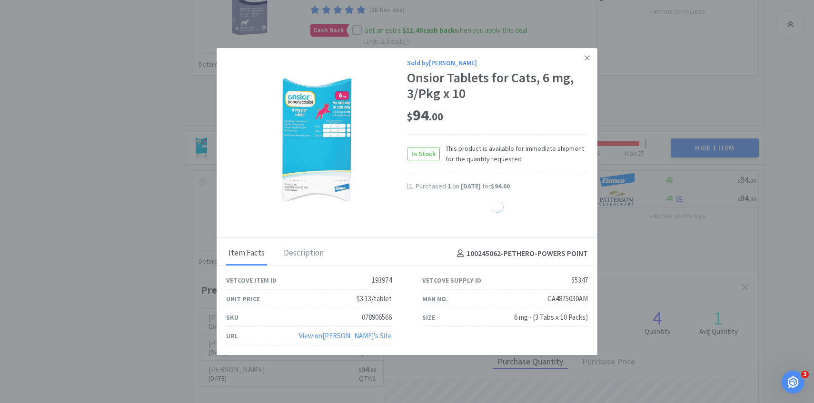
select select "1"
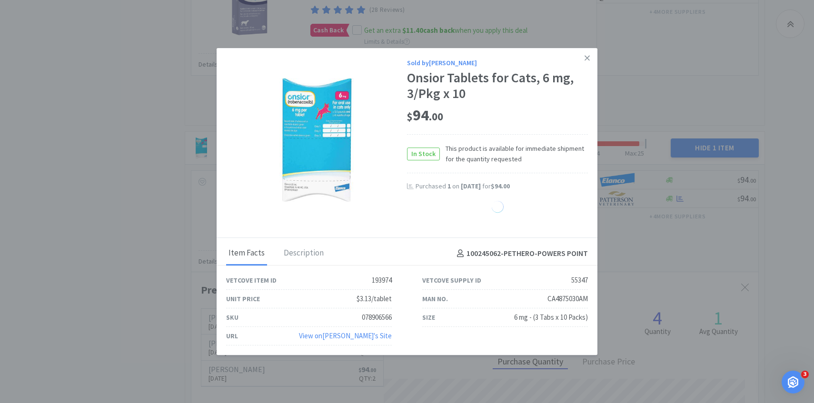
select select "1"
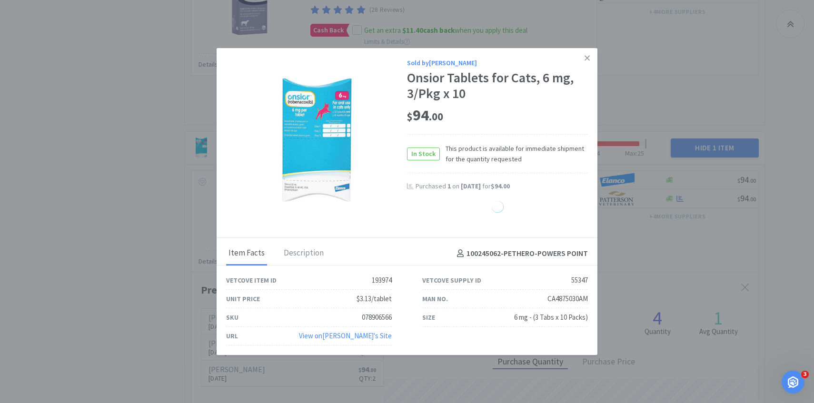
select select "1"
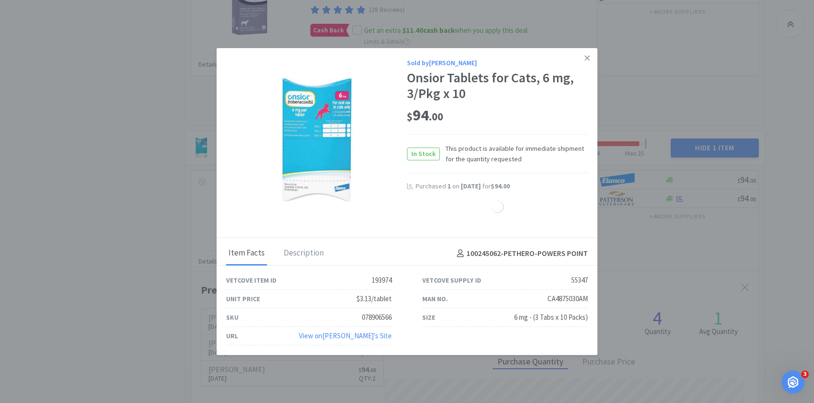
select select "1"
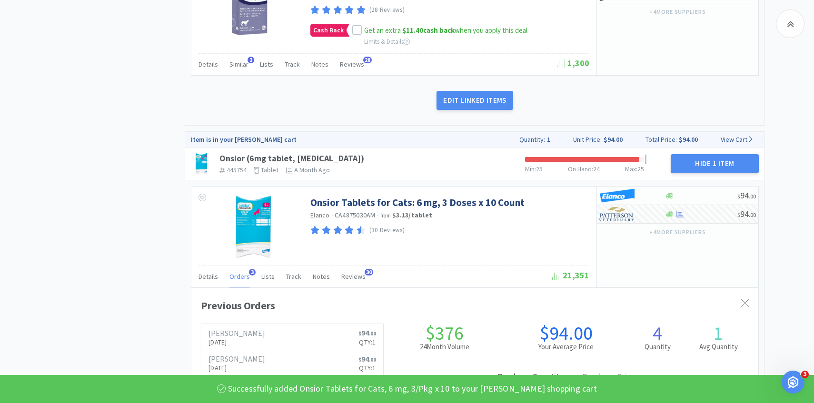
scroll to position [3150, 0]
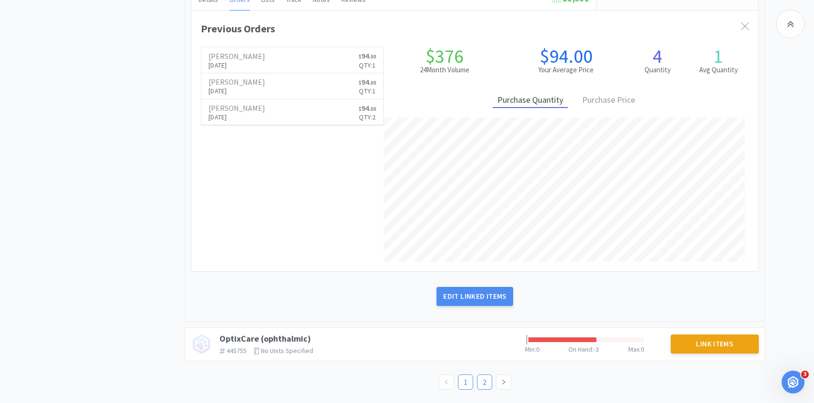
click at [486, 386] on link "2" at bounding box center [485, 382] width 14 height 14
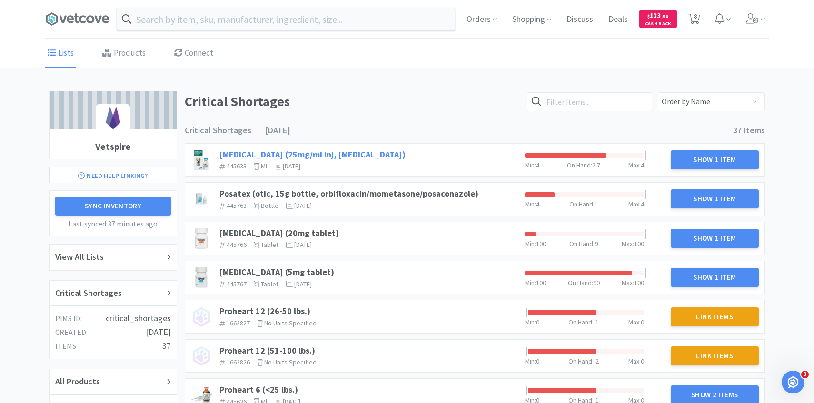
click at [369, 156] on link "Percorten (25mg/ml inj, desoxycorticosterone pivalate)" at bounding box center [312, 154] width 186 height 11
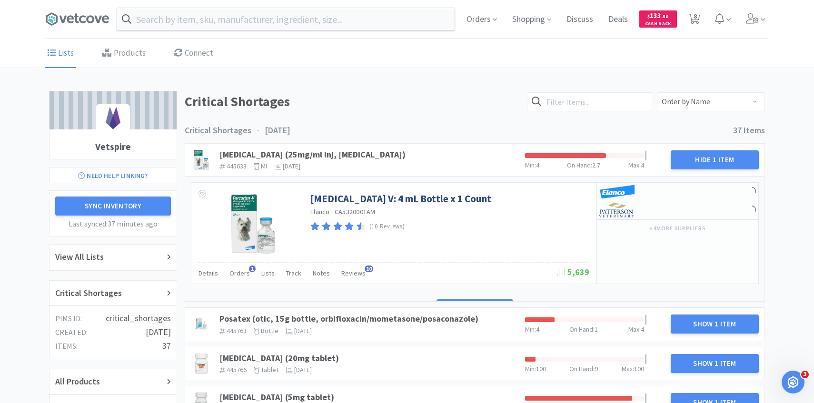
scroll to position [5, 0]
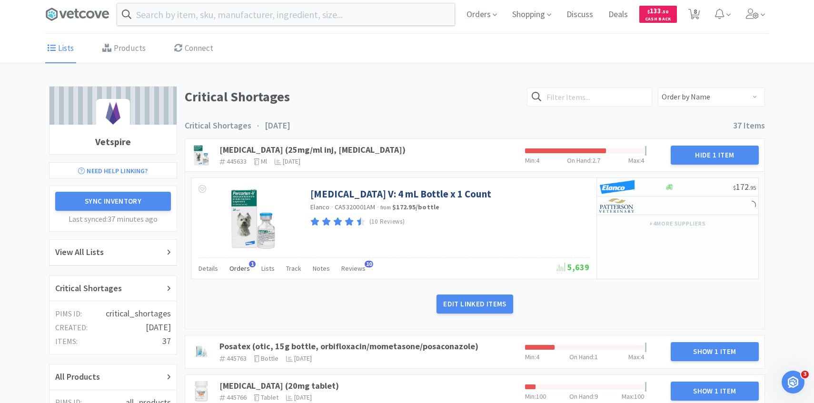
click at [242, 264] on span "Orders" at bounding box center [239, 268] width 20 height 9
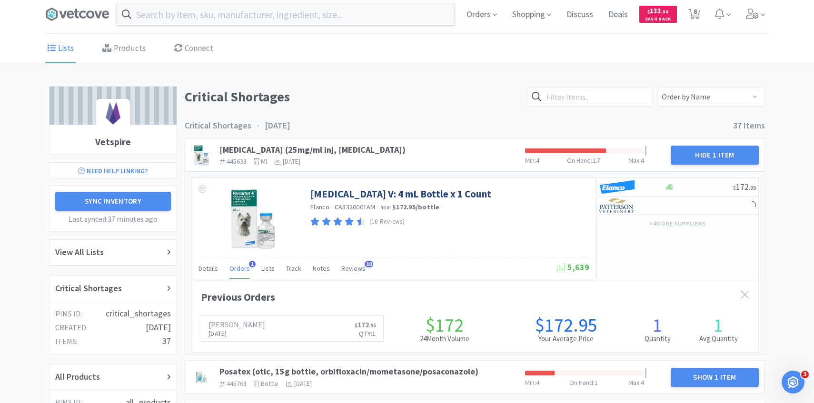
scroll to position [261, 567]
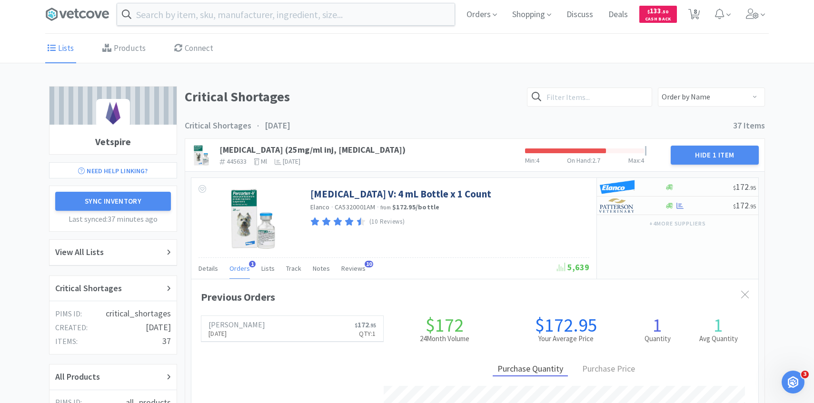
click at [242, 264] on span "Orders" at bounding box center [239, 268] width 20 height 9
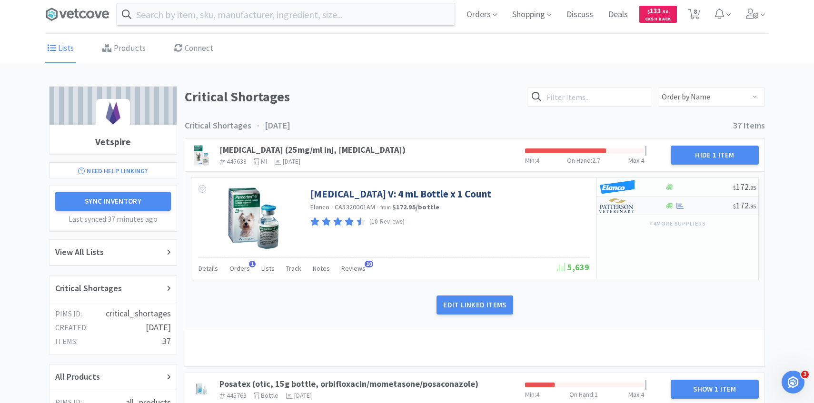
click at [616, 208] on img at bounding box center [617, 206] width 36 height 14
select select "1"
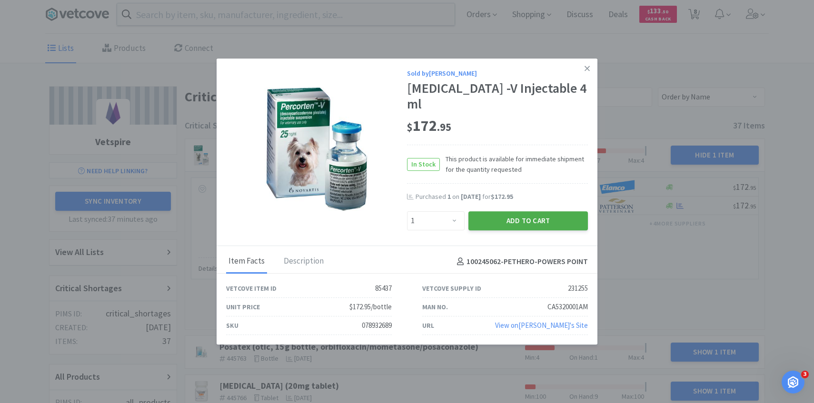
click at [523, 215] on button "Add to Cart" at bounding box center [528, 220] width 120 height 19
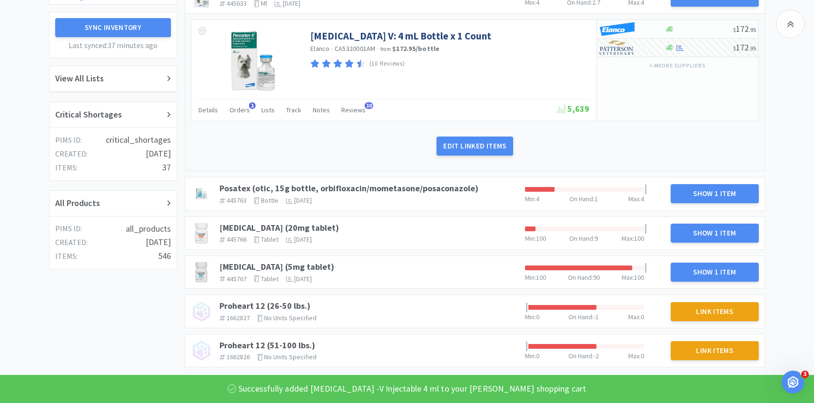
scroll to position [195, 0]
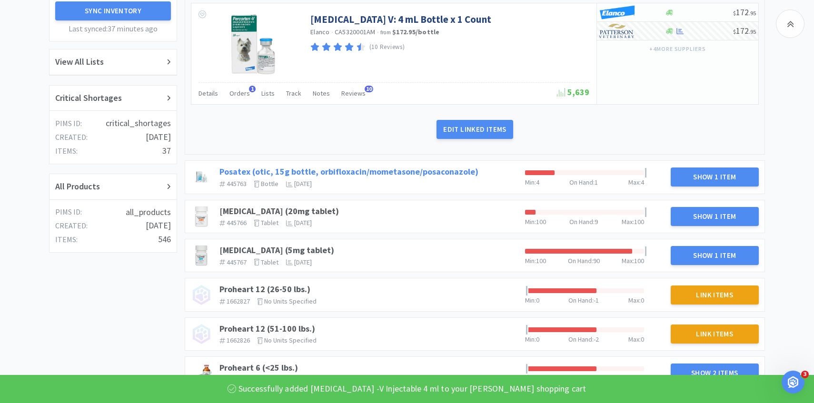
click at [415, 169] on link "Posatex (otic, 15g bottle, orbifloxacin/mometasone/posaconazole)" at bounding box center [348, 171] width 259 height 11
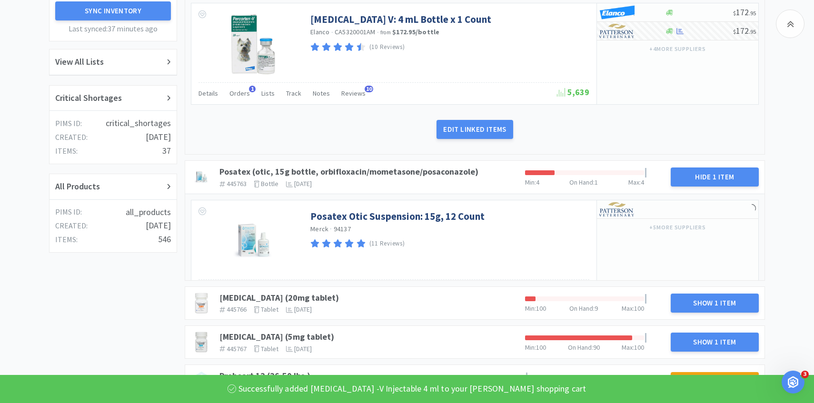
scroll to position [230, 0]
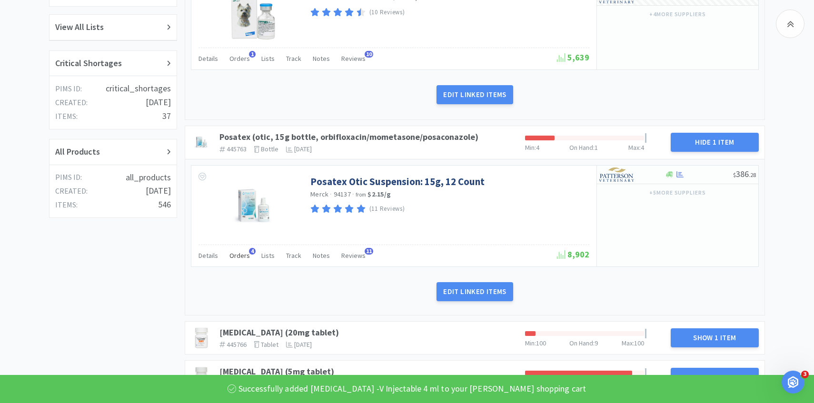
click at [242, 253] on span "Orders" at bounding box center [239, 255] width 20 height 9
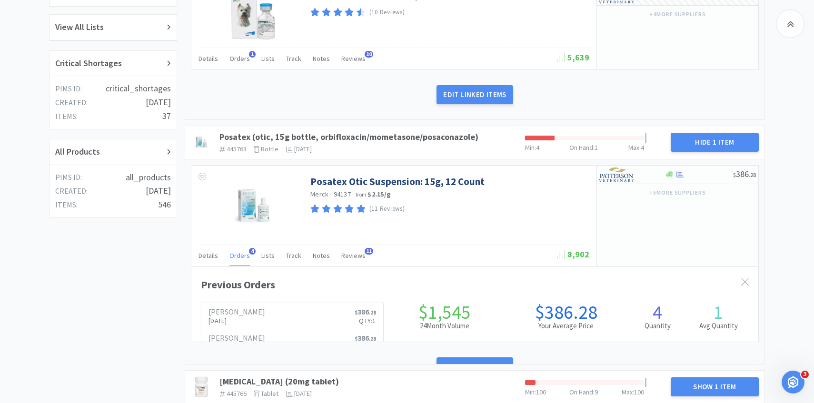
scroll to position [475847, 475541]
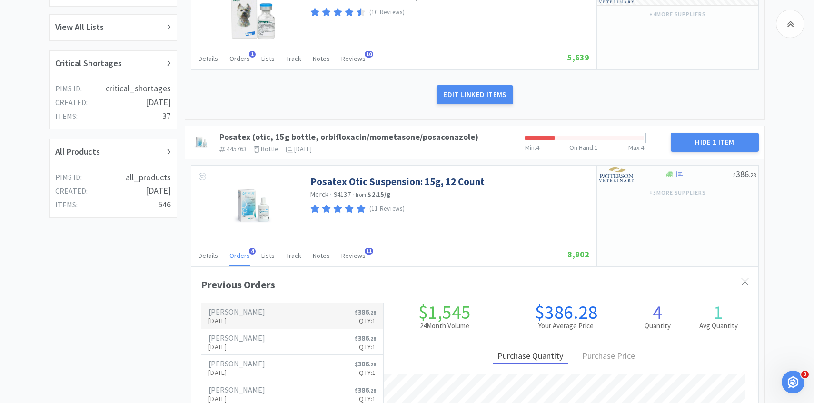
click at [246, 318] on p "[DATE]" at bounding box center [237, 321] width 57 height 10
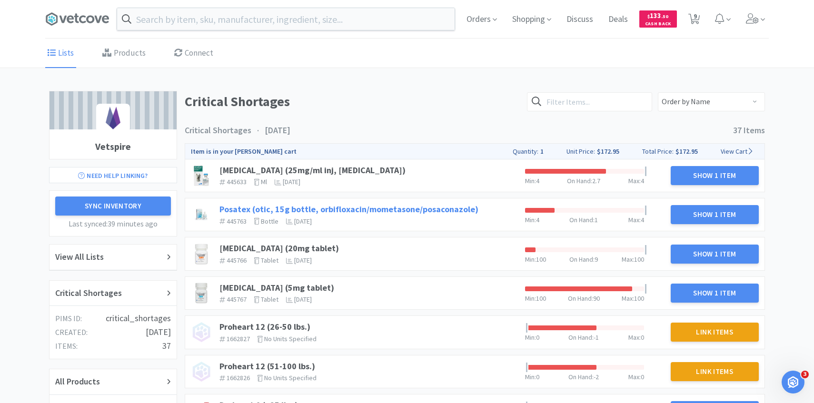
click at [350, 209] on link "Posatex (otic, 15g bottle, orbifloxacin/mometasone/posaconazole)" at bounding box center [348, 209] width 259 height 11
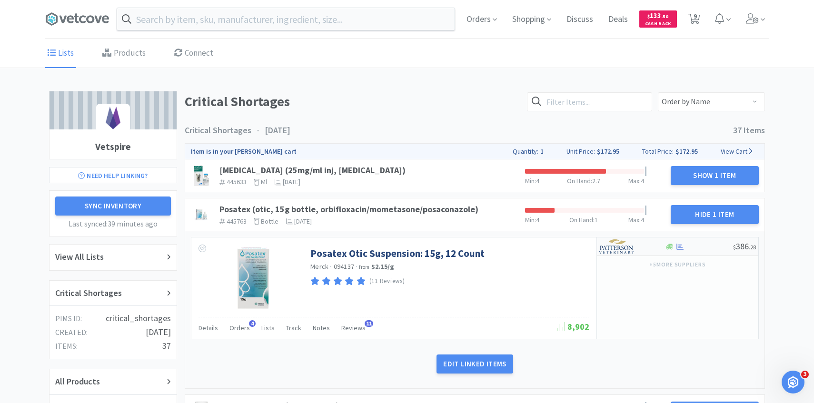
click at [640, 247] on div at bounding box center [625, 247] width 52 height 16
select select "1"
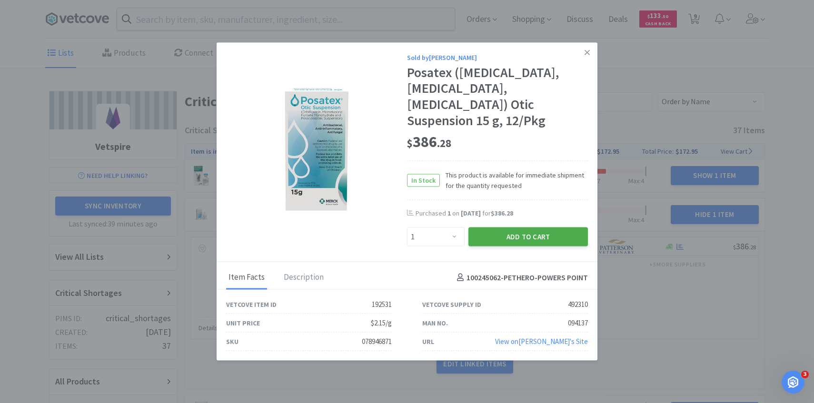
click at [544, 234] on button "Add to Cart" at bounding box center [528, 237] width 120 height 19
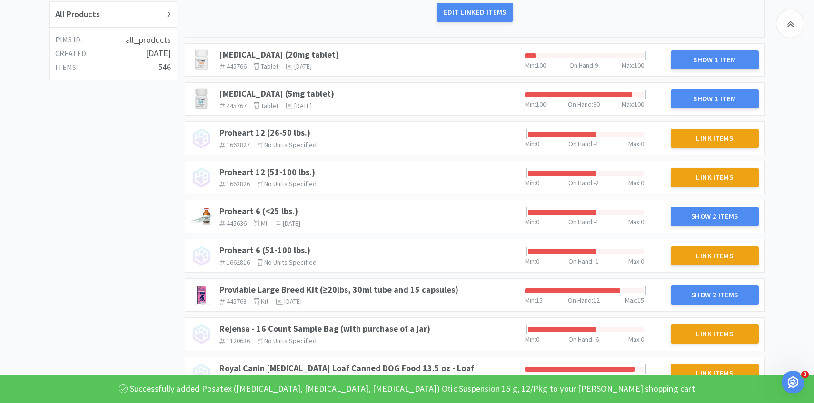
scroll to position [304, 0]
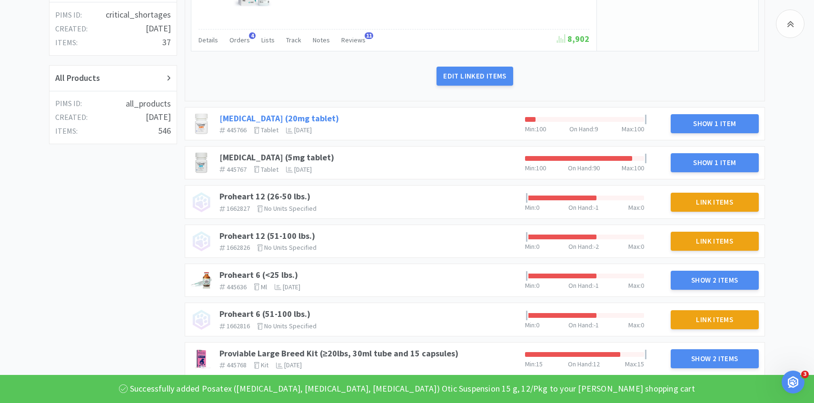
click at [293, 118] on link "[MEDICAL_DATA] (20mg tablet)" at bounding box center [279, 118] width 120 height 11
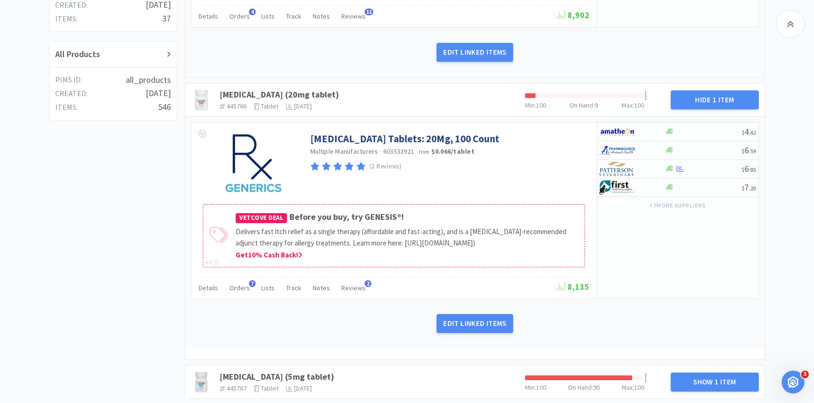
scroll to position [338, 0]
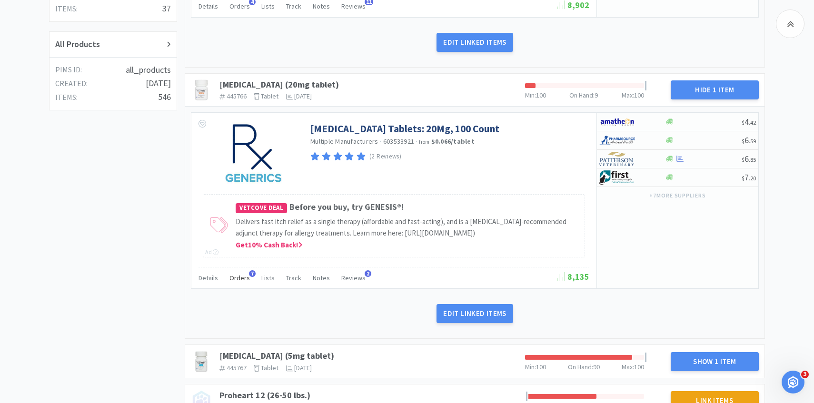
click at [241, 282] on span "Orders" at bounding box center [239, 278] width 20 height 9
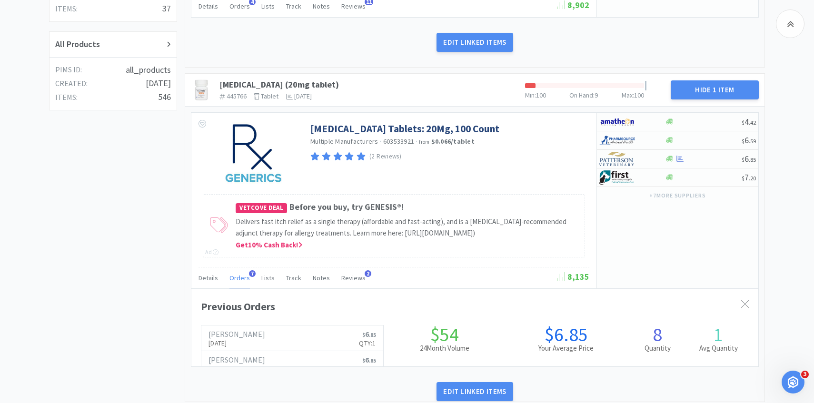
scroll to position [261, 567]
click at [616, 158] on img at bounding box center [617, 159] width 36 height 14
select select "1"
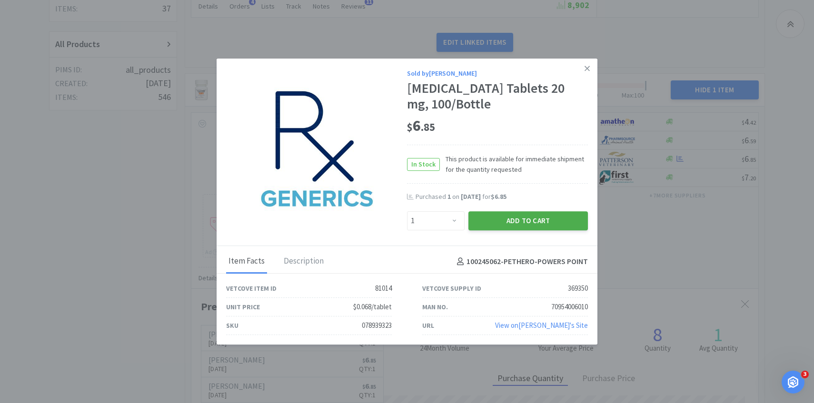
click at [517, 221] on button "Add to Cart" at bounding box center [528, 220] width 120 height 19
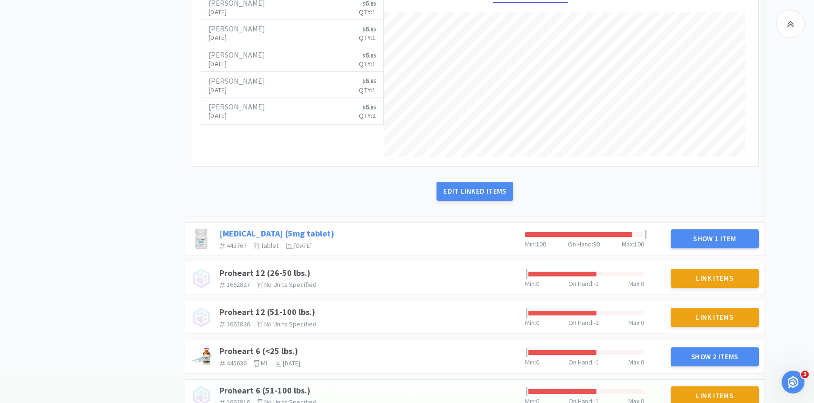
click at [289, 239] on link "Prednisone (5mg tablet)" at bounding box center [276, 233] width 115 height 11
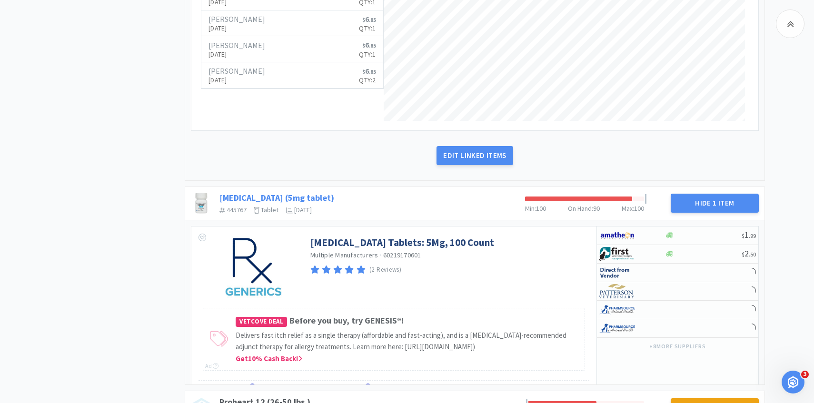
scroll to position [839, 0]
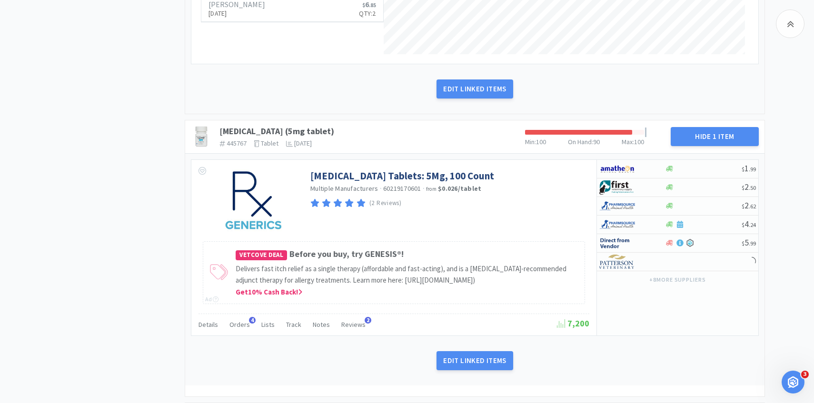
click at [241, 336] on div "Details Orders 4 Lists Track Notes Reviews 2 7,200" at bounding box center [394, 325] width 391 height 22
click at [241, 329] on span "Orders" at bounding box center [239, 324] width 20 height 9
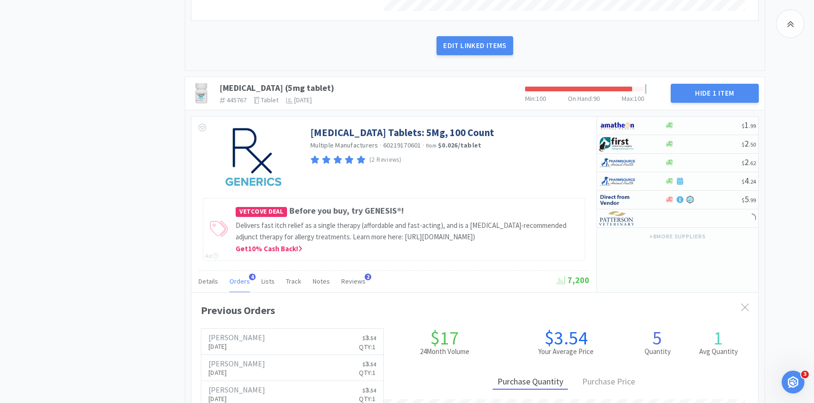
scroll to position [883, 0]
click at [238, 351] on p "[DATE]" at bounding box center [237, 346] width 57 height 10
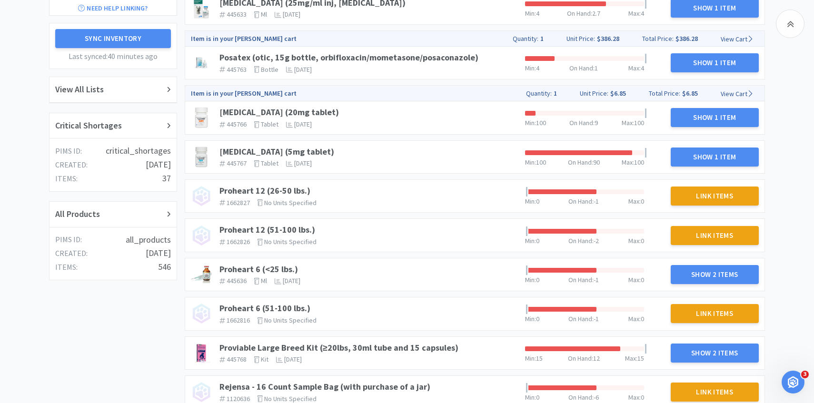
click at [293, 145] on div "Prednisone (5mg tablet) 445767 The identifier of the item in your PIMS tablet T…" at bounding box center [369, 157] width 306 height 29
click at [298, 146] on link "Prednisone (5mg tablet)" at bounding box center [276, 151] width 115 height 11
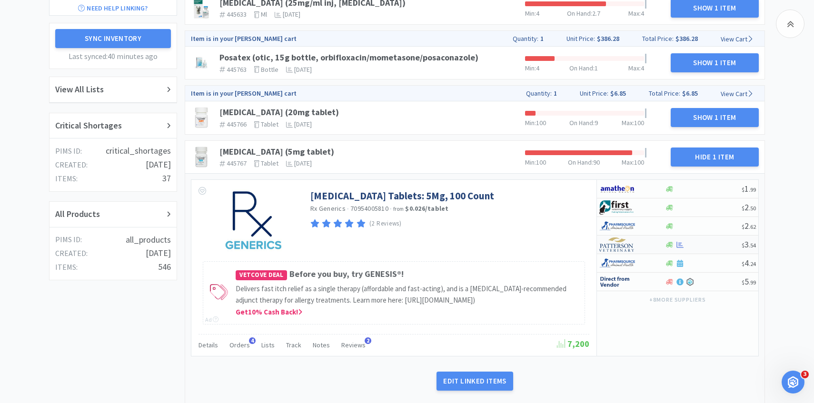
click at [620, 243] on img at bounding box center [617, 245] width 36 height 14
select select "1"
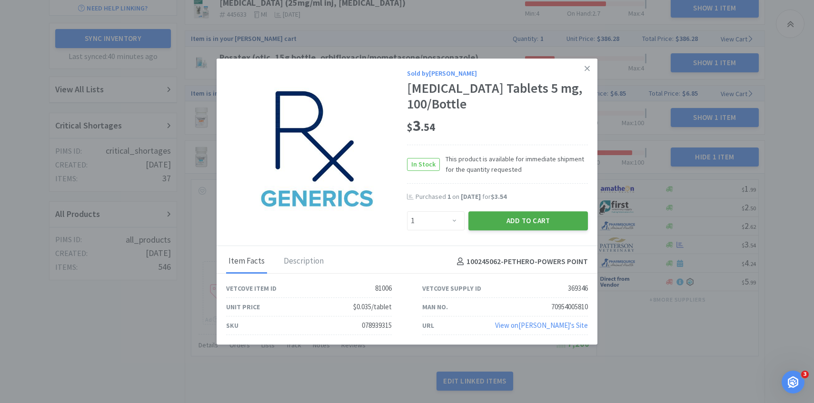
click at [508, 223] on button "Add to Cart" at bounding box center [528, 220] width 120 height 19
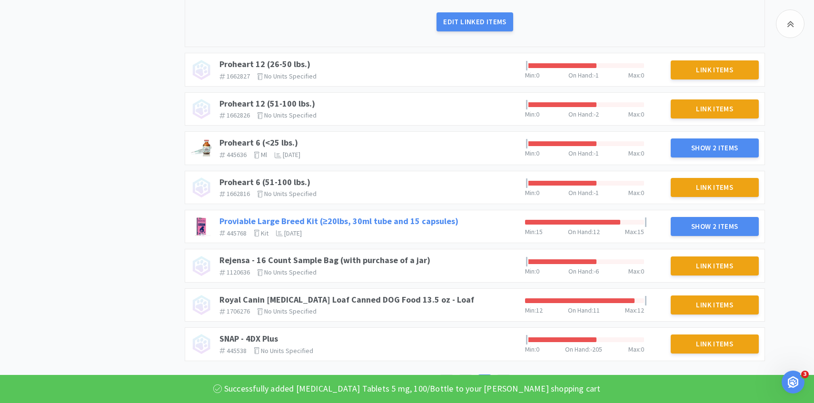
click at [354, 223] on link "Proviable Large Breed Kit (≥20lbs, 30ml tube and 15 capsules)" at bounding box center [338, 221] width 239 height 11
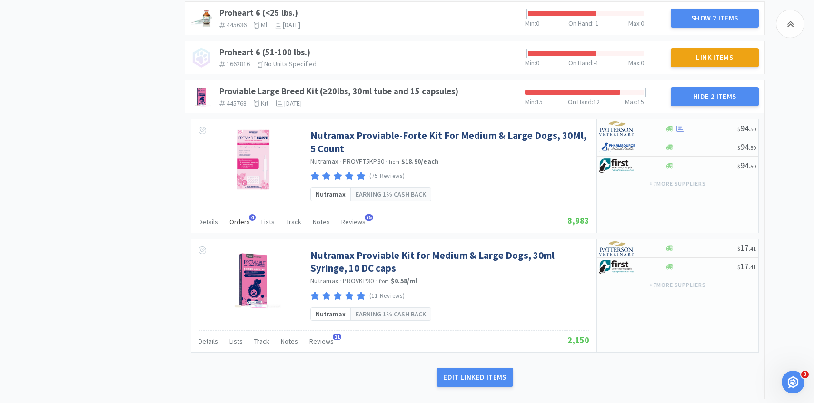
click at [238, 226] on span "Orders" at bounding box center [239, 222] width 20 height 9
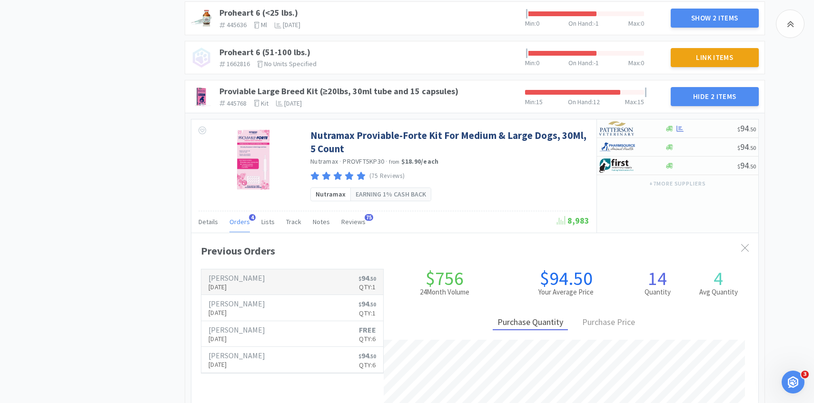
click at [252, 292] on p "[DATE]" at bounding box center [237, 287] width 57 height 10
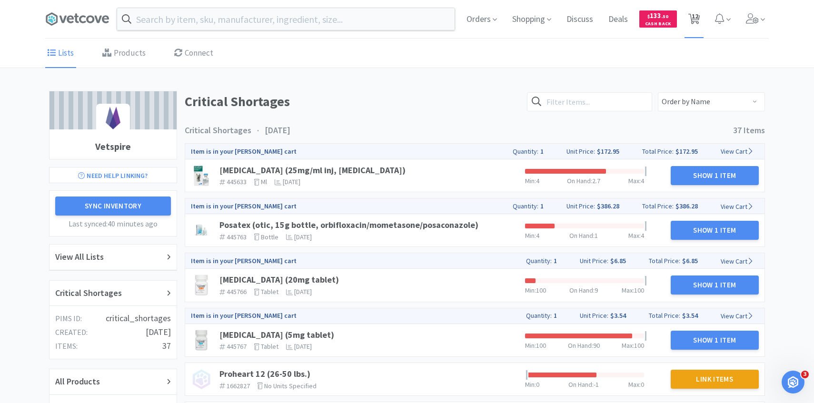
click at [698, 19] on span "12" at bounding box center [695, 16] width 7 height 38
select select "1"
select select "5"
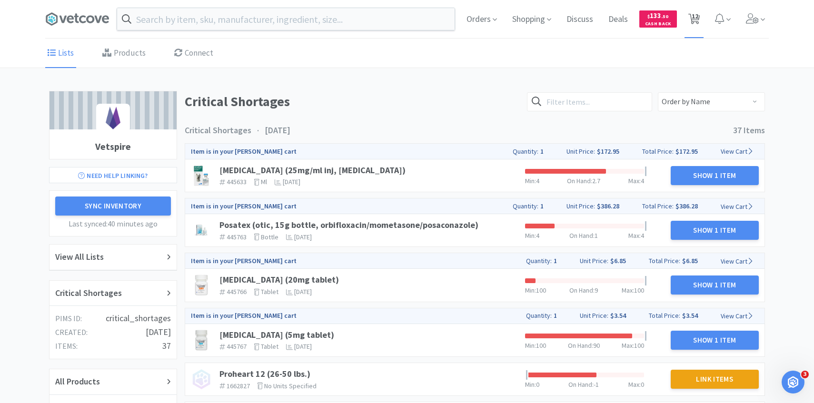
select select "1"
select select "15"
select select "1"
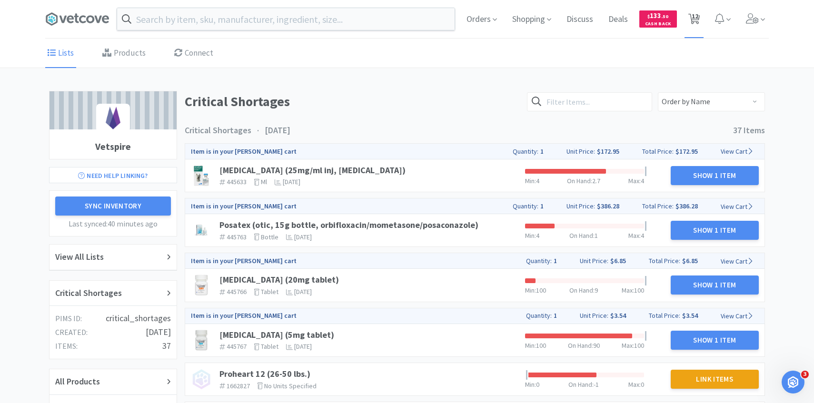
select select "1"
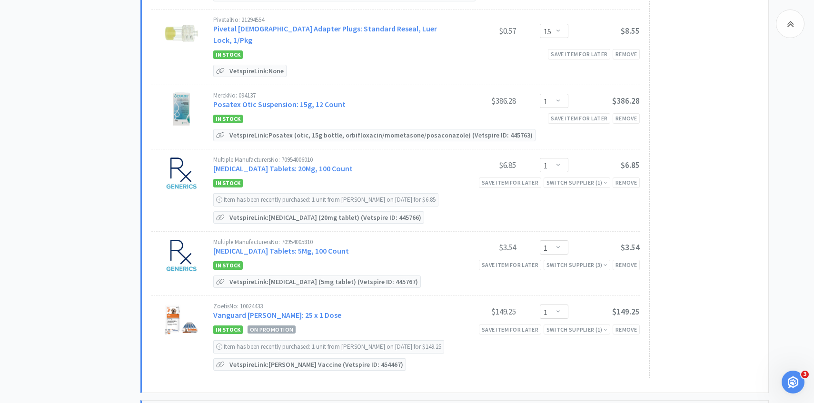
scroll to position [507, 0]
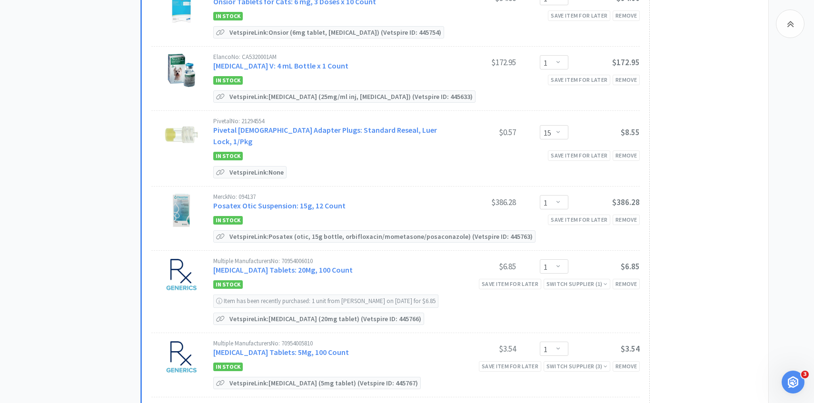
click at [383, 133] on div "Pivetal No: 21294554 Pivetal Male Adapter Plugs: Standard Reseal, Luer Lock, 1/…" at bounding box center [328, 132] width 231 height 29
click at [381, 130] on link "Pivetal Male Adapter Plugs: Standard Reseal, Luer Lock, 1/Pkg" at bounding box center [325, 135] width 224 height 21
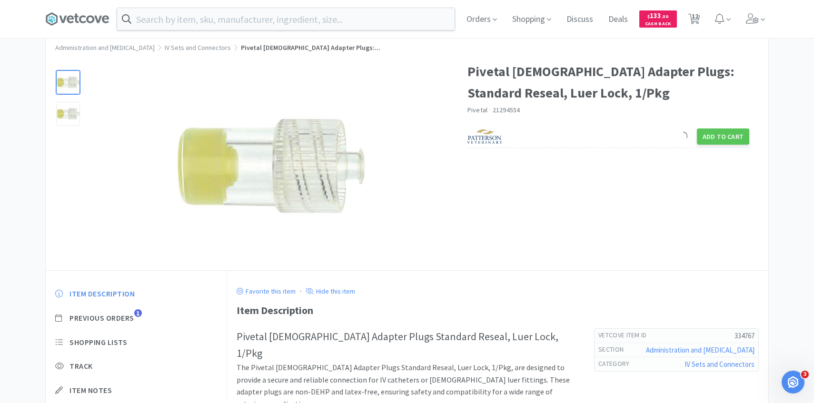
scroll to position [35, 0]
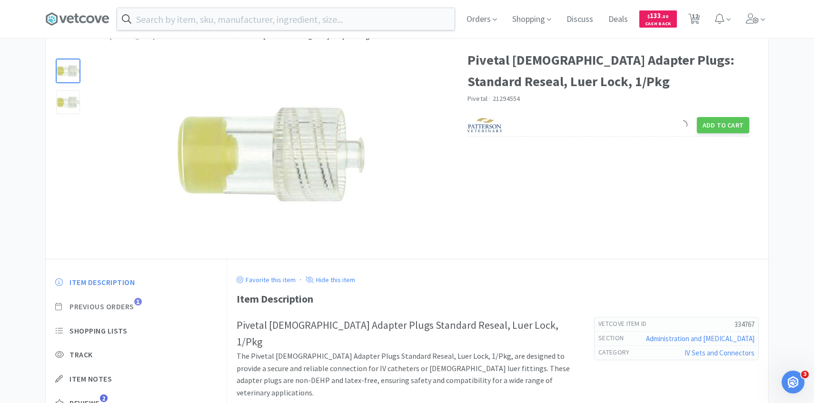
click at [140, 302] on span "1" at bounding box center [138, 302] width 8 height 8
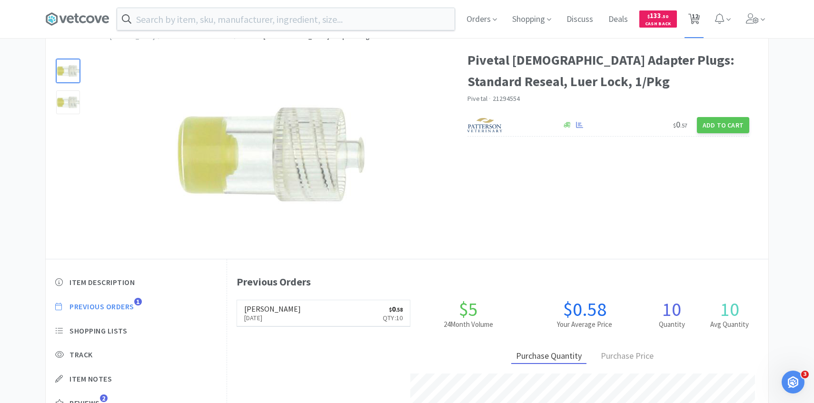
scroll to position [261, 541]
click at [698, 11] on span "12" at bounding box center [695, 19] width 20 height 38
select select "1"
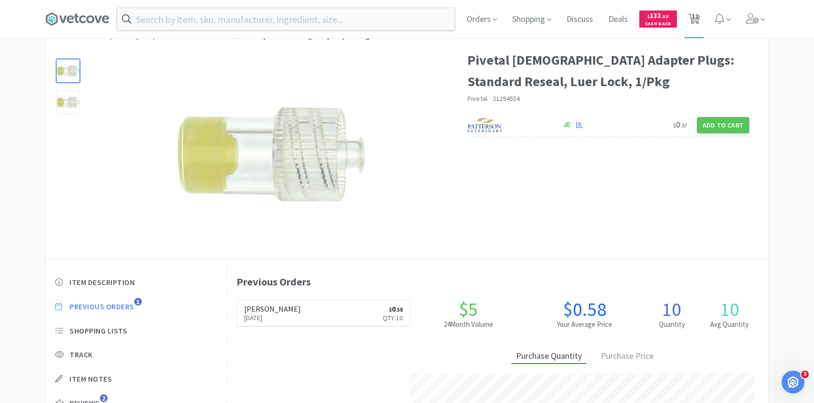
select select "5"
select select "1"
select select "15"
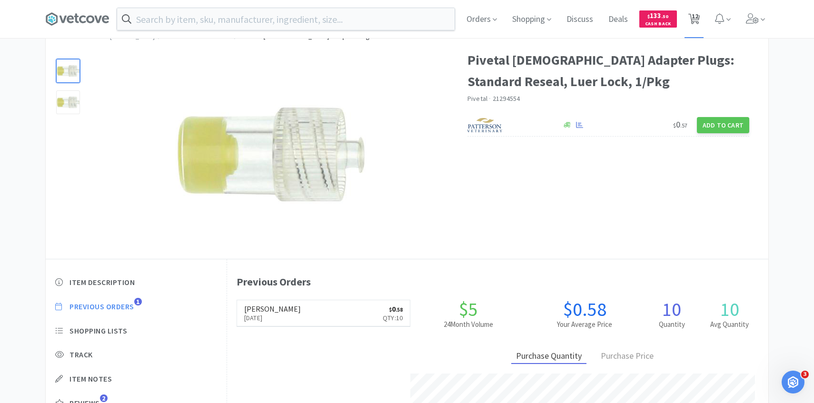
select select "1"
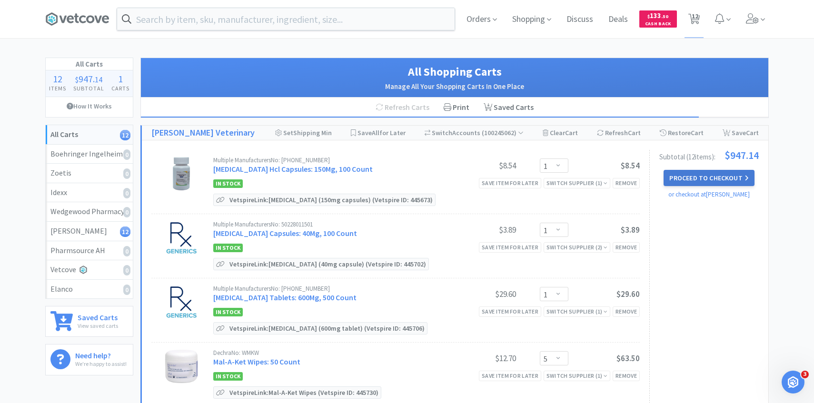
click at [678, 171] on button "Proceed to Checkout" at bounding box center [709, 178] width 90 height 16
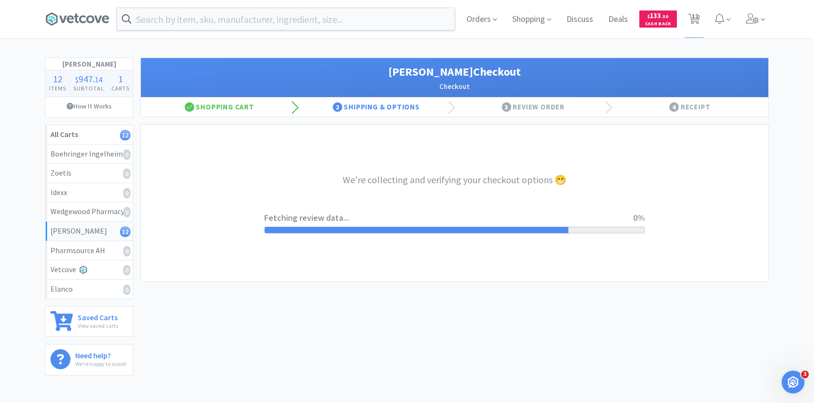
select select "1"
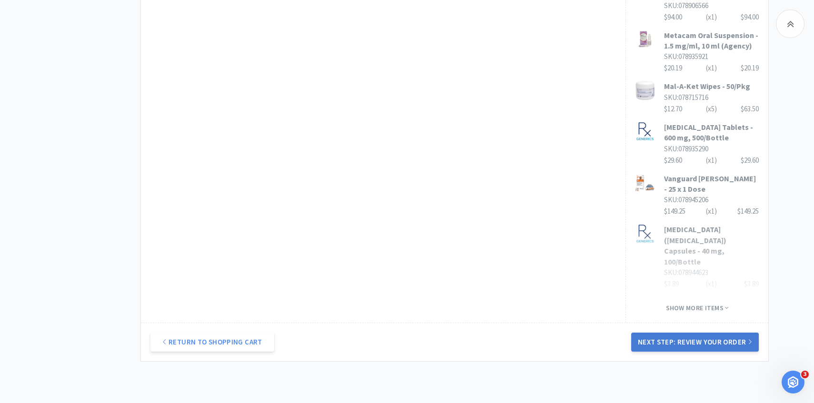
click at [655, 333] on button "Next Step: Review Your Order" at bounding box center [695, 342] width 128 height 19
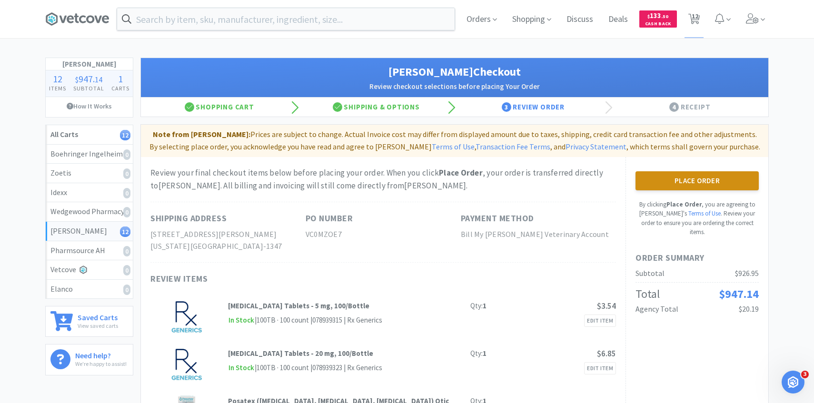
click at [674, 173] on button "Place Order" at bounding box center [697, 180] width 123 height 19
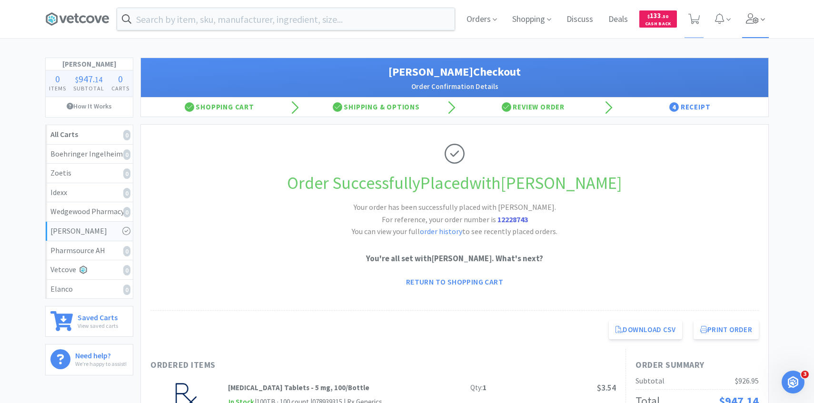
click at [758, 14] on icon at bounding box center [752, 18] width 13 height 10
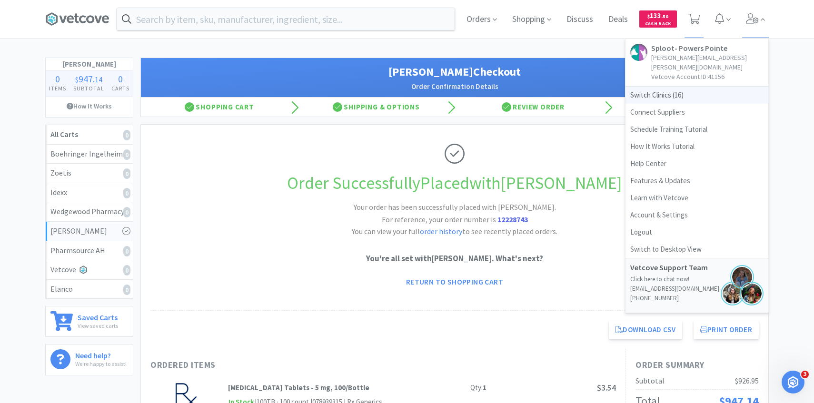
click at [689, 87] on span "Switch Clinics ( 16 )" at bounding box center [697, 95] width 143 height 17
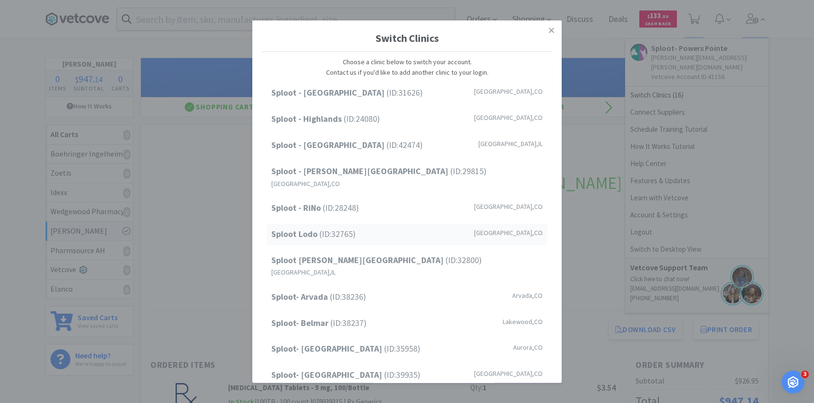
scroll to position [121, 0]
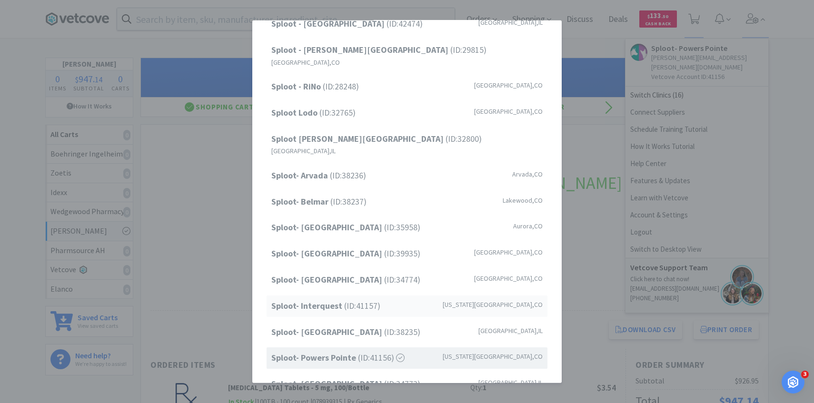
click at [365, 299] on span "Sploot- Interquest (ID: 41157 )" at bounding box center [325, 306] width 109 height 14
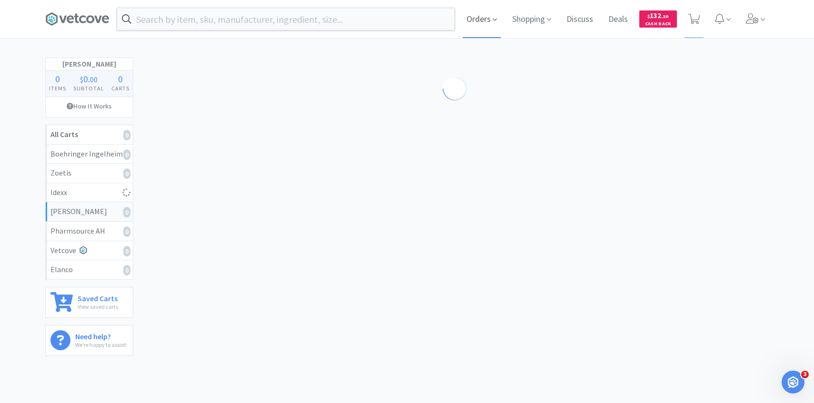
click at [475, 25] on span "Orders" at bounding box center [482, 19] width 38 height 38
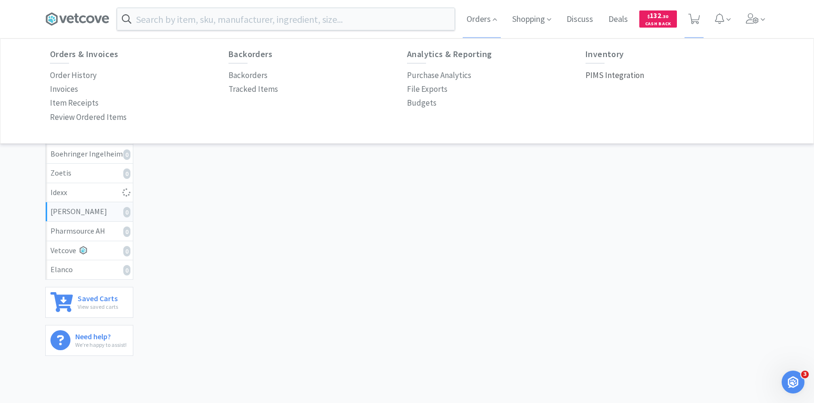
click at [604, 78] on p "PIMS Integration" at bounding box center [615, 75] width 59 height 13
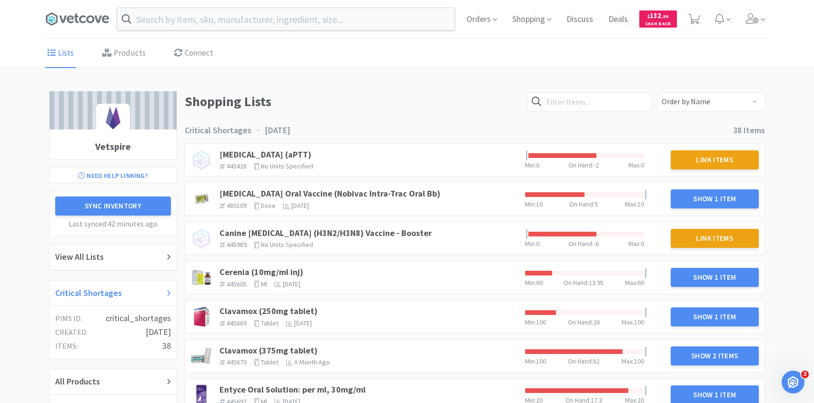
click at [113, 289] on h2 "Critical Shortages" at bounding box center [88, 294] width 67 height 14
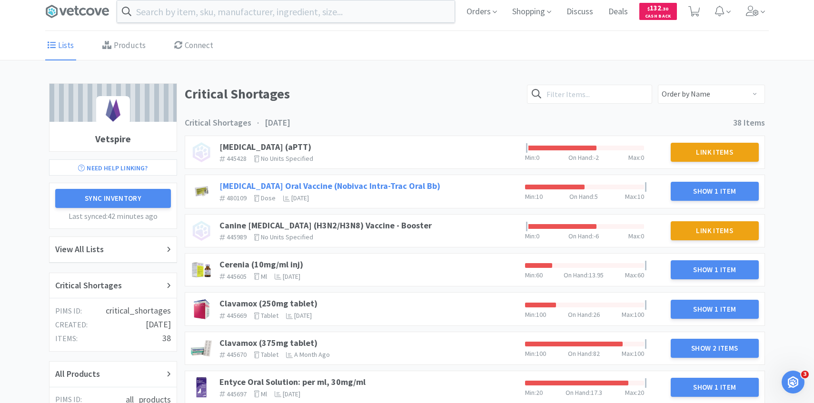
click at [399, 186] on link "[MEDICAL_DATA] Oral Vaccine (Nobivac Intra-Trac Oral Bb)" at bounding box center [329, 185] width 221 height 11
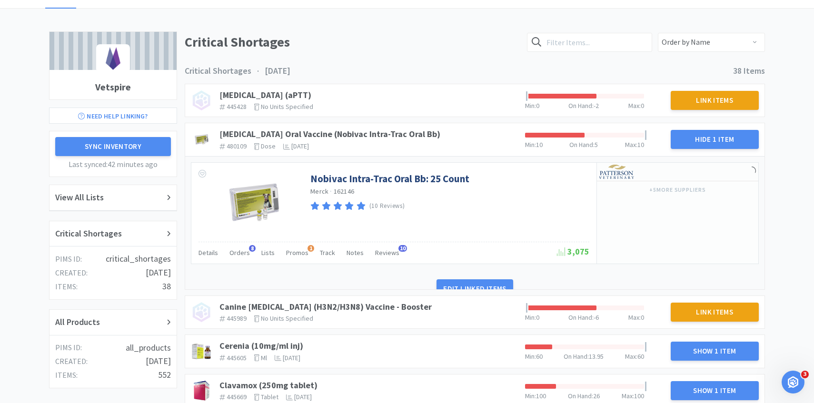
scroll to position [94, 0]
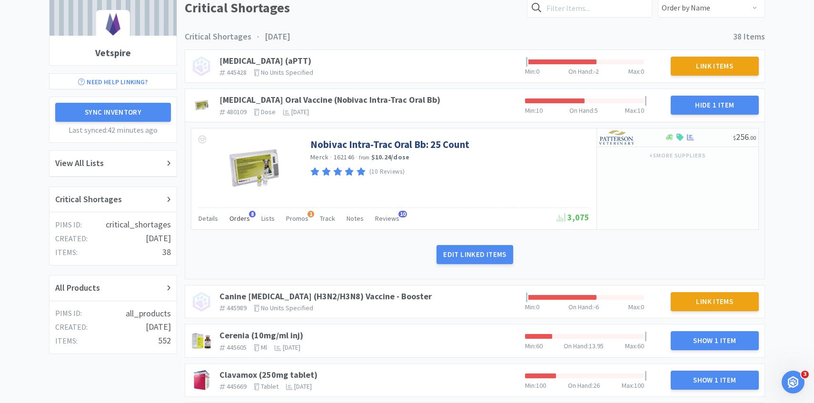
click at [242, 214] on div "Orders 8" at bounding box center [239, 220] width 20 height 18
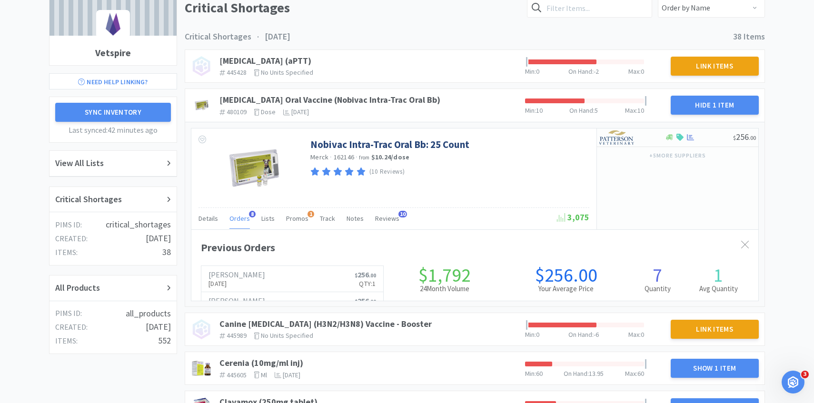
scroll to position [261, 567]
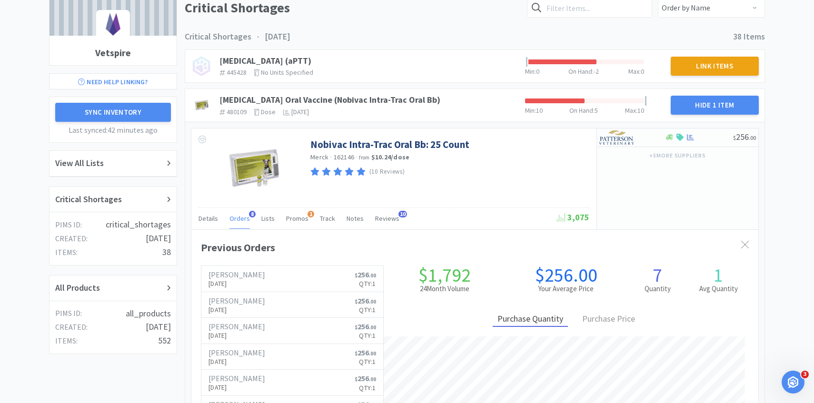
click at [241, 214] on span "Orders" at bounding box center [239, 218] width 20 height 9
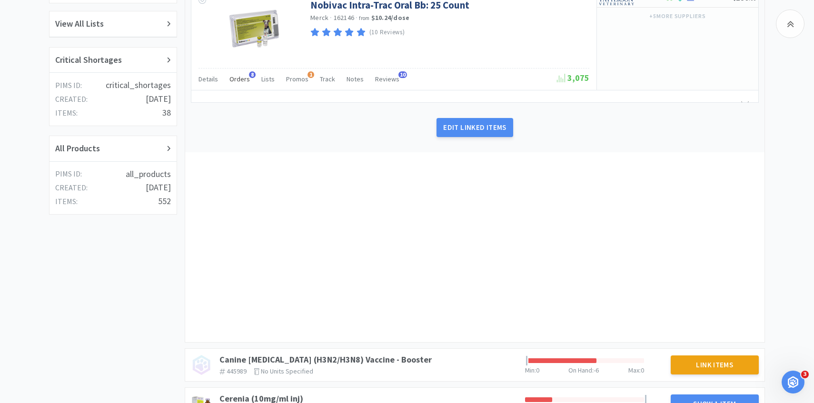
scroll to position [308, 0]
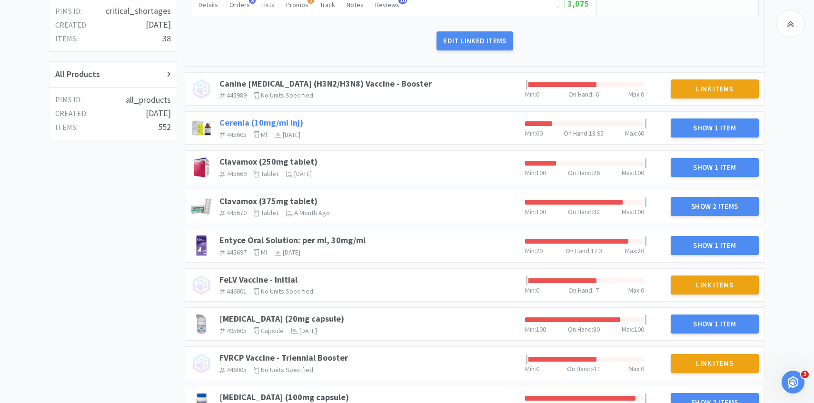
click at [277, 120] on link "Cerenia (10mg/ml inj)" at bounding box center [261, 122] width 84 height 11
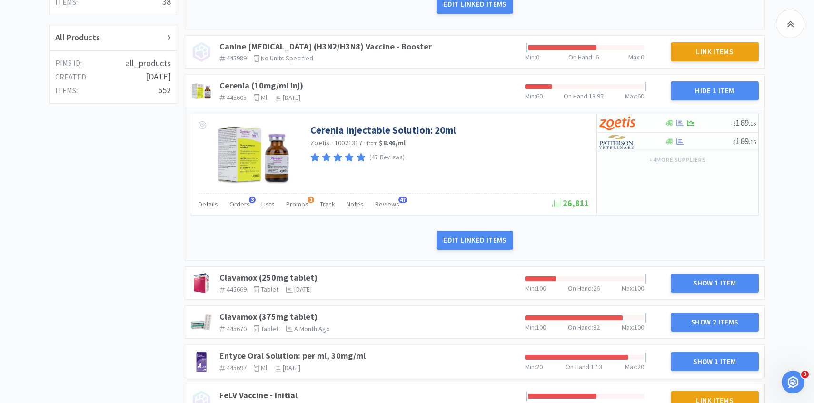
scroll to position [352, 0]
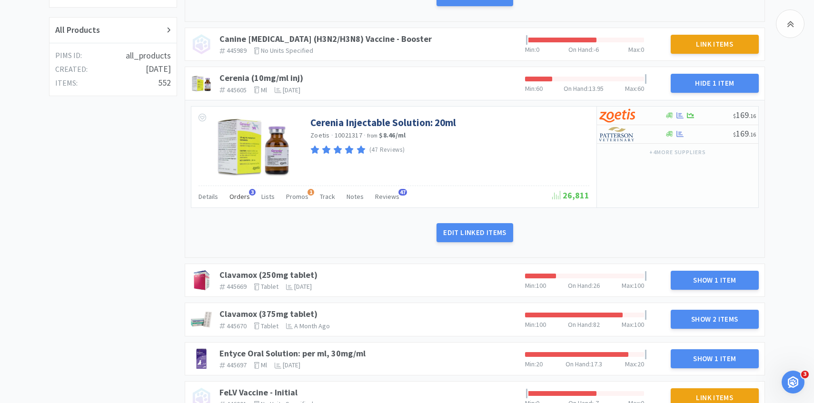
click at [249, 191] on span "3" at bounding box center [252, 192] width 7 height 7
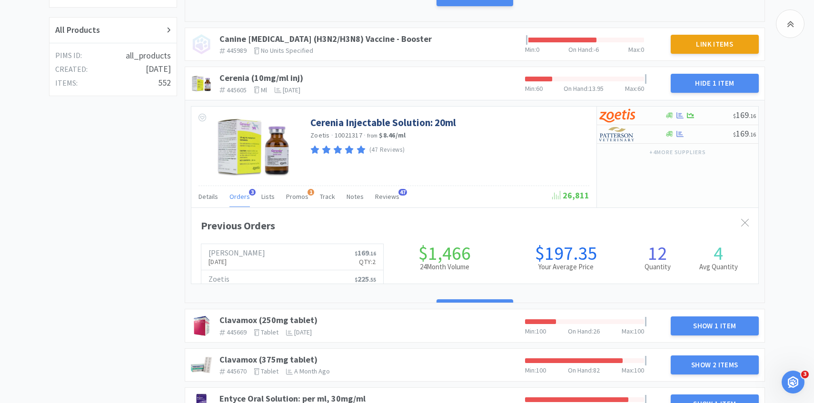
scroll to position [261, 567]
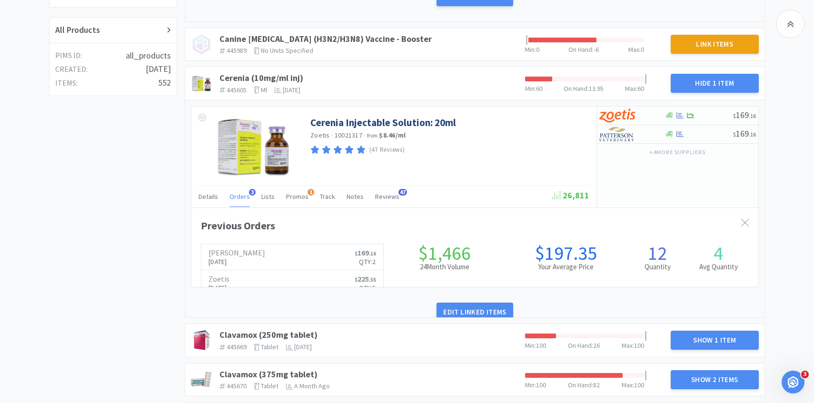
click at [249, 191] on span "3" at bounding box center [252, 192] width 7 height 7
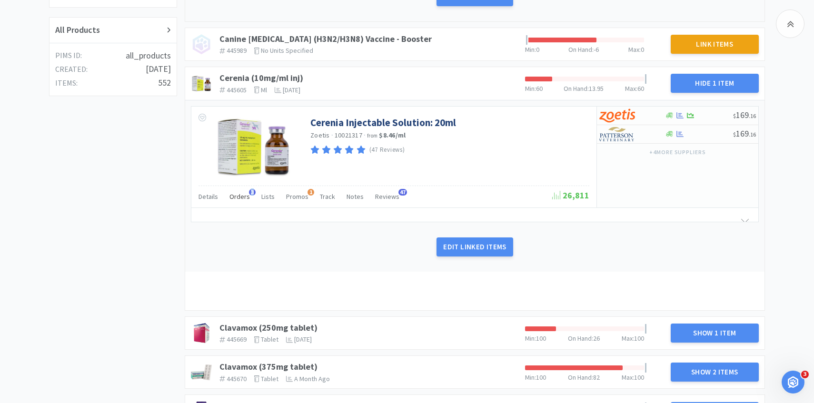
click at [249, 191] on span "3" at bounding box center [252, 192] width 7 height 7
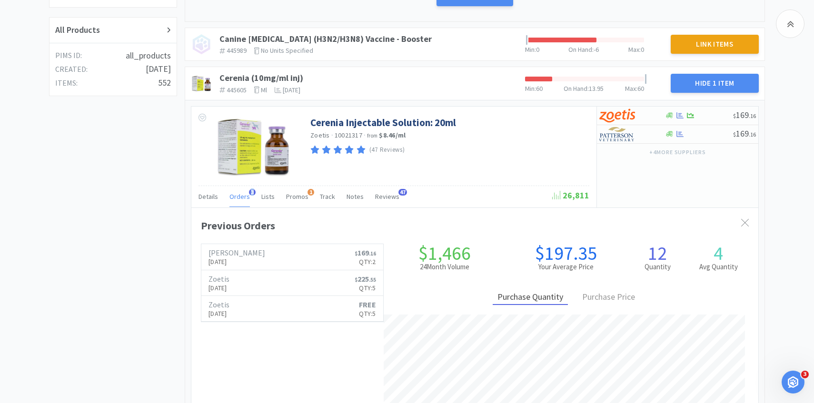
click at [249, 191] on span "3" at bounding box center [252, 192] width 7 height 7
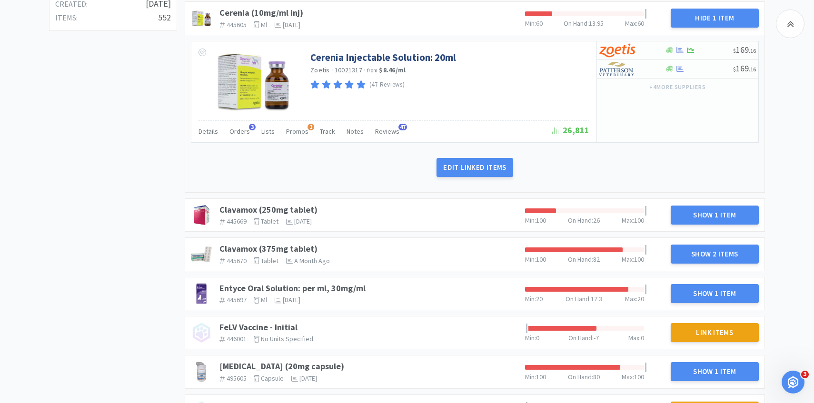
scroll to position [444, 0]
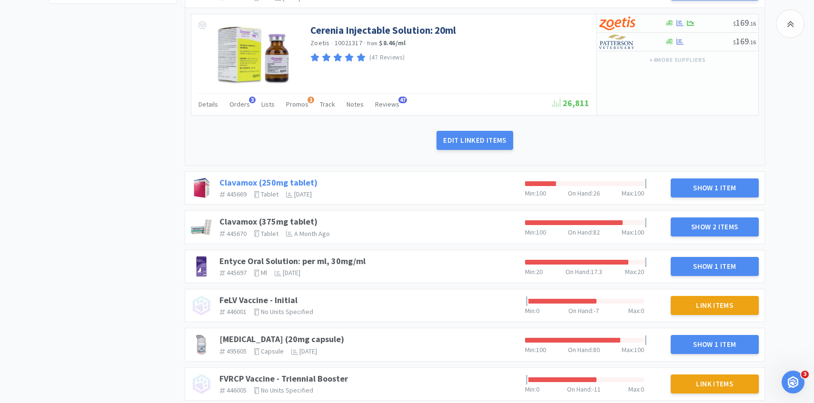
click at [279, 182] on link "Clavamox (250mg tablet)" at bounding box center [268, 182] width 98 height 11
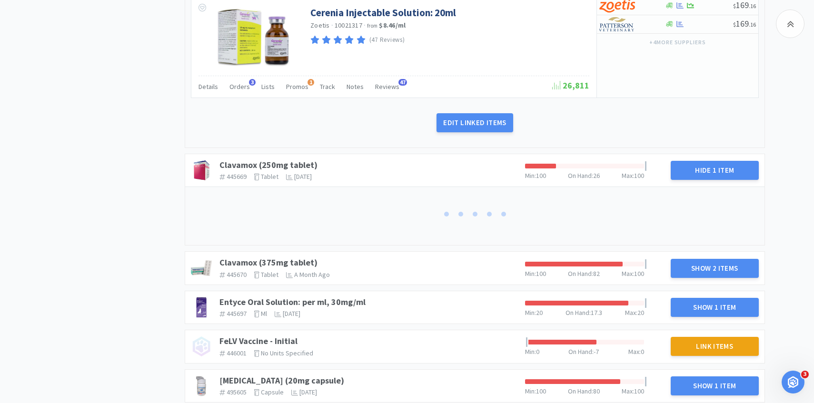
scroll to position [482, 0]
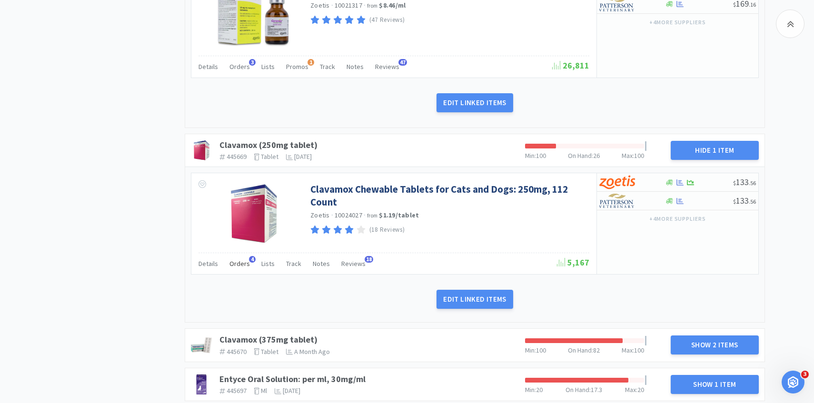
click at [241, 259] on div "Orders 4" at bounding box center [239, 265] width 20 height 18
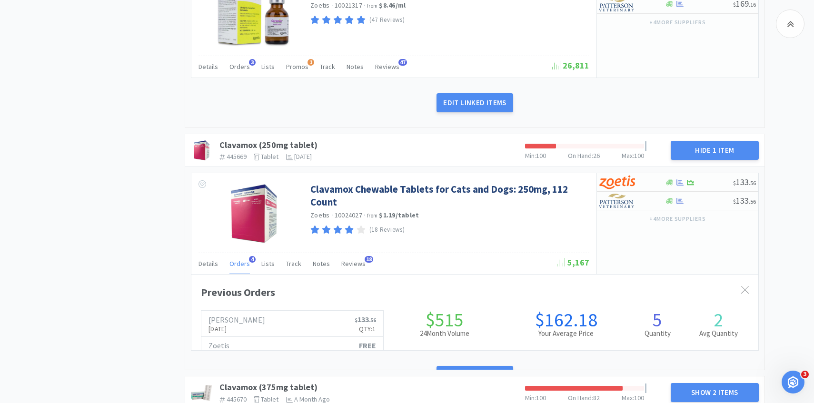
scroll to position [261, 567]
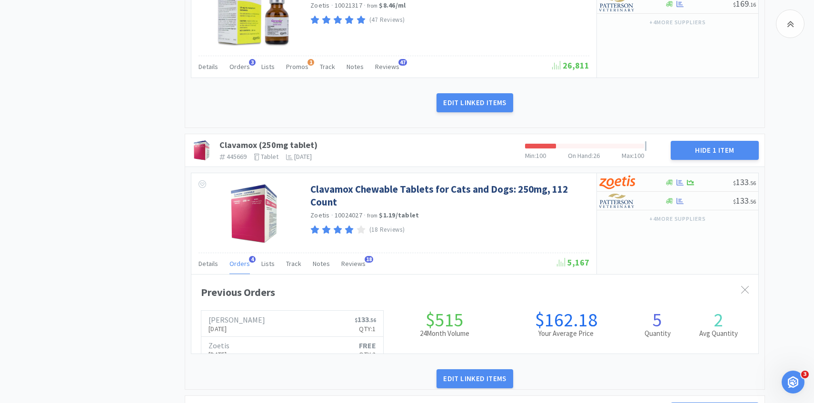
click at [240, 260] on span "Orders" at bounding box center [239, 263] width 20 height 9
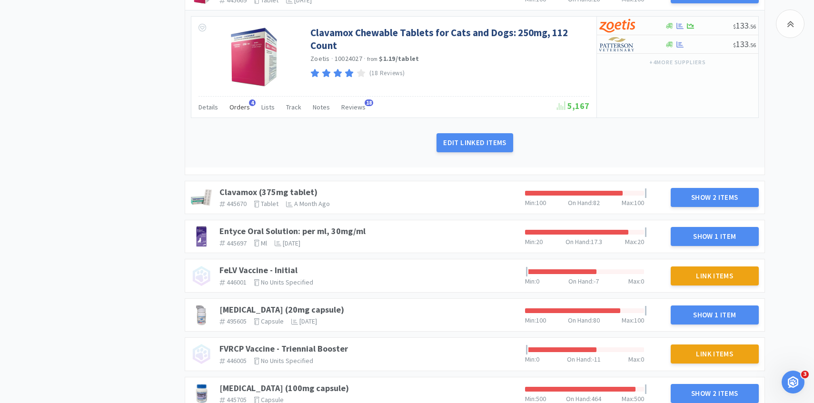
scroll to position [713, 0]
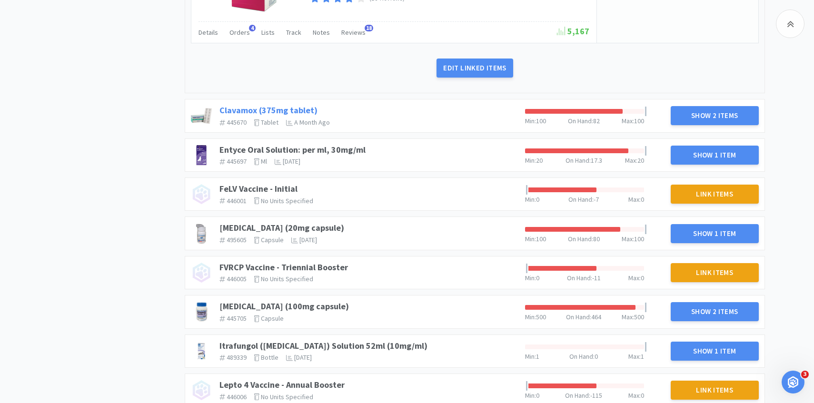
click at [298, 107] on link "Clavamox (375mg tablet)" at bounding box center [268, 110] width 98 height 11
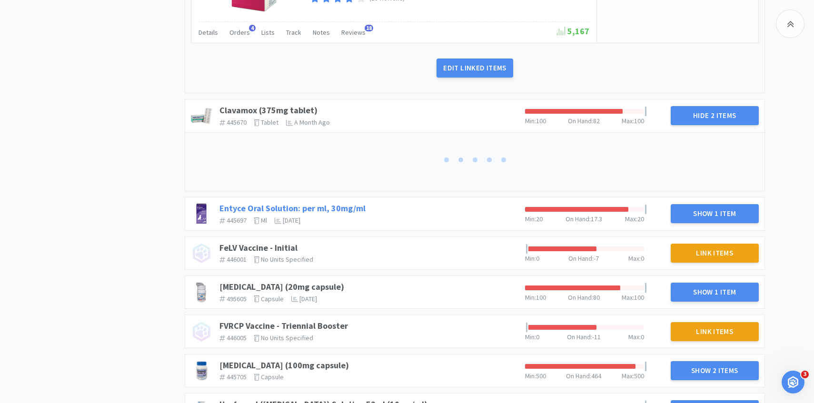
scroll to position [744, 0]
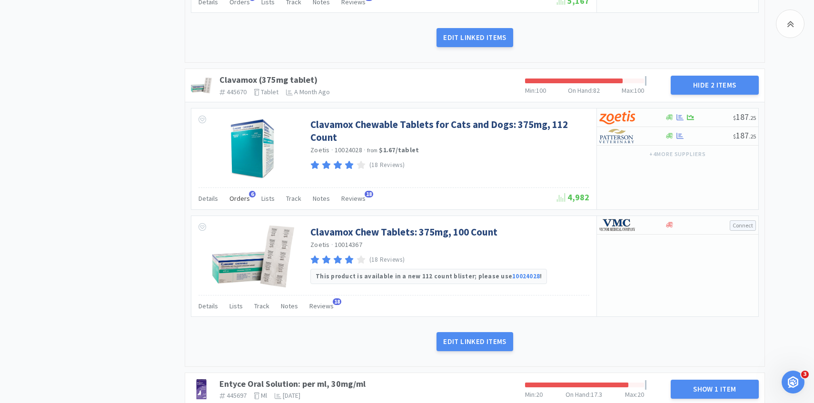
click at [236, 196] on span "Orders" at bounding box center [239, 198] width 20 height 9
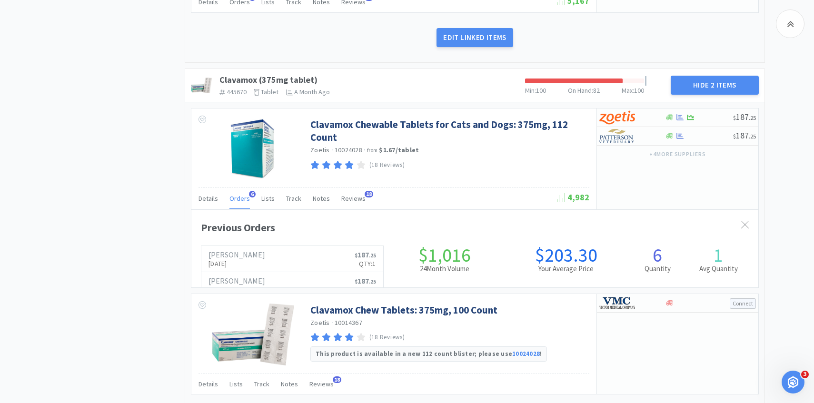
scroll to position [261, 567]
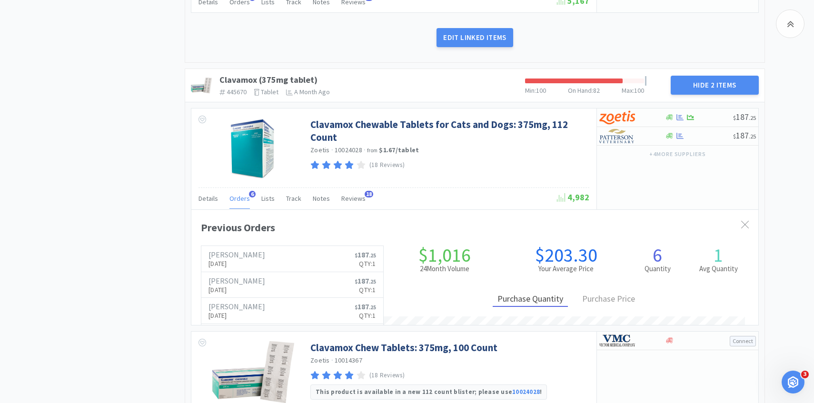
click at [236, 196] on span "Orders" at bounding box center [239, 198] width 20 height 9
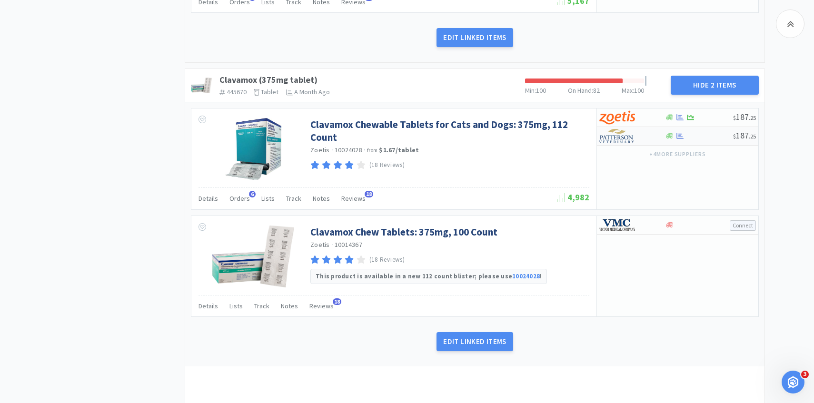
click at [620, 141] on img at bounding box center [617, 136] width 36 height 14
select select "1"
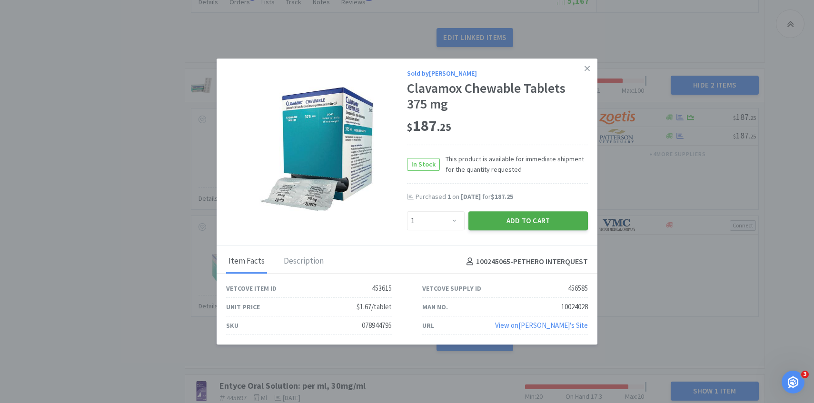
click at [495, 227] on button "Add to Cart" at bounding box center [528, 220] width 120 height 19
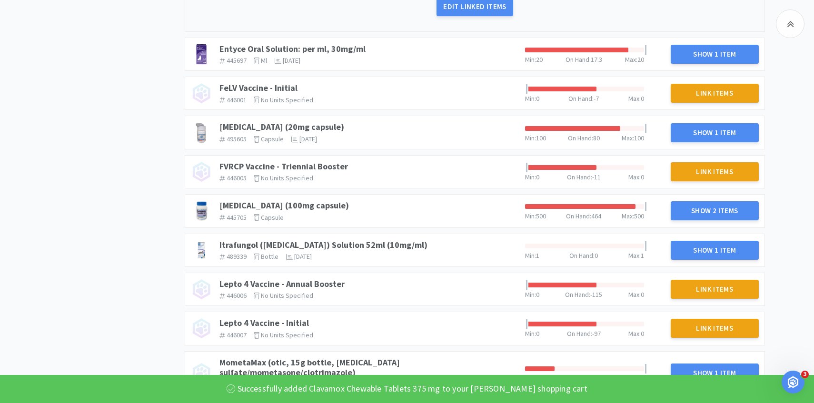
scroll to position [1109, 0]
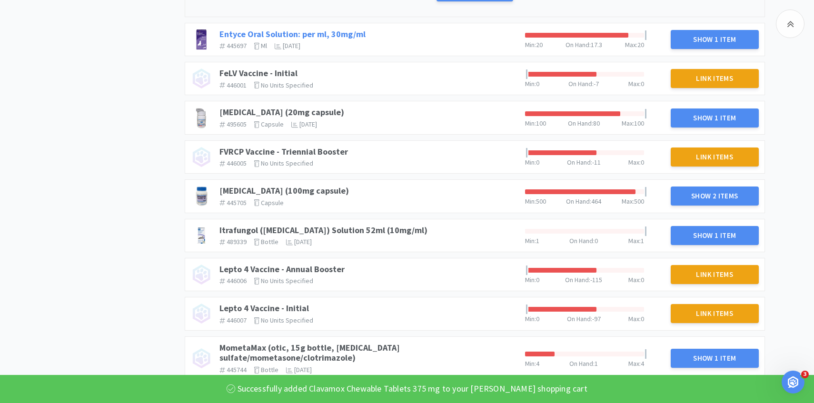
click at [350, 34] on link "Entyce Oral Solution: per ml, 30mg/ml" at bounding box center [292, 34] width 146 height 11
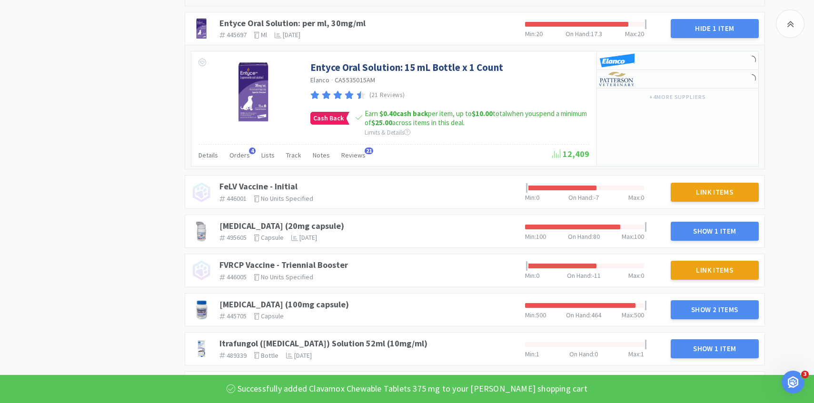
scroll to position [1136, 0]
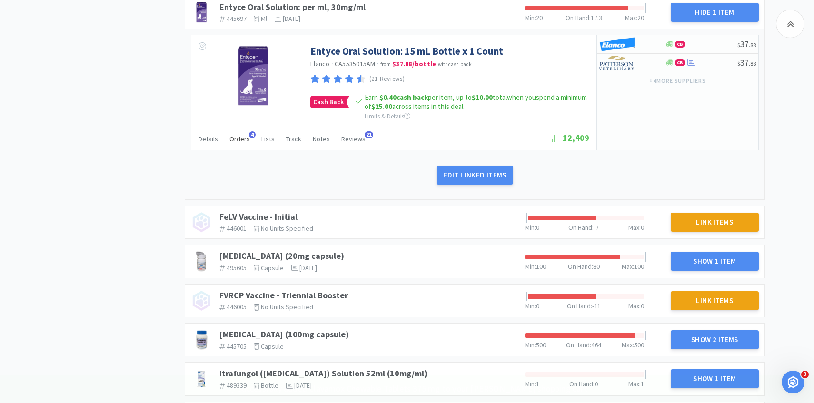
click at [236, 149] on div "Orders 4" at bounding box center [239, 140] width 20 height 18
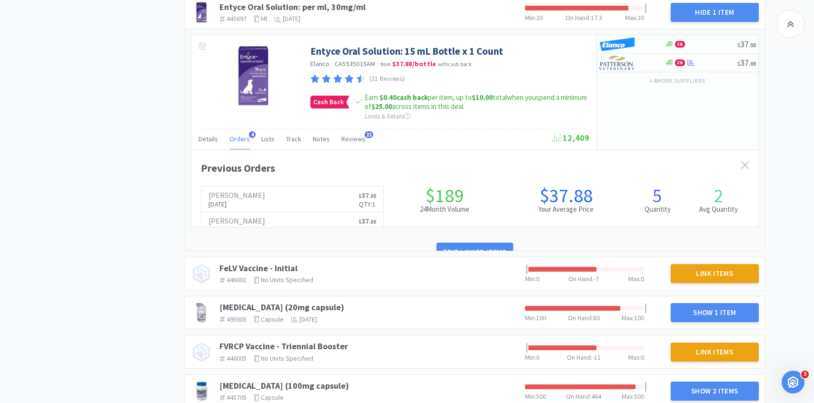
scroll to position [261, 567]
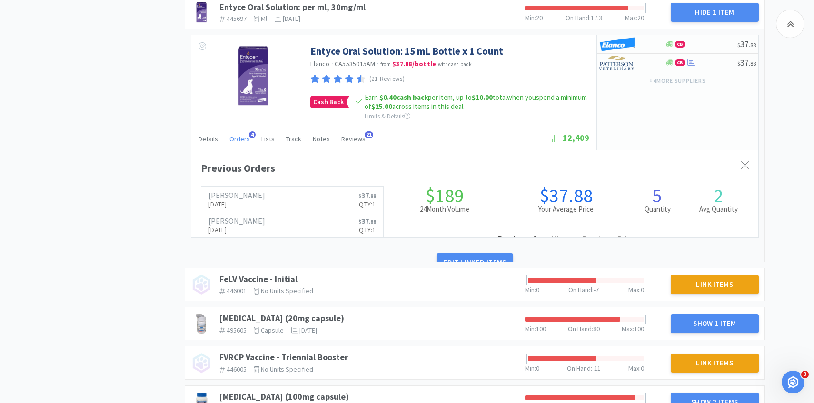
click at [239, 141] on span "Orders" at bounding box center [239, 139] width 20 height 9
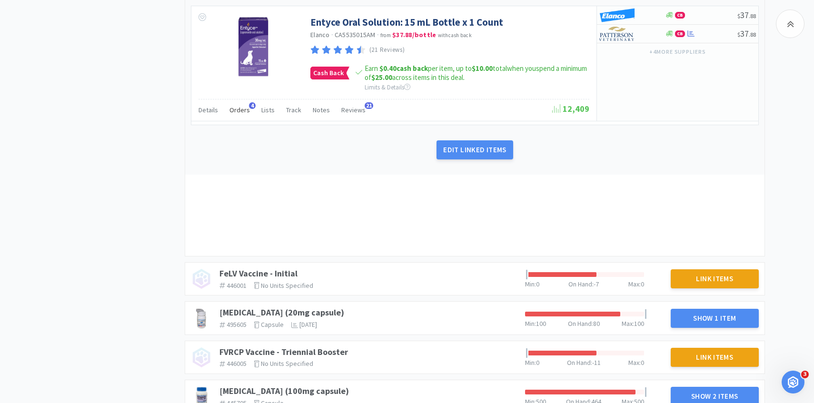
scroll to position [1230, 0]
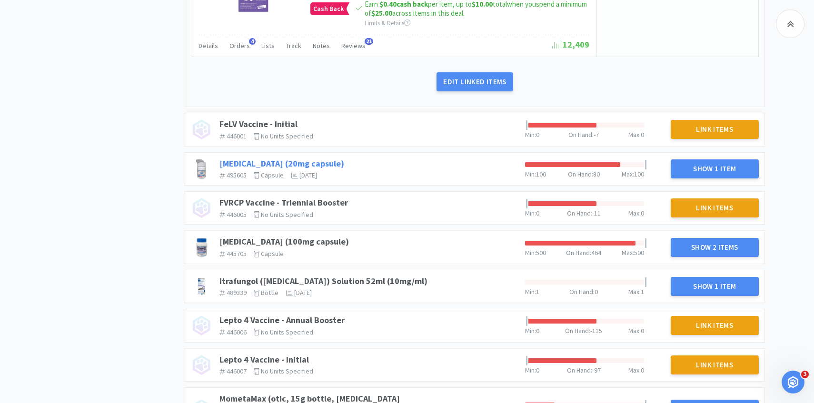
click at [301, 165] on link "[MEDICAL_DATA] (20mg capsule)" at bounding box center [281, 163] width 125 height 11
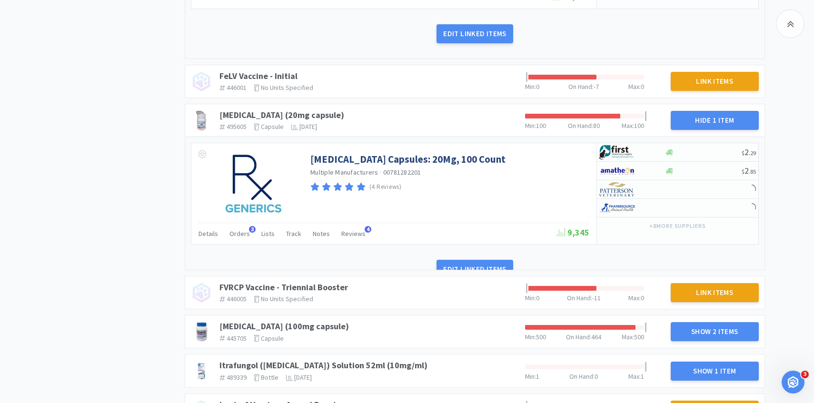
scroll to position [1327, 0]
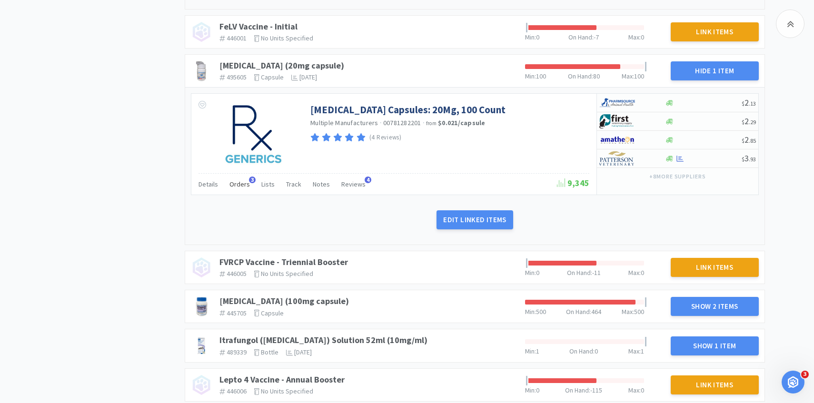
click at [241, 188] on span "Orders" at bounding box center [239, 184] width 20 height 9
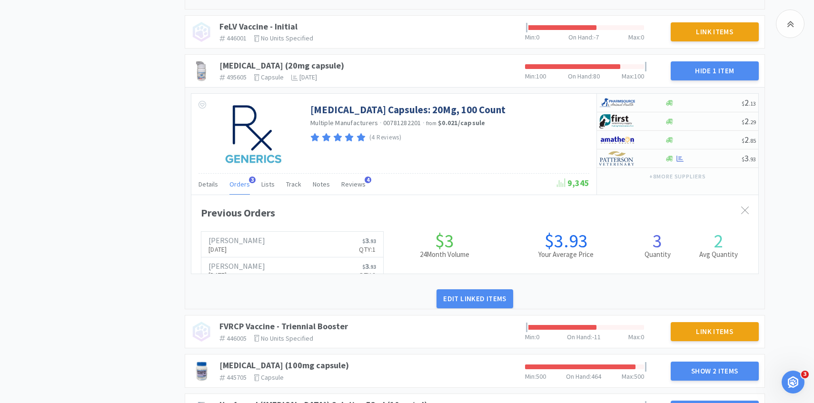
scroll to position [261, 567]
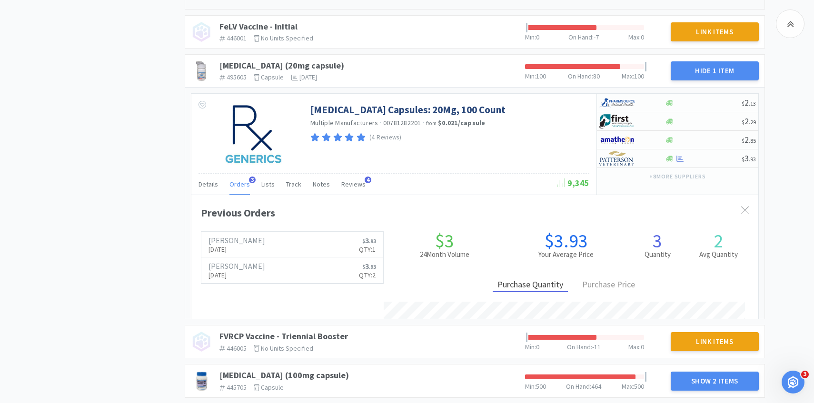
click at [241, 188] on span "Orders" at bounding box center [239, 184] width 20 height 9
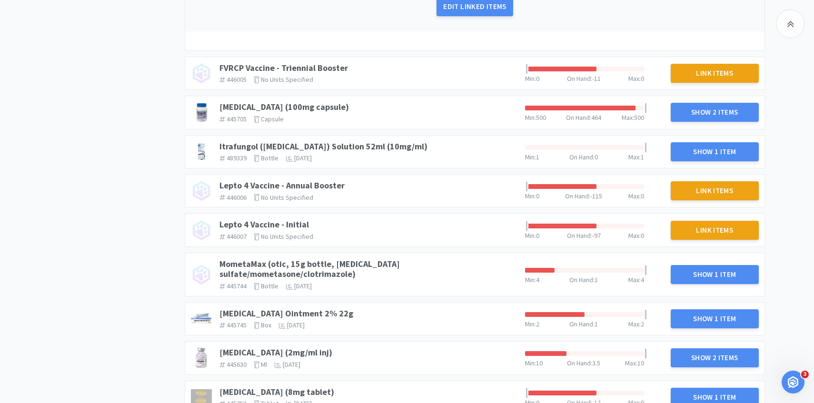
scroll to position [1556, 0]
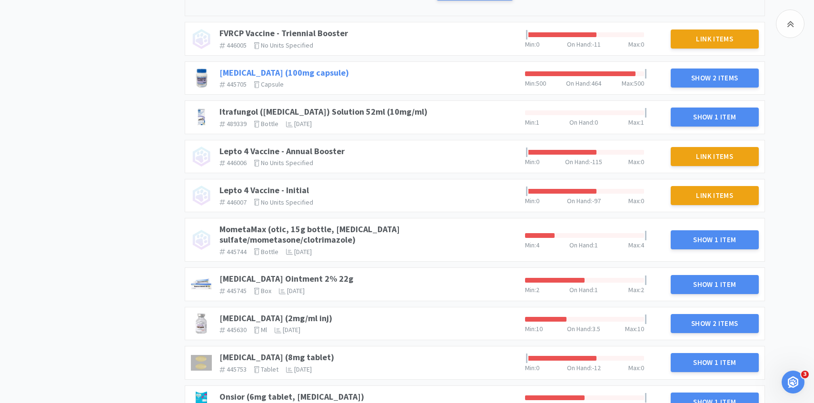
click at [312, 76] on link "[MEDICAL_DATA] (100mg capsule)" at bounding box center [284, 72] width 130 height 11
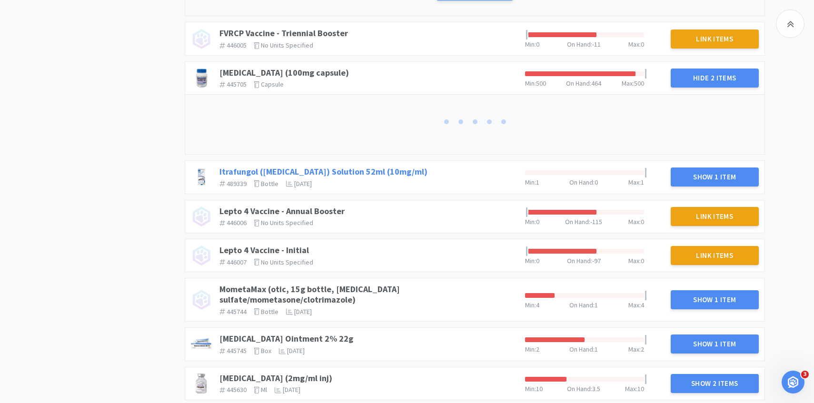
scroll to position [0, 0]
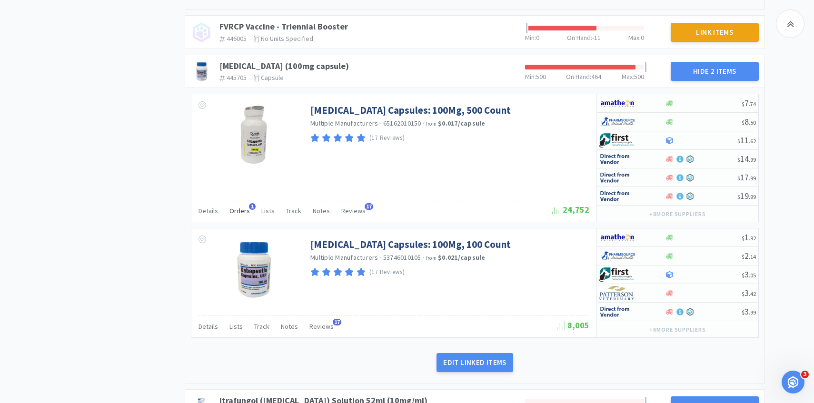
click at [242, 215] on span "Orders" at bounding box center [239, 211] width 20 height 9
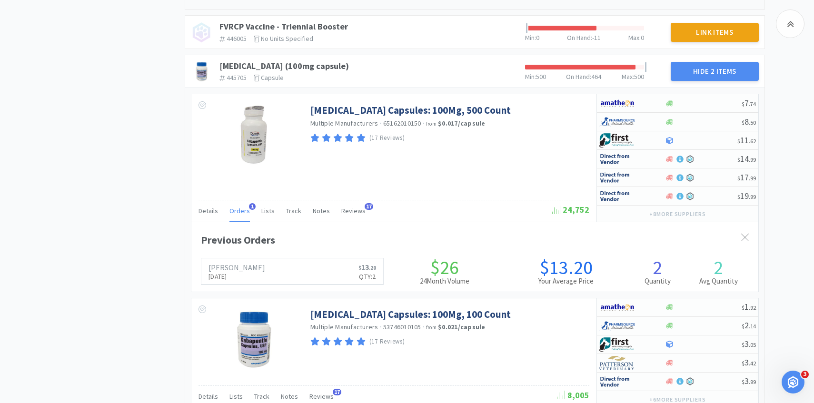
click at [242, 215] on span "Orders" at bounding box center [239, 211] width 20 height 9
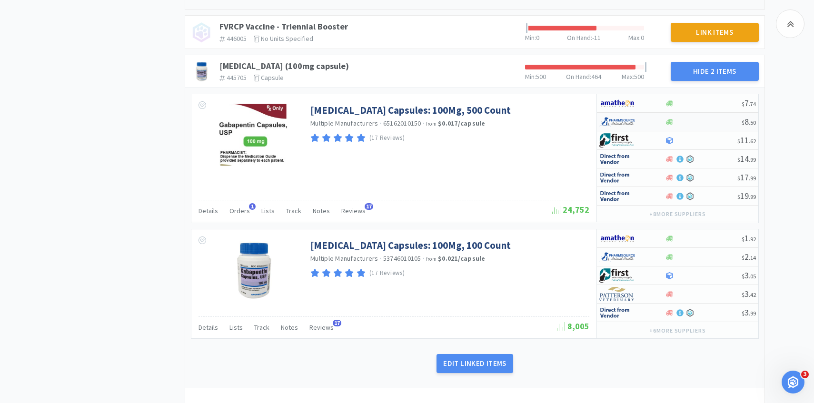
click at [635, 128] on img at bounding box center [617, 122] width 36 height 14
select select "1"
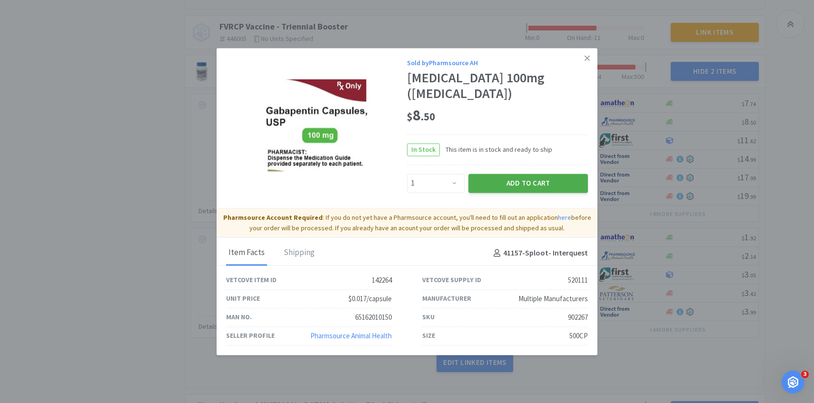
click at [531, 182] on button "Add to Cart" at bounding box center [528, 183] width 120 height 19
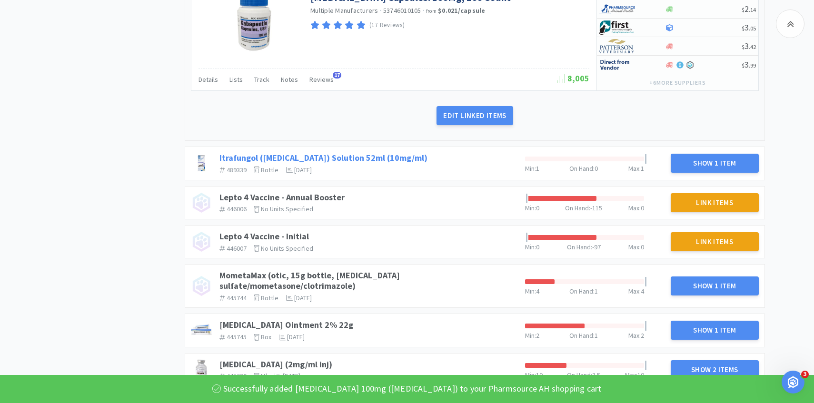
click at [393, 159] on link "Itrafungol ([MEDICAL_DATA]) Solution 52ml (10mg/ml)" at bounding box center [323, 157] width 208 height 11
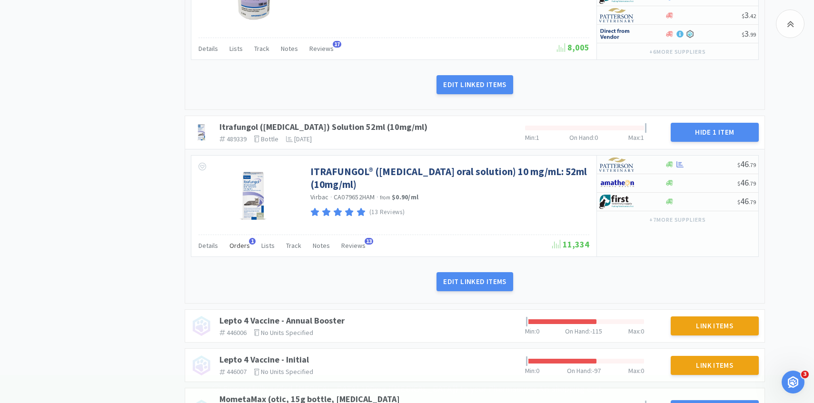
click at [241, 239] on div "Orders 1" at bounding box center [239, 247] width 20 height 18
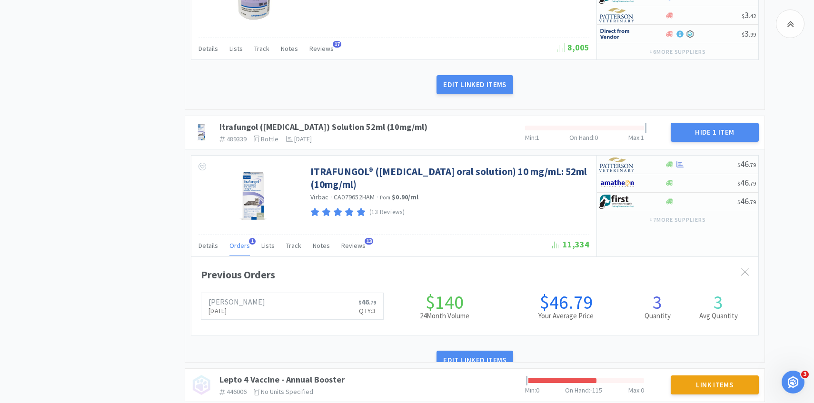
click at [239, 246] on span "Orders" at bounding box center [239, 245] width 20 height 9
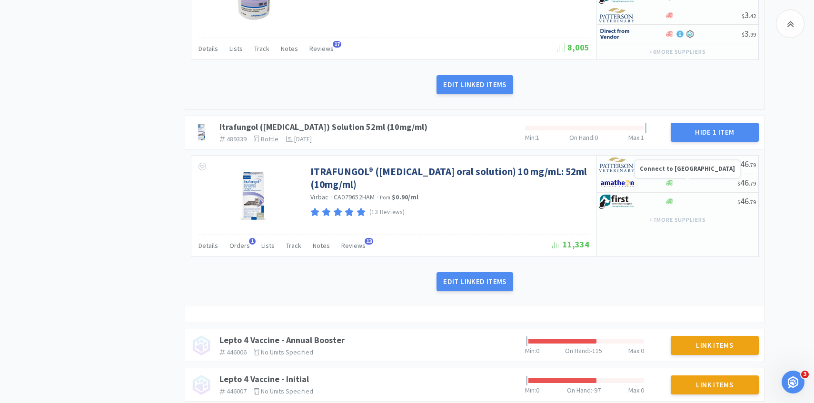
click at [641, 171] on strong "Connect to [GEOGRAPHIC_DATA]" at bounding box center [687, 169] width 95 height 8
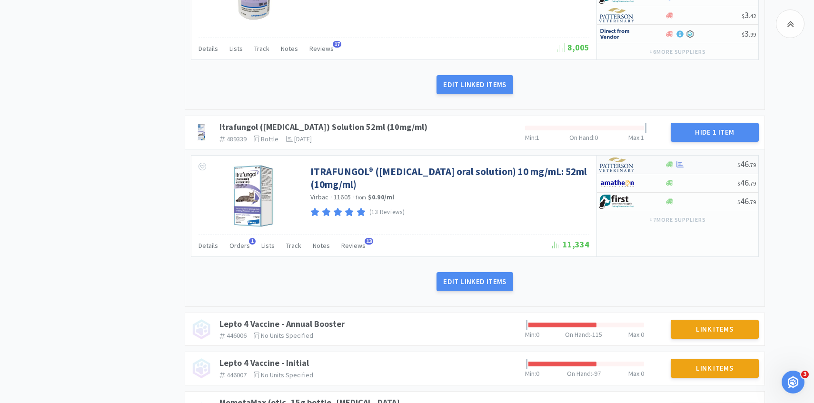
click at [622, 168] on img at bounding box center [617, 165] width 36 height 14
select select "1"
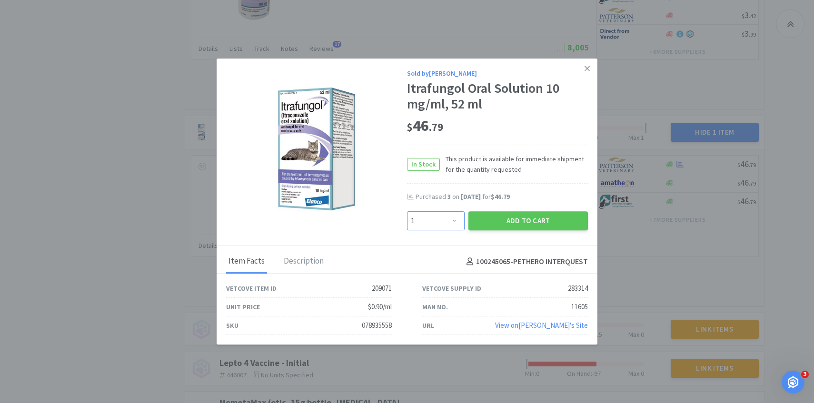
click at [453, 219] on select "Enter Quantity 1 2 3 4 5 6 7 8 9 10 11 12 13 14 15 16 17 18 19 20 Enter Quantity" at bounding box center [436, 220] width 58 height 19
click at [407, 211] on select "Enter Quantity 1 2 3 4 5 6 7 8 9 10 11 12 13 14 15 16 17 18 19 20 Enter Quantity" at bounding box center [436, 220] width 58 height 19
click at [490, 223] on button "Add to Cart" at bounding box center [528, 220] width 120 height 19
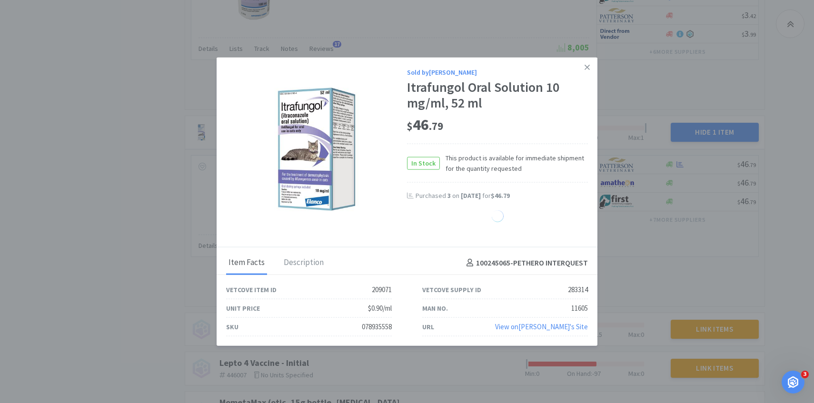
select select "1"
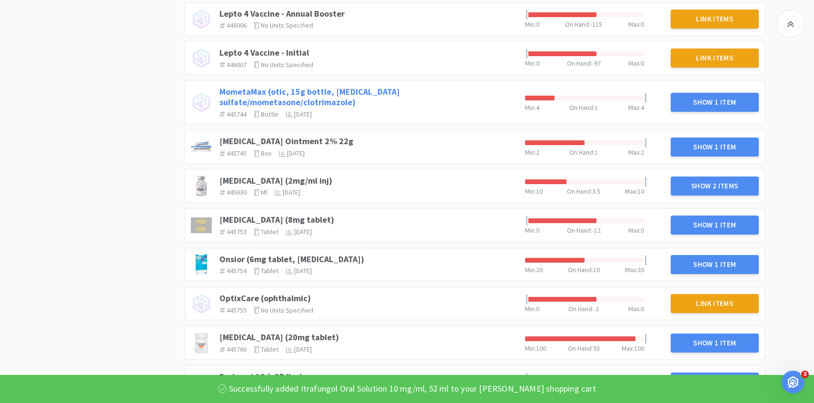
click at [400, 88] on link "MometaMax (otic, 15g bottle, [MEDICAL_DATA] sulfate/mometasone/clotrimazole)" at bounding box center [309, 96] width 180 height 21
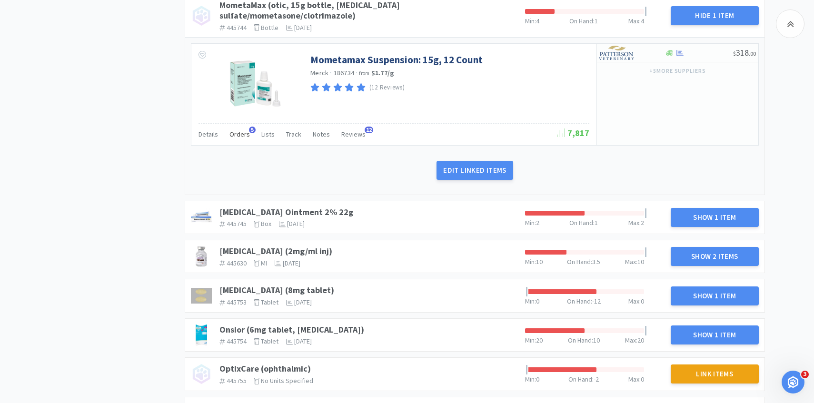
click at [236, 130] on span "Orders" at bounding box center [239, 134] width 20 height 9
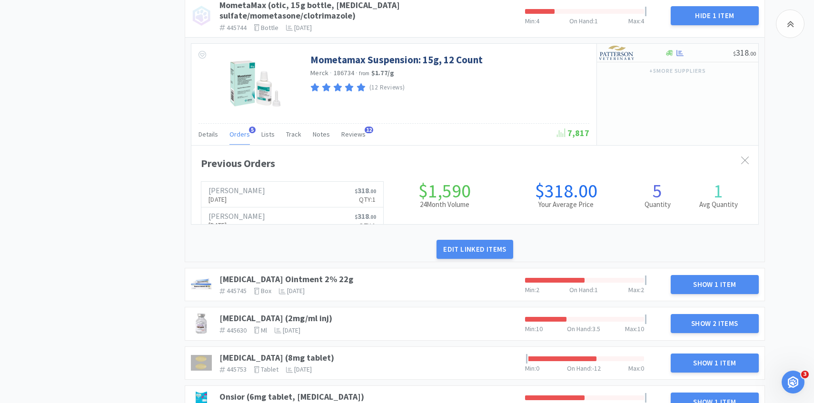
click at [237, 130] on span "Orders" at bounding box center [239, 134] width 20 height 9
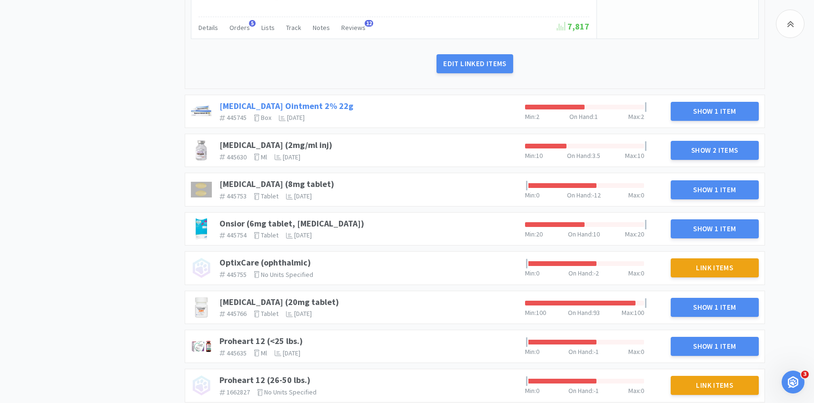
click at [246, 100] on link "[MEDICAL_DATA] Ointment 2% 22g" at bounding box center [286, 105] width 134 height 11
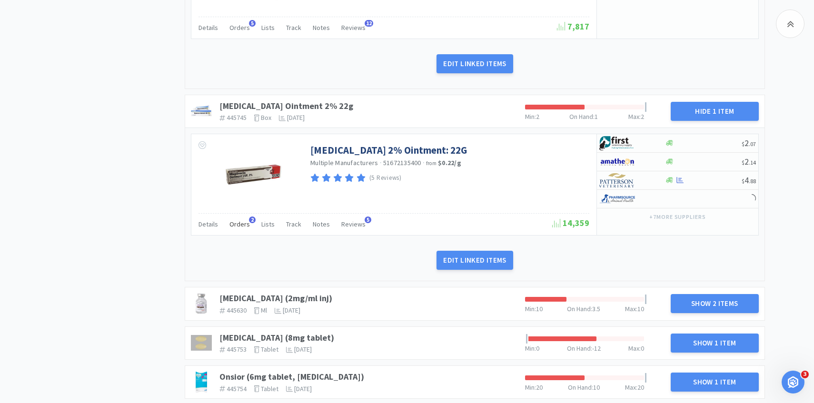
click at [229, 220] on span "Orders" at bounding box center [239, 224] width 20 height 9
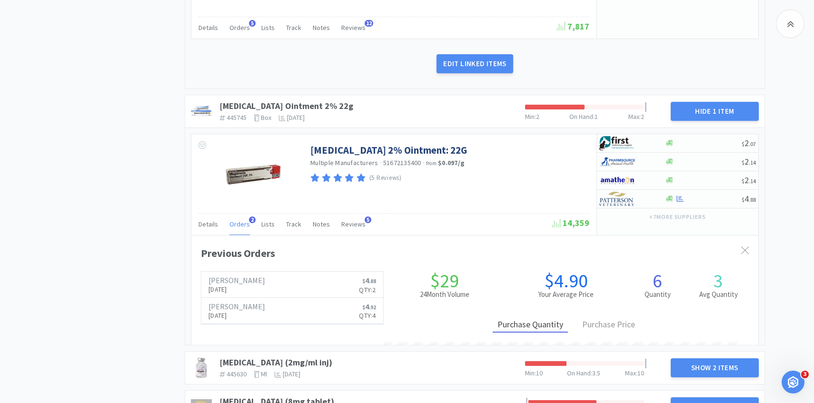
click at [239, 220] on span "Orders" at bounding box center [239, 224] width 20 height 9
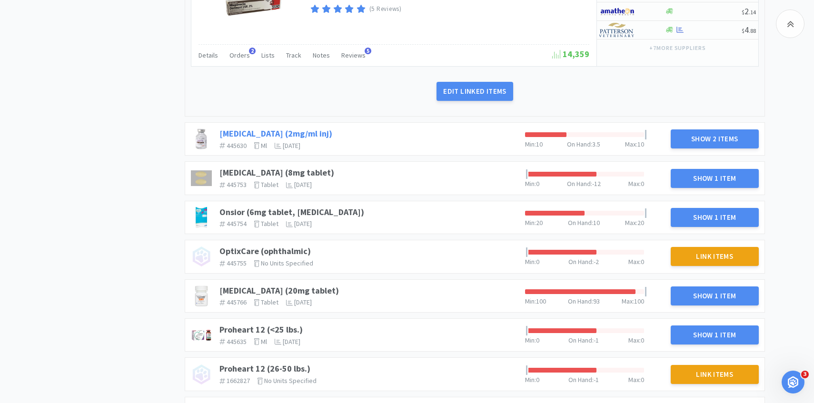
click at [311, 128] on link "[MEDICAL_DATA] (2mg/ml inj)" at bounding box center [275, 133] width 113 height 11
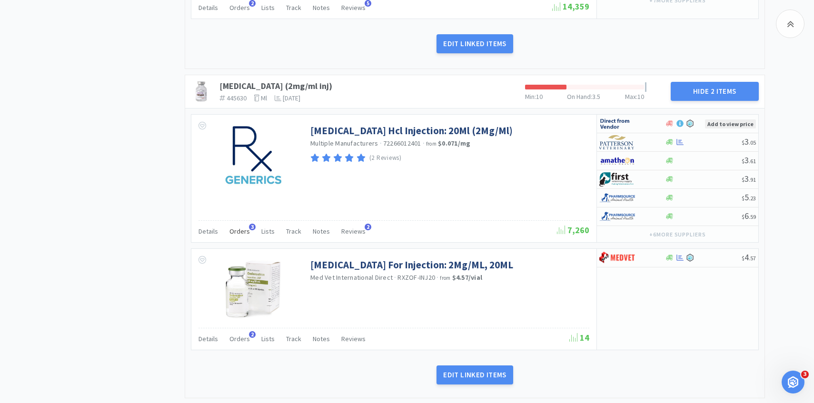
click at [235, 227] on span "Orders" at bounding box center [239, 231] width 20 height 9
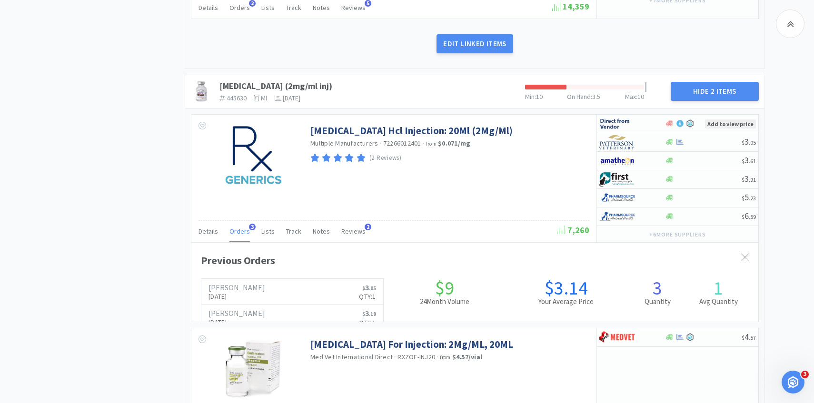
click at [235, 227] on span "Orders" at bounding box center [239, 231] width 20 height 9
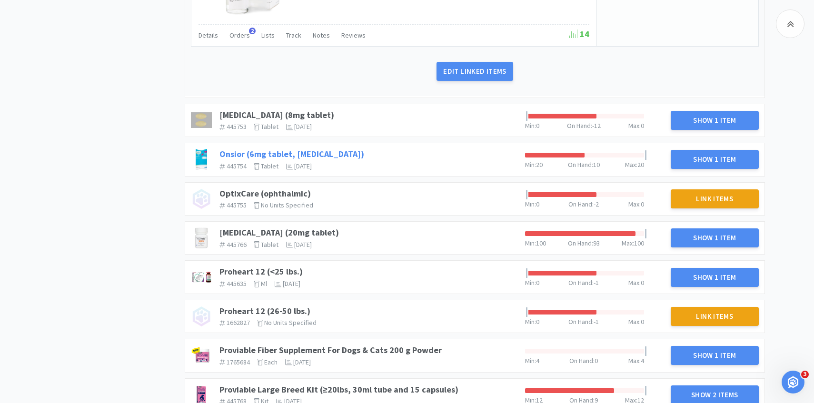
click at [324, 149] on link "Onsior (6mg tablet, [MEDICAL_DATA])" at bounding box center [291, 154] width 145 height 11
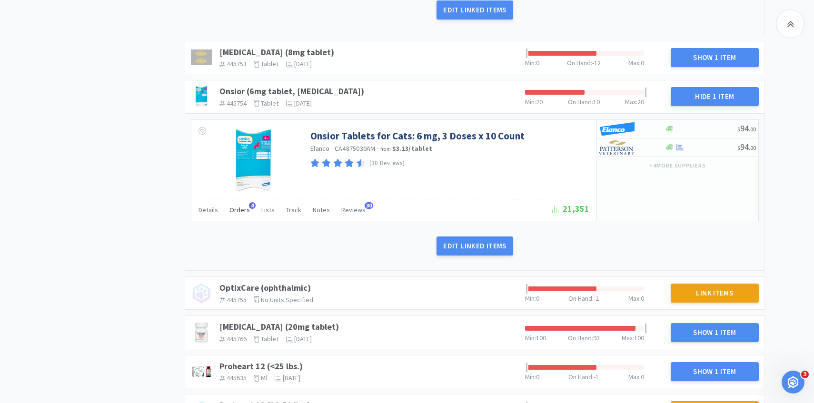
click at [237, 206] on div "Orders 4" at bounding box center [239, 211] width 20 height 18
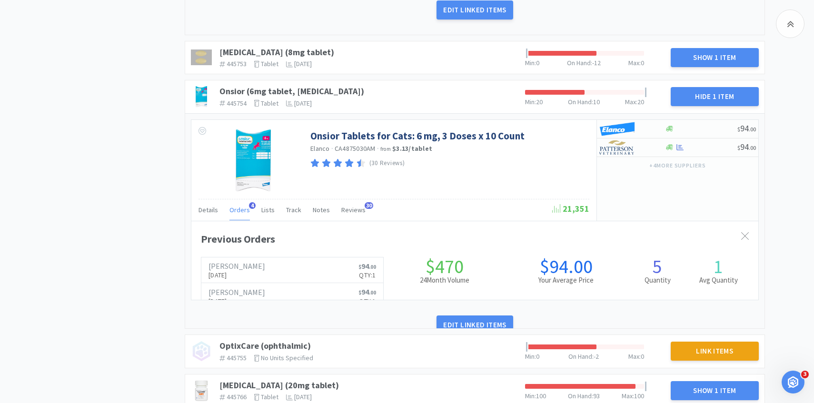
click at [237, 206] on div "Orders 4" at bounding box center [239, 211] width 20 height 18
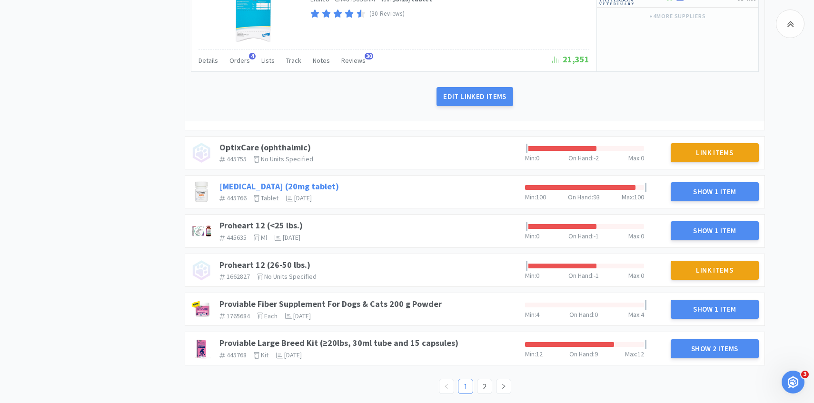
click at [289, 181] on link "[MEDICAL_DATA] (20mg tablet)" at bounding box center [279, 186] width 120 height 11
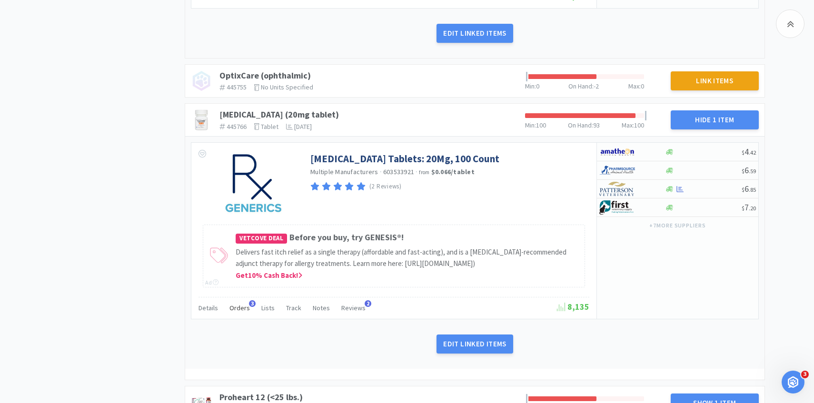
click at [243, 307] on span "Orders" at bounding box center [239, 308] width 20 height 9
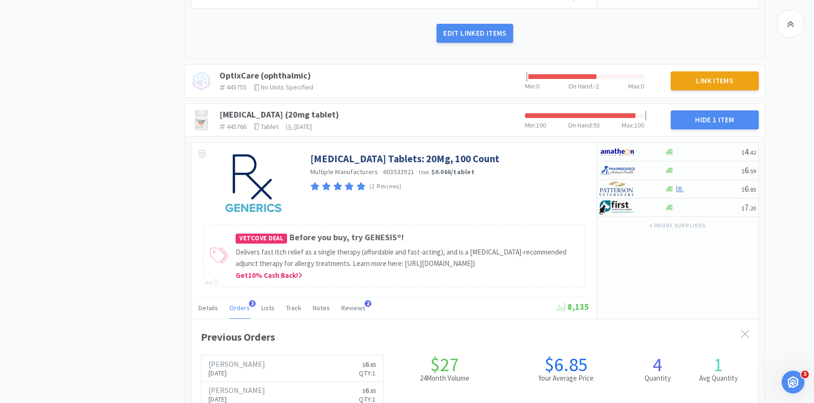
click at [243, 307] on span "Orders" at bounding box center [239, 308] width 20 height 9
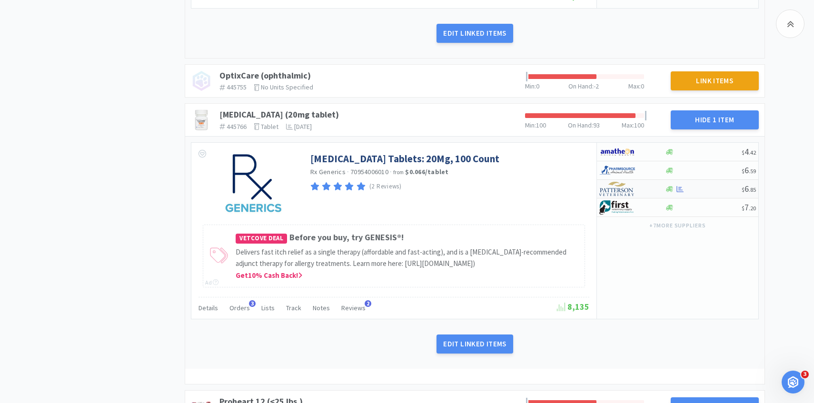
click at [629, 184] on img at bounding box center [617, 189] width 36 height 14
select select "1"
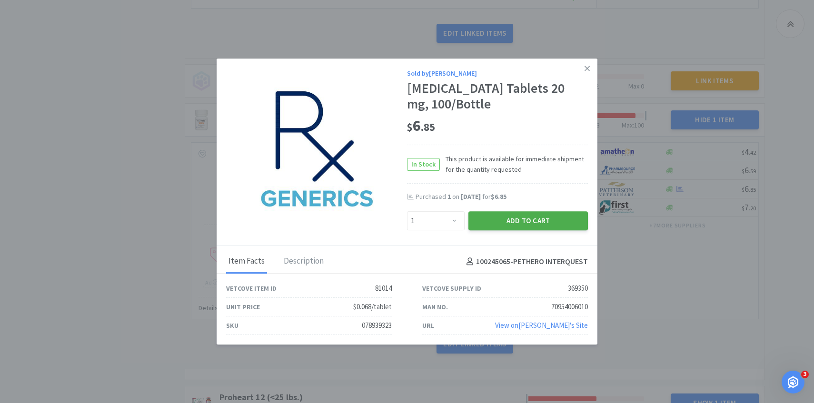
click at [519, 224] on button "Add to Cart" at bounding box center [528, 220] width 120 height 19
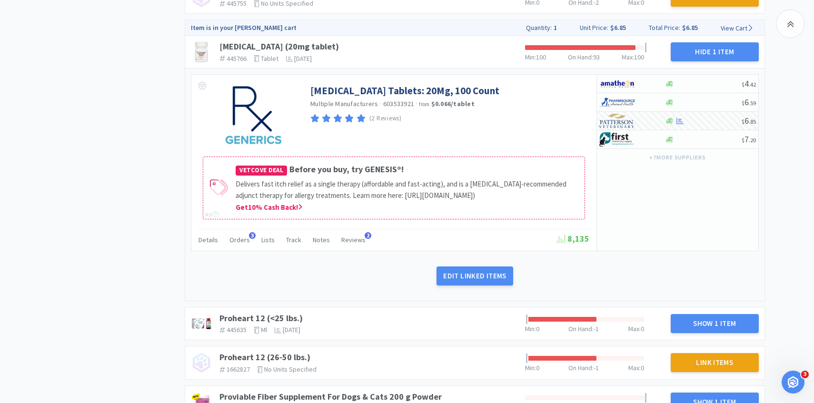
scroll to position [3353, 0]
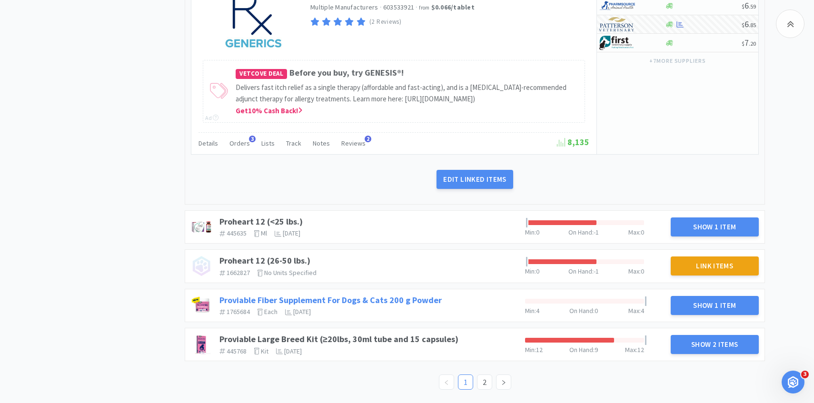
click at [415, 300] on link "Proviable Fiber Supplement For Dogs & Cats 200 g Powder" at bounding box center [330, 300] width 222 height 11
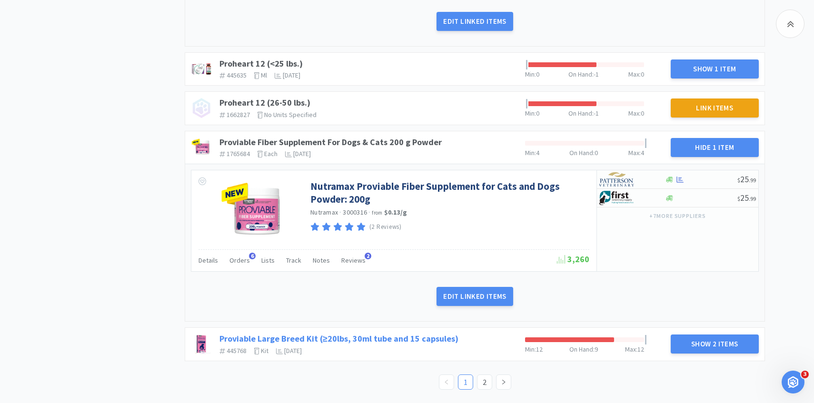
click at [397, 339] on link "Proviable Large Breed Kit (≥20lbs, 30ml tube and 15 capsules)" at bounding box center [338, 338] width 239 height 11
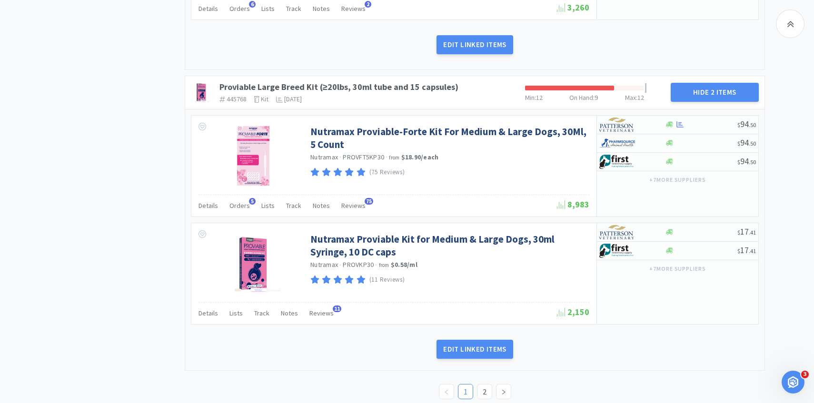
scroll to position [3762, 0]
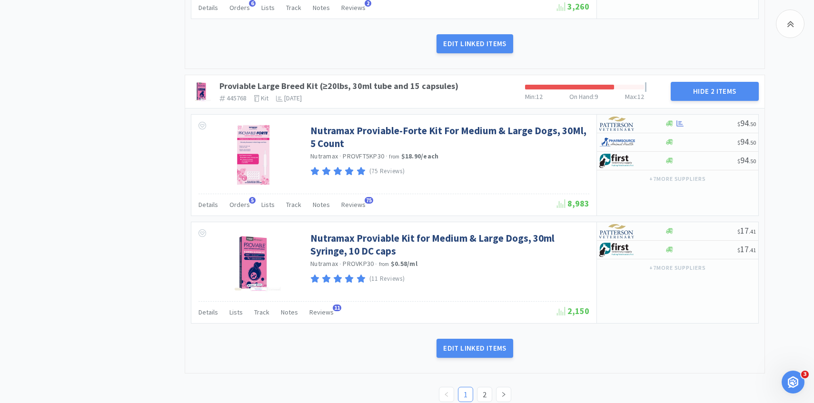
click at [242, 220] on div "Nutramax Proviable-Forte Kit For Medium & Large Dogs, 30Ml, 5 Count Nutramax · …" at bounding box center [474, 240] width 579 height 265
click at [241, 209] on span "Orders" at bounding box center [239, 204] width 20 height 9
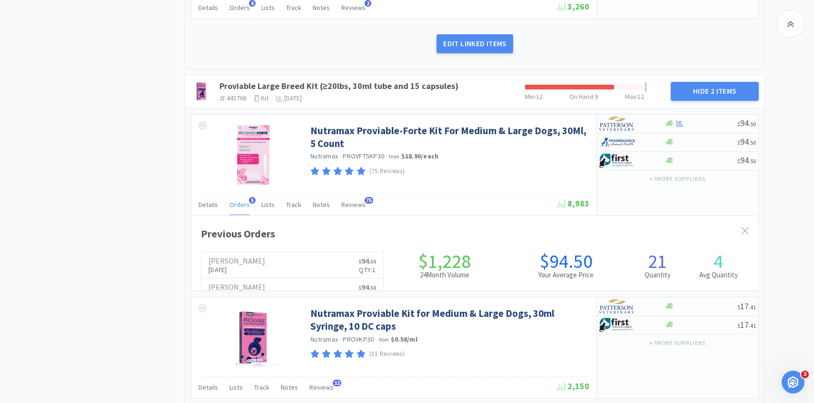
scroll to position [261, 567]
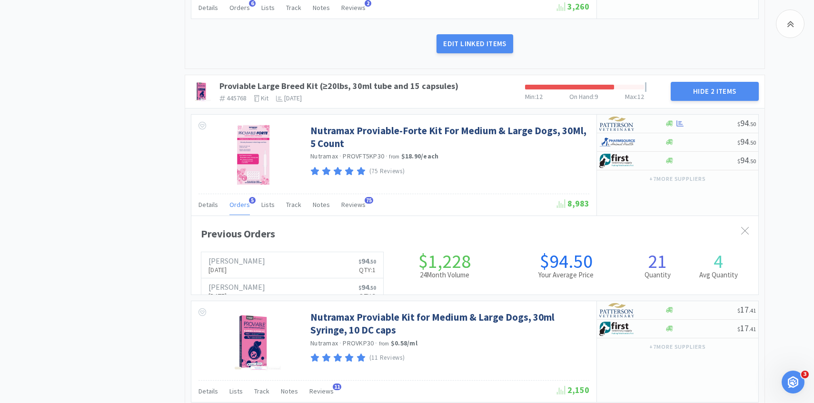
click at [241, 209] on span "Orders" at bounding box center [239, 204] width 20 height 9
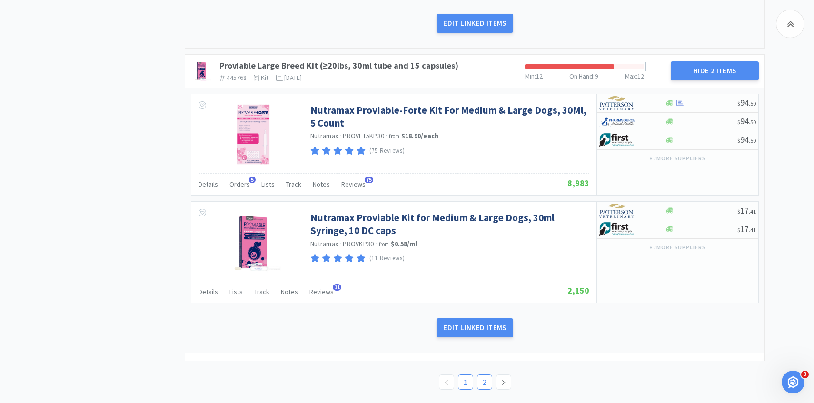
scroll to position [3783, 0]
click at [483, 379] on link "2" at bounding box center [485, 382] width 14 height 14
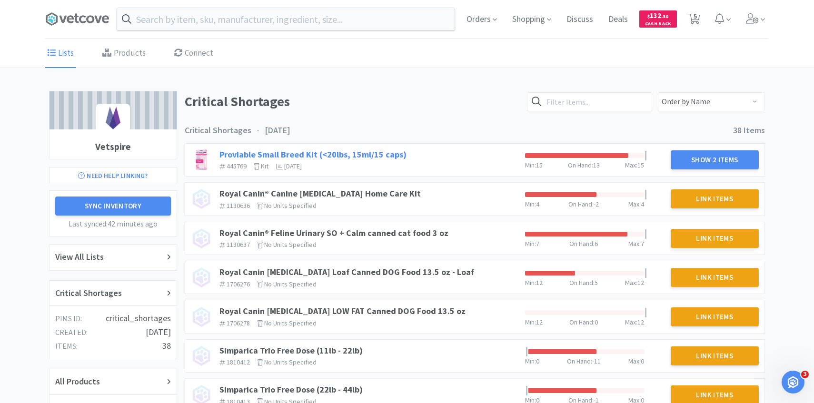
click at [359, 154] on link "Proviable Small Breed Kit (<20lbs, 15ml/15 caps)" at bounding box center [312, 154] width 187 height 11
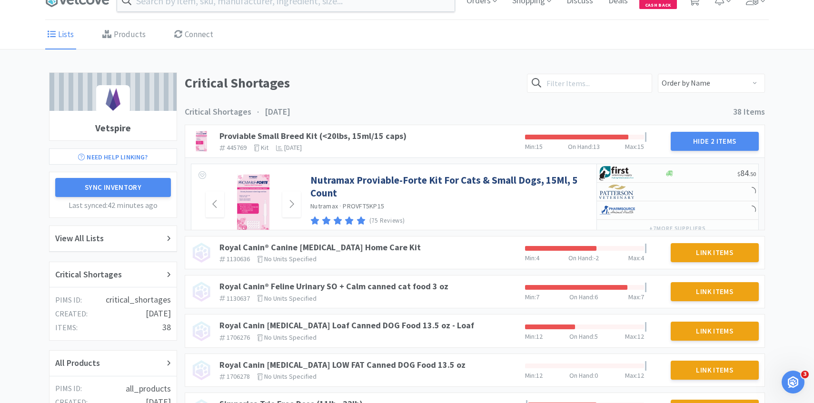
scroll to position [26, 0]
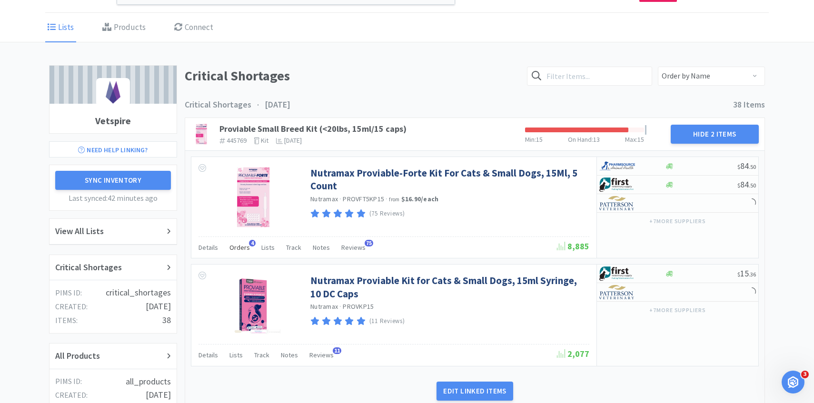
click at [244, 246] on span "Orders" at bounding box center [239, 247] width 20 height 9
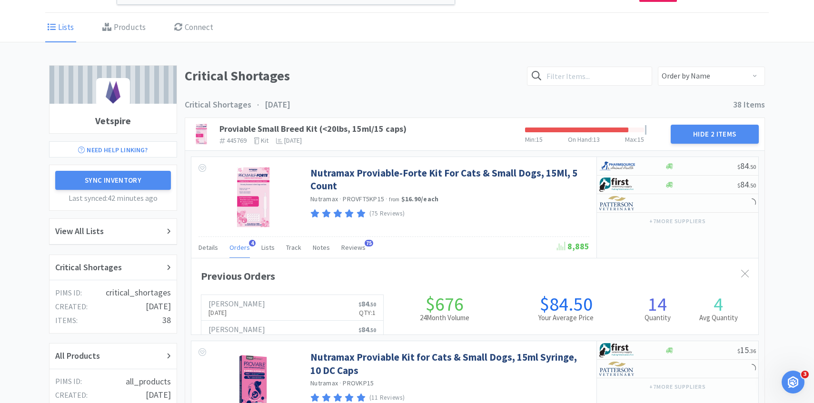
scroll to position [475847, 475541]
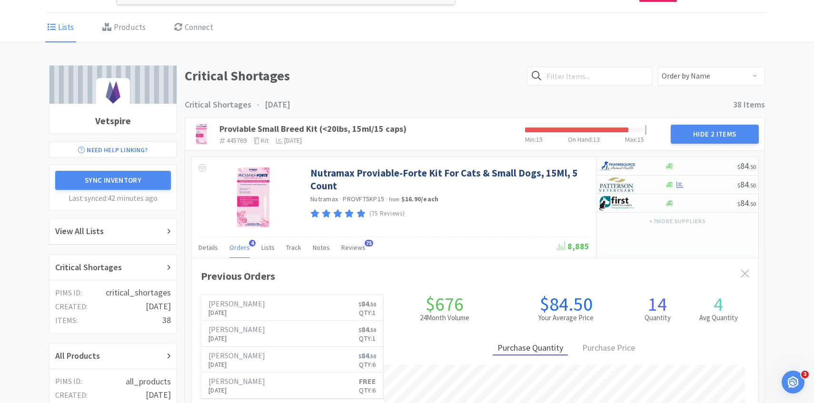
click at [244, 246] on span "Orders" at bounding box center [239, 247] width 20 height 9
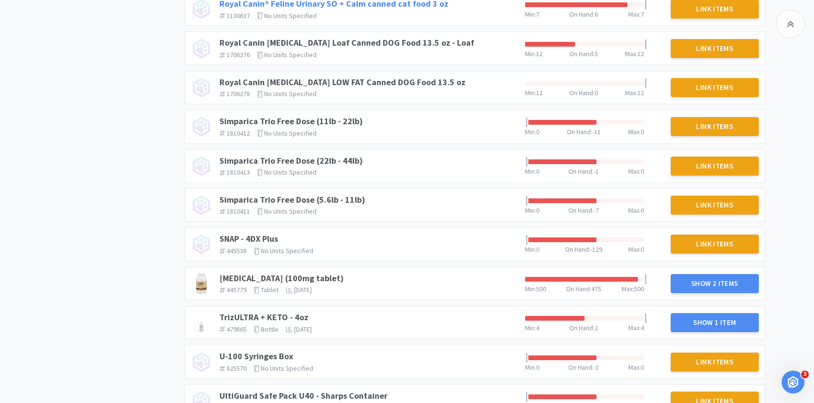
scroll to position [550, 0]
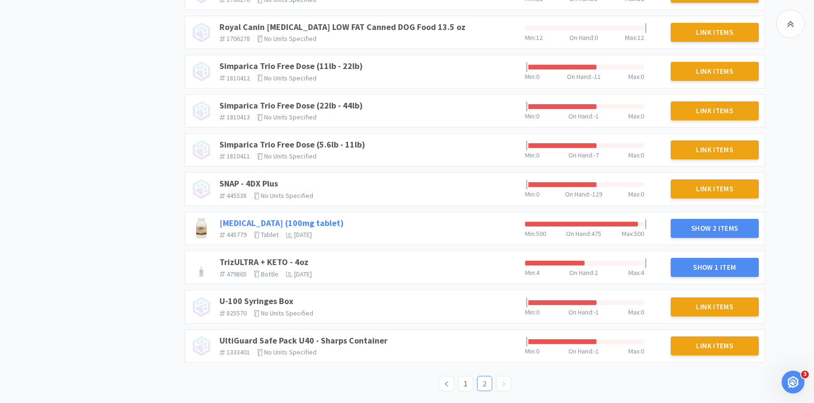
click at [261, 221] on link "[MEDICAL_DATA] (100mg tablet)" at bounding box center [281, 223] width 124 height 11
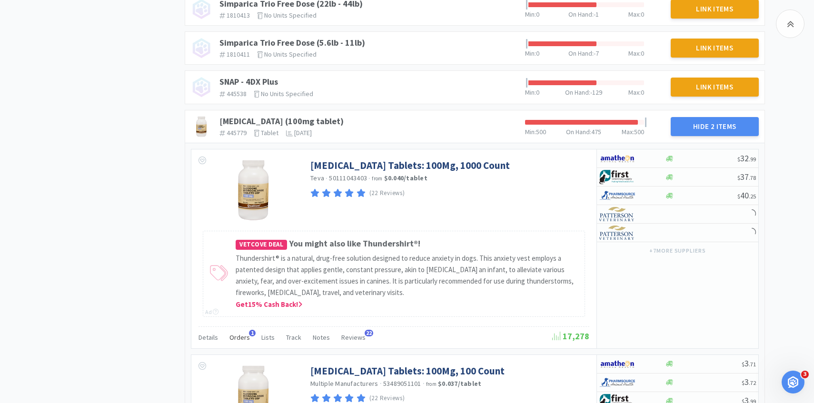
click at [243, 337] on span "Orders" at bounding box center [239, 337] width 20 height 9
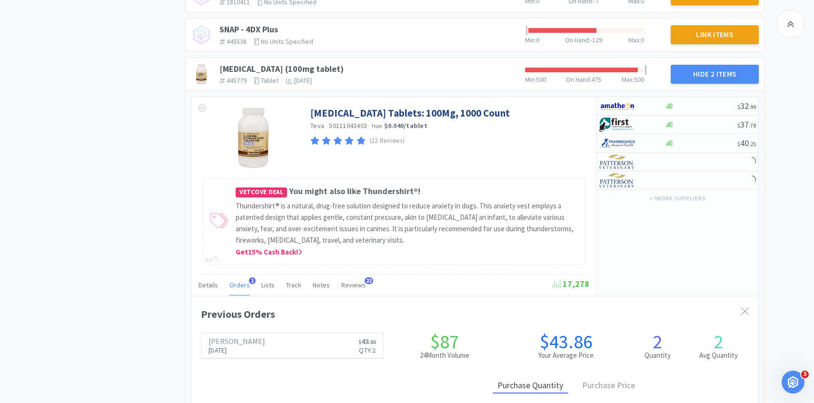
scroll to position [261, 567]
click at [242, 286] on span "Orders" at bounding box center [239, 285] width 20 height 9
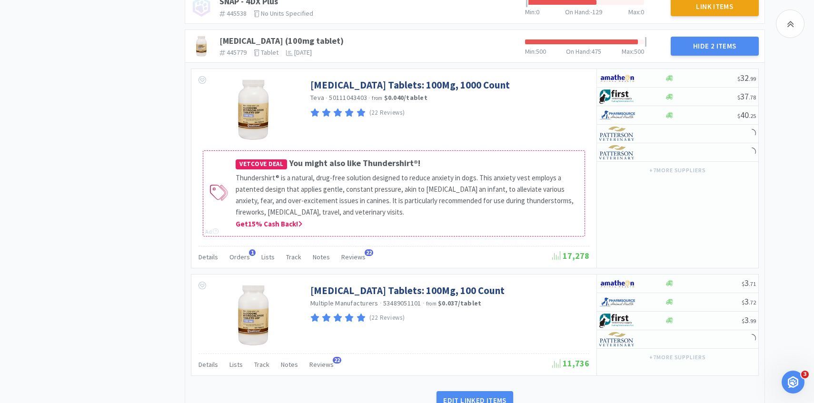
scroll to position [737, 0]
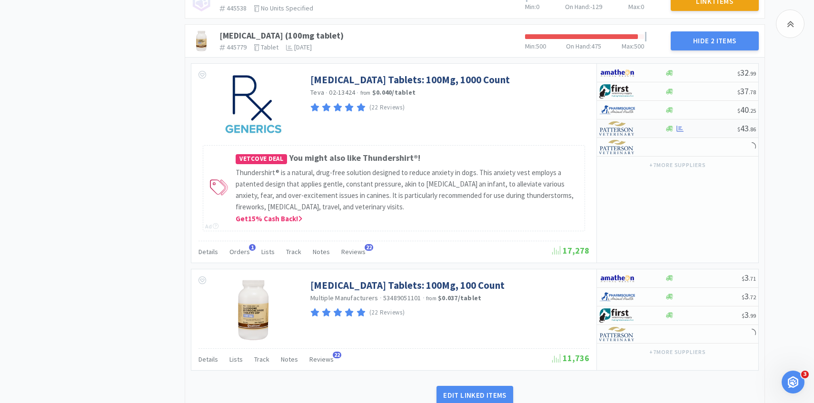
click at [635, 130] on div at bounding box center [625, 128] width 52 height 16
select select "1"
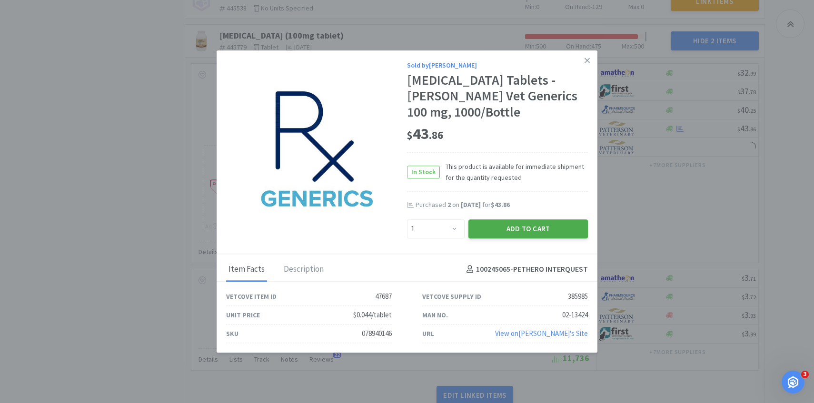
click at [532, 220] on button "Add to Cart" at bounding box center [528, 228] width 120 height 19
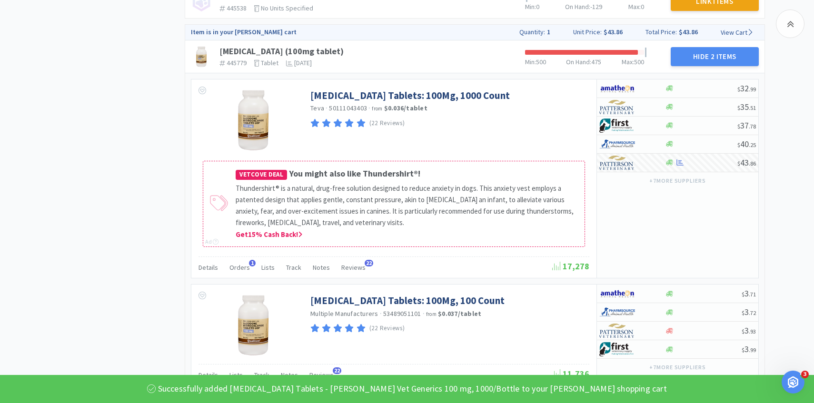
scroll to position [930, 0]
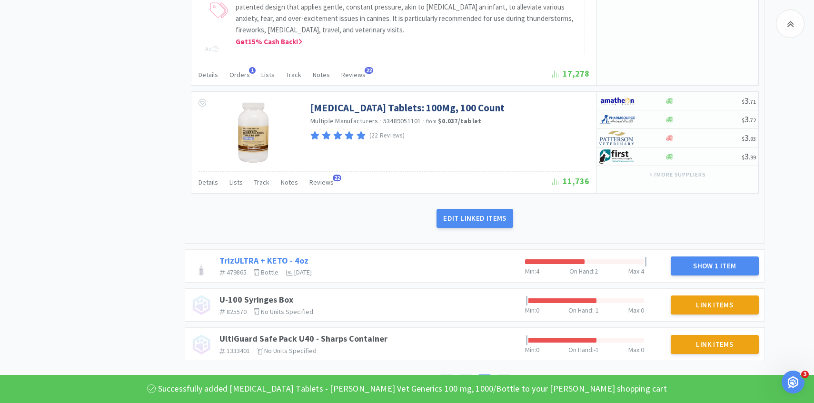
click at [297, 265] on link "TrizULTRA + KETO - 4oz" at bounding box center [263, 260] width 89 height 11
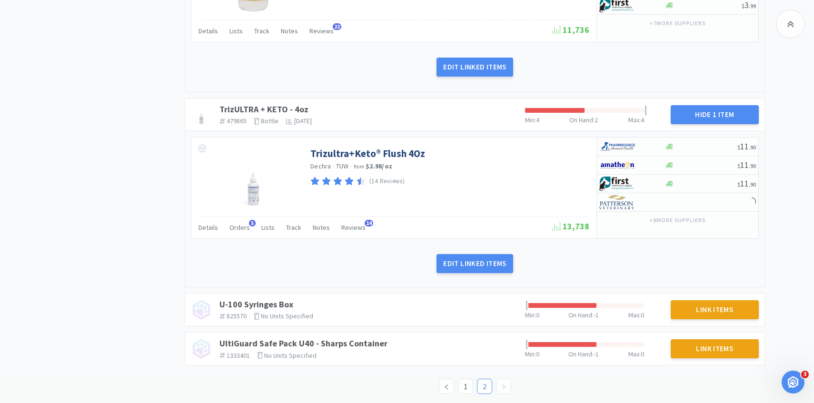
scroll to position [1083, 0]
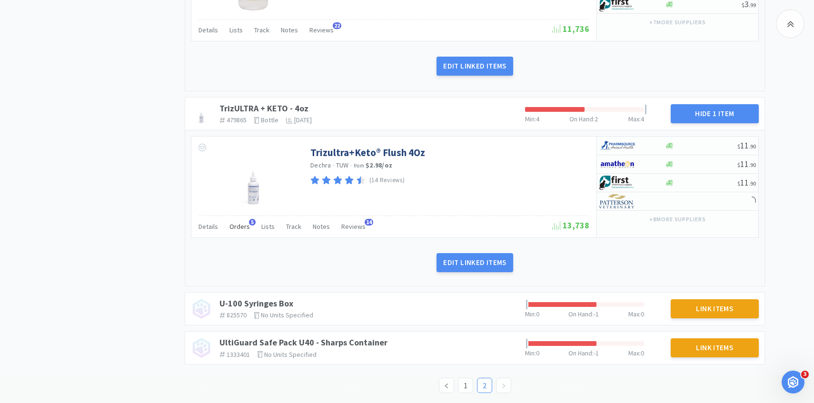
click at [236, 233] on div "Orders 5" at bounding box center [239, 228] width 20 height 18
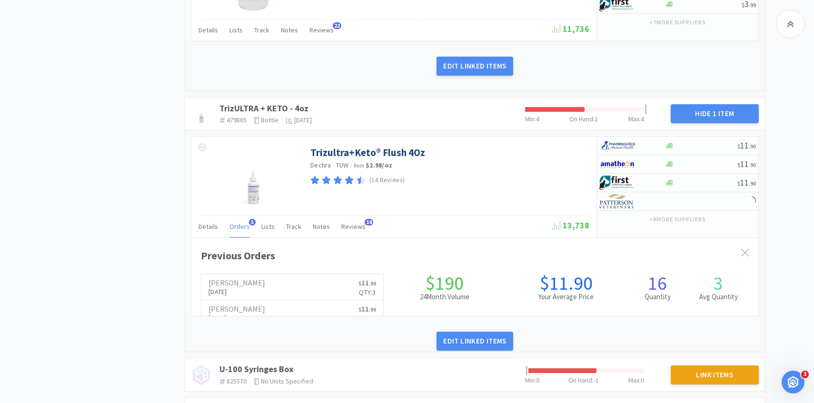
scroll to position [261, 567]
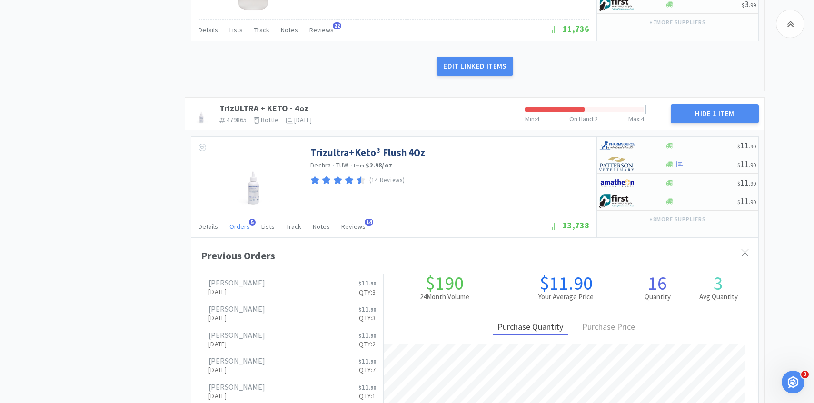
click at [236, 233] on div "Orders 5" at bounding box center [239, 228] width 20 height 18
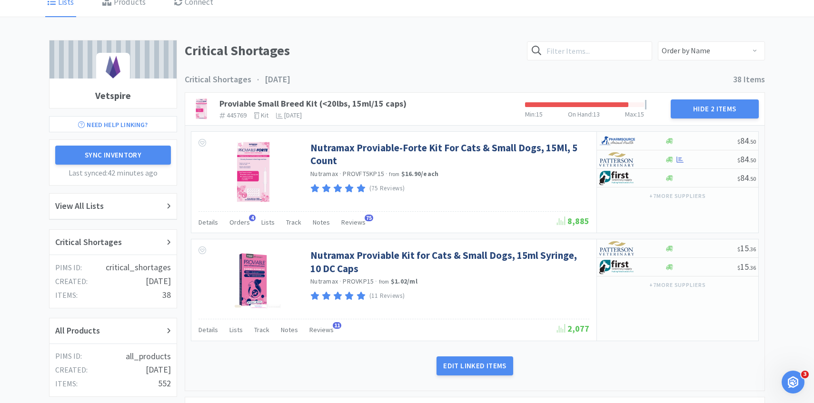
scroll to position [0, 0]
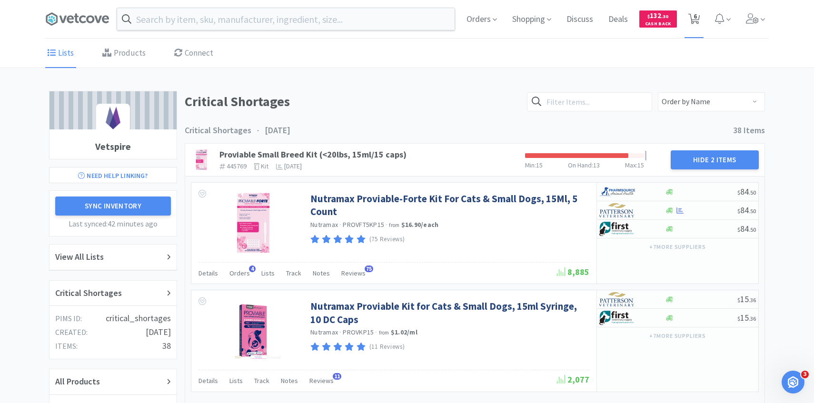
click at [702, 25] on span "6" at bounding box center [695, 19] width 20 height 38
select select "10"
select select "1"
select select "3"
select select "1"
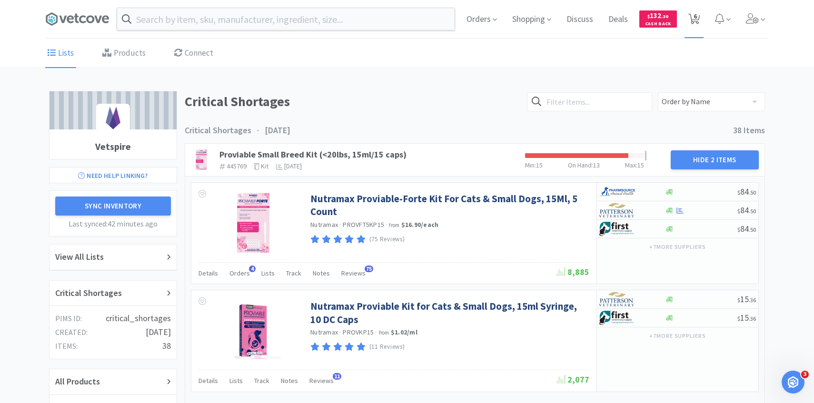
select select "1"
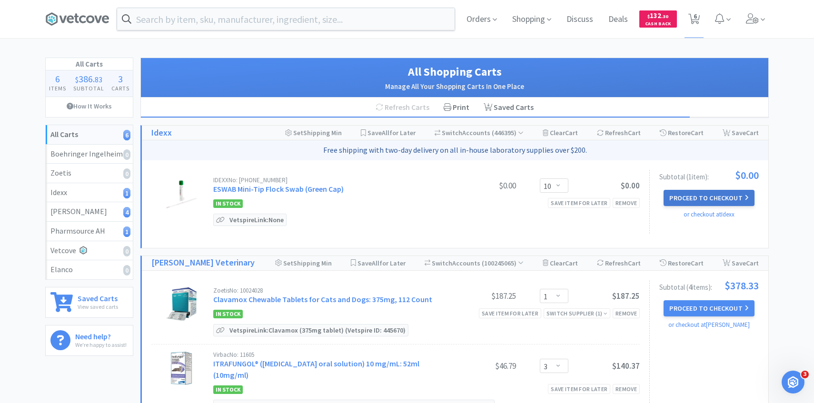
click at [731, 190] on button "Proceed to Checkout" at bounding box center [709, 198] width 90 height 16
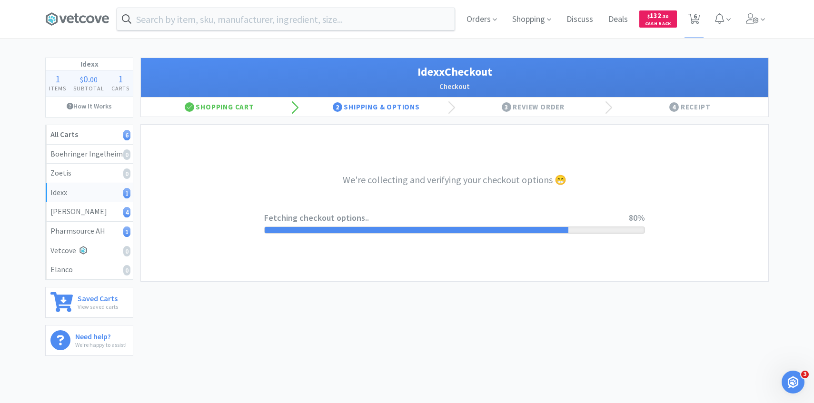
select select "900"
select select "003"
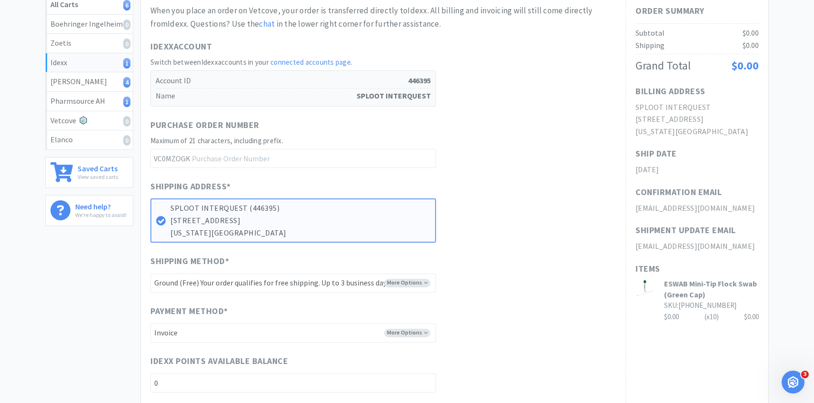
scroll to position [348, 0]
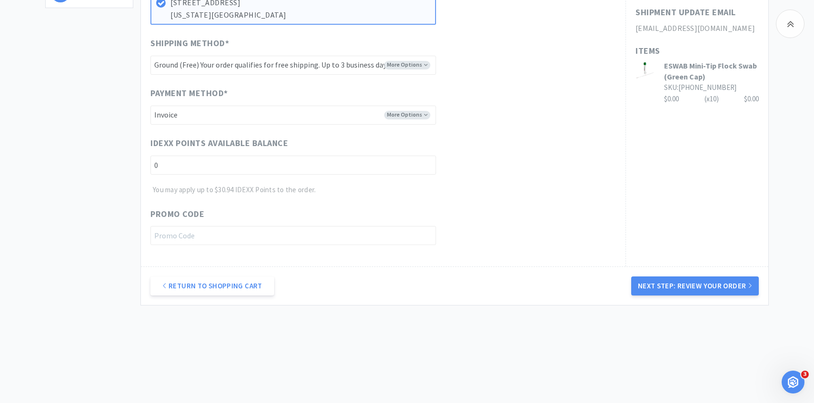
click at [644, 272] on div "Return to Shopping Cart Next Step: Review Your Order" at bounding box center [455, 286] width 628 height 39
click at [648, 287] on button "Next Step: Review Your Order" at bounding box center [695, 286] width 128 height 19
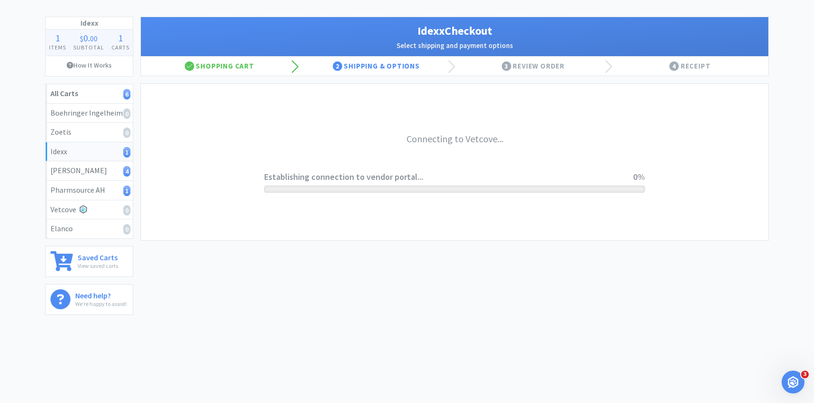
scroll to position [0, 0]
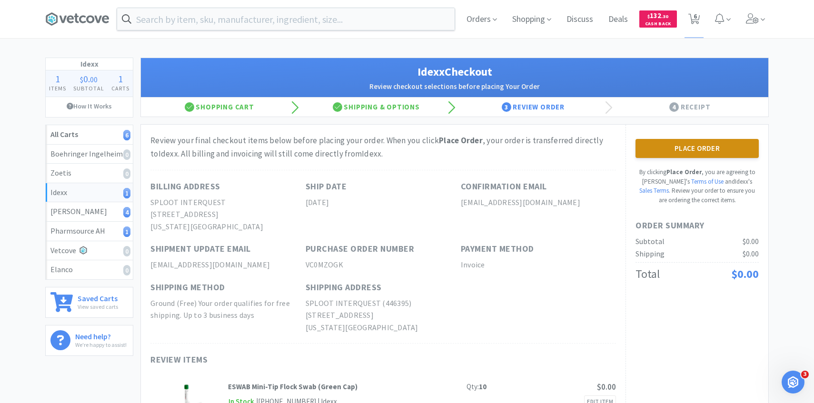
click at [714, 153] on button "Place Order" at bounding box center [697, 148] width 123 height 19
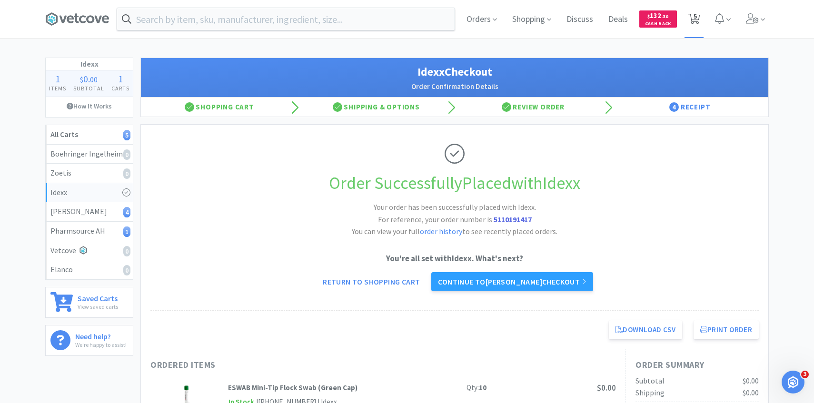
click at [700, 23] on span "5" at bounding box center [695, 19] width 20 height 38
select select "1"
select select "3"
select select "1"
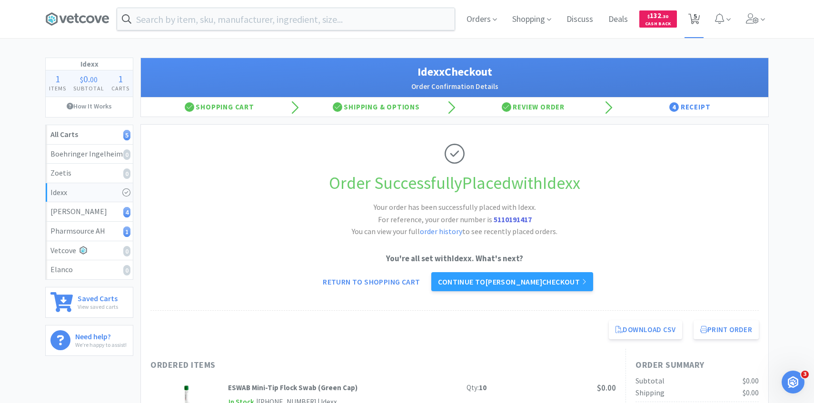
select select "1"
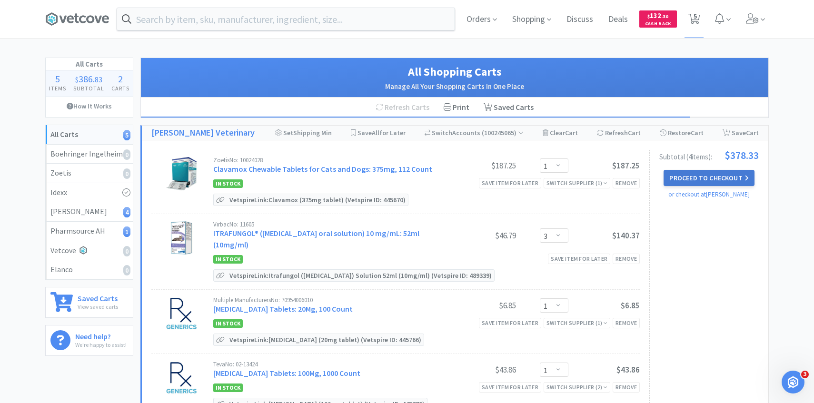
click at [687, 172] on button "Proceed to Checkout" at bounding box center [709, 178] width 90 height 16
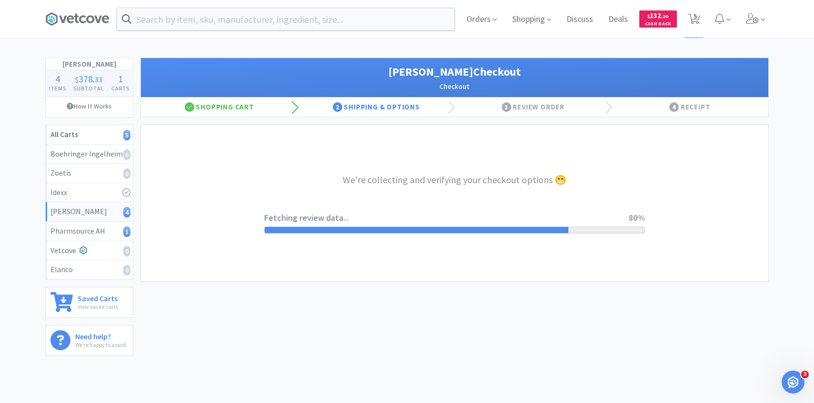
select select "1"
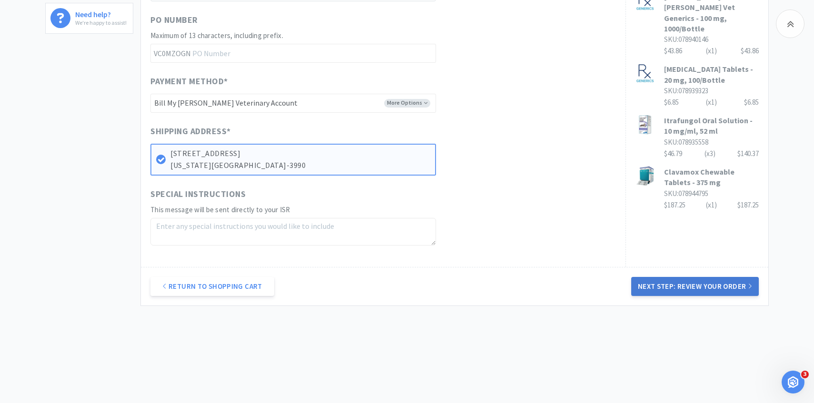
click at [667, 283] on button "Next Step: Review Your Order" at bounding box center [695, 286] width 128 height 19
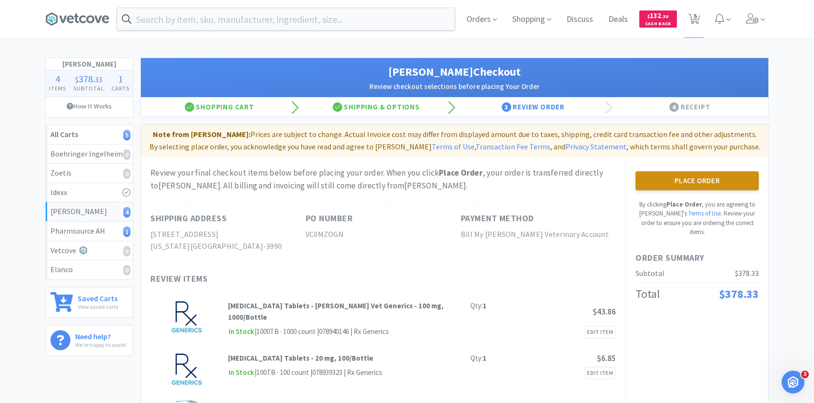
click at [669, 182] on button "Place Order" at bounding box center [697, 180] width 123 height 19
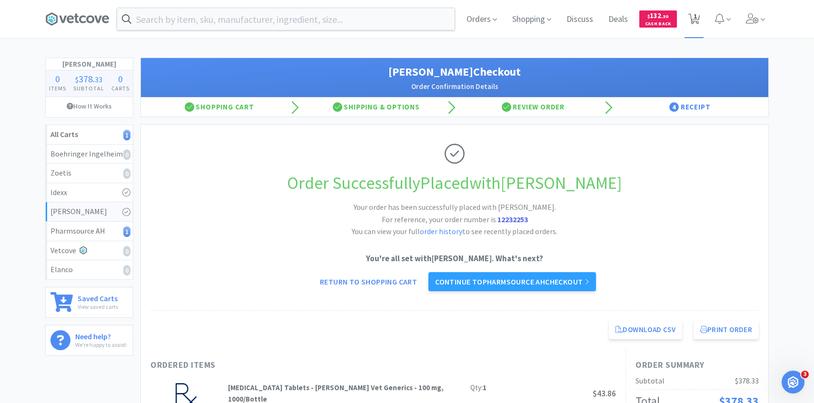
click at [698, 31] on span "1" at bounding box center [695, 19] width 20 height 38
select select "1"
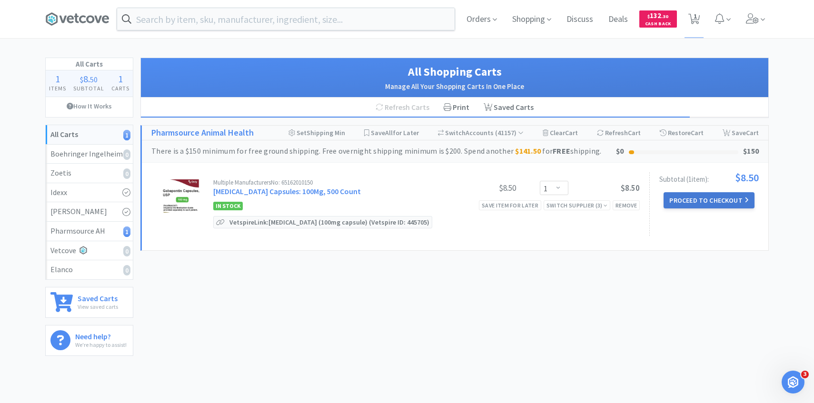
click at [695, 195] on button "Proceed to Checkout" at bounding box center [709, 200] width 90 height 16
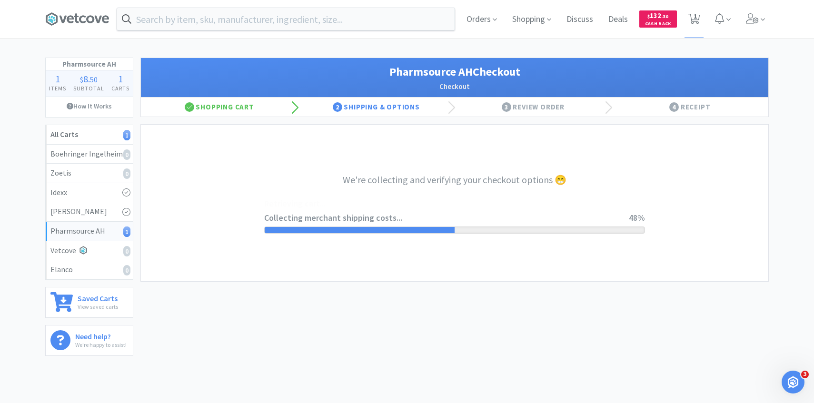
select select "1001"
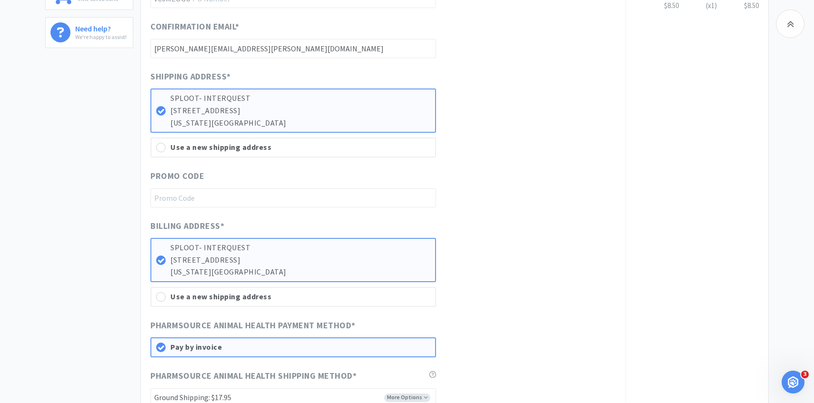
scroll to position [558, 0]
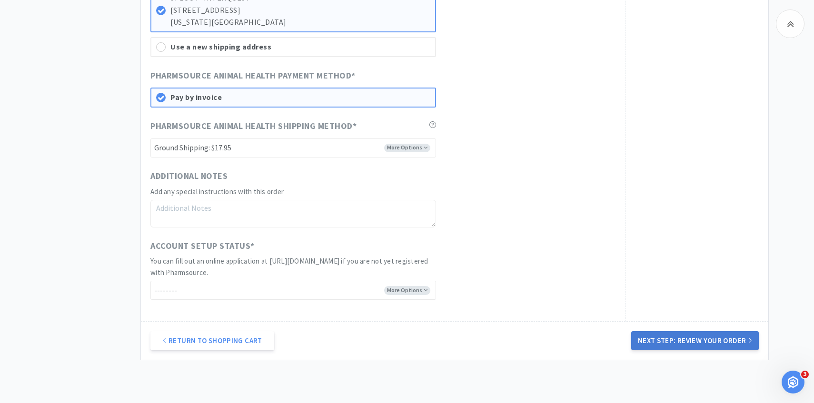
click at [717, 343] on button "Next Step: Review Your Order" at bounding box center [695, 340] width 128 height 19
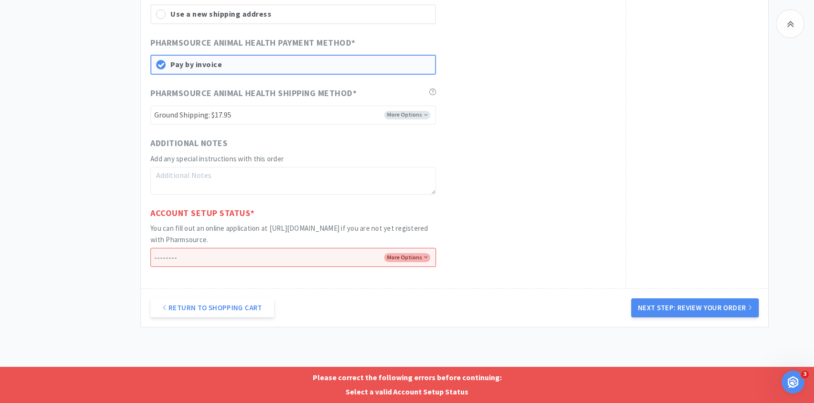
scroll to position [613, 0]
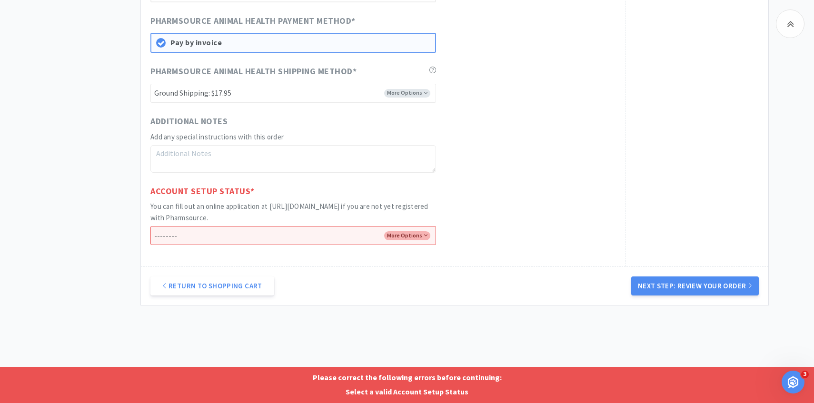
click at [352, 217] on h2 "You can fill out an online application at [URL][DOMAIN_NAME] if you are not yet…" at bounding box center [293, 212] width 286 height 23
click at [349, 237] on select "-------- I already have an account with Pharmsource I've submitted an online ap…" at bounding box center [293, 235] width 286 height 19
select select "has_account"
click at [150, 226] on select "-------- I already have an account with Pharmsource I've submitted an online ap…" at bounding box center [293, 235] width 286 height 19
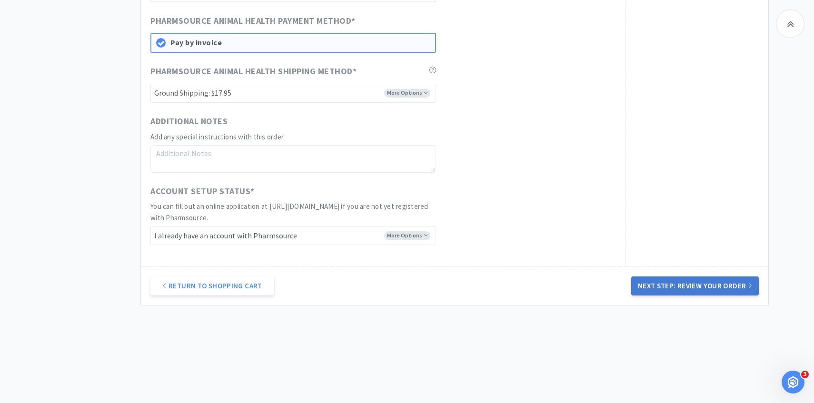
click at [673, 291] on button "Next Step: Review Your Order" at bounding box center [695, 286] width 128 height 19
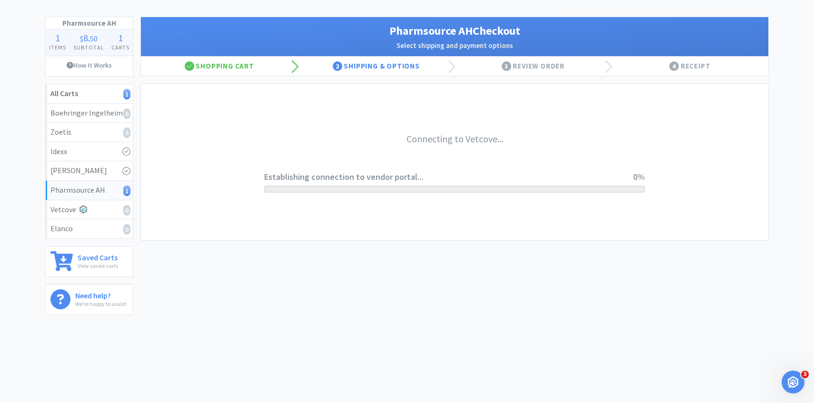
scroll to position [0, 0]
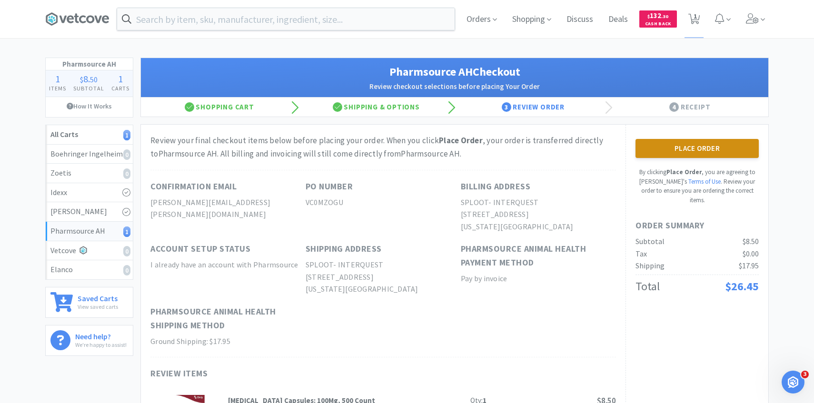
click at [670, 150] on button "Place Order" at bounding box center [697, 148] width 123 height 19
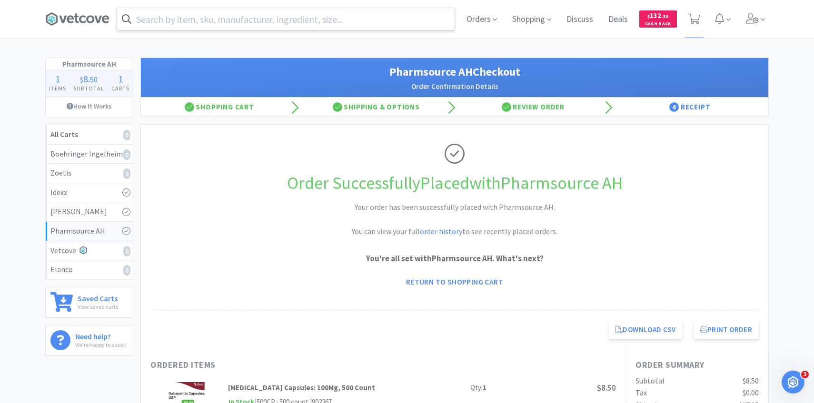
click at [307, 17] on input "text" at bounding box center [286, 19] width 338 height 22
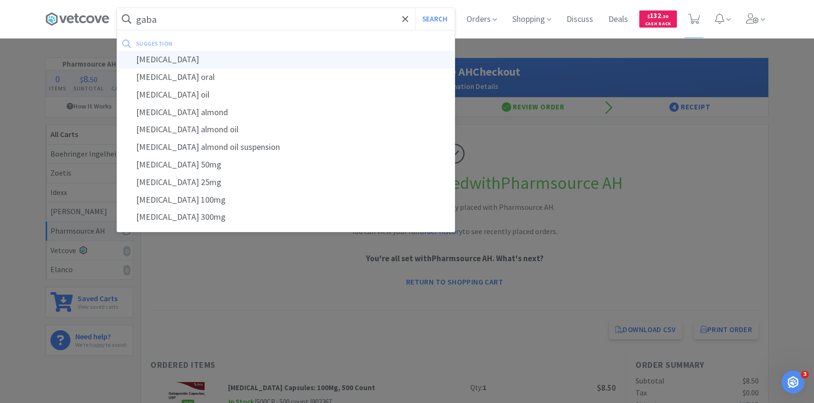
click at [294, 53] on div "[MEDICAL_DATA]" at bounding box center [286, 60] width 338 height 18
type input "[MEDICAL_DATA]"
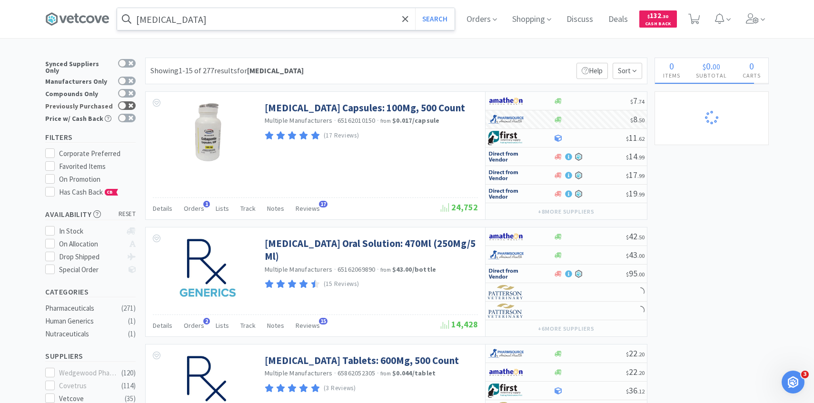
click at [129, 103] on div at bounding box center [127, 105] width 18 height 9
checkbox input "true"
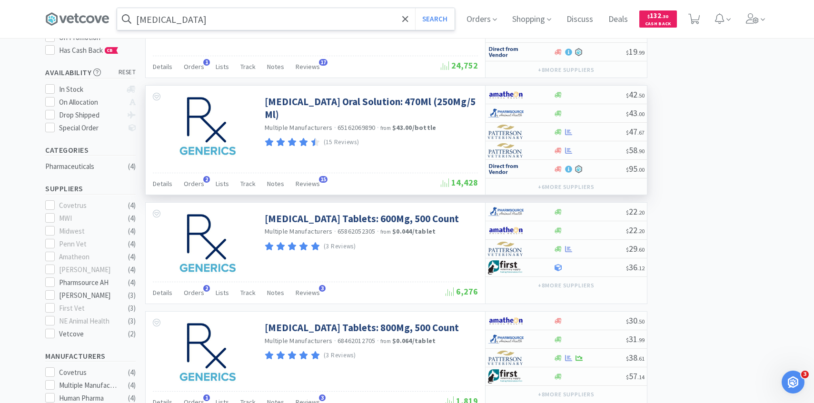
scroll to position [96, 0]
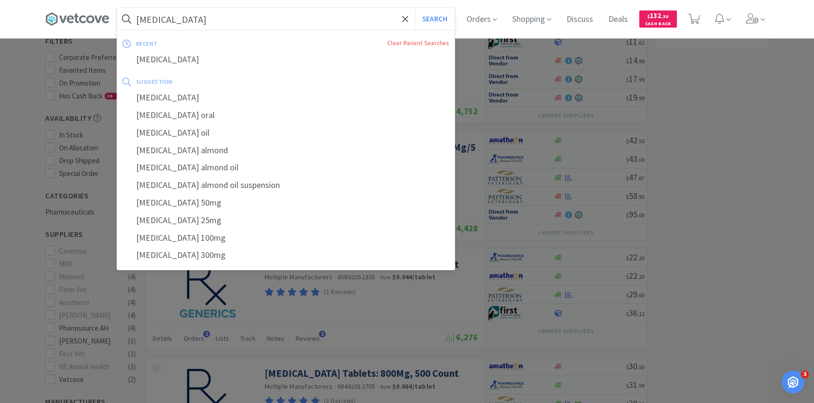
click at [264, 19] on input "[MEDICAL_DATA]" at bounding box center [286, 19] width 338 height 22
click at [237, 20] on input "[MEDICAL_DATA]" at bounding box center [286, 19] width 338 height 22
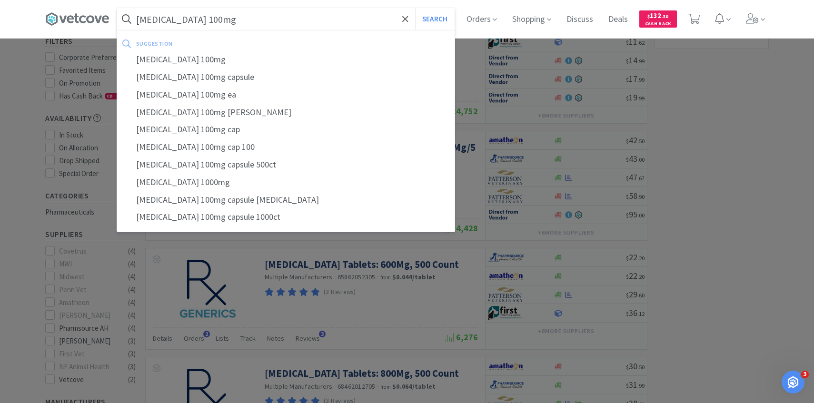
type input "[MEDICAL_DATA] 100mg"
click at [415, 8] on button "Search" at bounding box center [435, 19] width 40 height 22
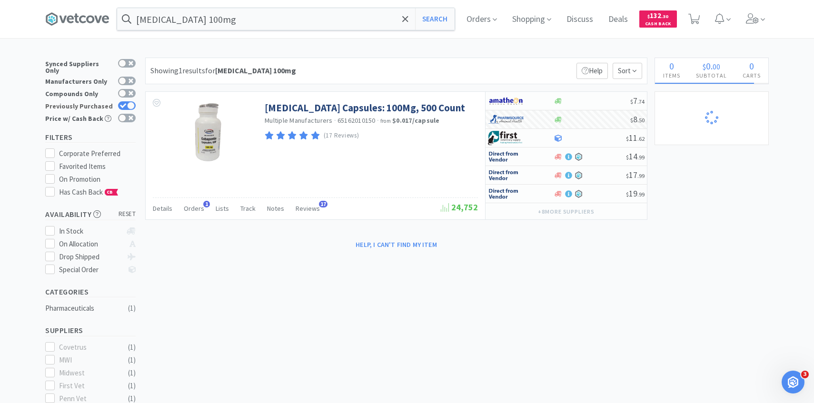
click at [130, 103] on div at bounding box center [131, 106] width 8 height 8
checkbox input "false"
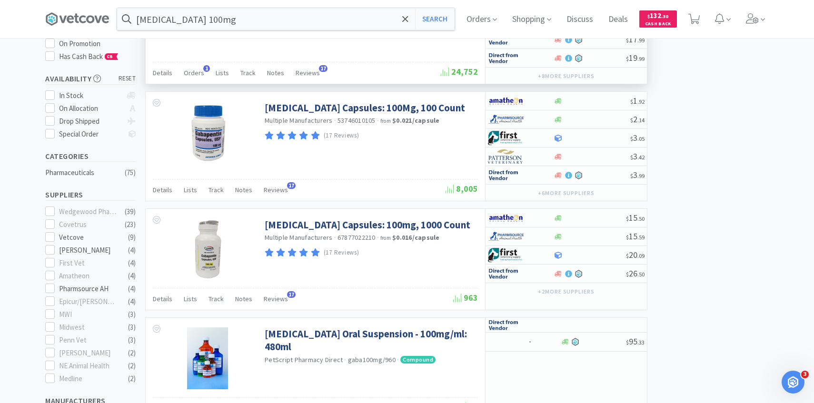
scroll to position [145, 0]
